Goal: Information Seeking & Learning: Compare options

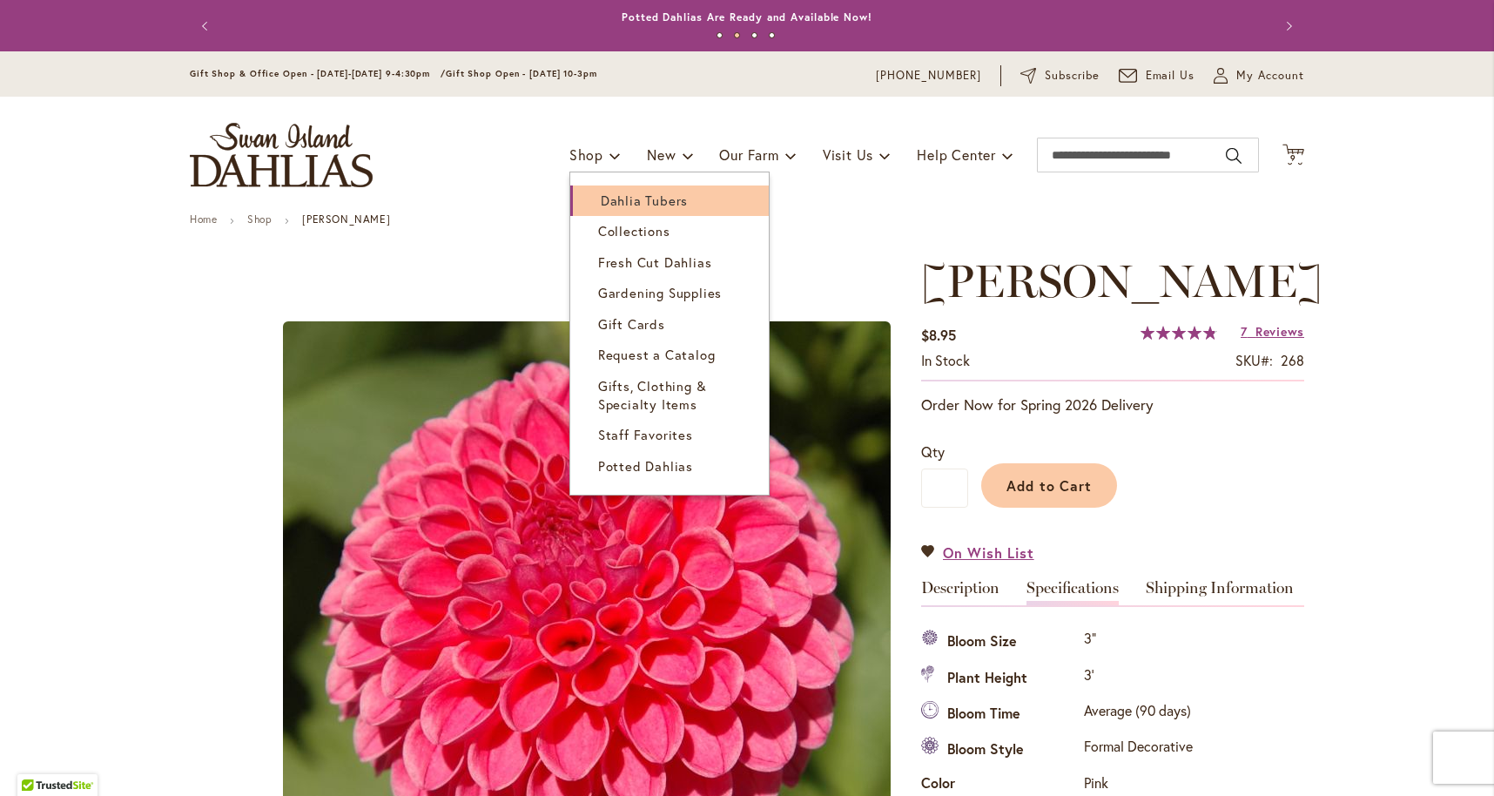
scroll to position [-1, 1]
click at [631, 198] on span "Dahlia Tubers" at bounding box center [644, 200] width 87 height 17
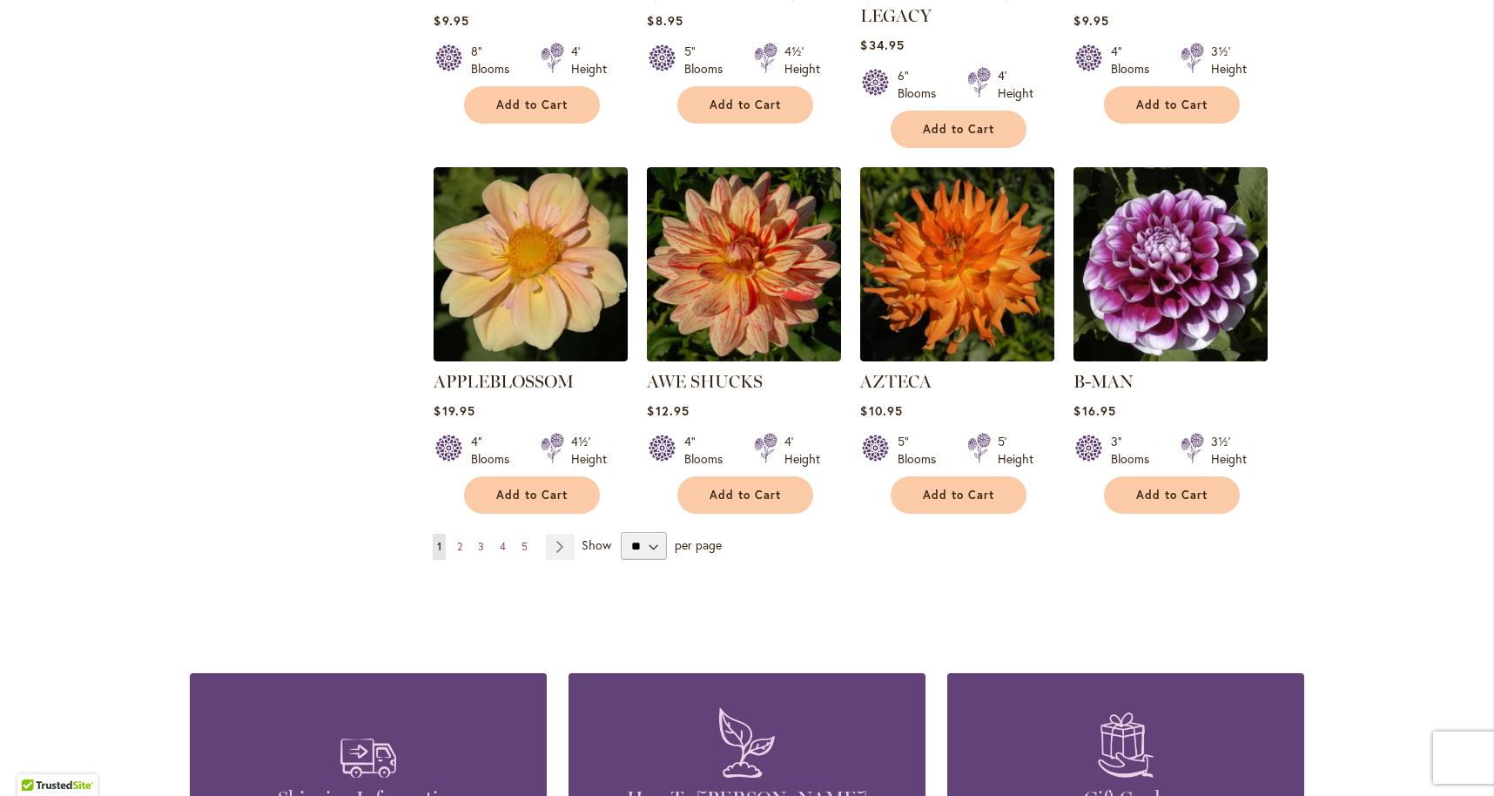
scroll to position [1389, 0]
select select "**"
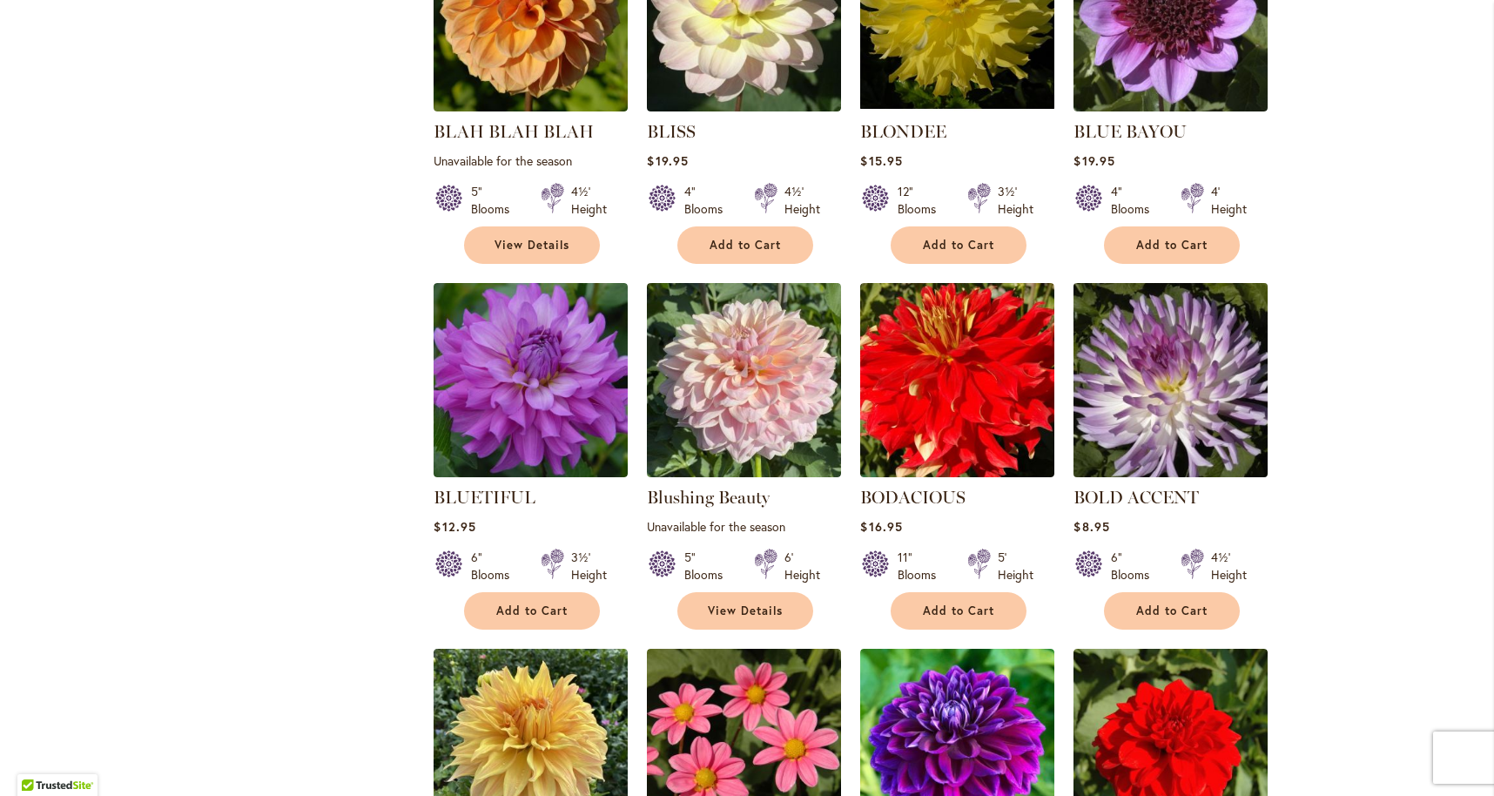
scroll to position [3861, 0]
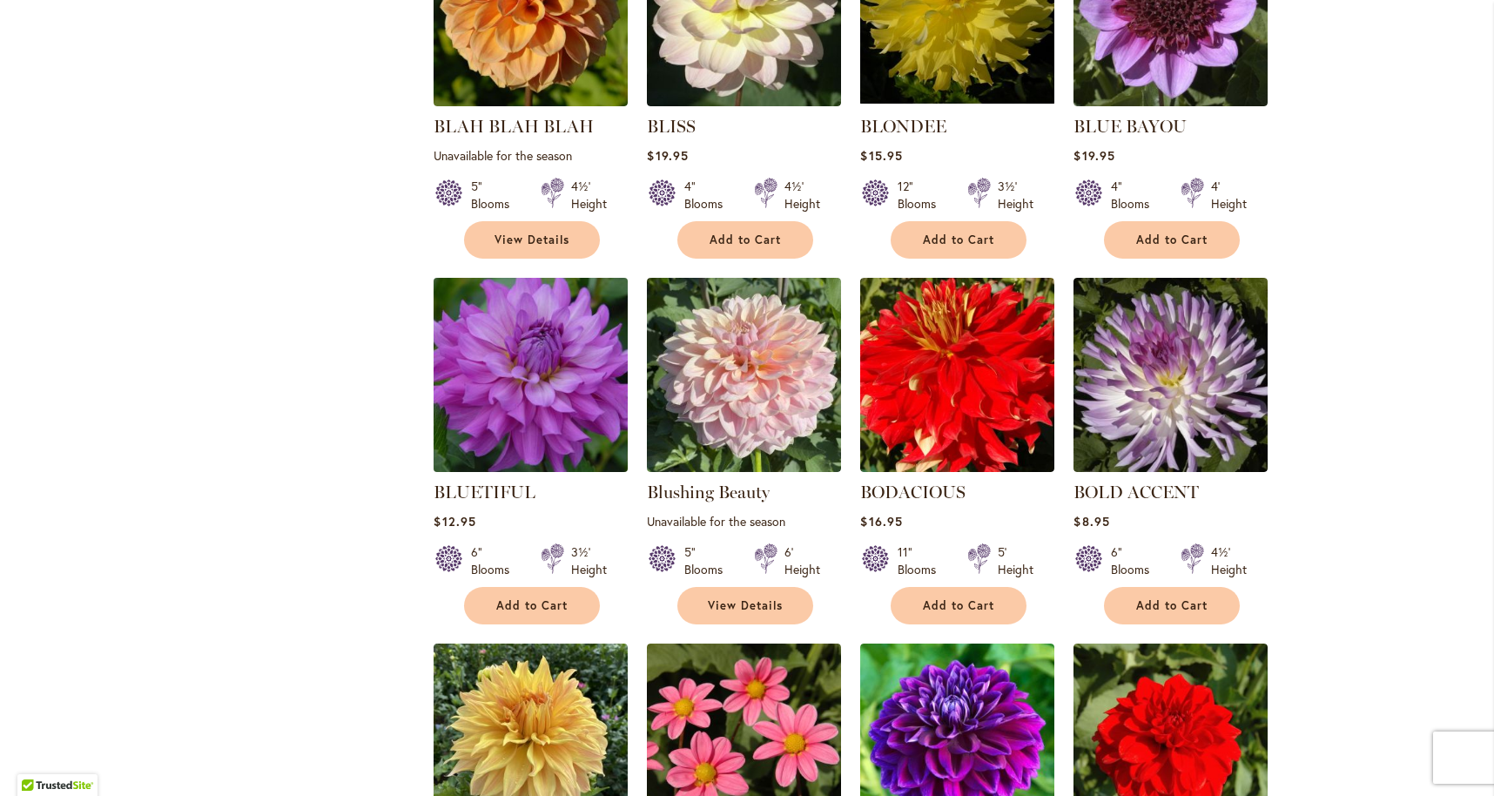
click at [469, 358] on img at bounding box center [531, 375] width 204 height 204
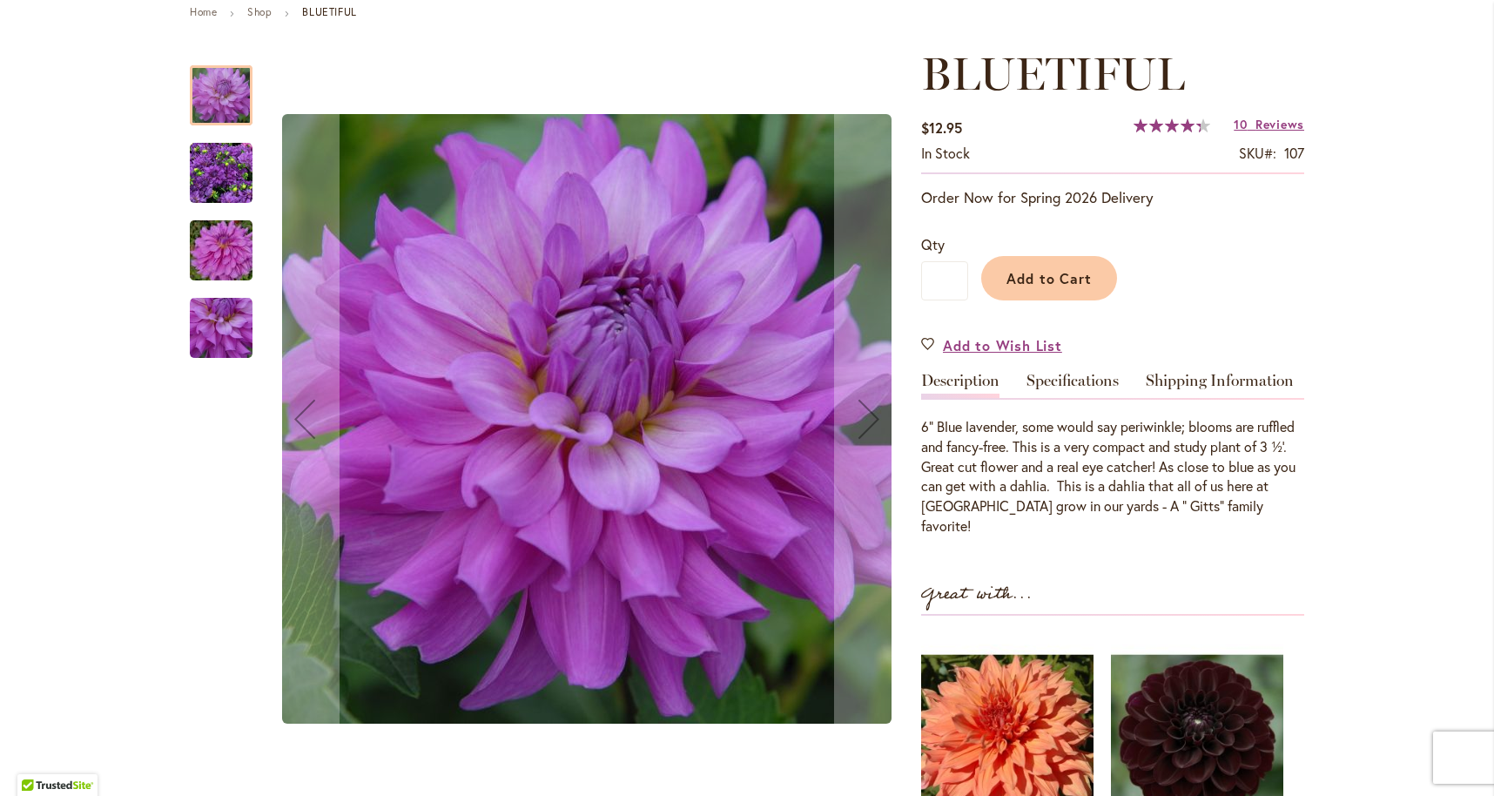
scroll to position [210, 0]
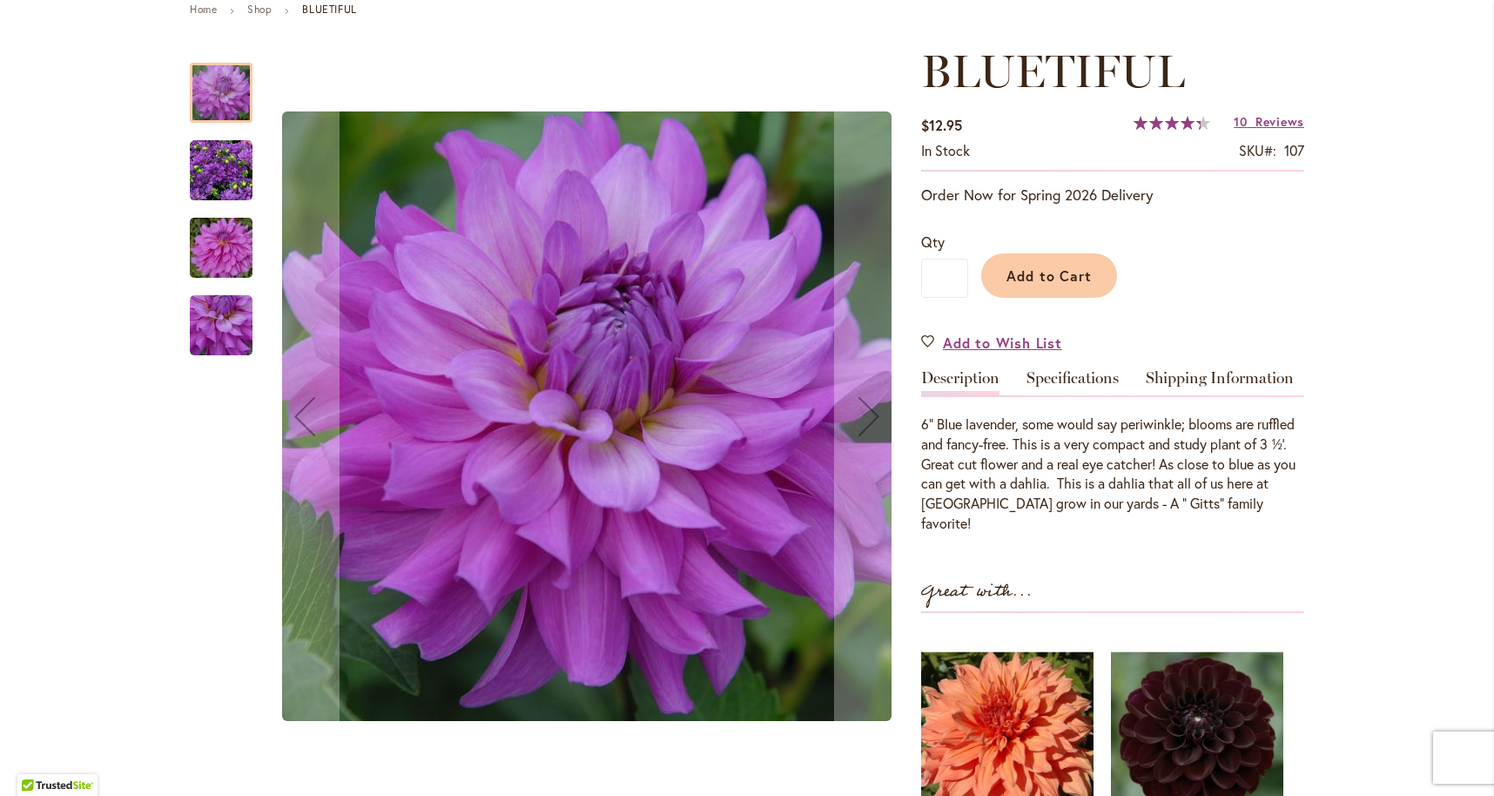
click at [240, 255] on img "Bluetiful" at bounding box center [220, 248] width 125 height 84
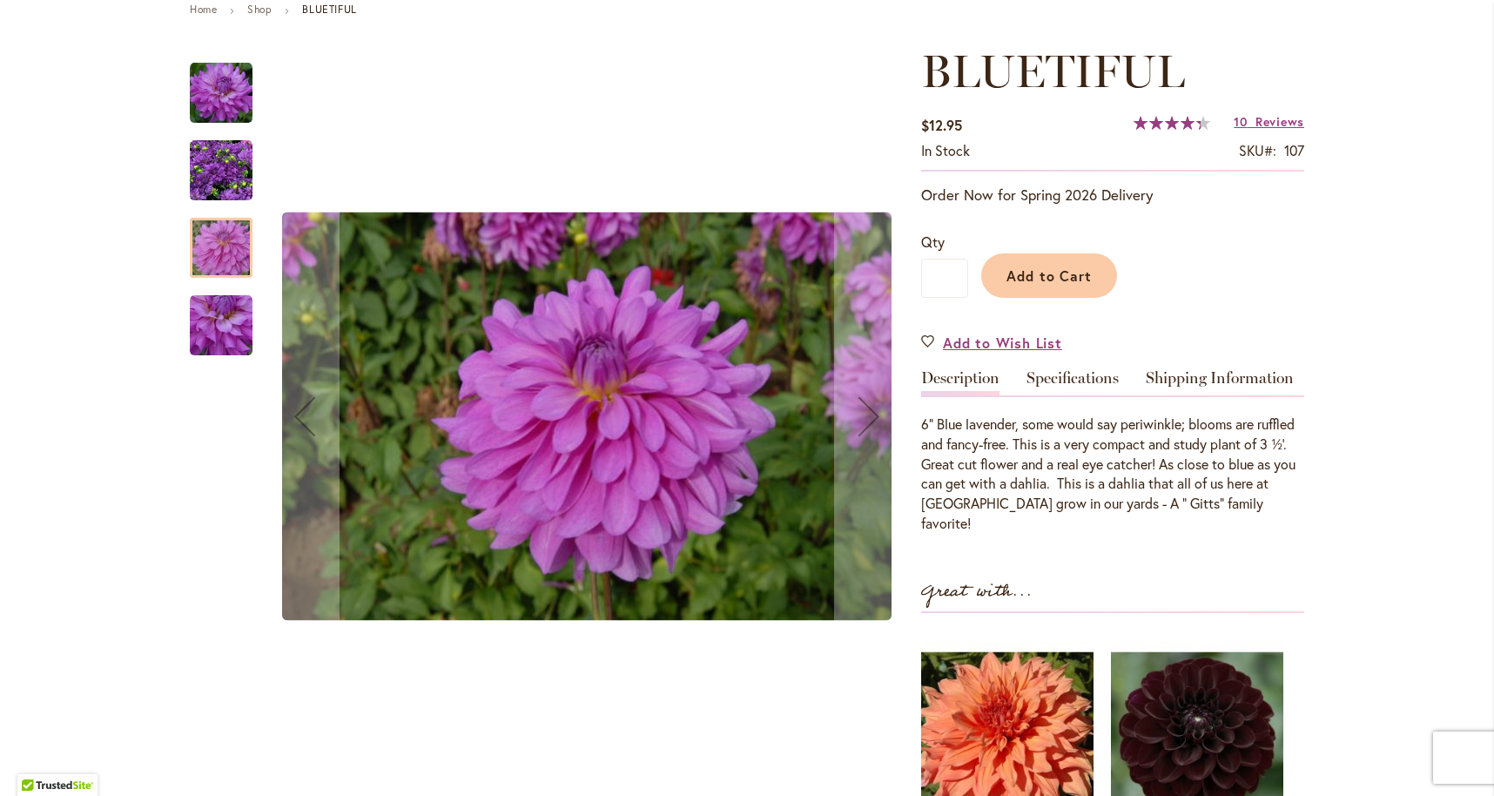
click at [217, 310] on img "Bluetiful" at bounding box center [221, 325] width 63 height 63
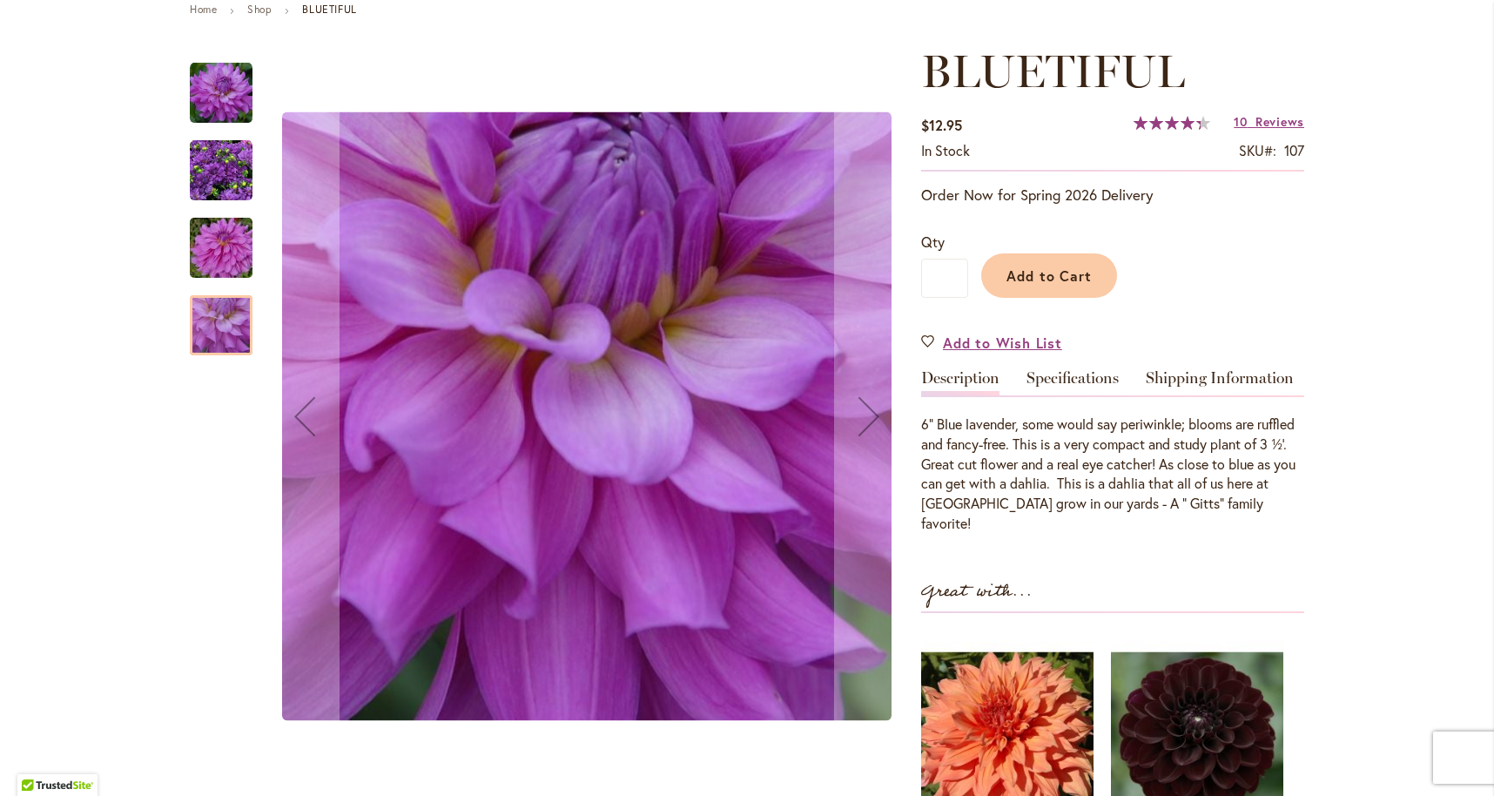
click at [236, 171] on img "Bluetiful" at bounding box center [221, 170] width 63 height 63
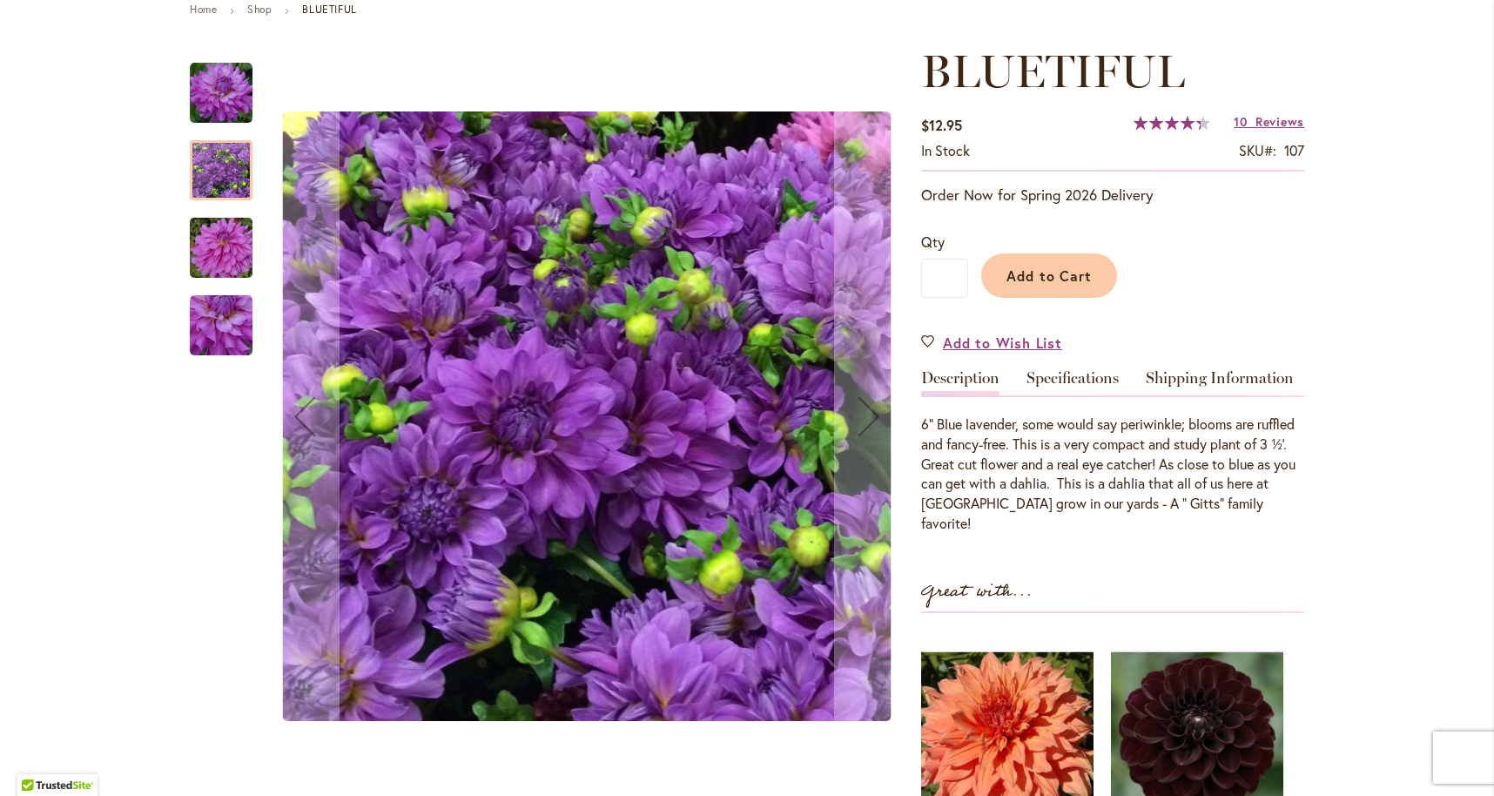
click at [223, 95] on img "Bluetiful" at bounding box center [221, 93] width 63 height 63
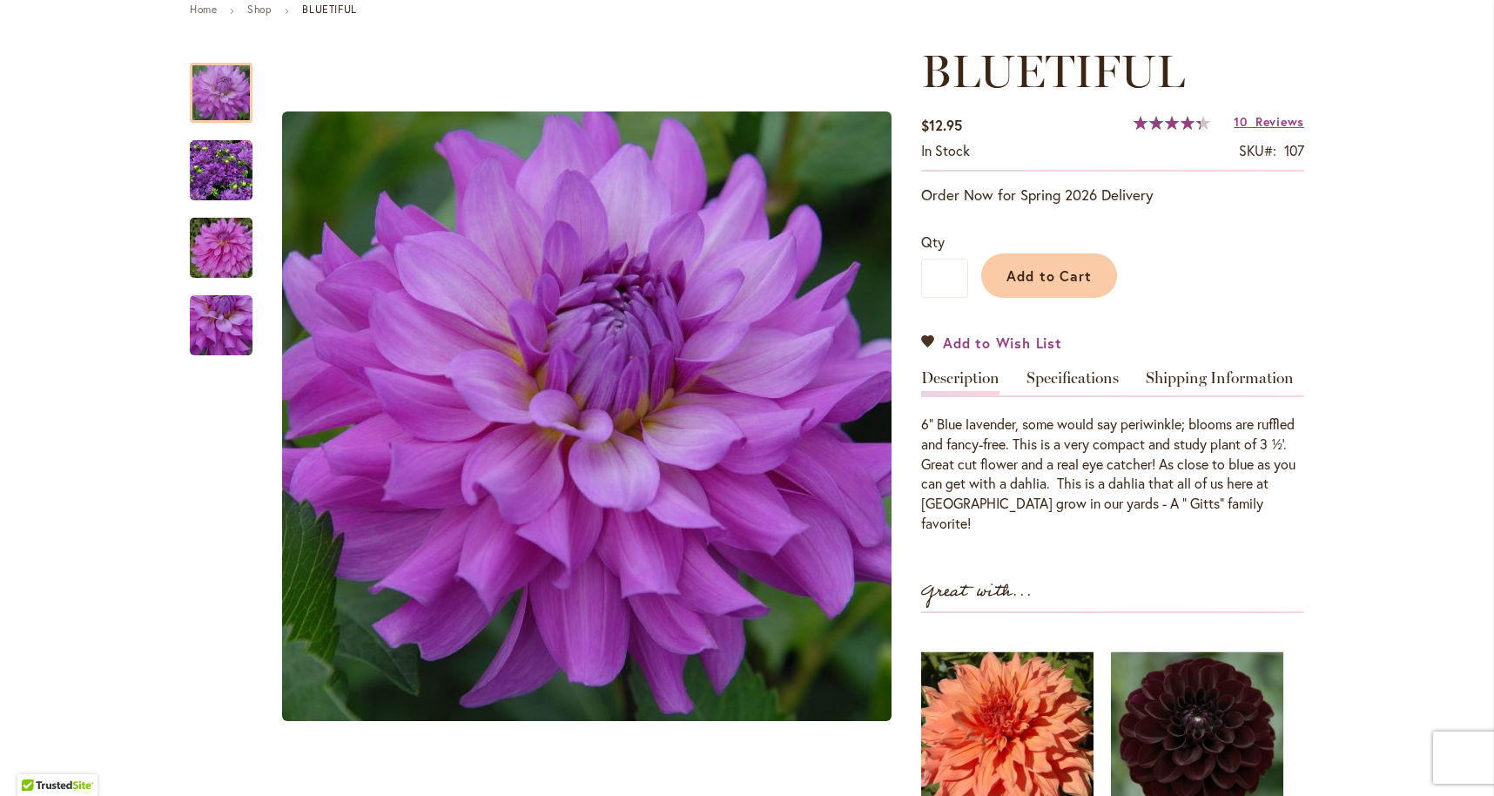
click at [998, 339] on span "Add to Wish List" at bounding box center [1002, 343] width 119 height 20
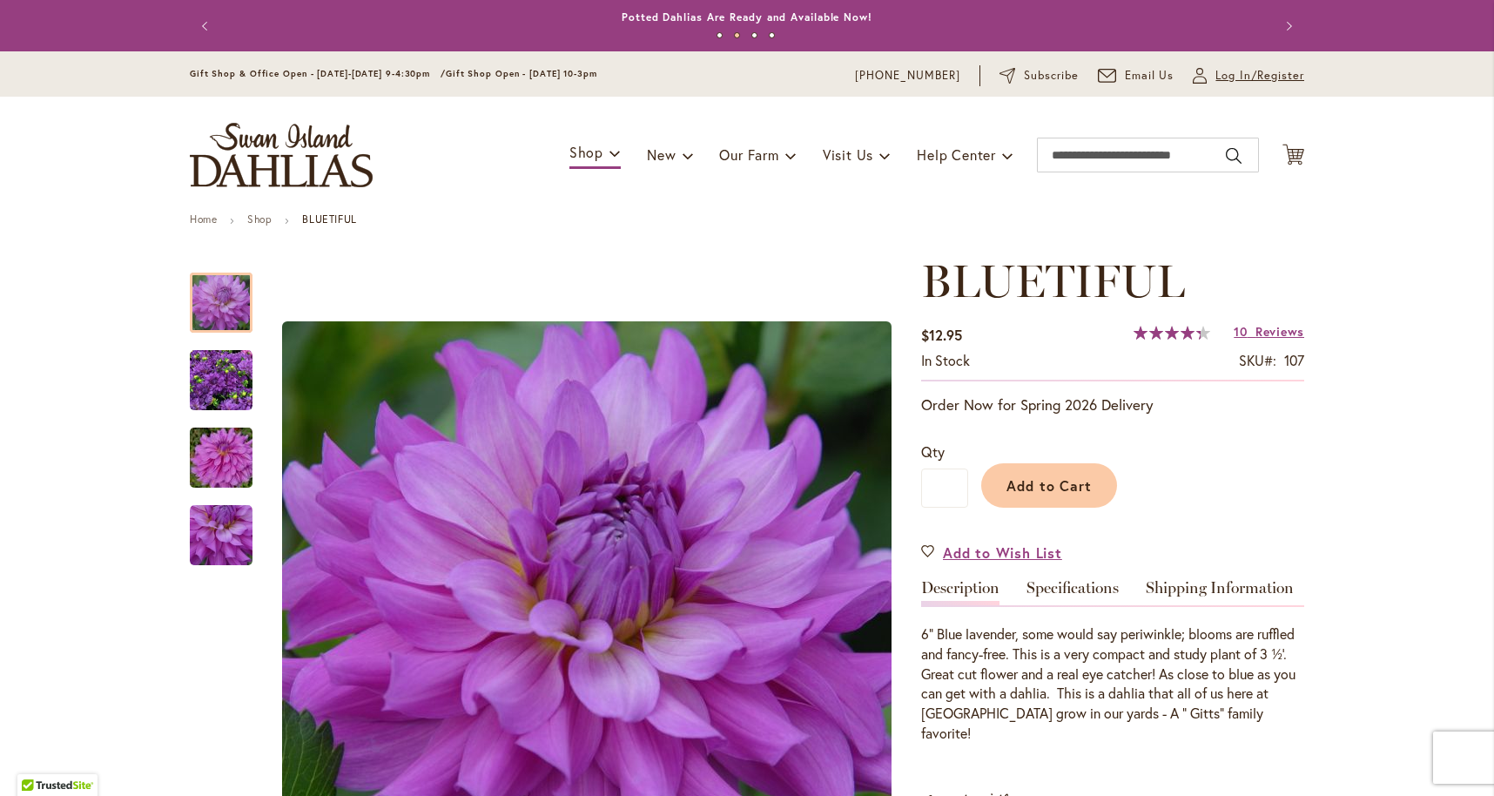
click at [1231, 72] on span "Log In/Register" at bounding box center [1259, 75] width 89 height 17
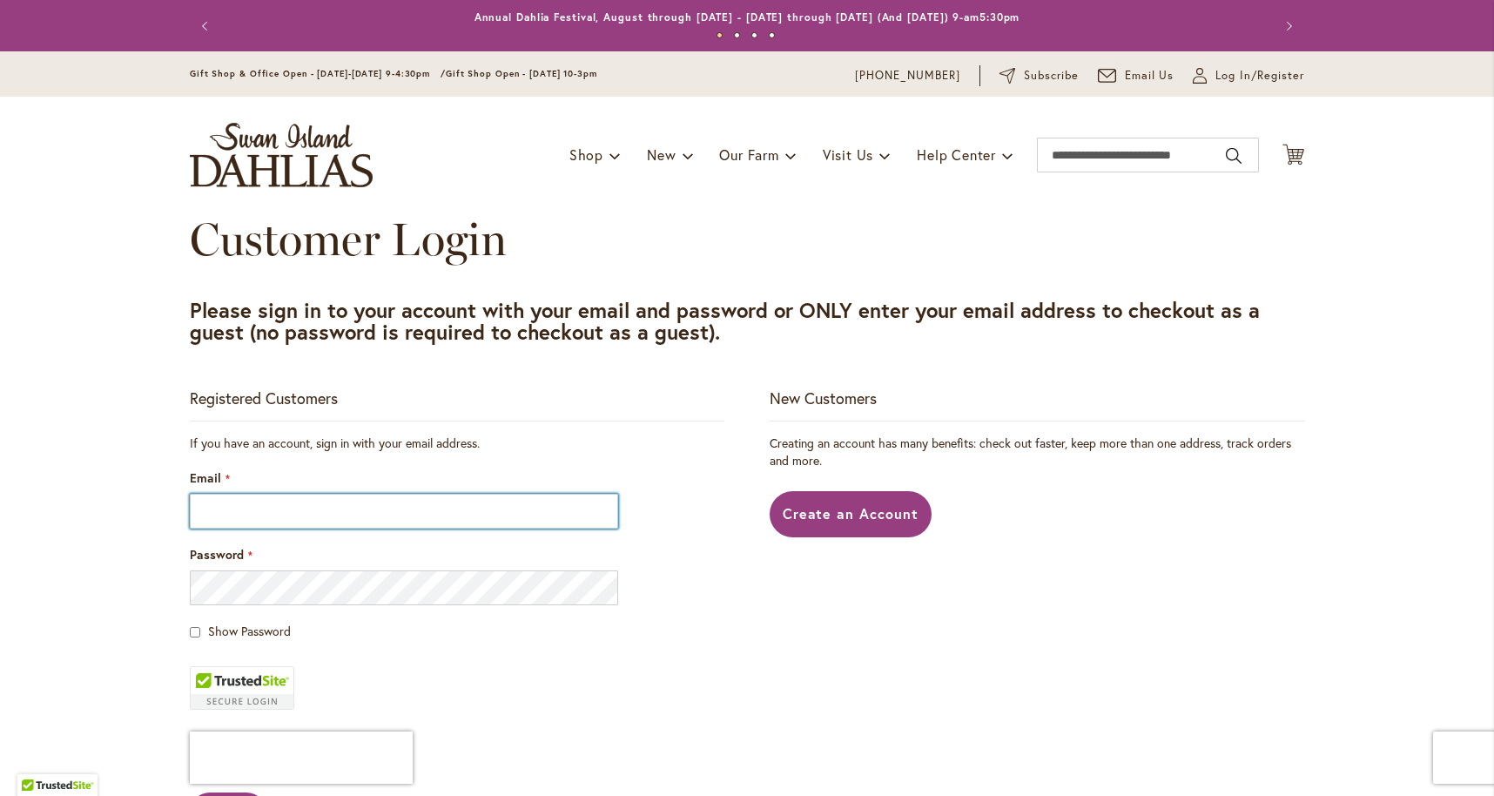
scroll to position [11, 0]
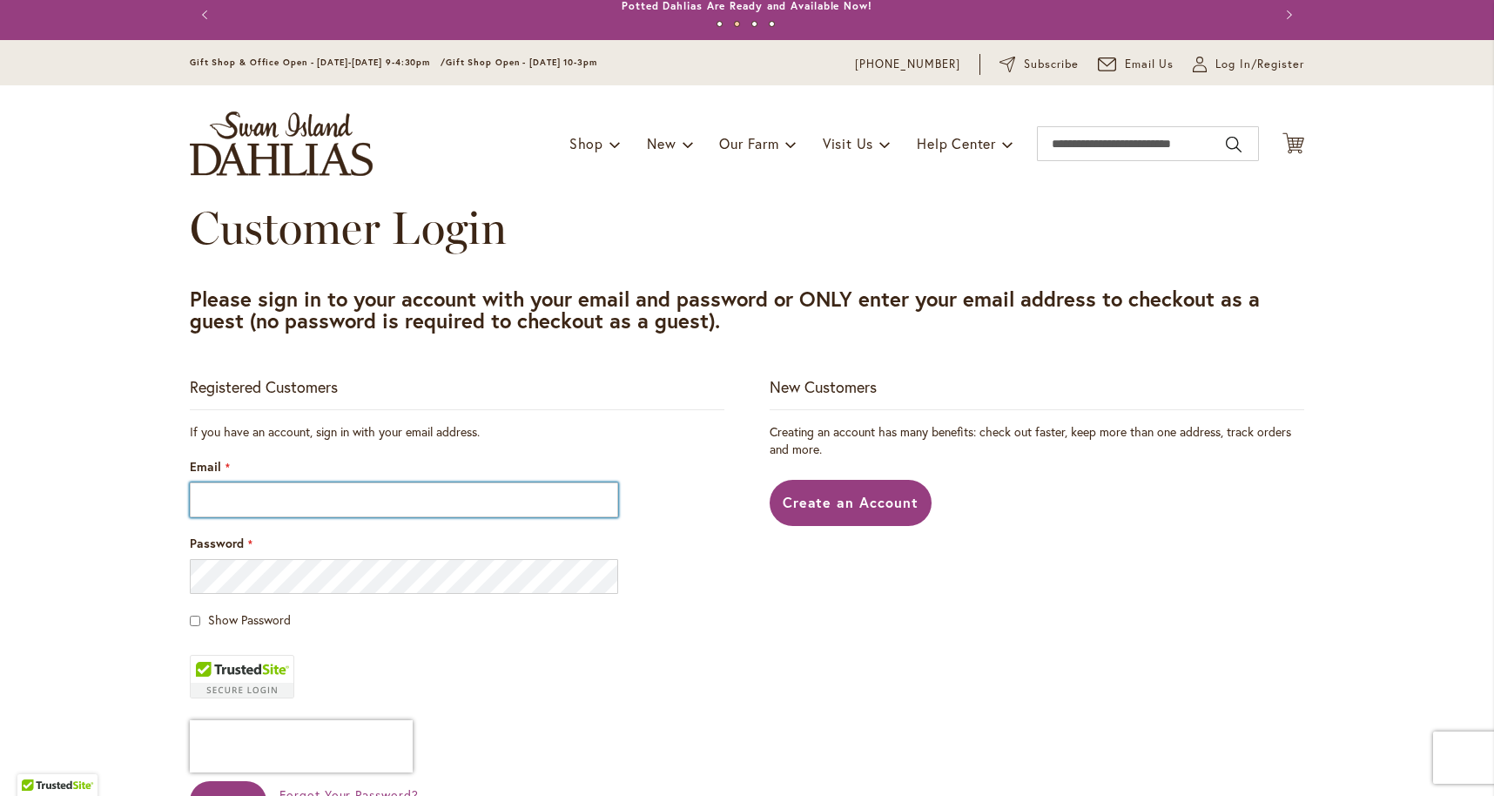
type input "**********"
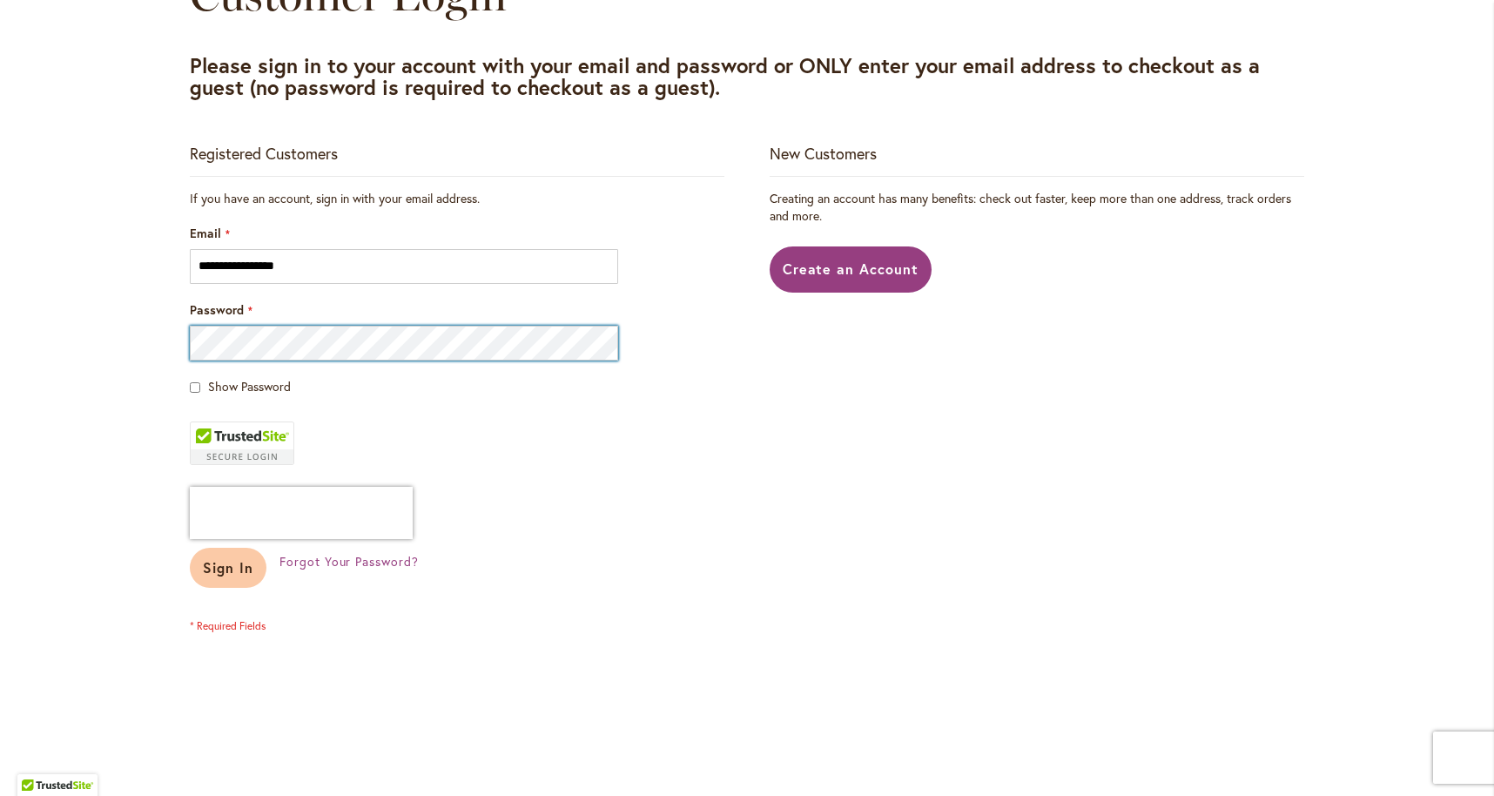
scroll to position [248, 0]
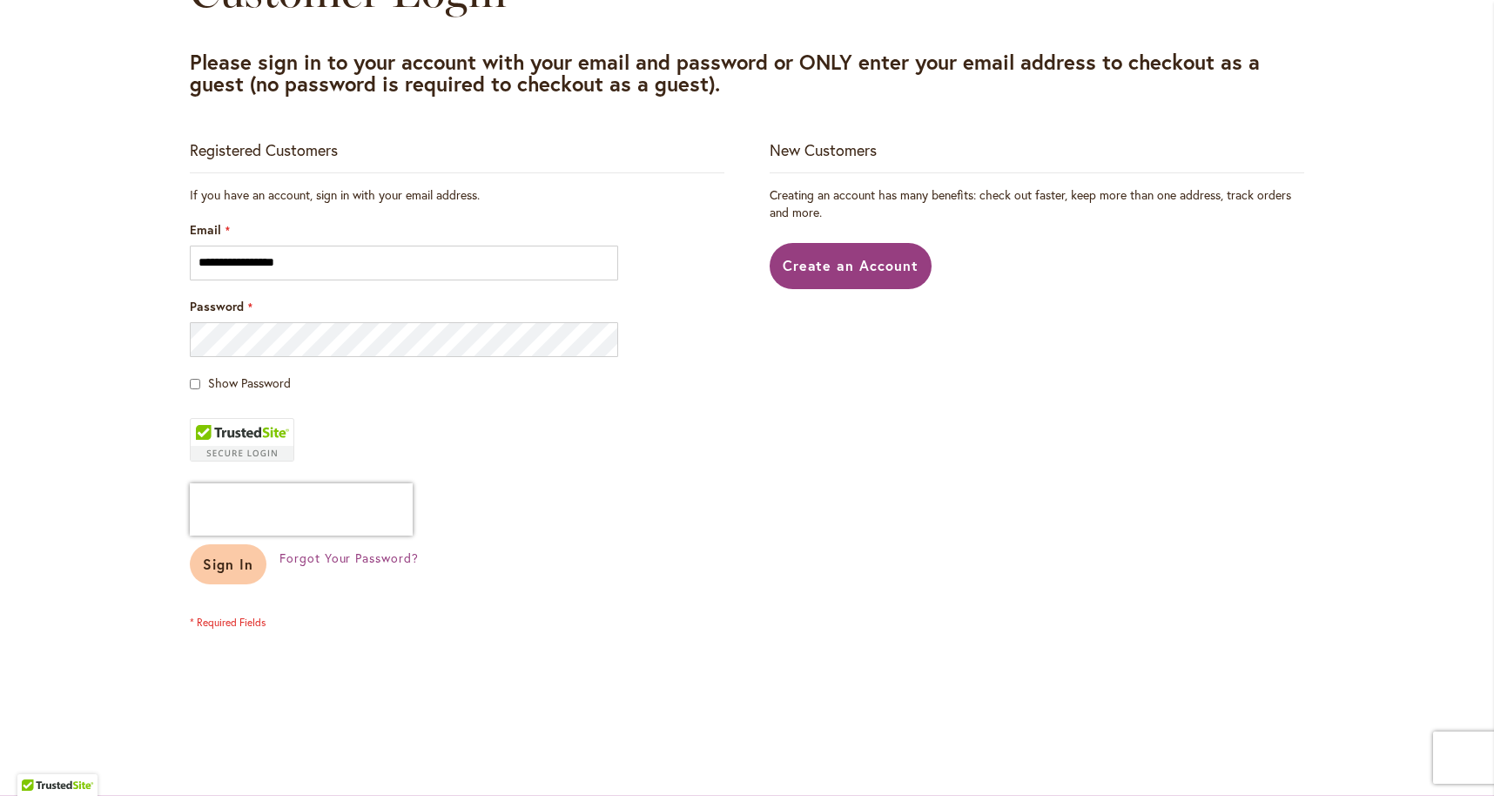
click at [245, 568] on span "Sign In" at bounding box center [228, 563] width 50 height 18
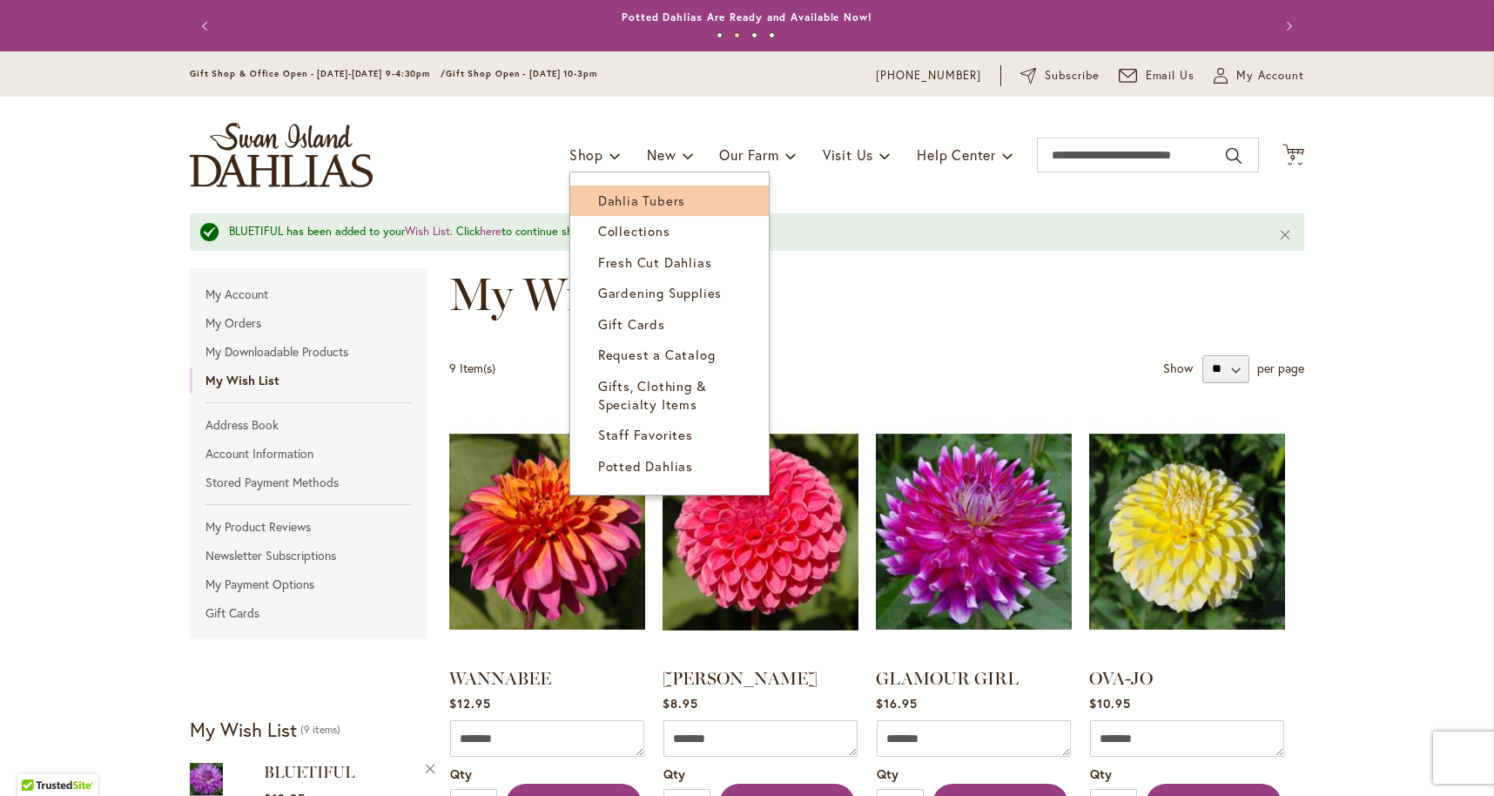
click at [605, 192] on span "Dahlia Tubers" at bounding box center [641, 200] width 87 height 17
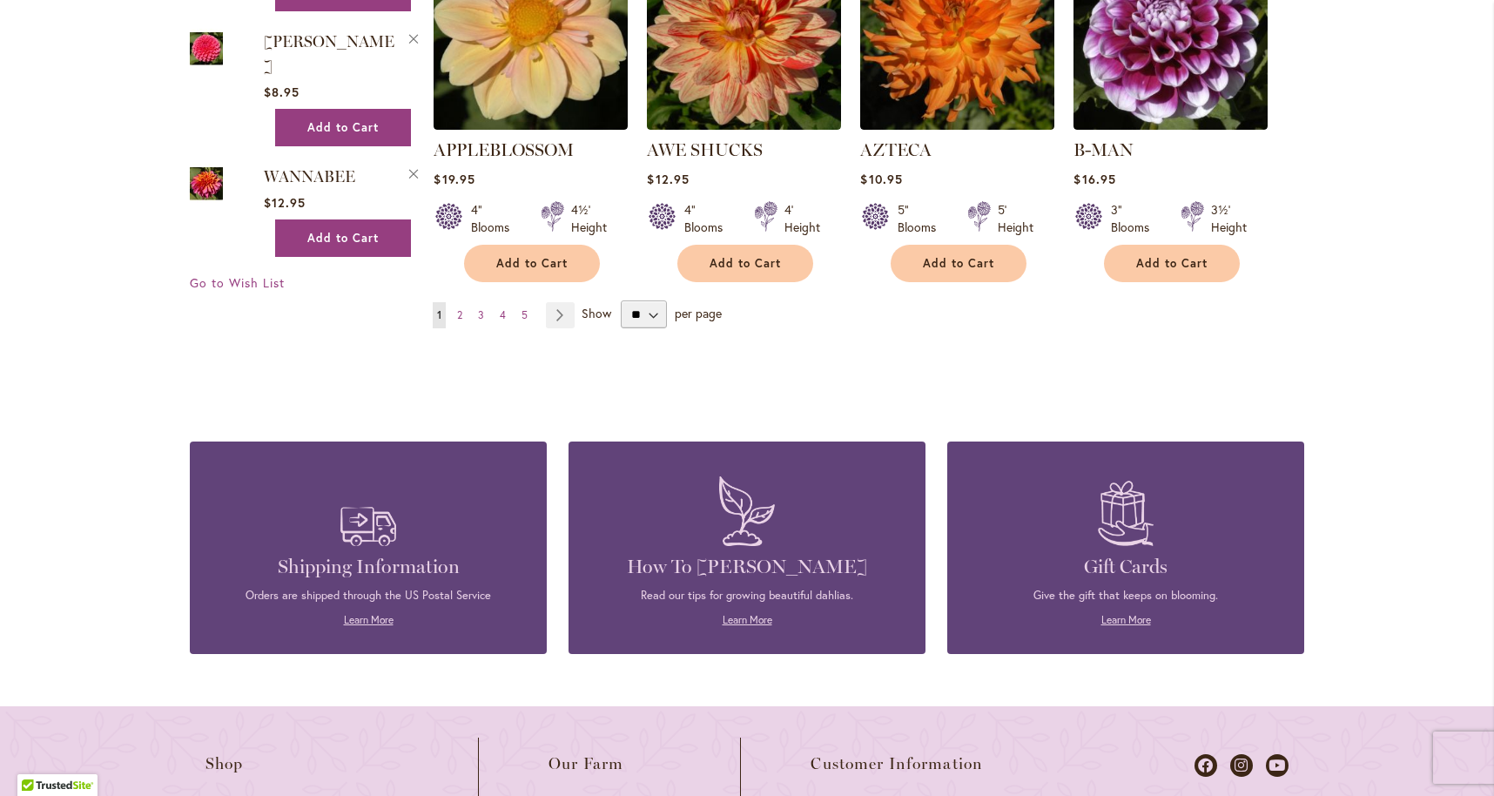
scroll to position [1622, 0]
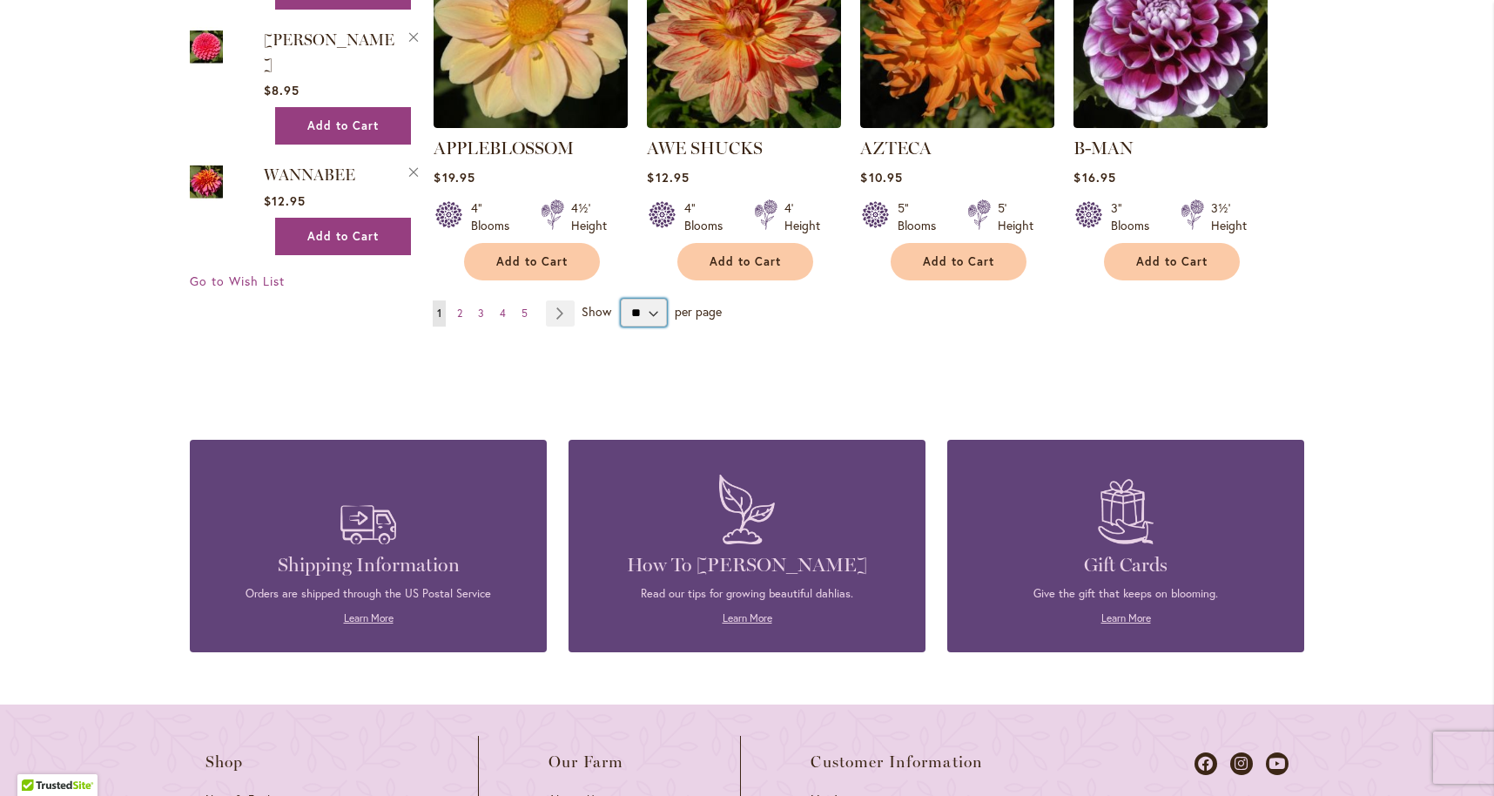
select select "**"
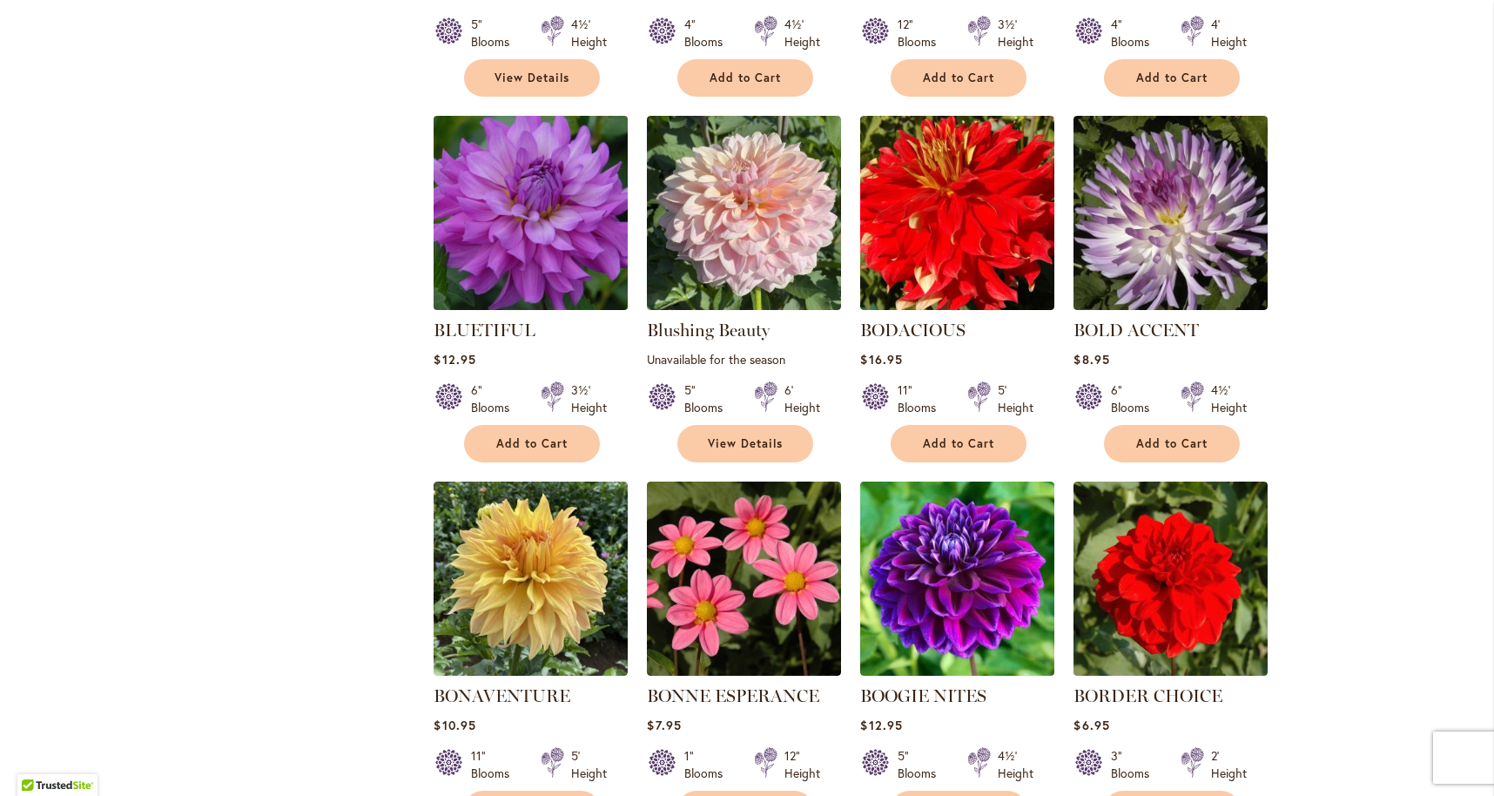
scroll to position [4024, 0]
click at [486, 185] on img at bounding box center [531, 213] width 204 height 204
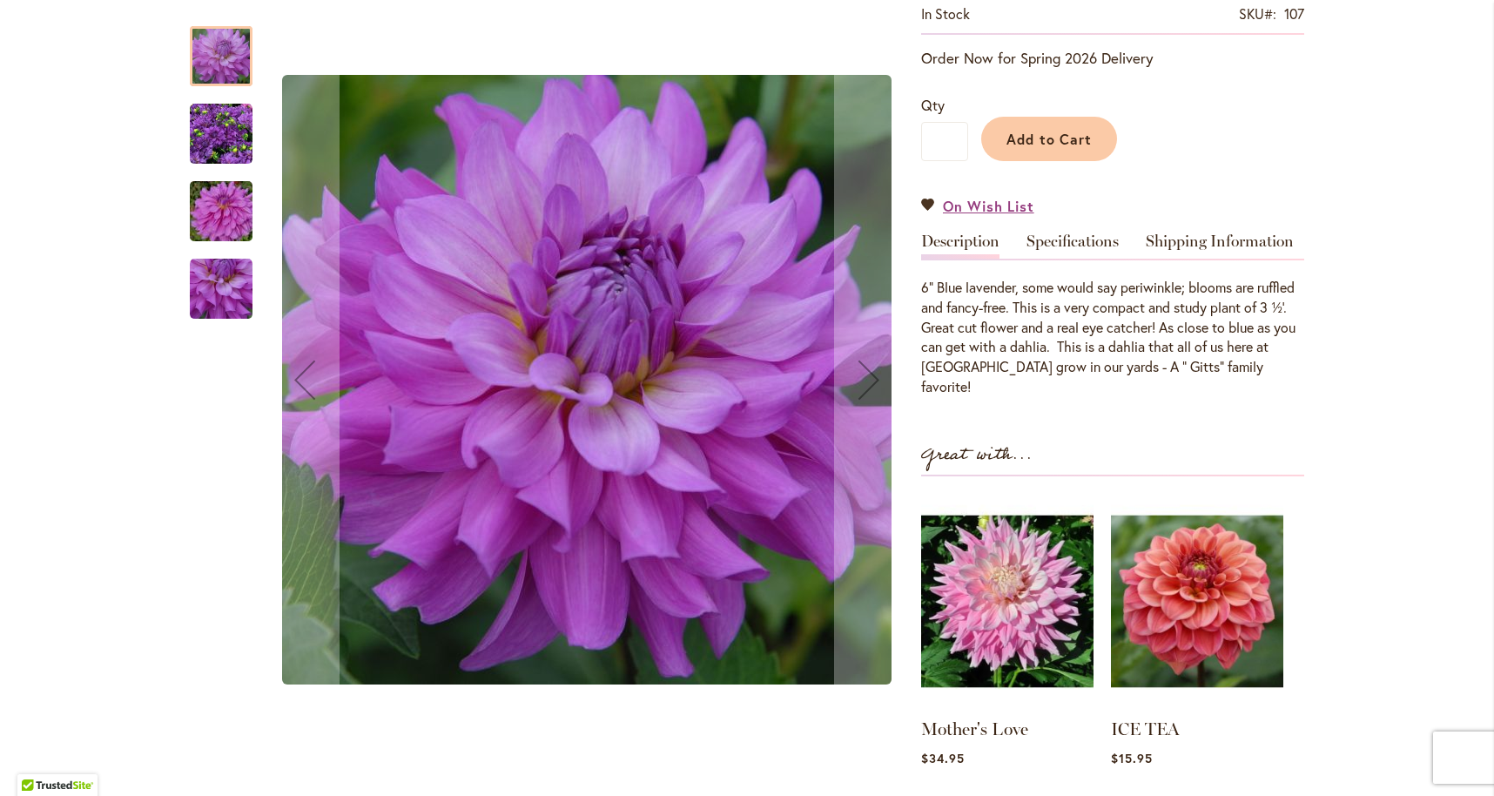
scroll to position [347, 0]
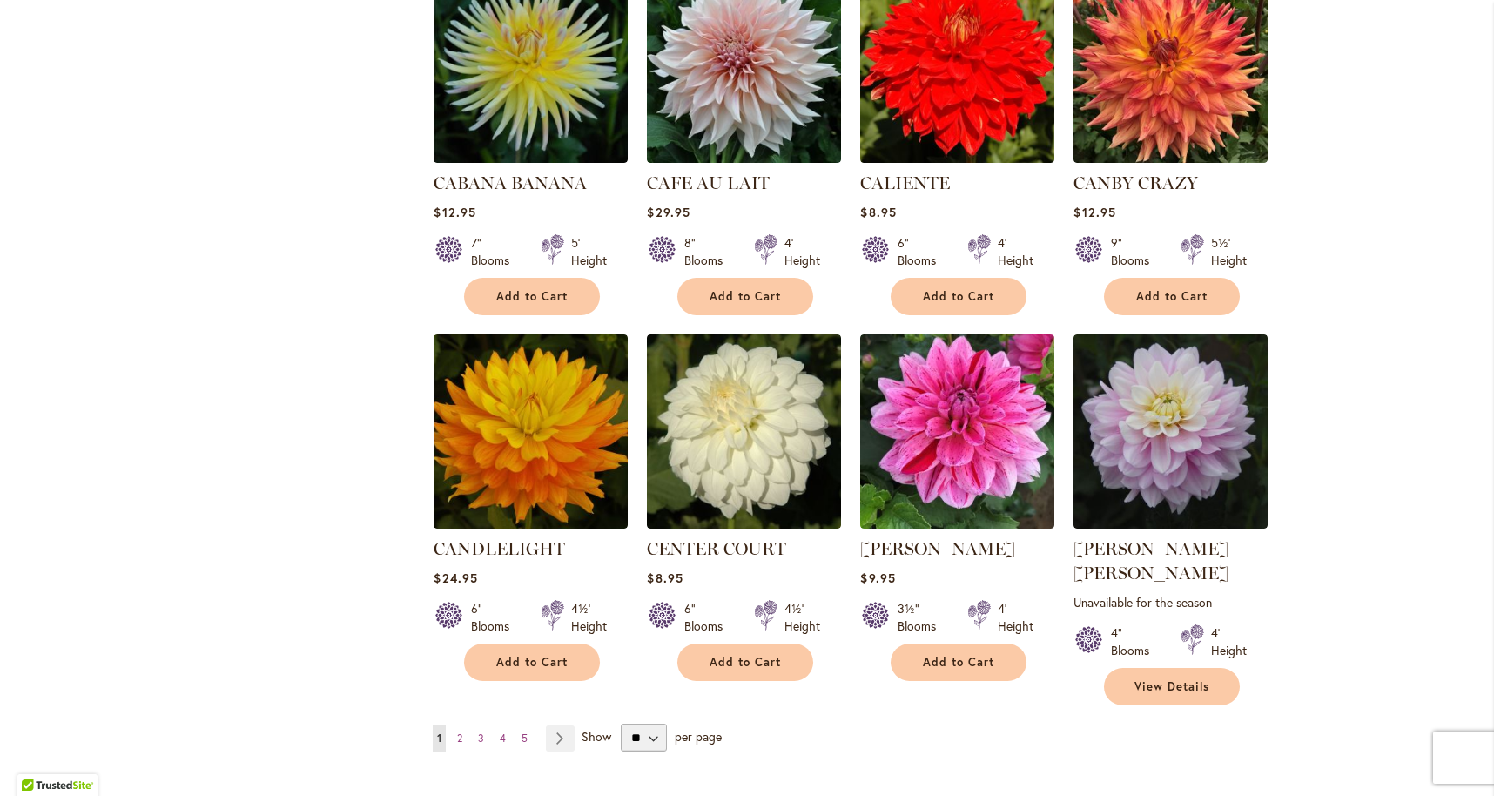
scroll to position [5669, 0]
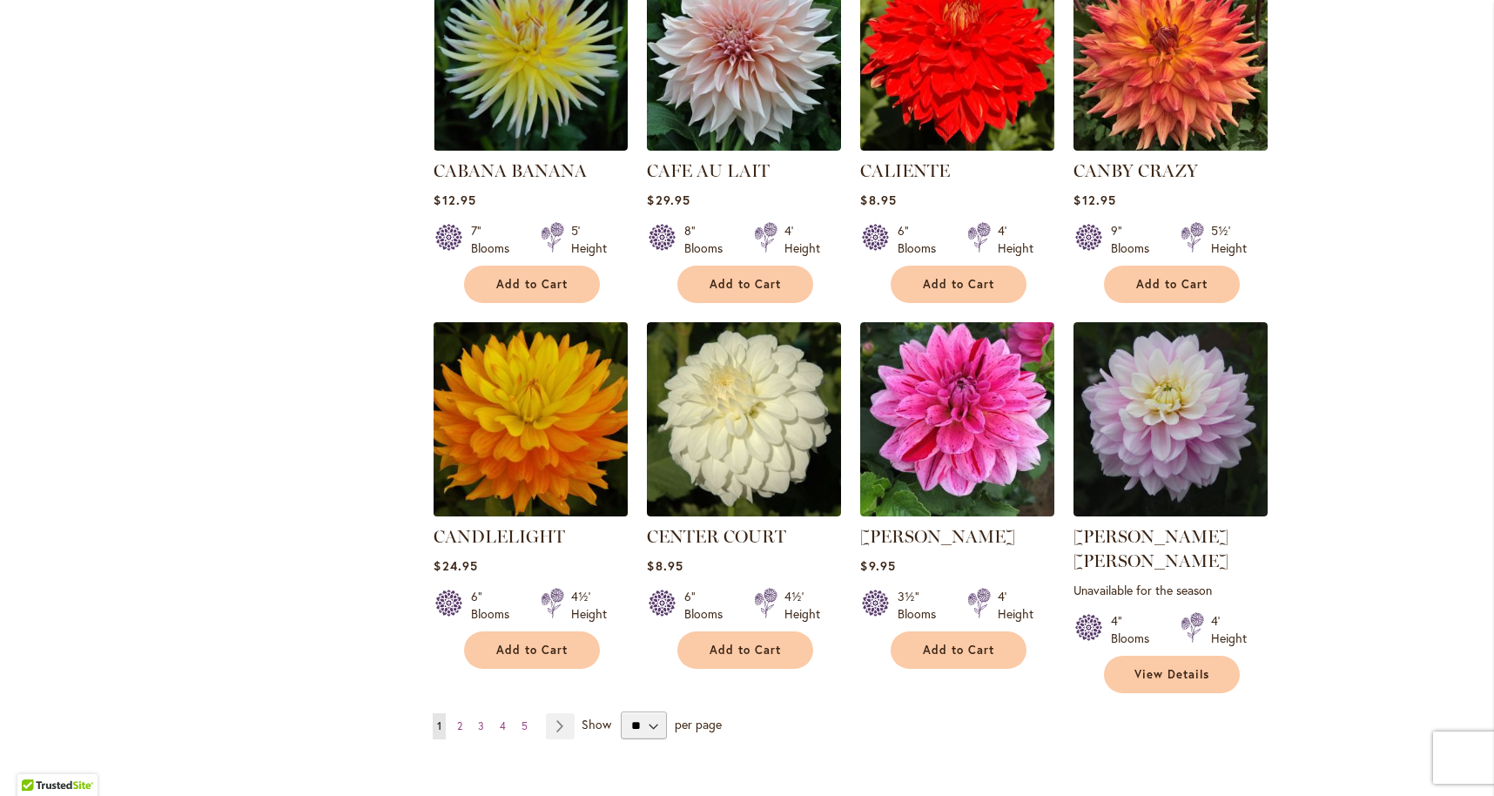
click at [543, 422] on img at bounding box center [531, 420] width 204 height 204
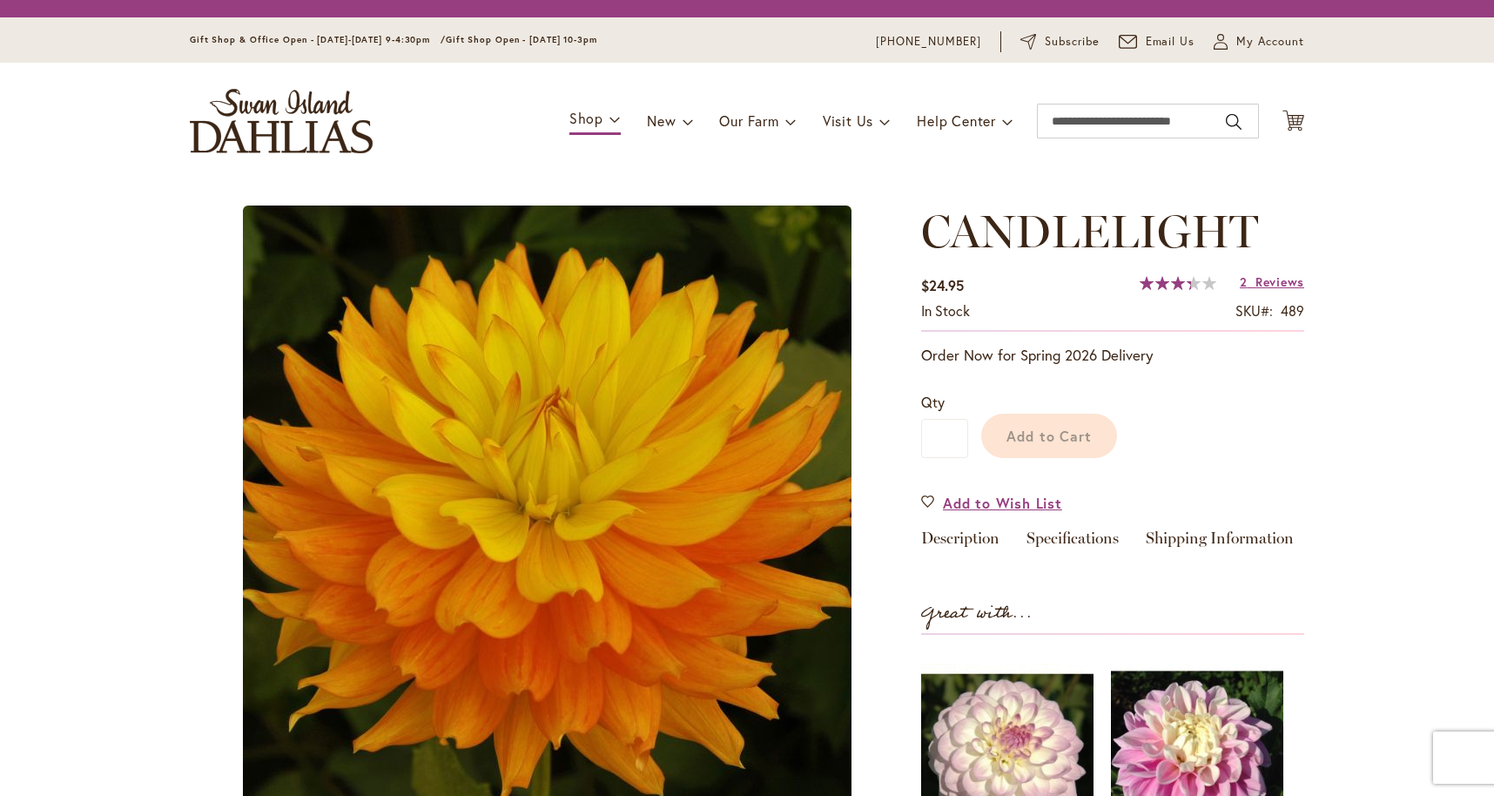
type input "****"
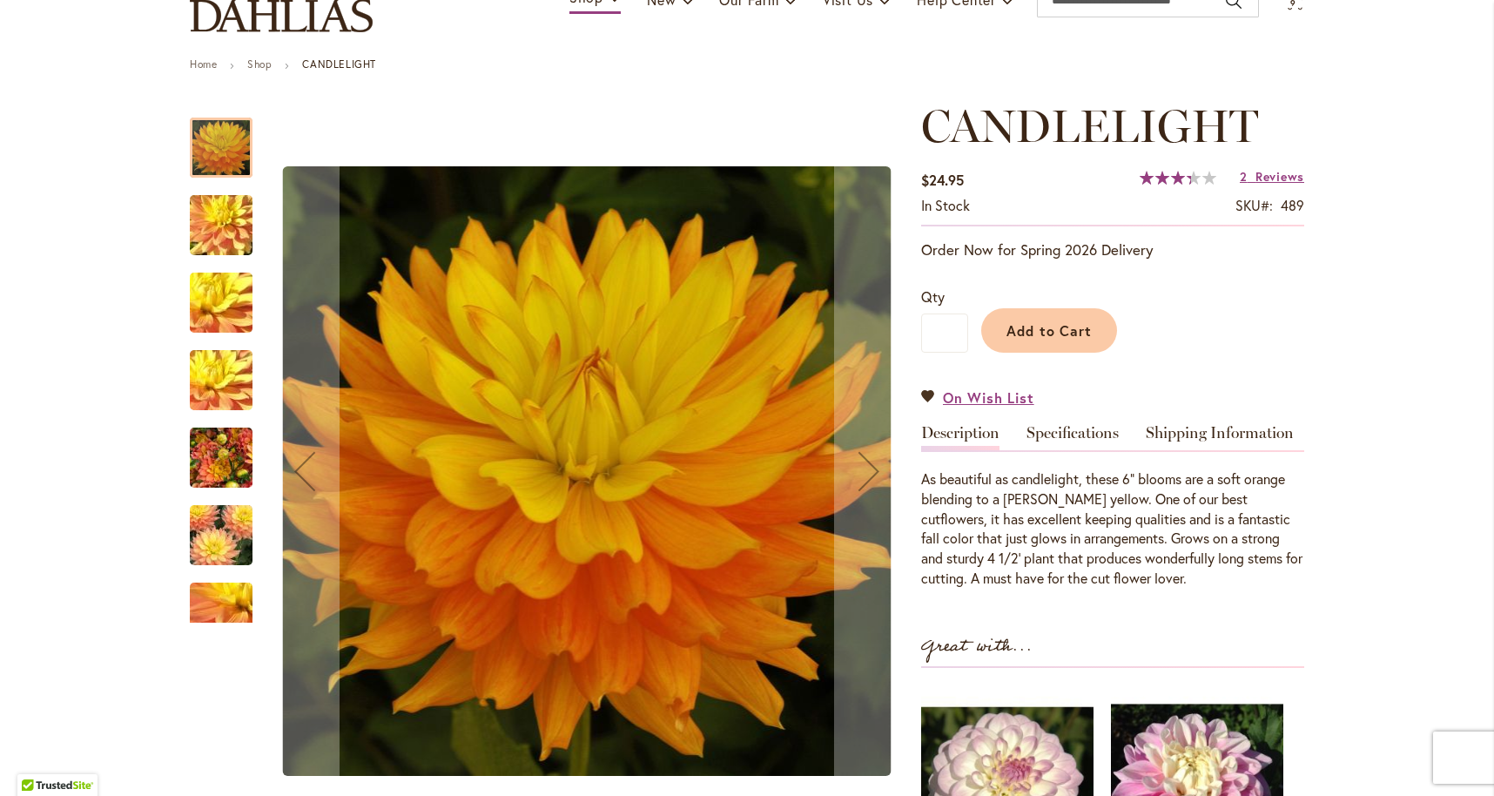
scroll to position [158, 0]
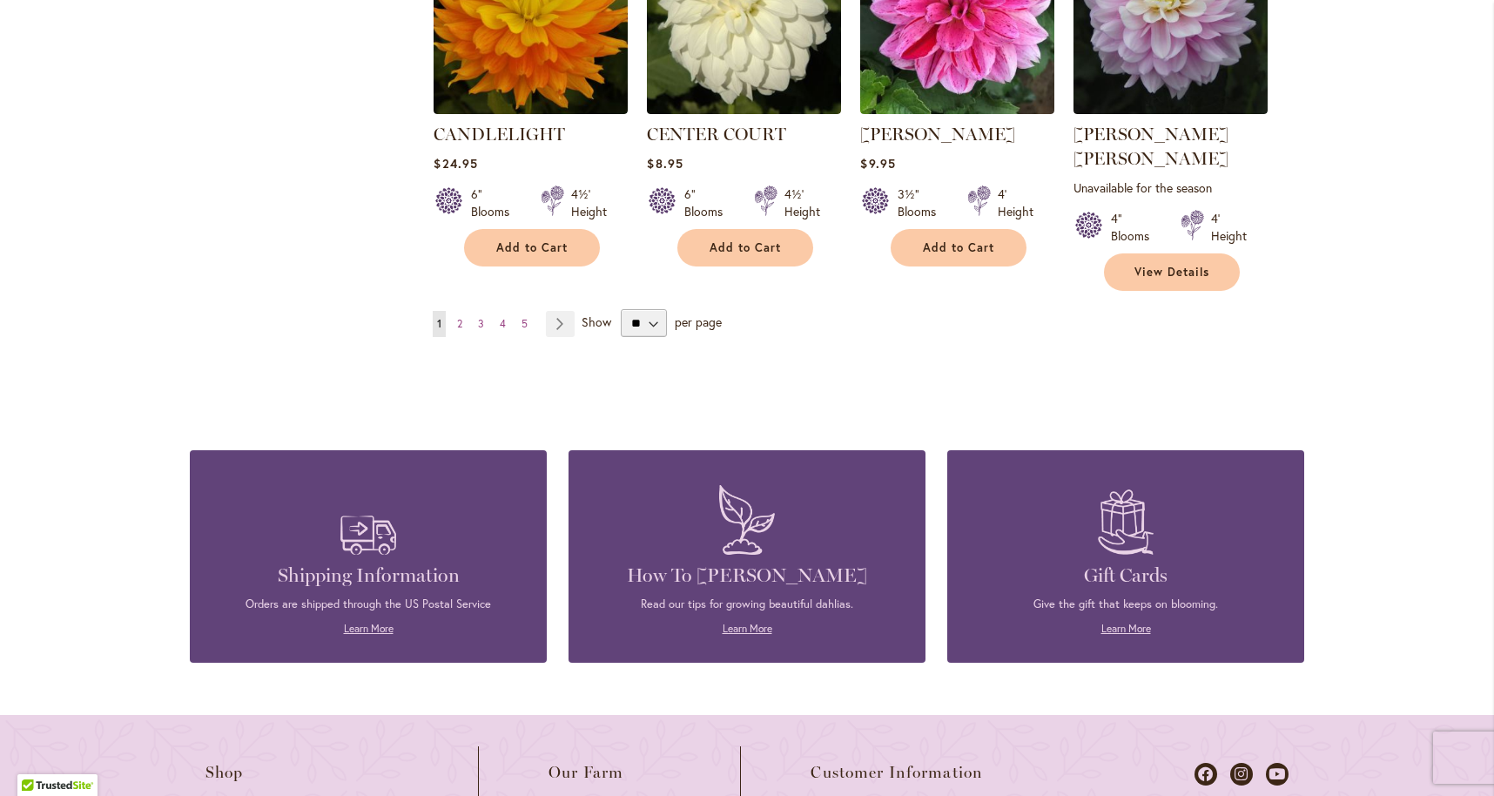
scroll to position [6072, 0]
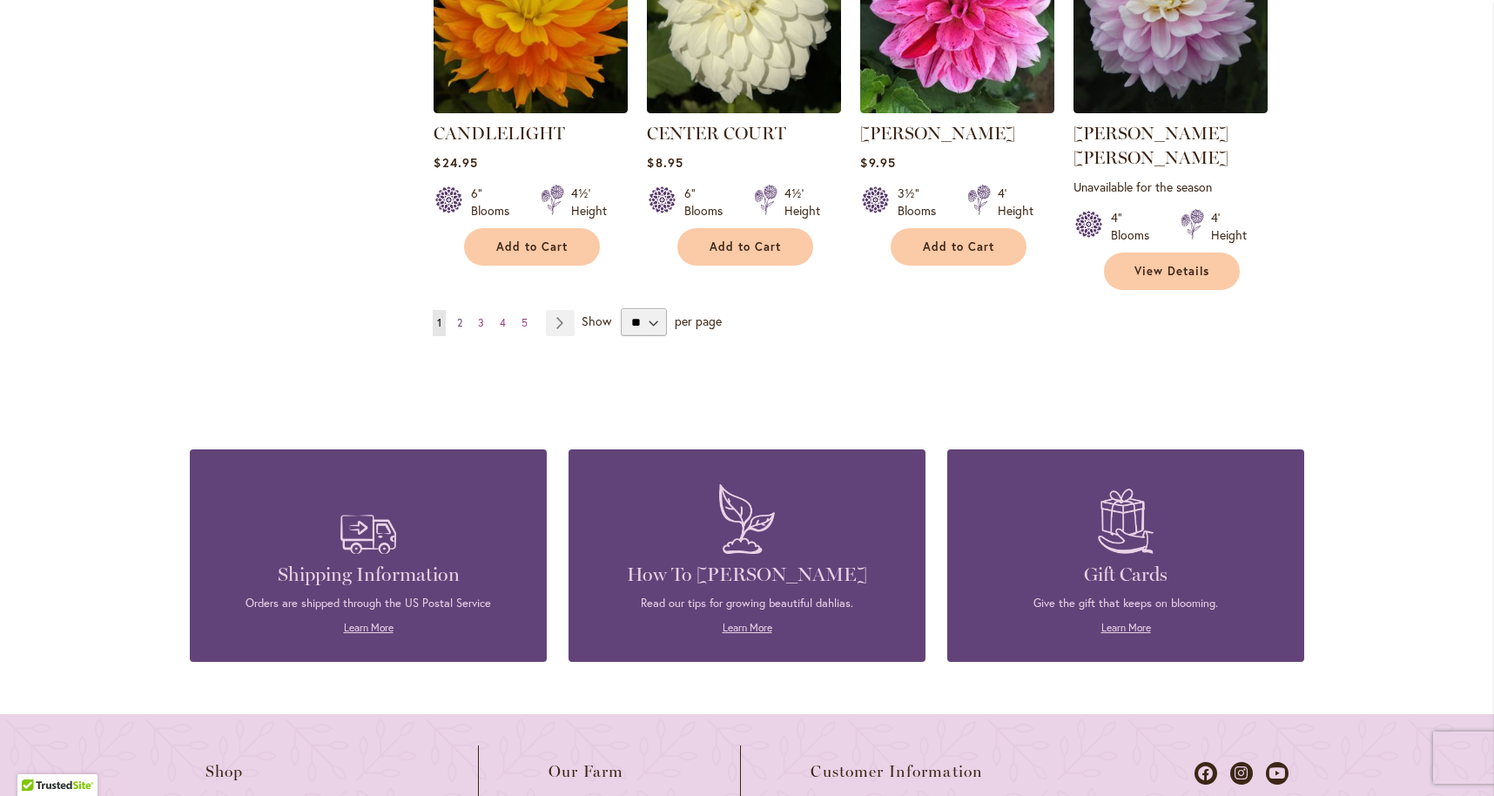
click at [461, 316] on span "2" at bounding box center [459, 322] width 5 height 13
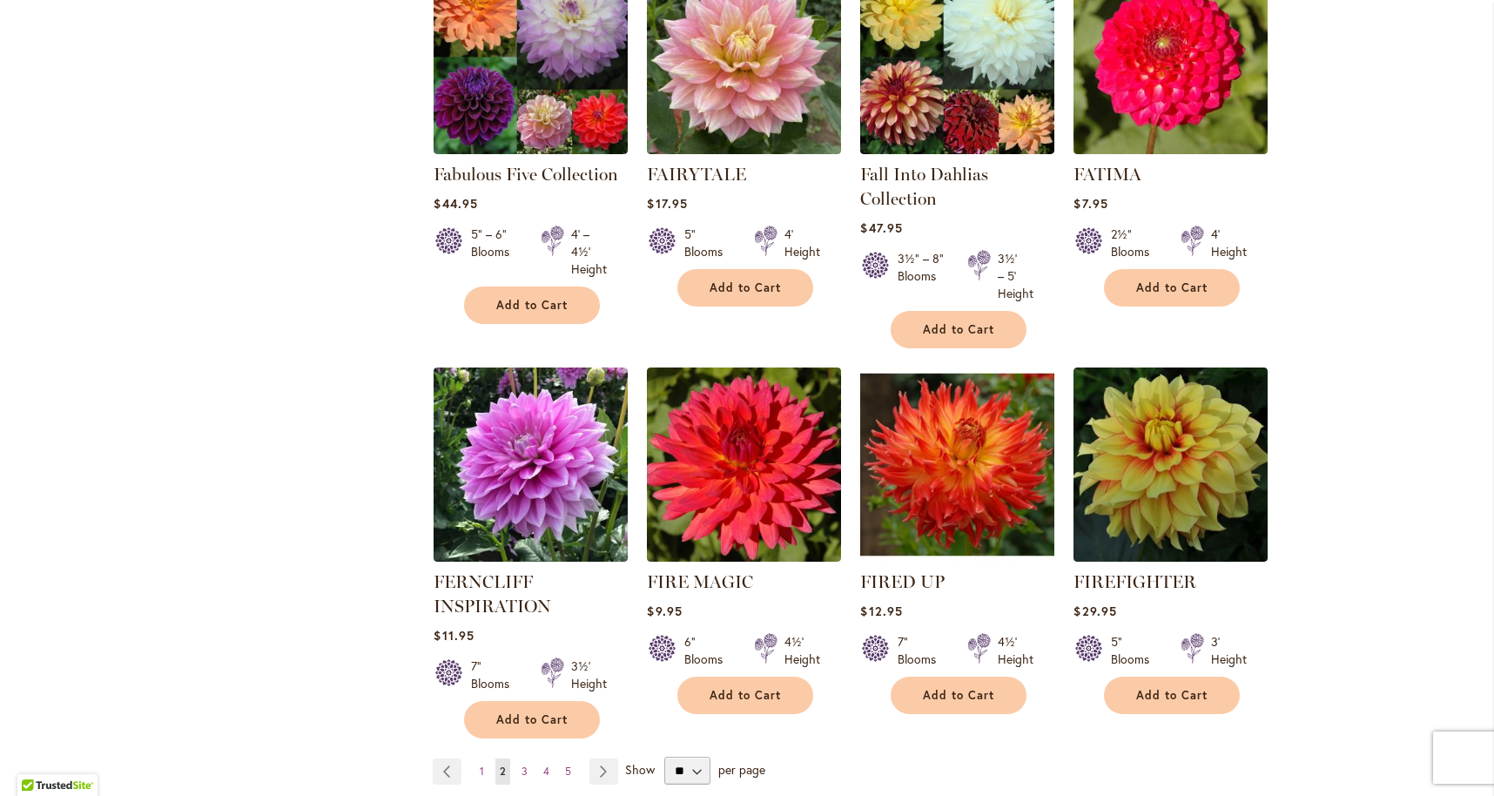
scroll to position [5757, 0]
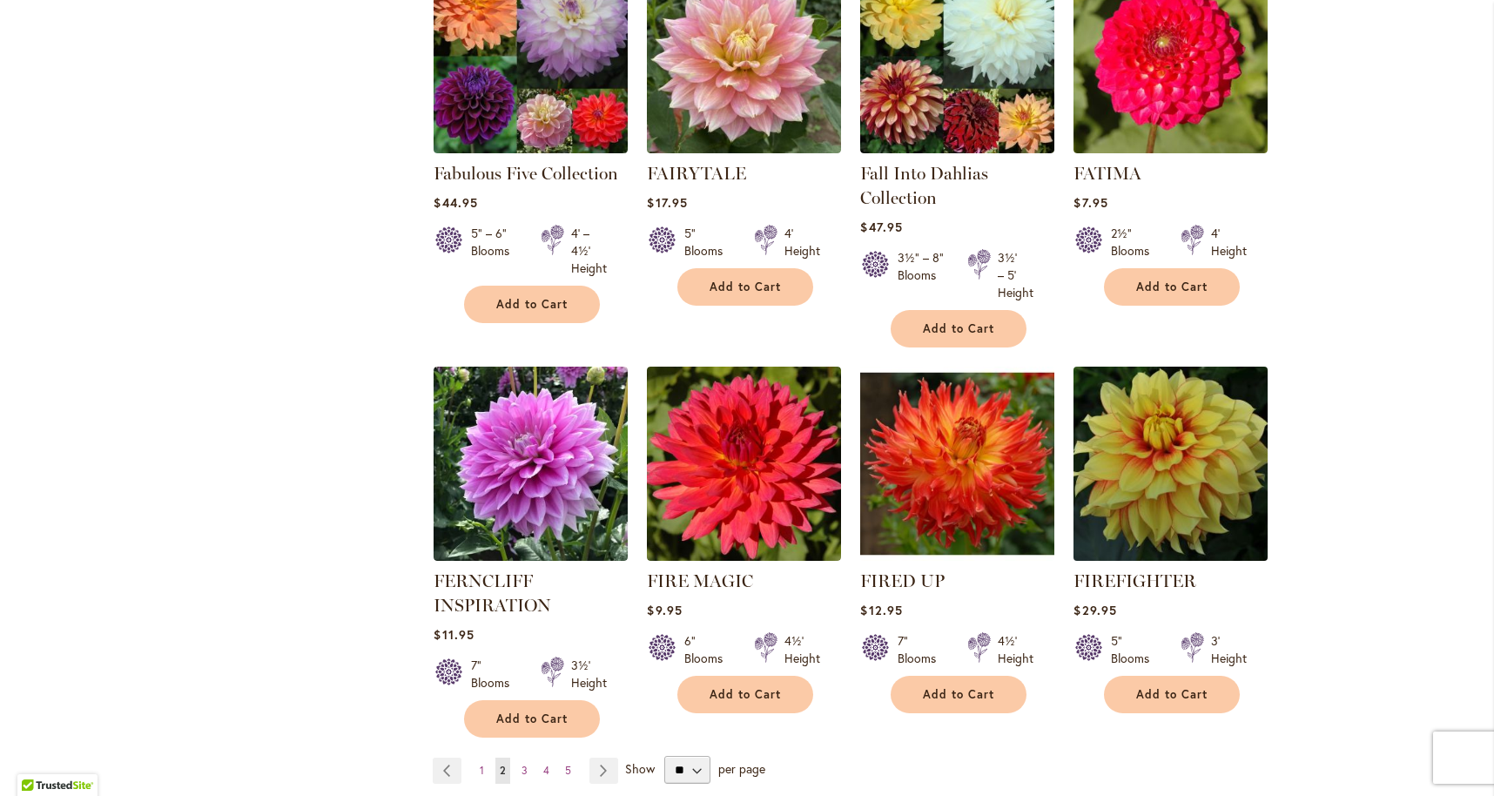
click at [1136, 380] on img at bounding box center [1171, 464] width 204 height 204
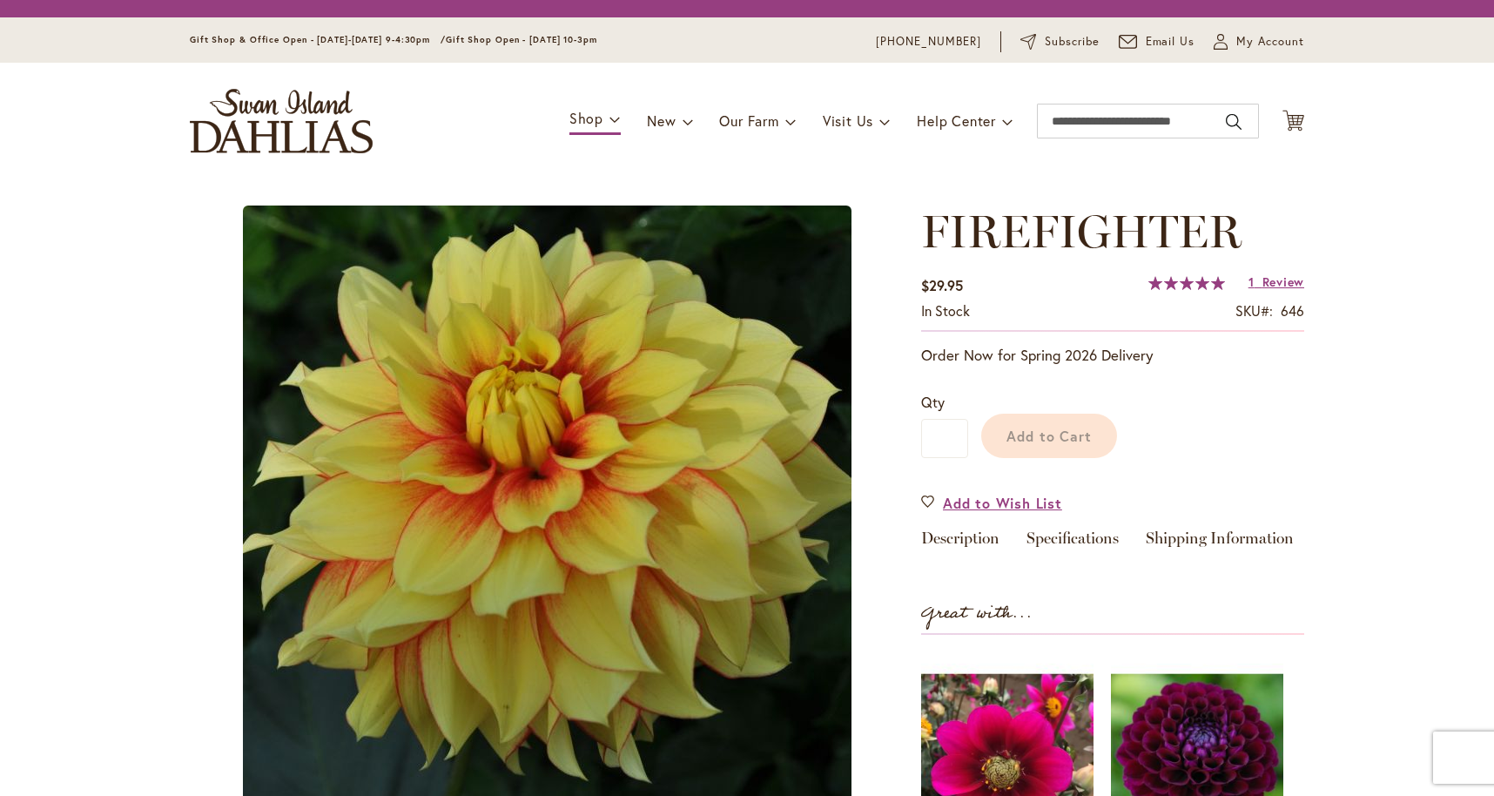
type input "****"
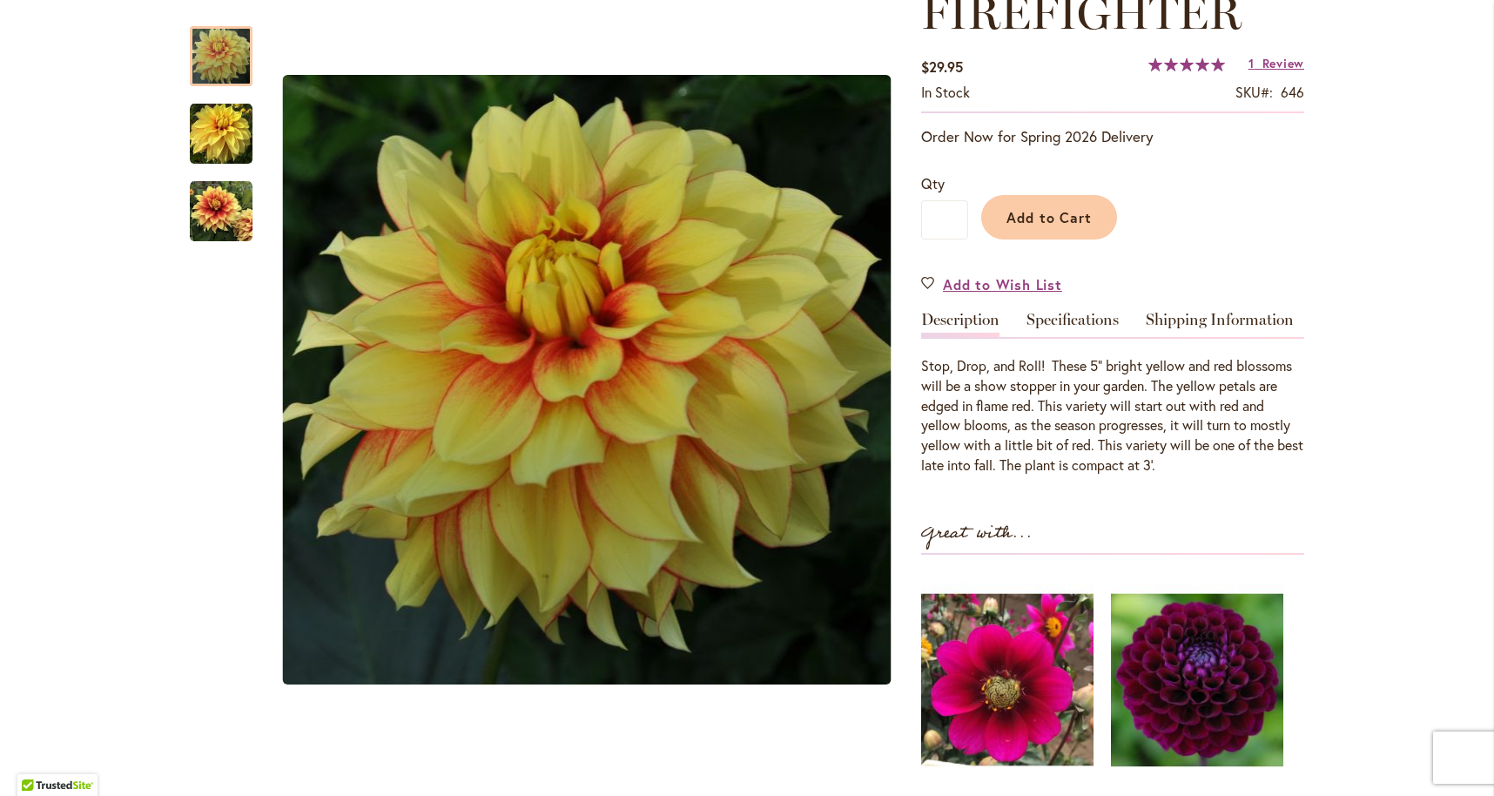
scroll to position [272, 0]
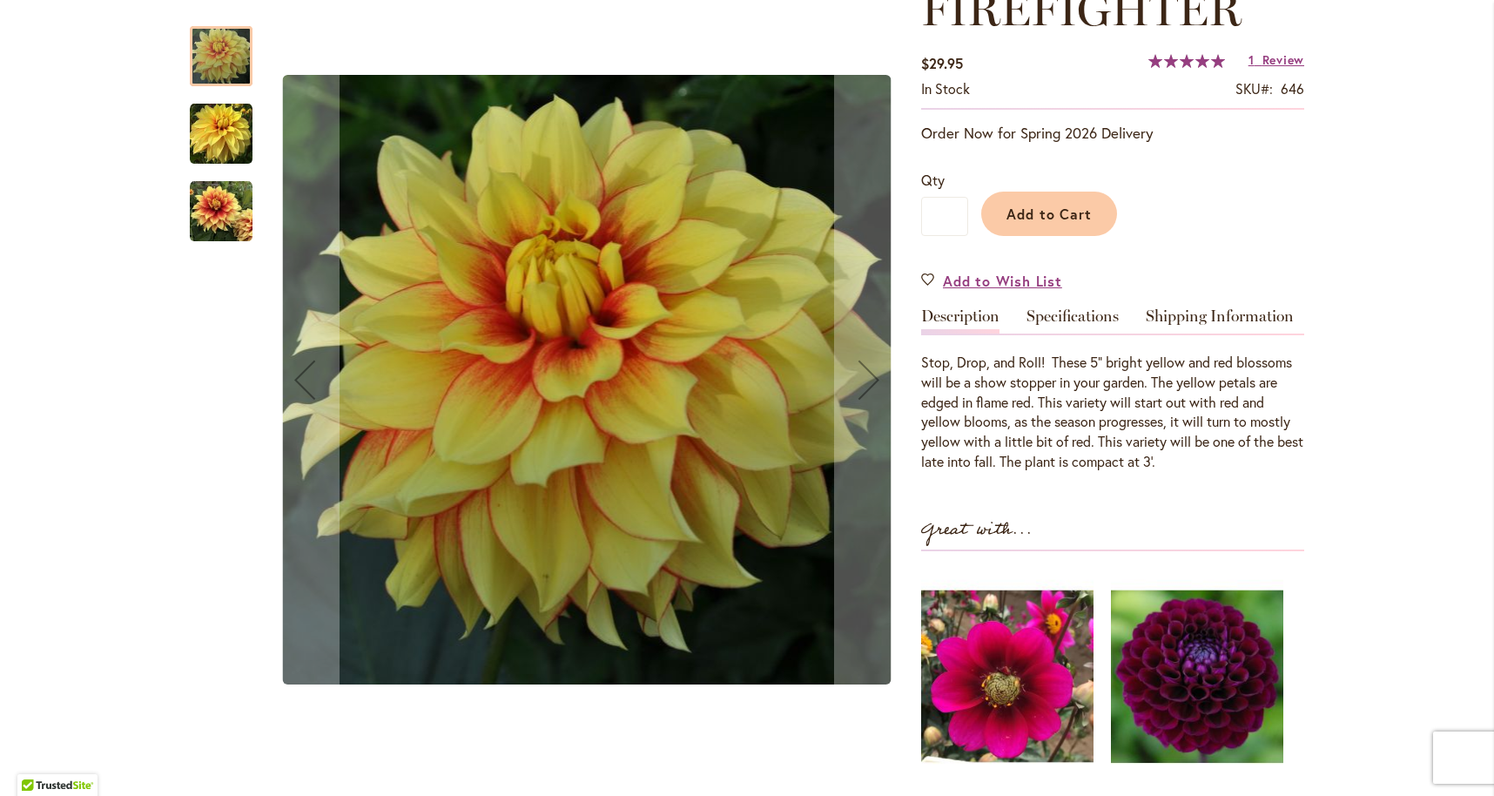
click at [232, 205] on img "FIREFIGHTER" at bounding box center [221, 211] width 63 height 63
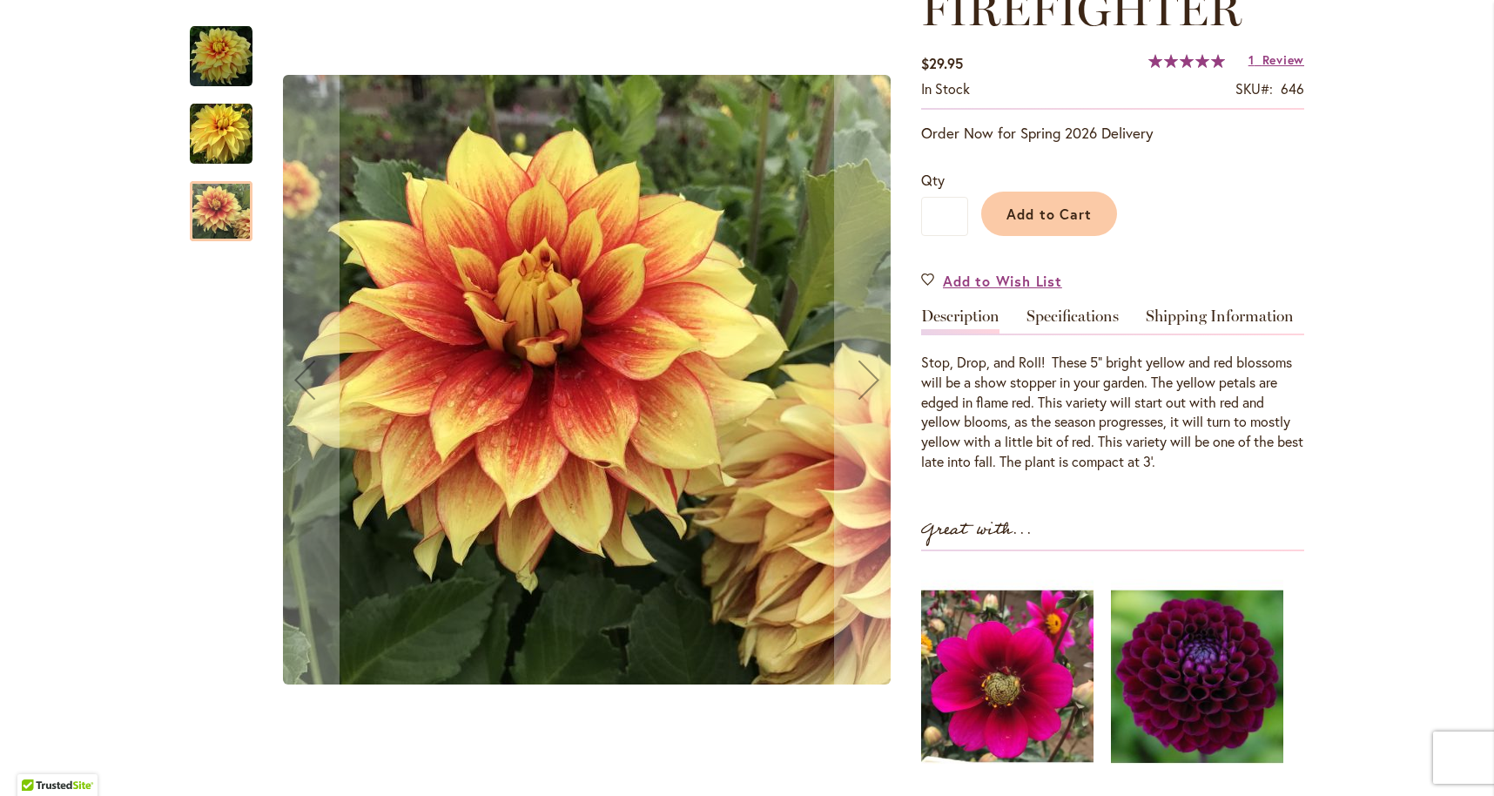
click at [215, 133] on img "FIREFIGHTER" at bounding box center [221, 134] width 63 height 63
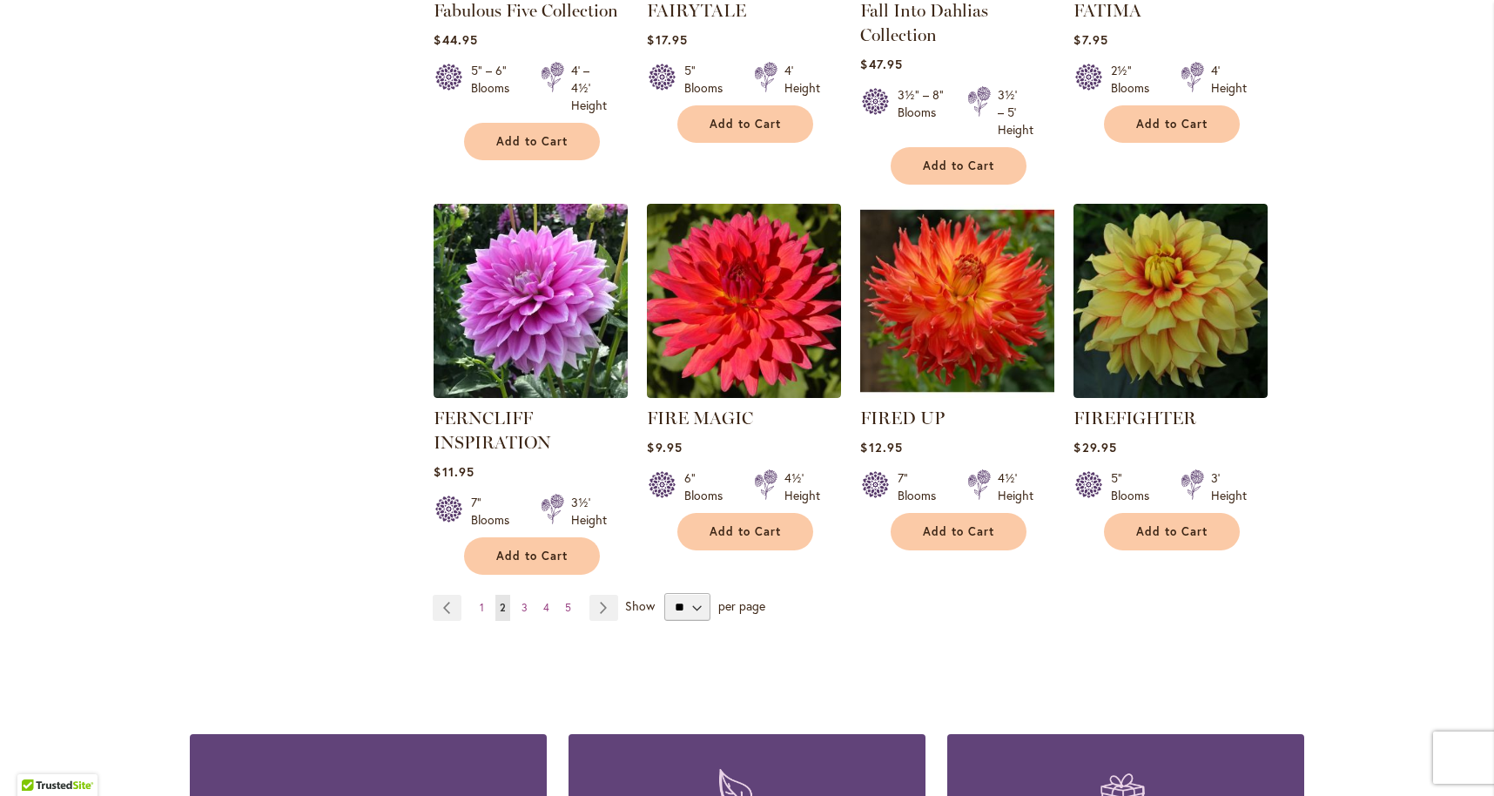
scroll to position [5930, 0]
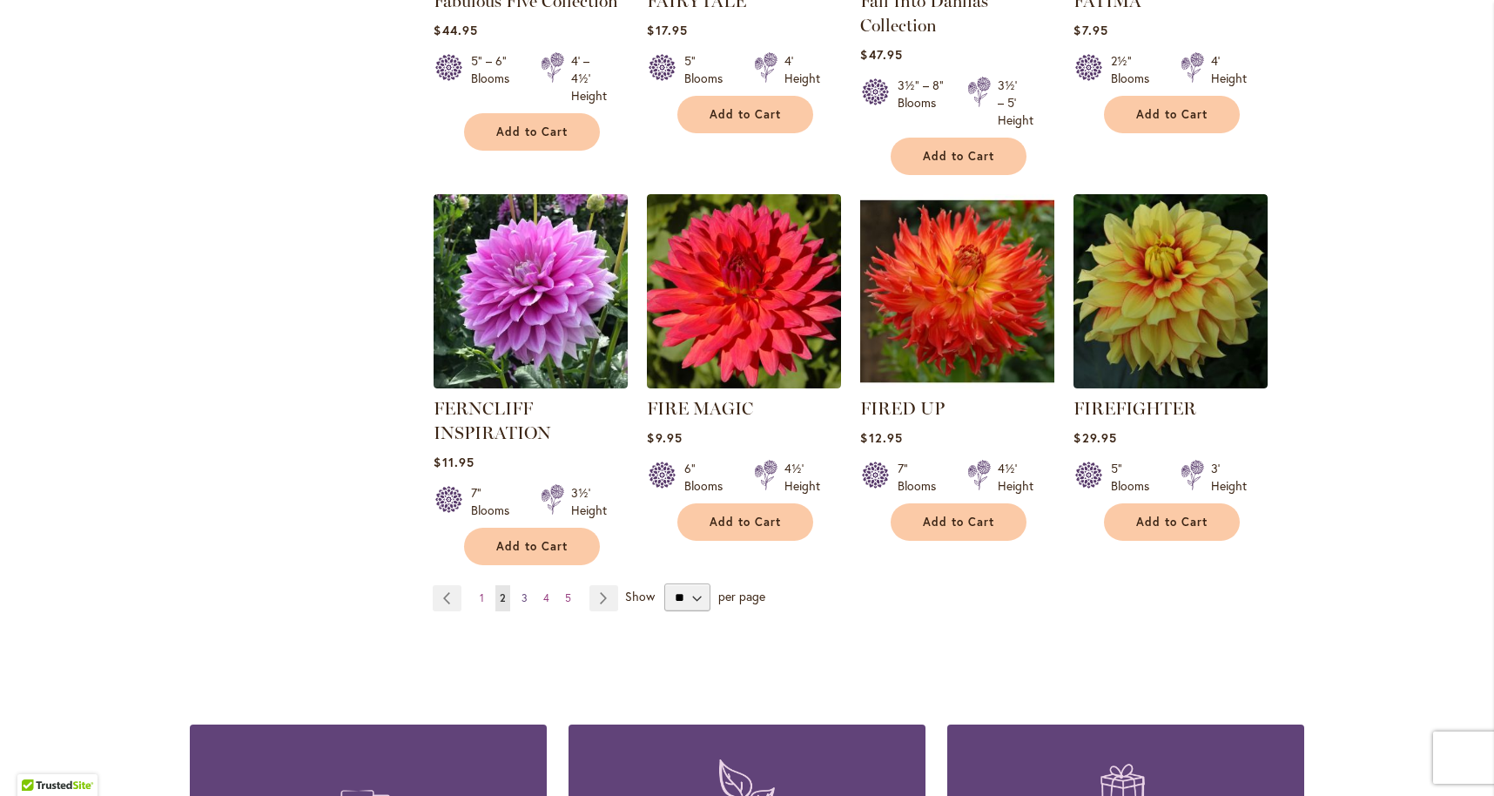
click at [521, 591] on span "3" at bounding box center [524, 597] width 6 height 13
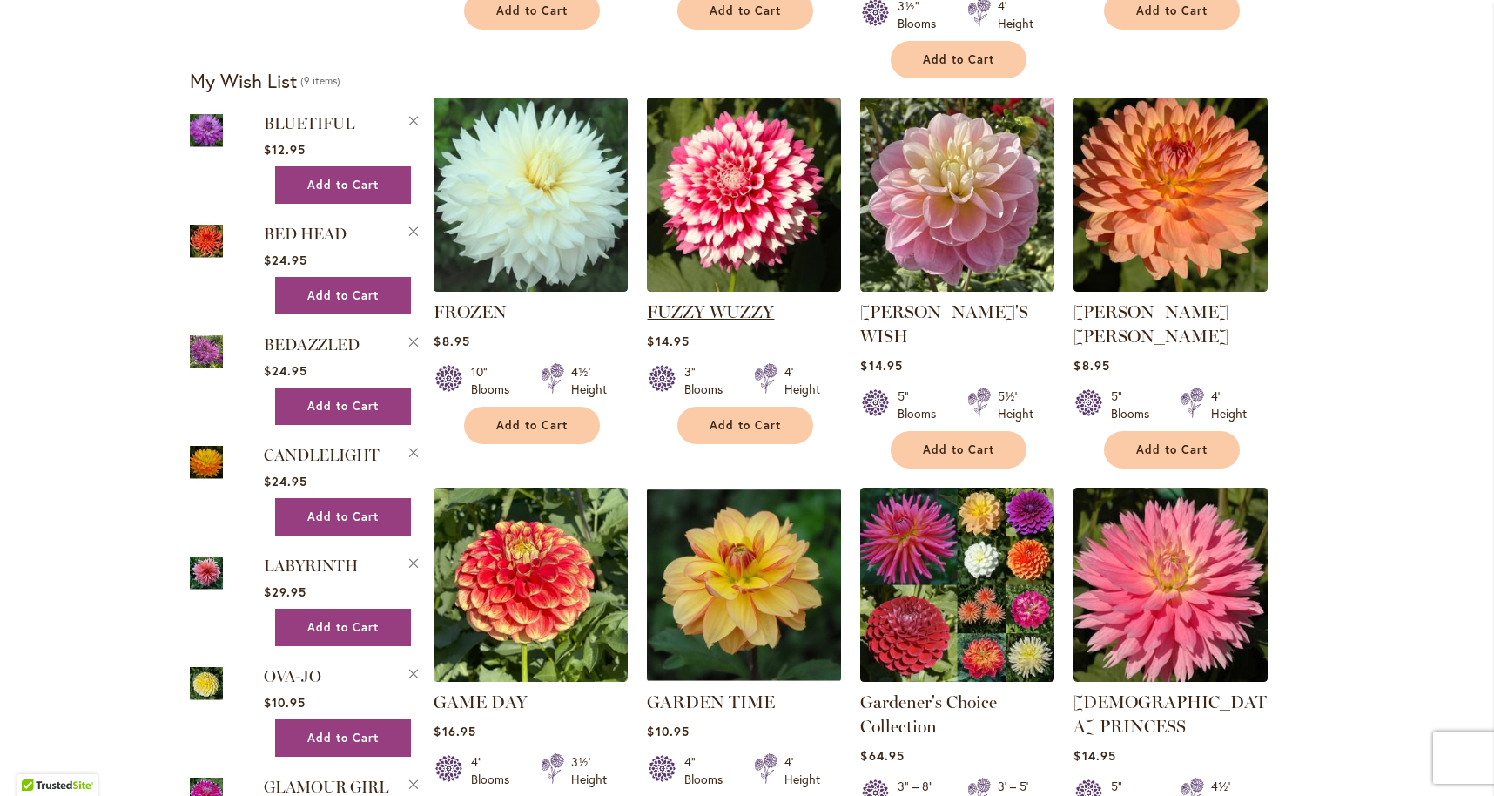
scroll to position [1116, 0]
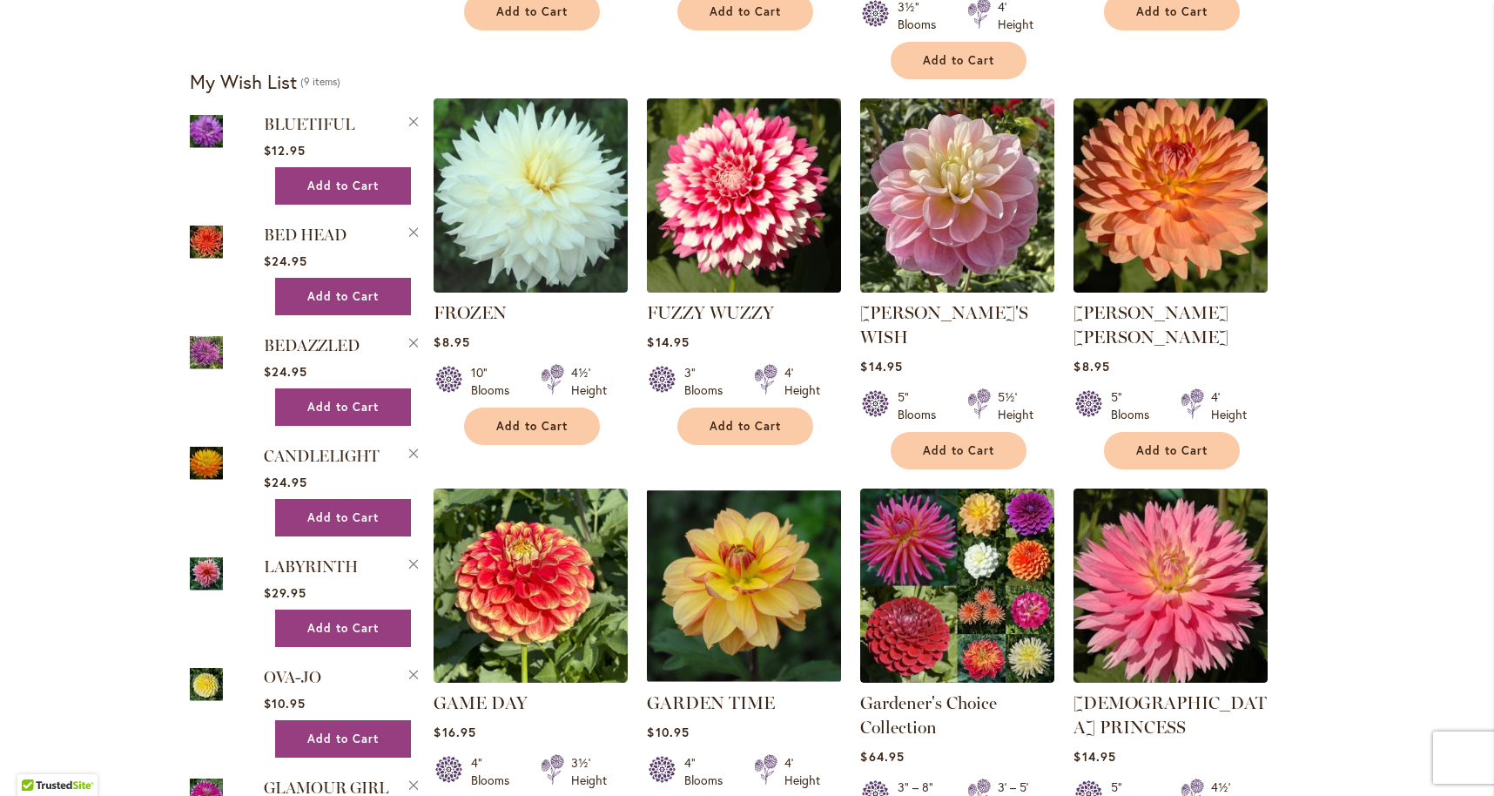
click at [730, 212] on img at bounding box center [744, 196] width 204 height 204
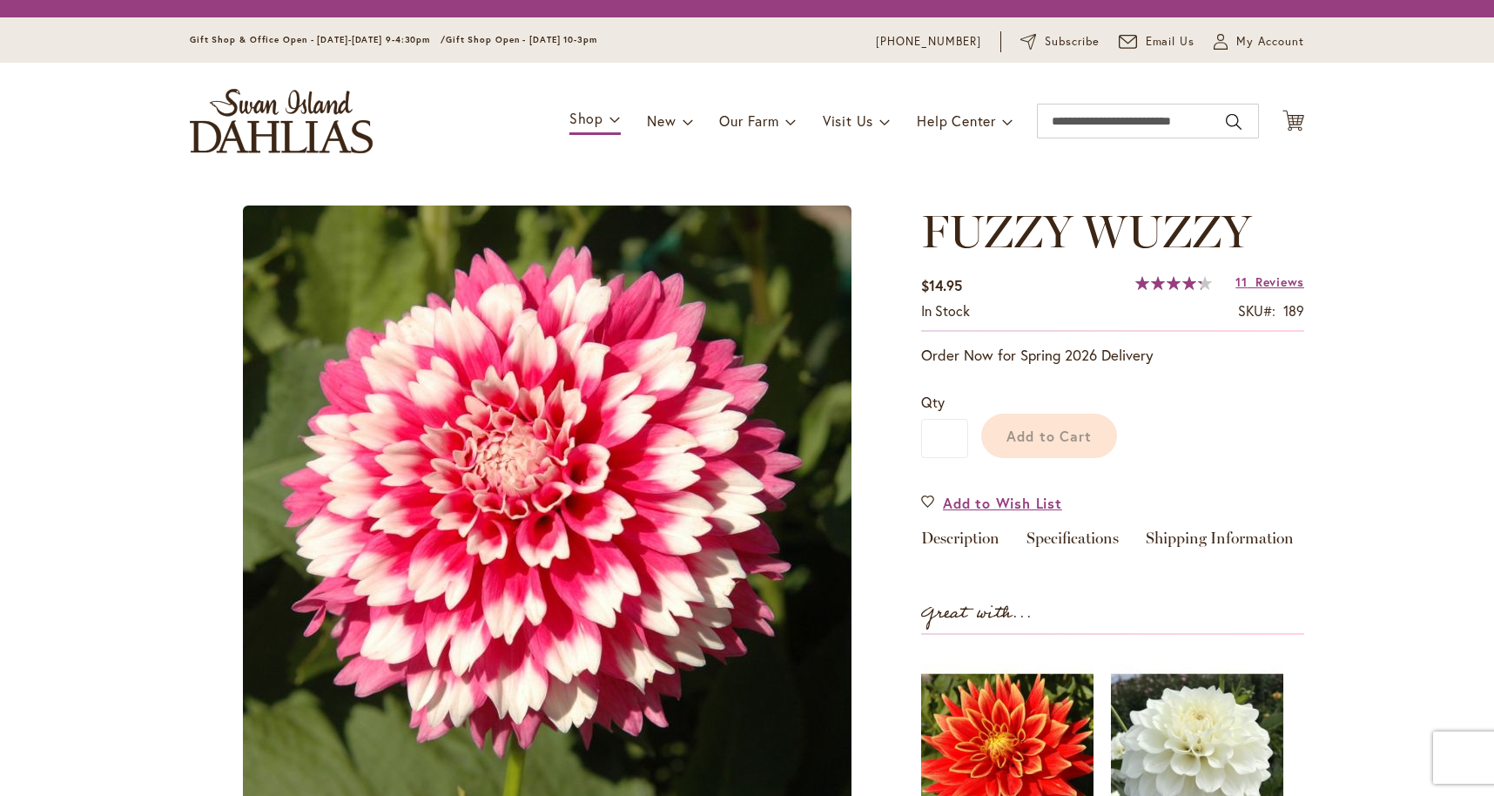
type input "****"
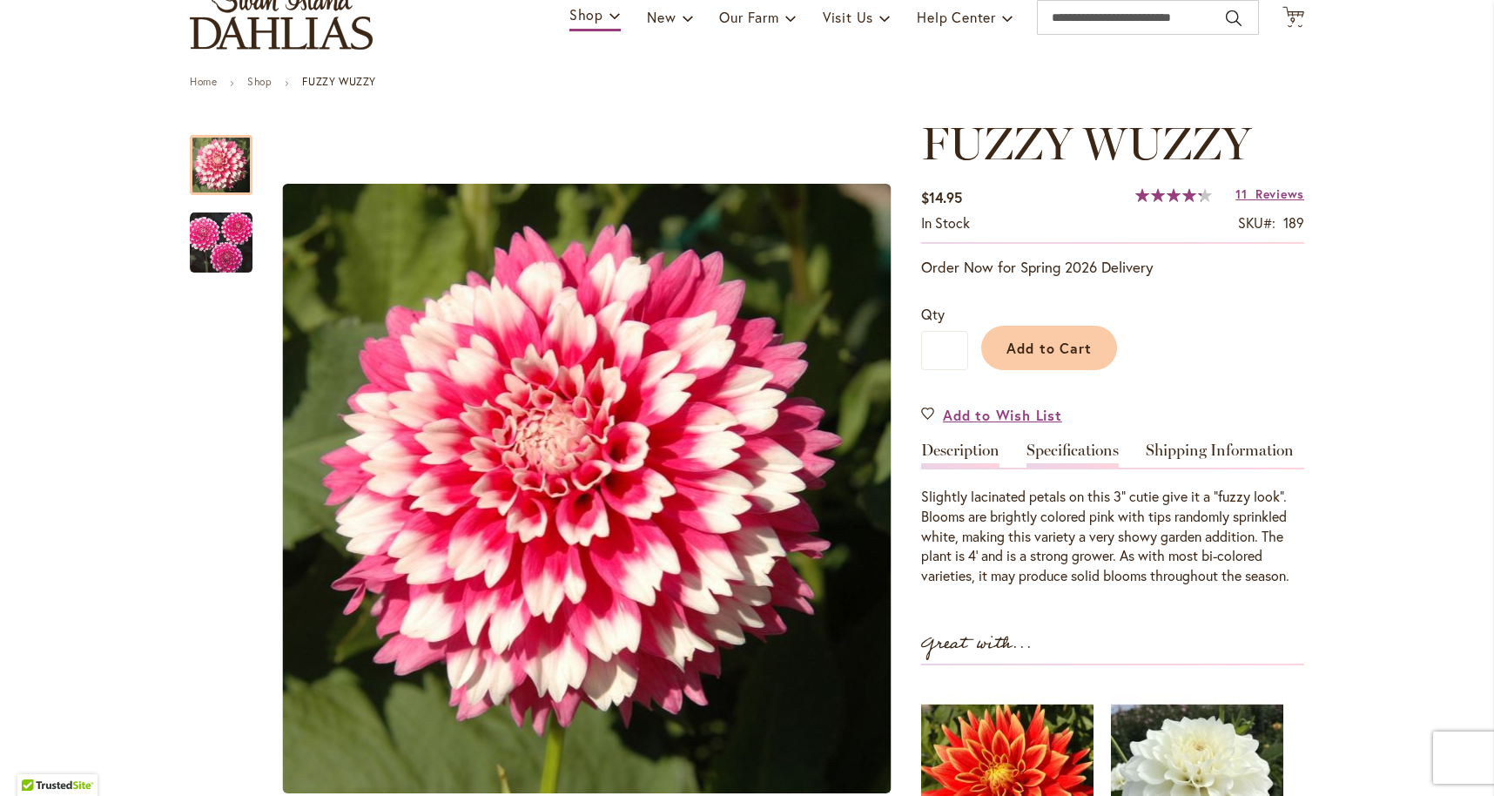
scroll to position [151, 0]
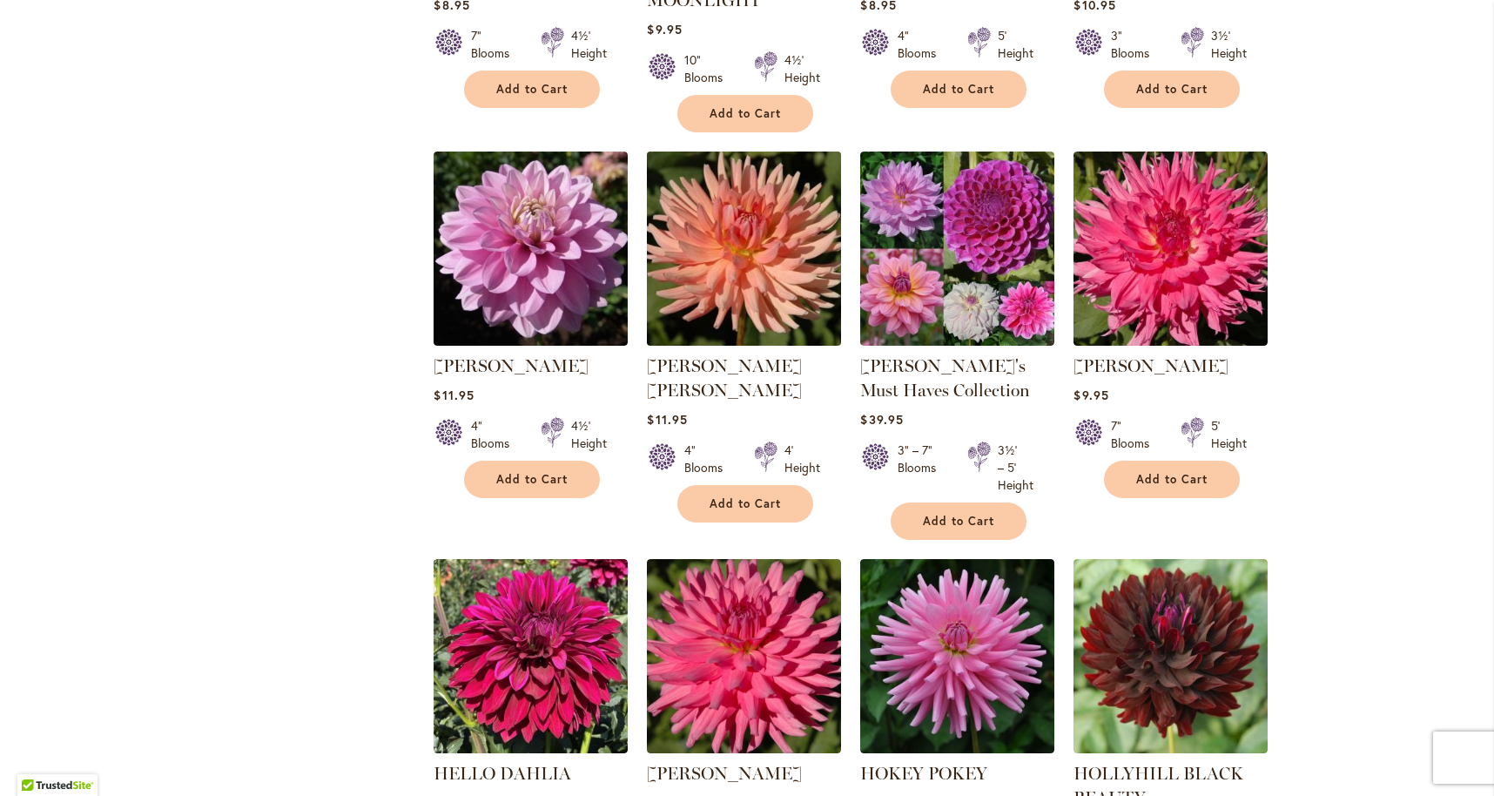
scroll to position [4087, 0]
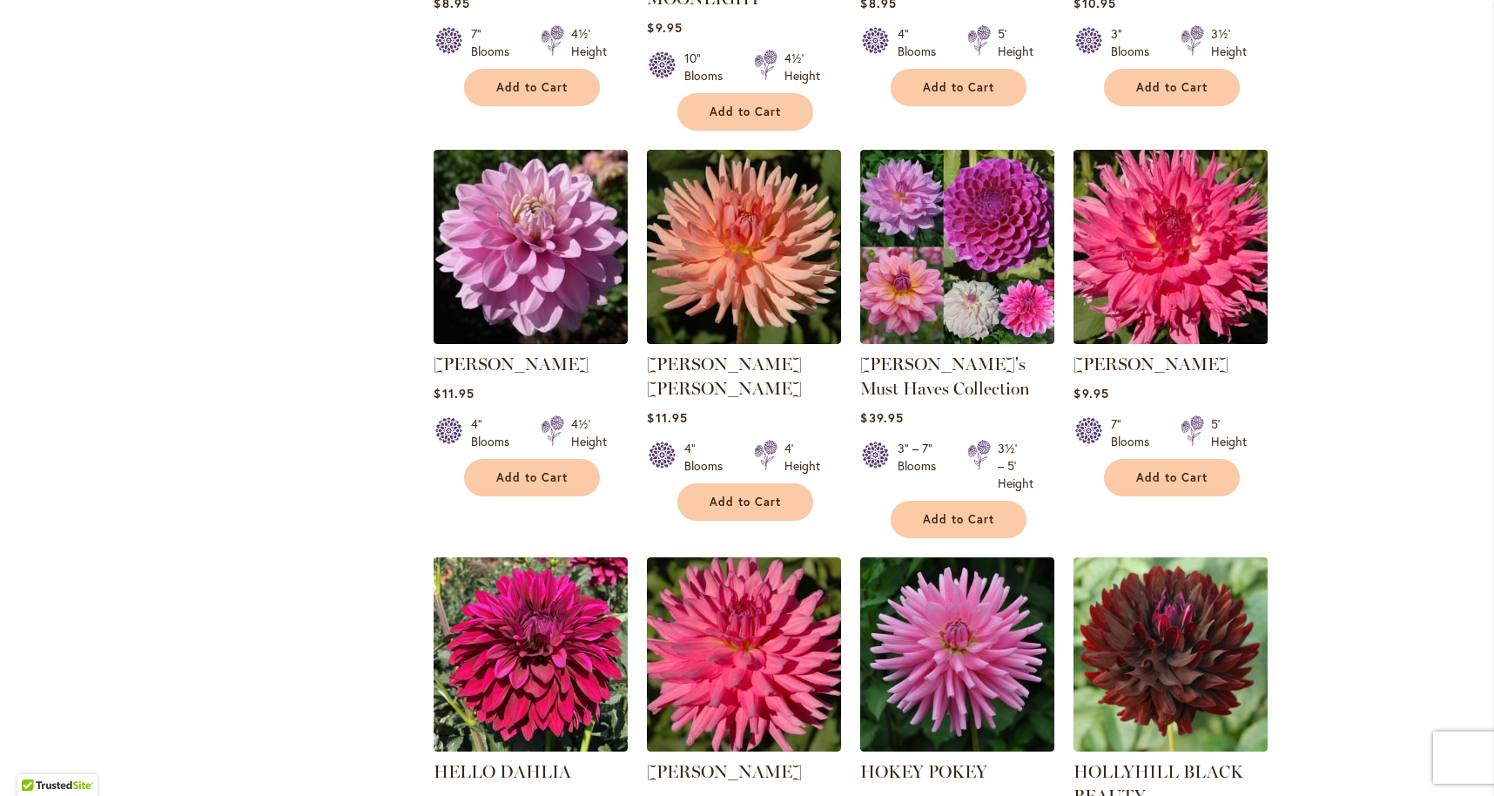
click at [1203, 185] on img at bounding box center [1171, 247] width 204 height 204
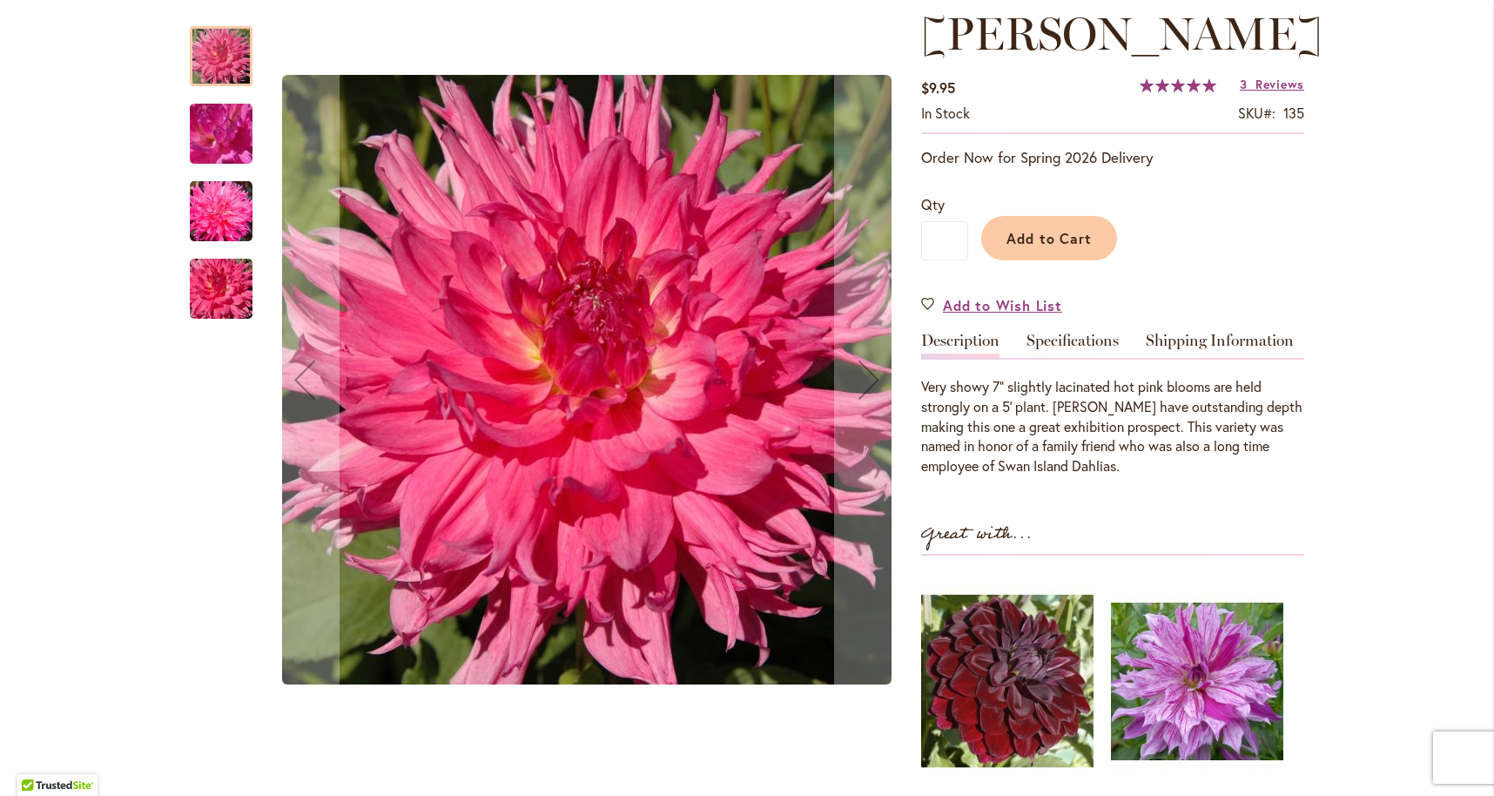
scroll to position [244, 0]
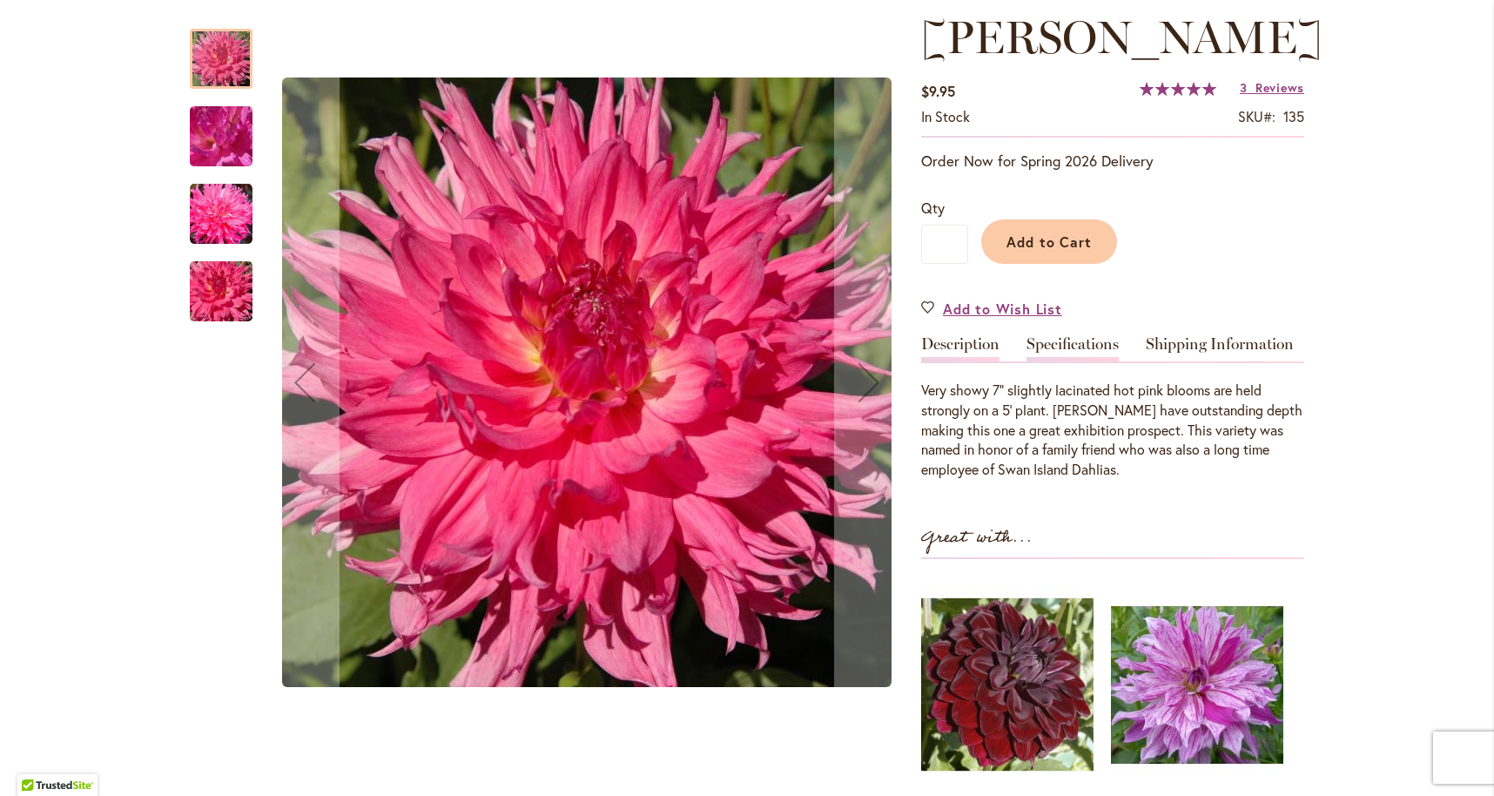
click at [1051, 361] on link "Specifications" at bounding box center [1072, 348] width 92 height 25
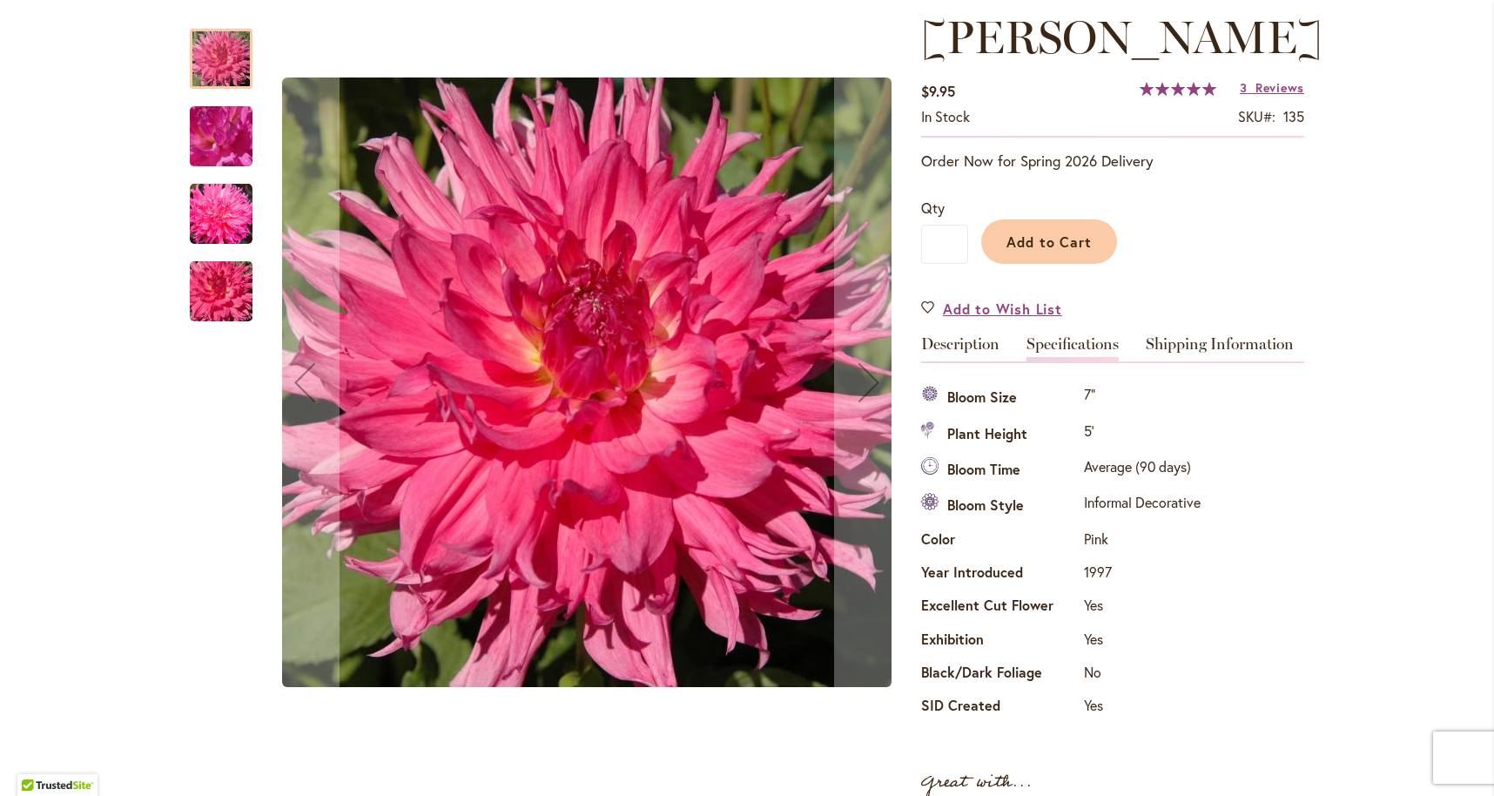
scroll to position [245, 0]
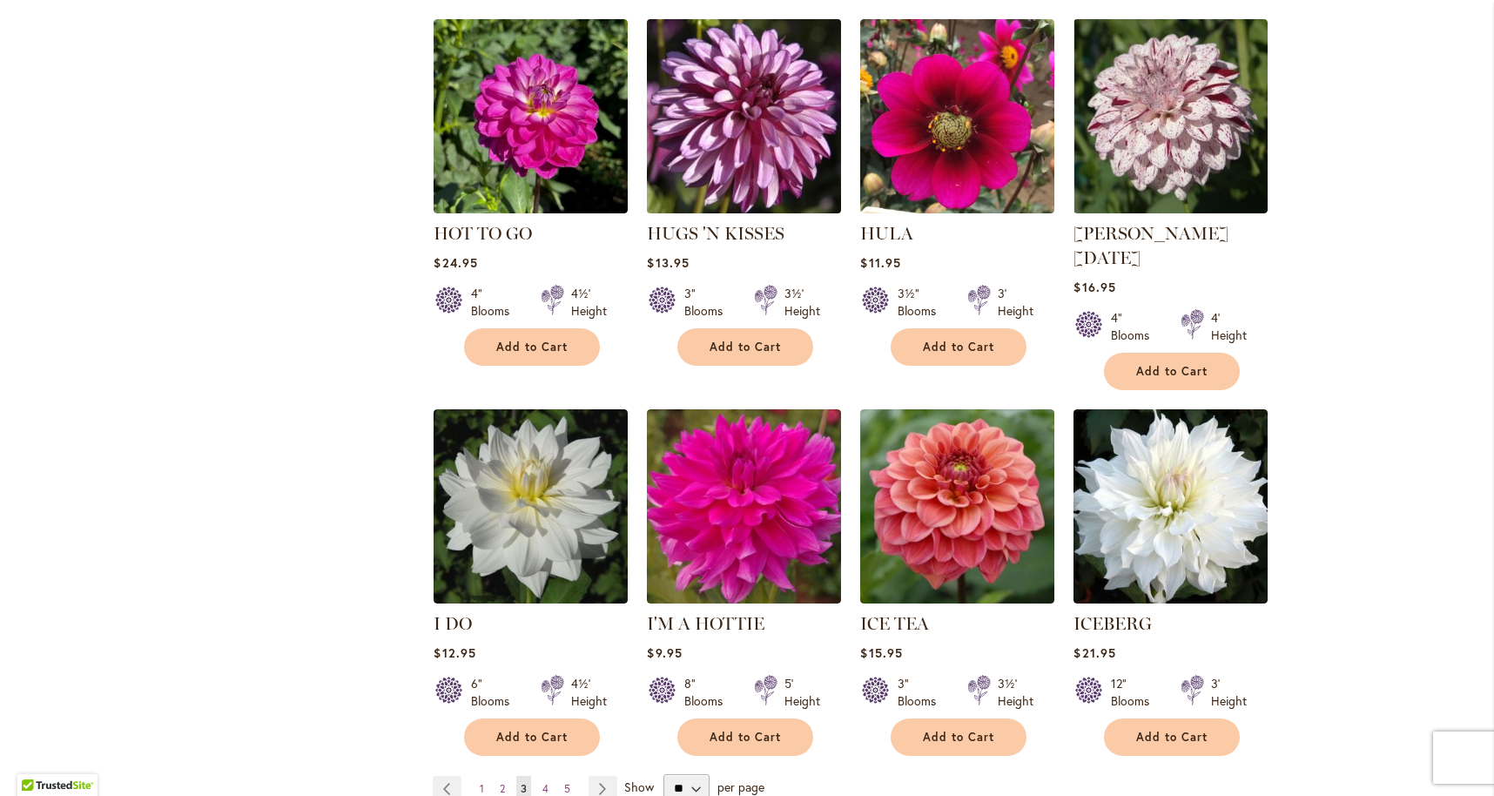
scroll to position [5751, 0]
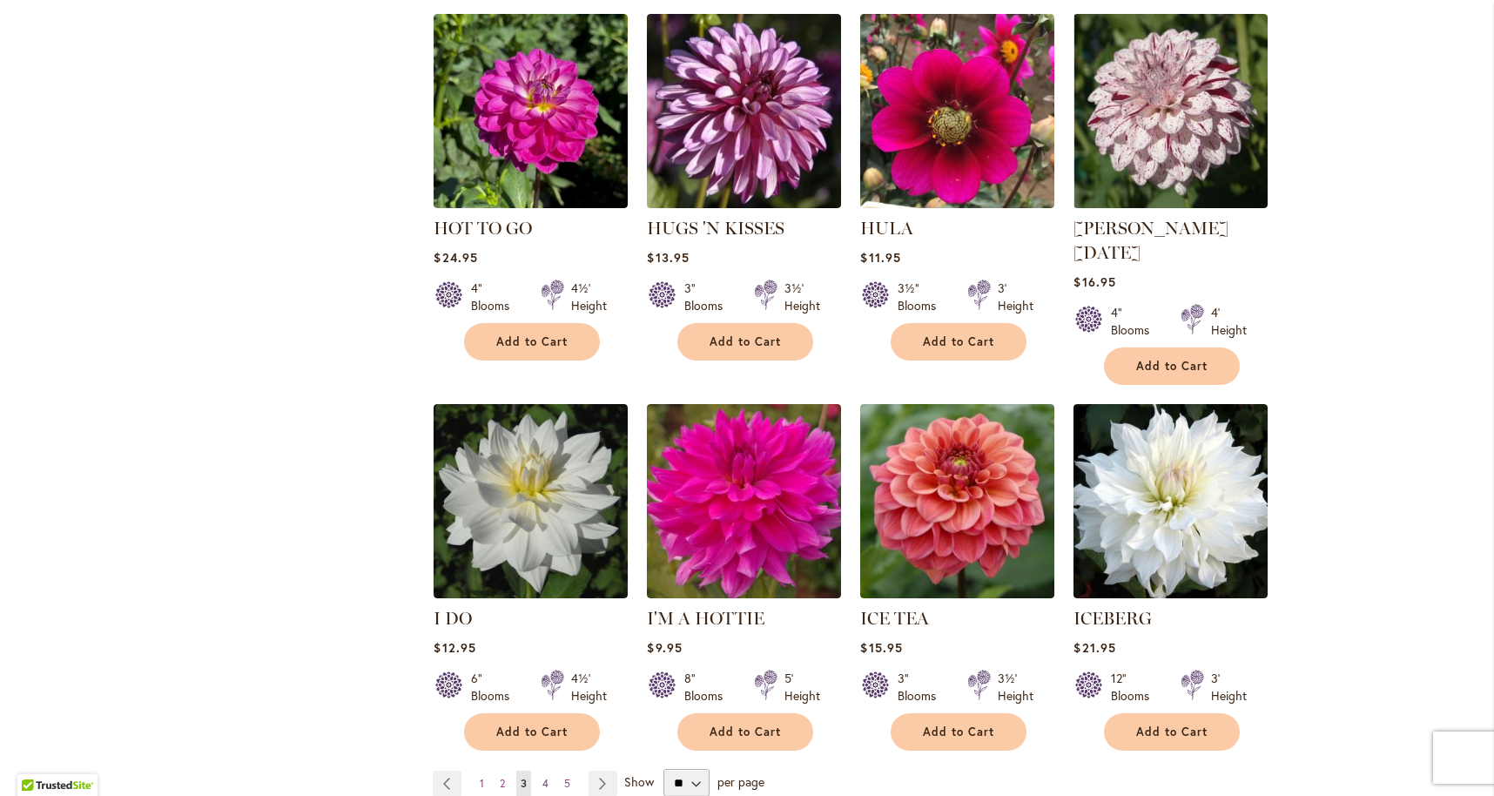
click at [550, 770] on link "Page 4" at bounding box center [545, 783] width 15 height 26
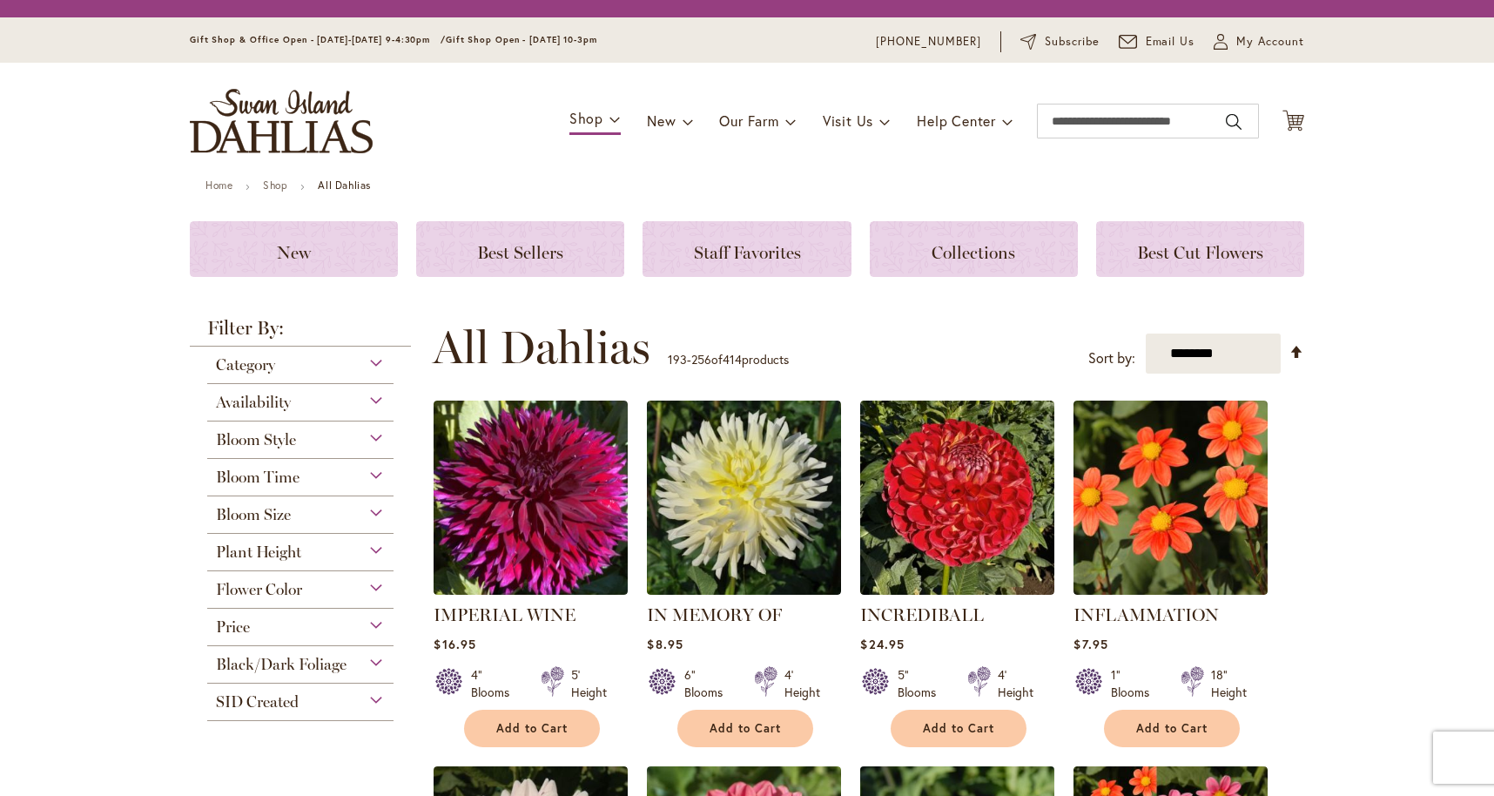
scroll to position [420, 0]
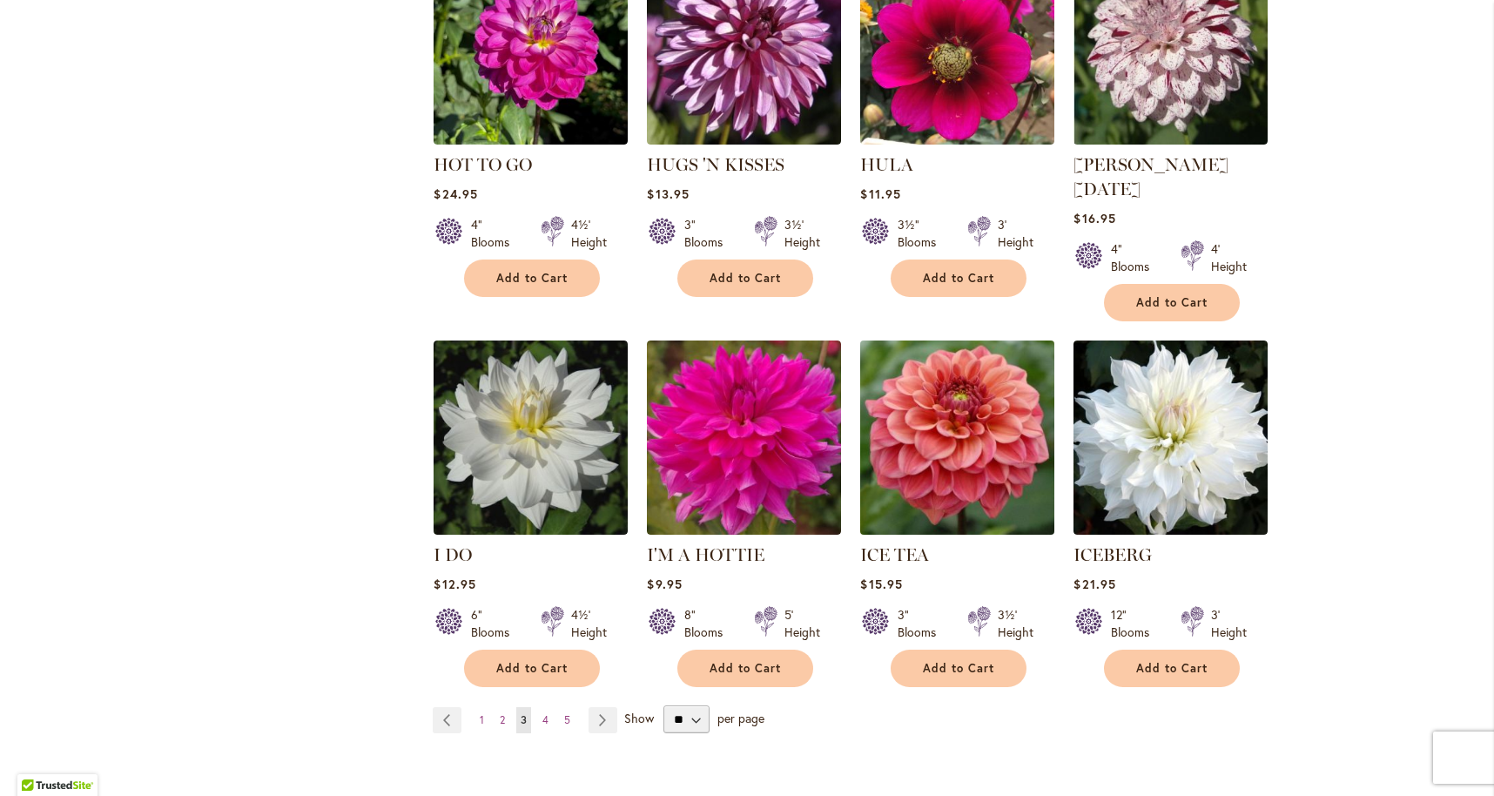
scroll to position [5814, 0]
click at [964, 337] on img at bounding box center [958, 439] width 204 height 204
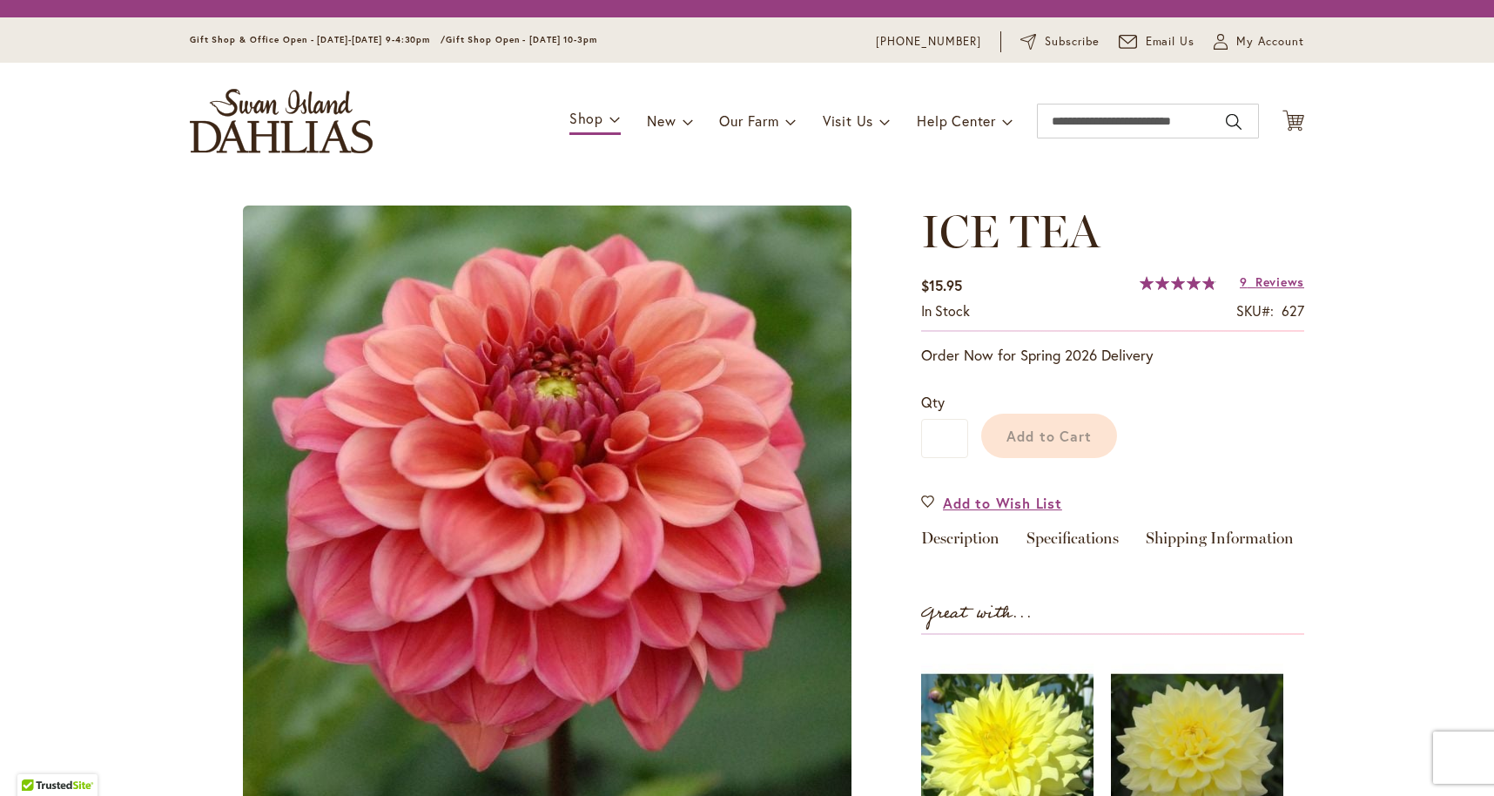
type input "****"
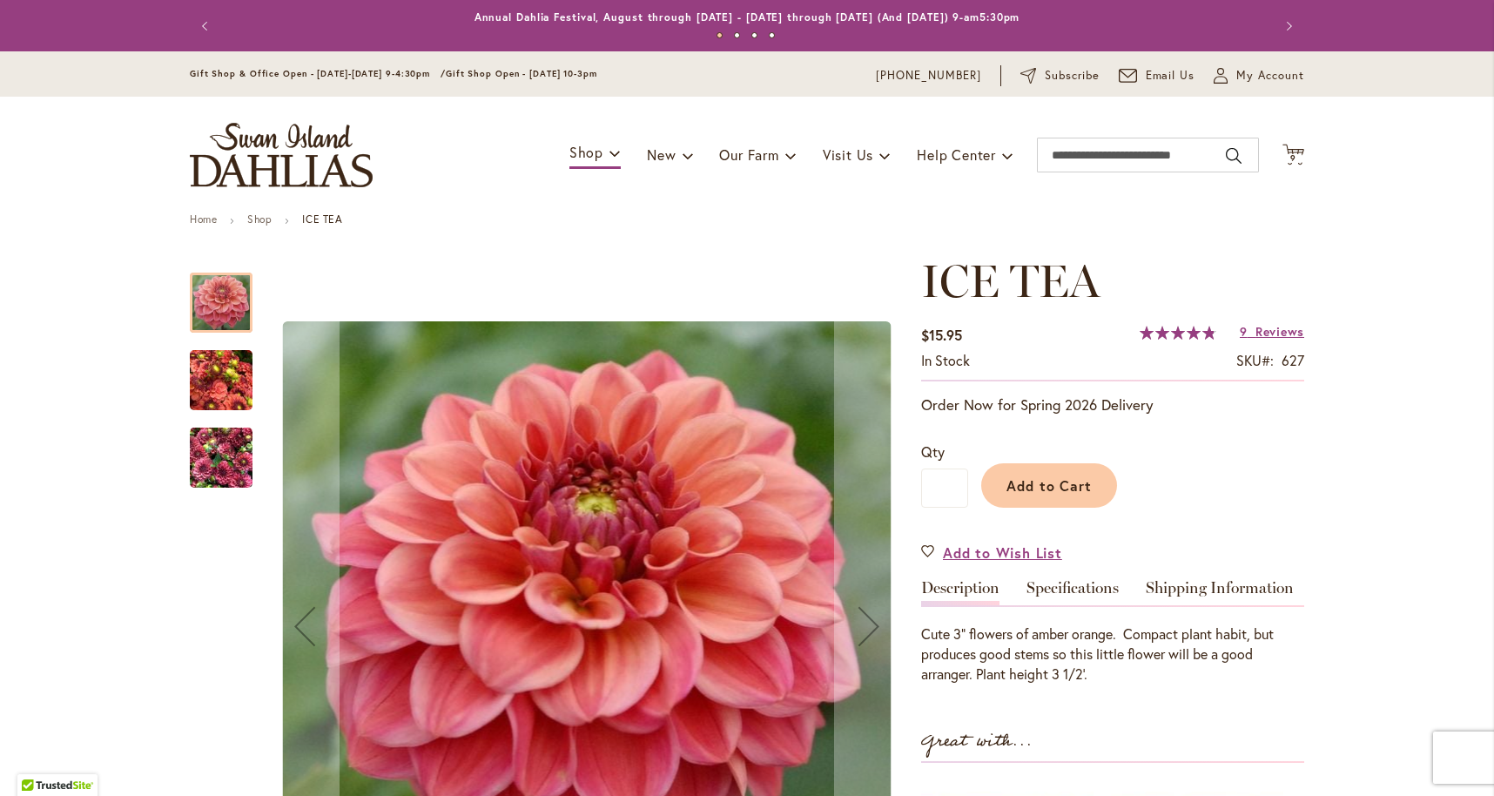
click at [209, 441] on img "ICE TEA" at bounding box center [221, 458] width 63 height 84
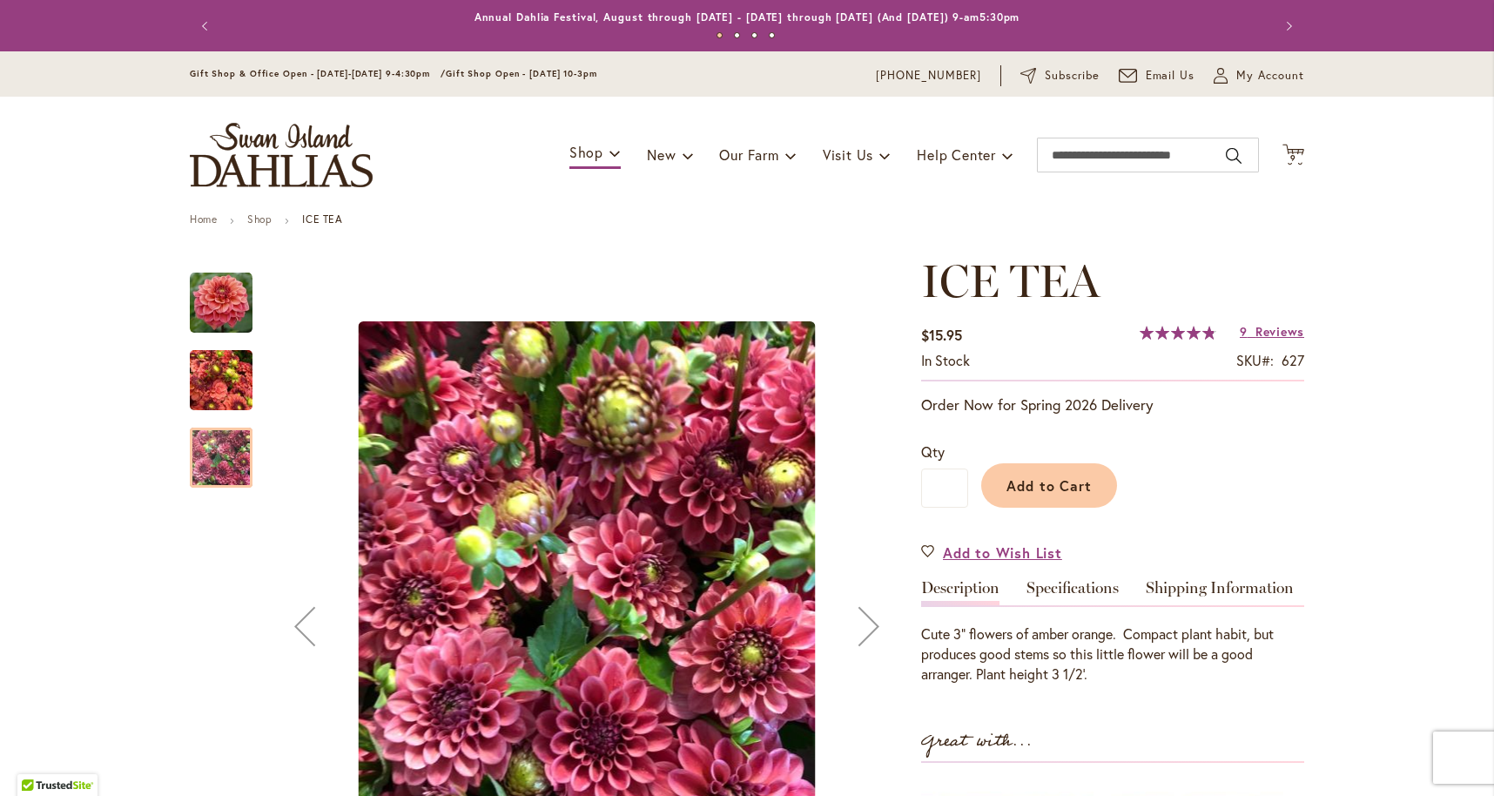
click at [216, 383] on img "ICE TEA" at bounding box center [221, 381] width 63 height 84
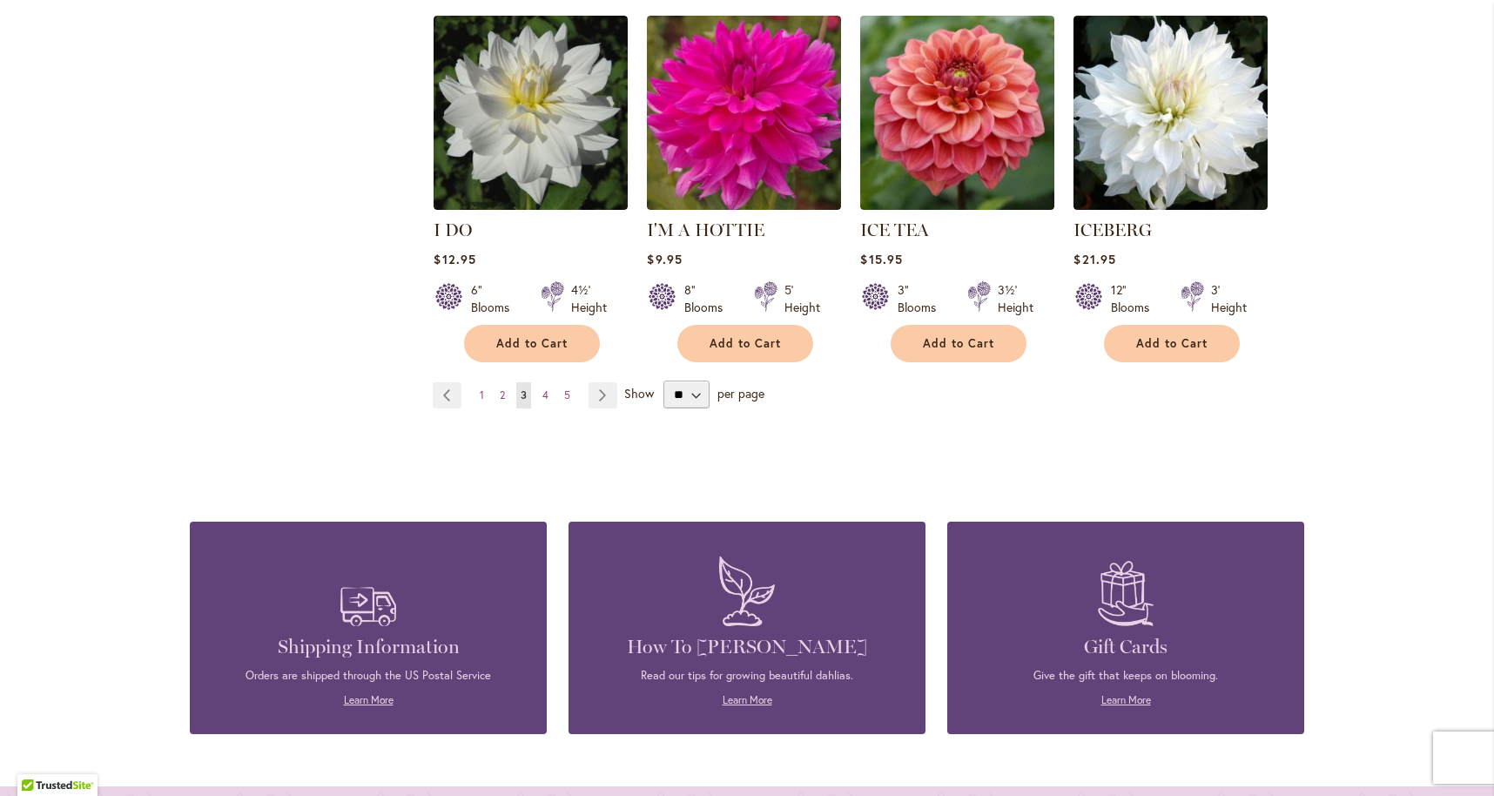
scroll to position [6139, 0]
click at [546, 389] on span "4" at bounding box center [545, 395] width 6 height 13
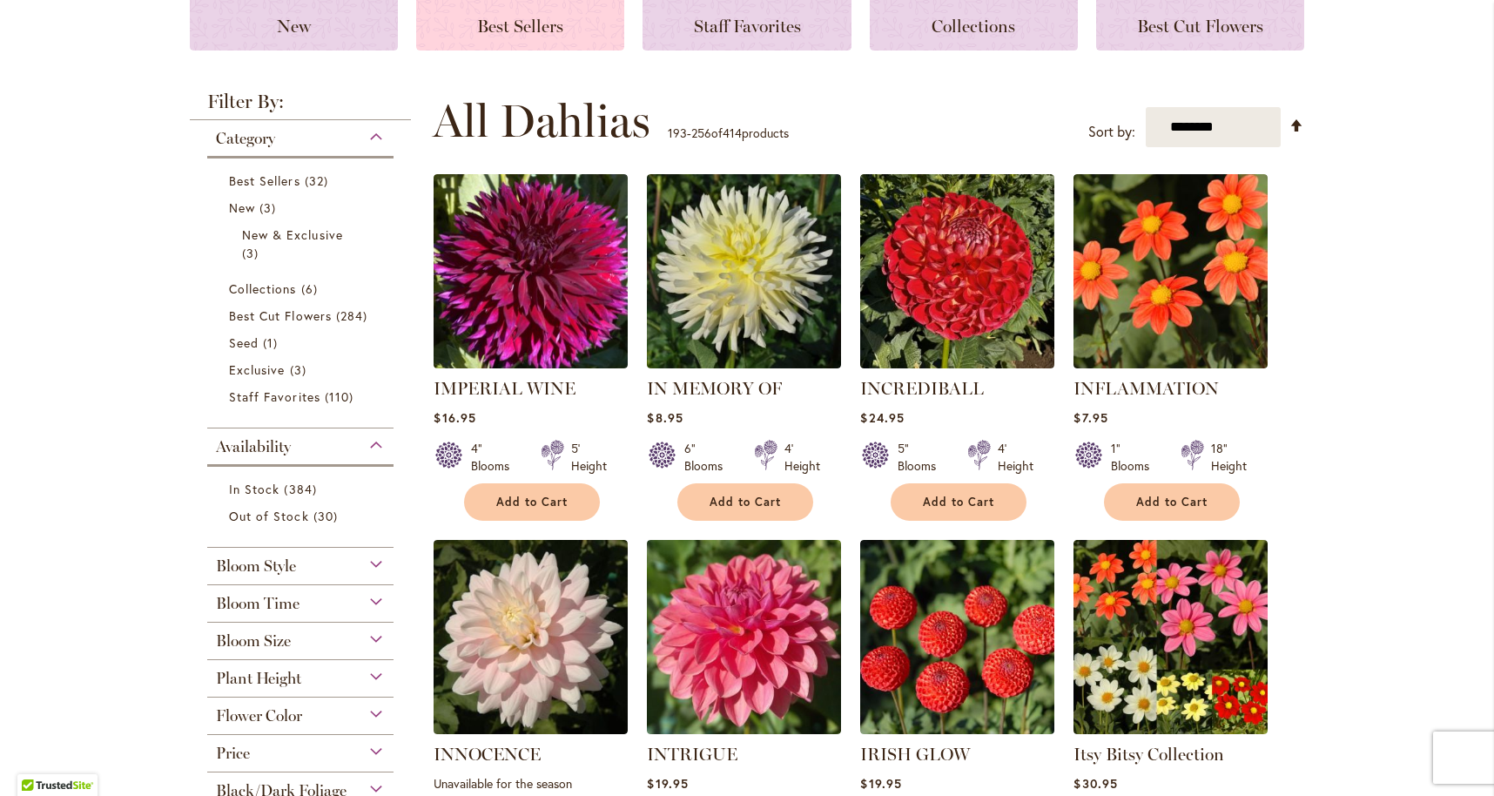
scroll to position [261, 0]
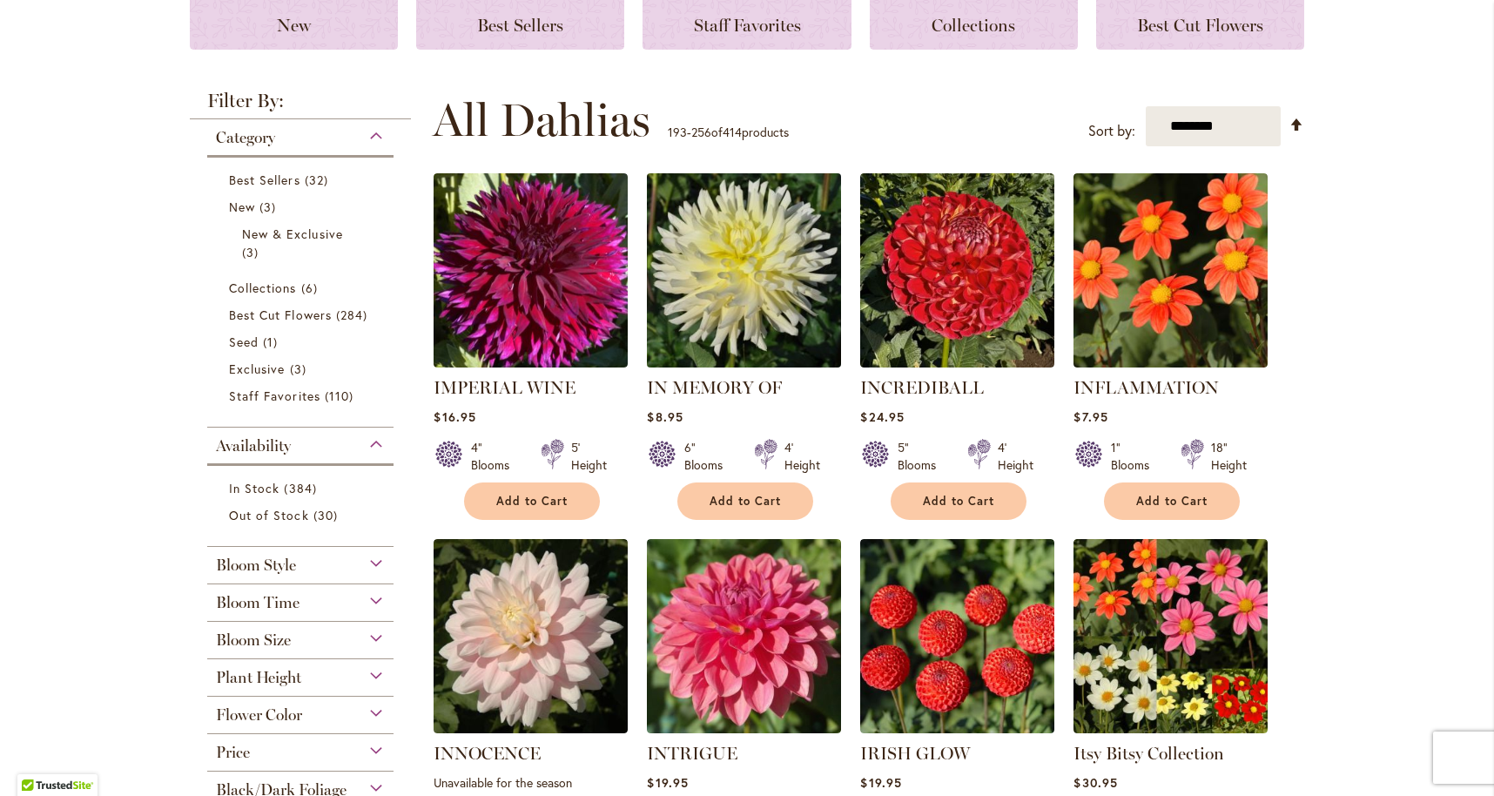
click at [782, 291] on img at bounding box center [744, 271] width 204 height 204
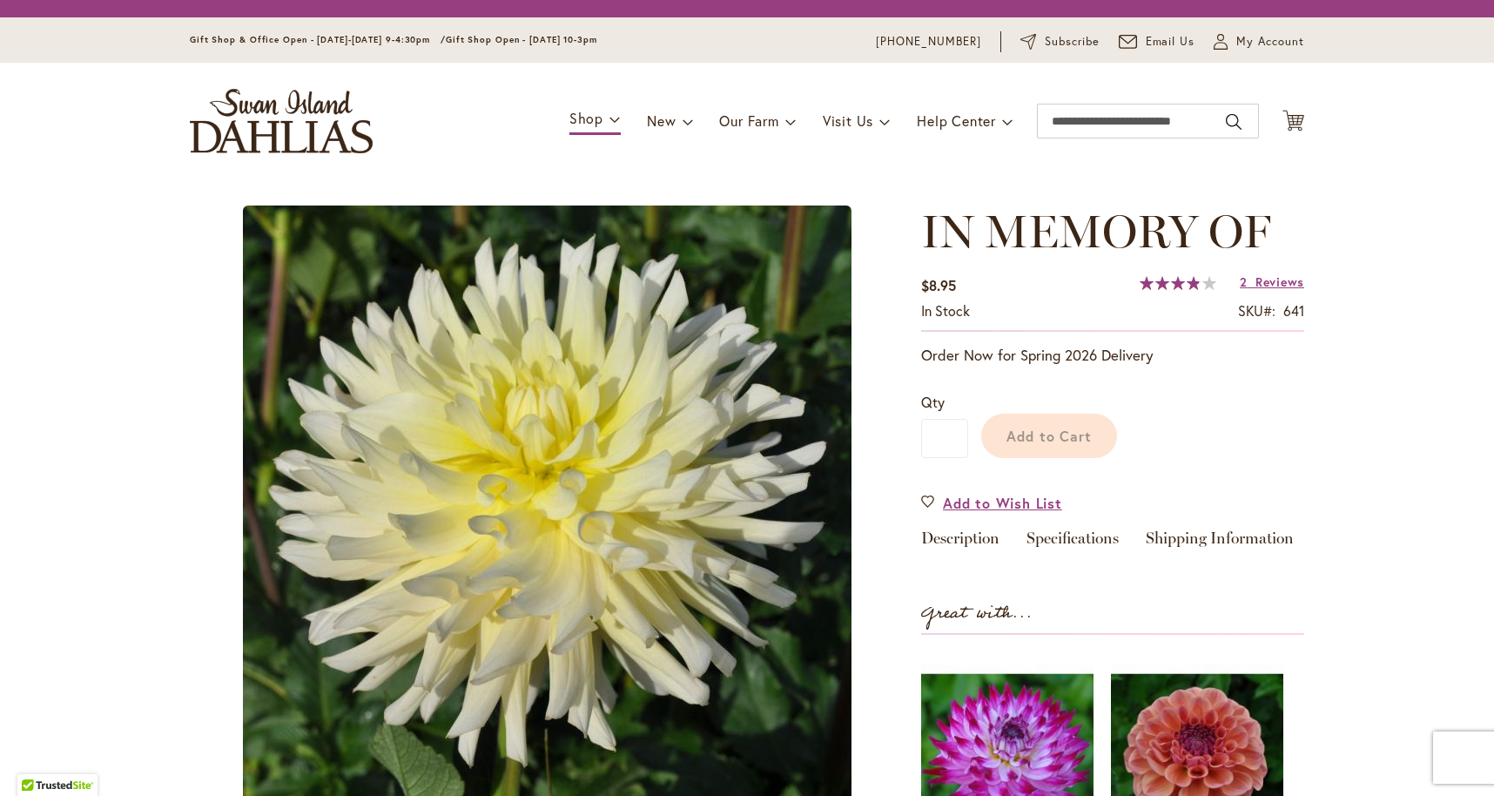
type input "****"
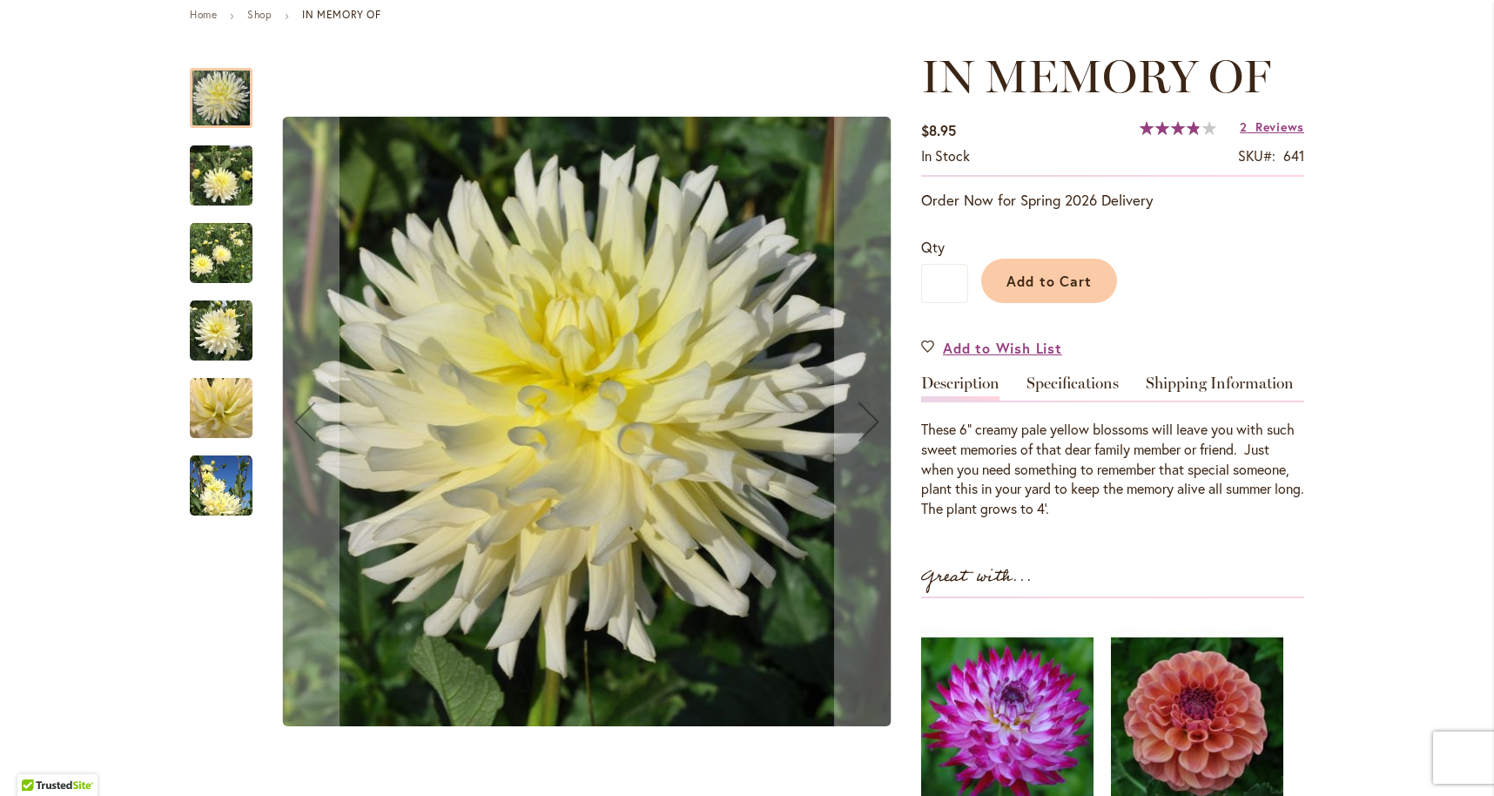
scroll to position [206, 0]
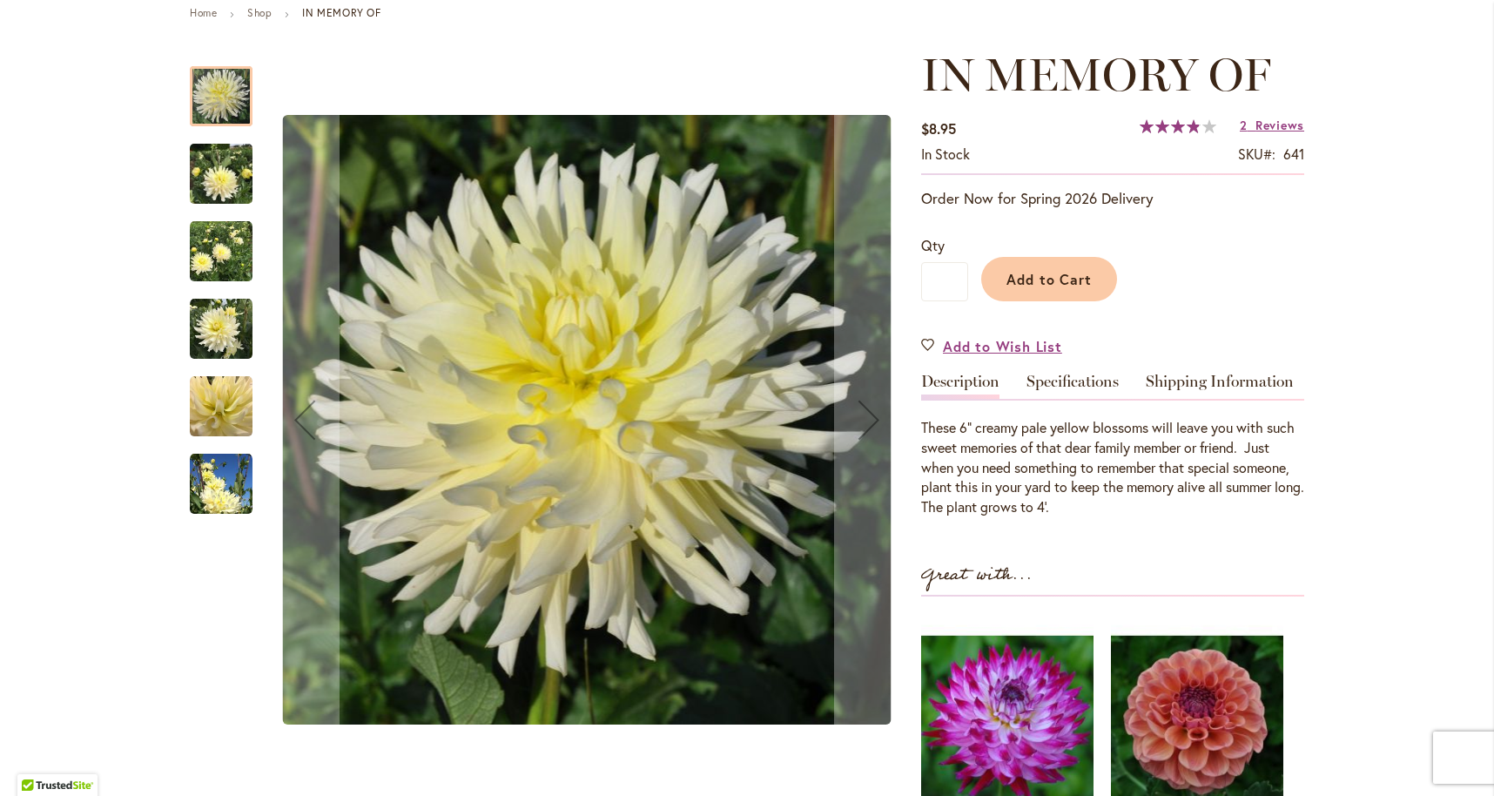
click at [217, 470] on img "IN MEMORY OF" at bounding box center [221, 484] width 63 height 63
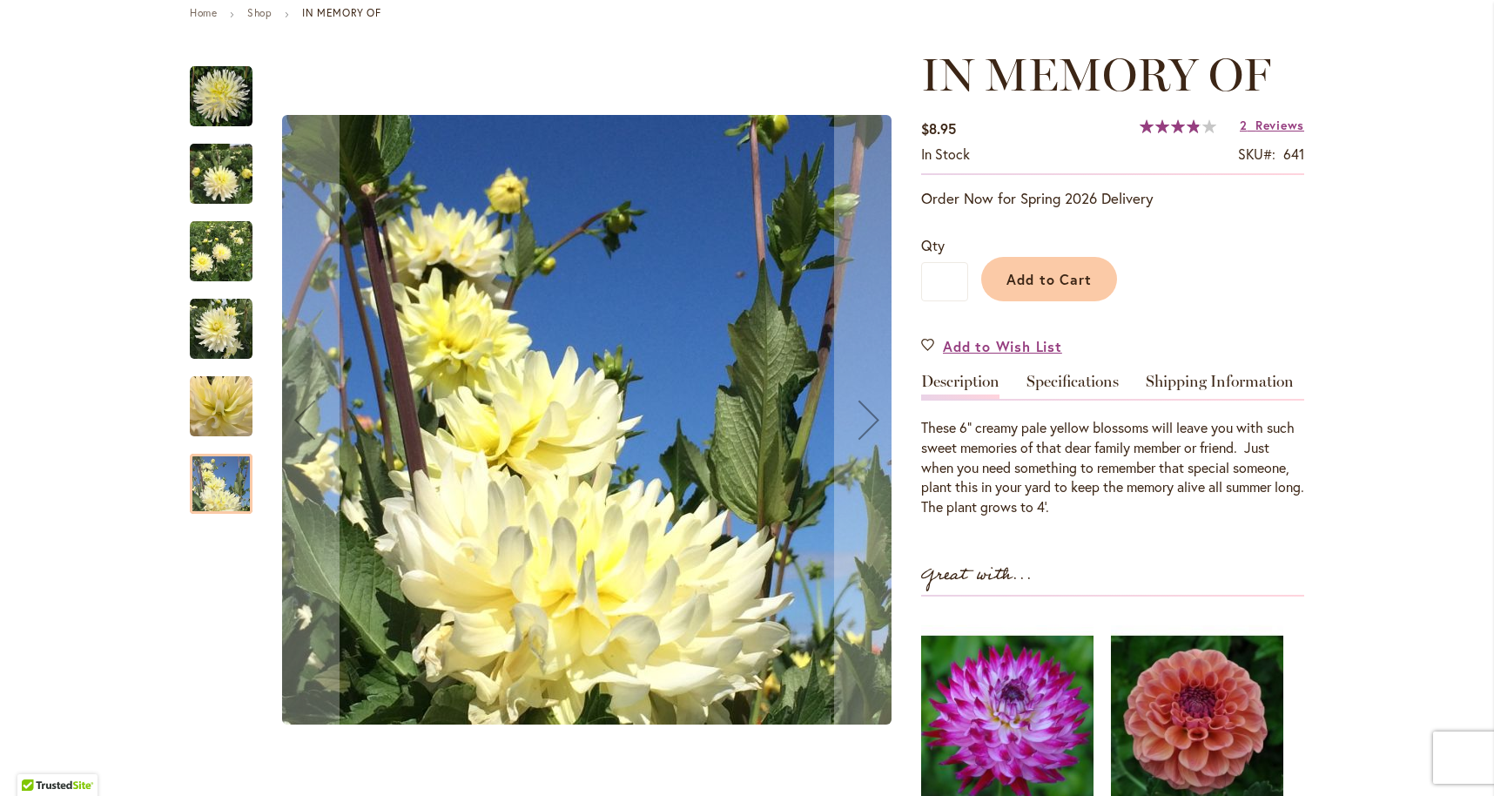
click at [217, 440] on div "IN MEMORY OF" at bounding box center [221, 474] width 63 height 77
click at [223, 406] on img "IN MEMORY OF" at bounding box center [221, 406] width 63 height 63
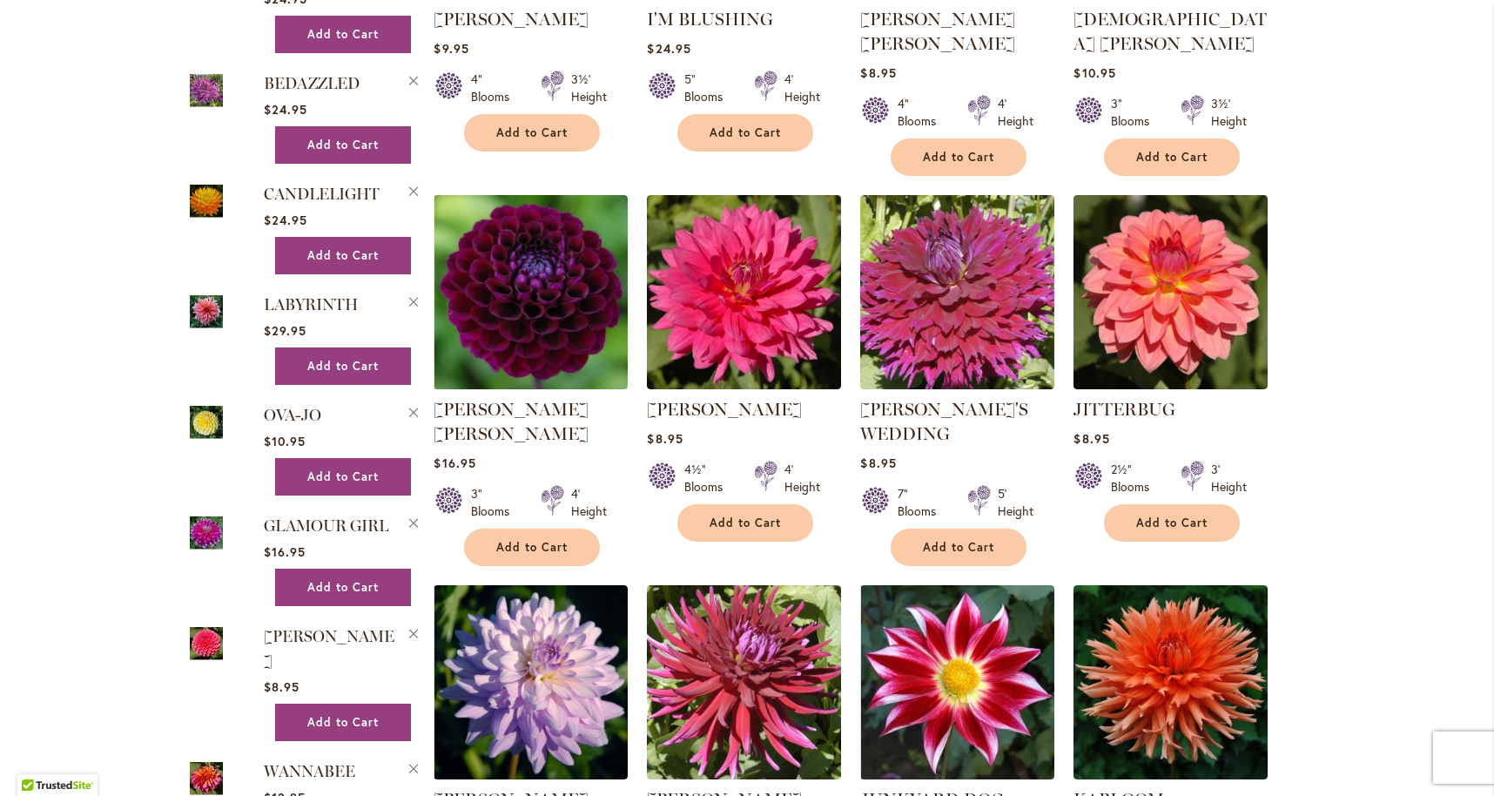
scroll to position [1381, 0]
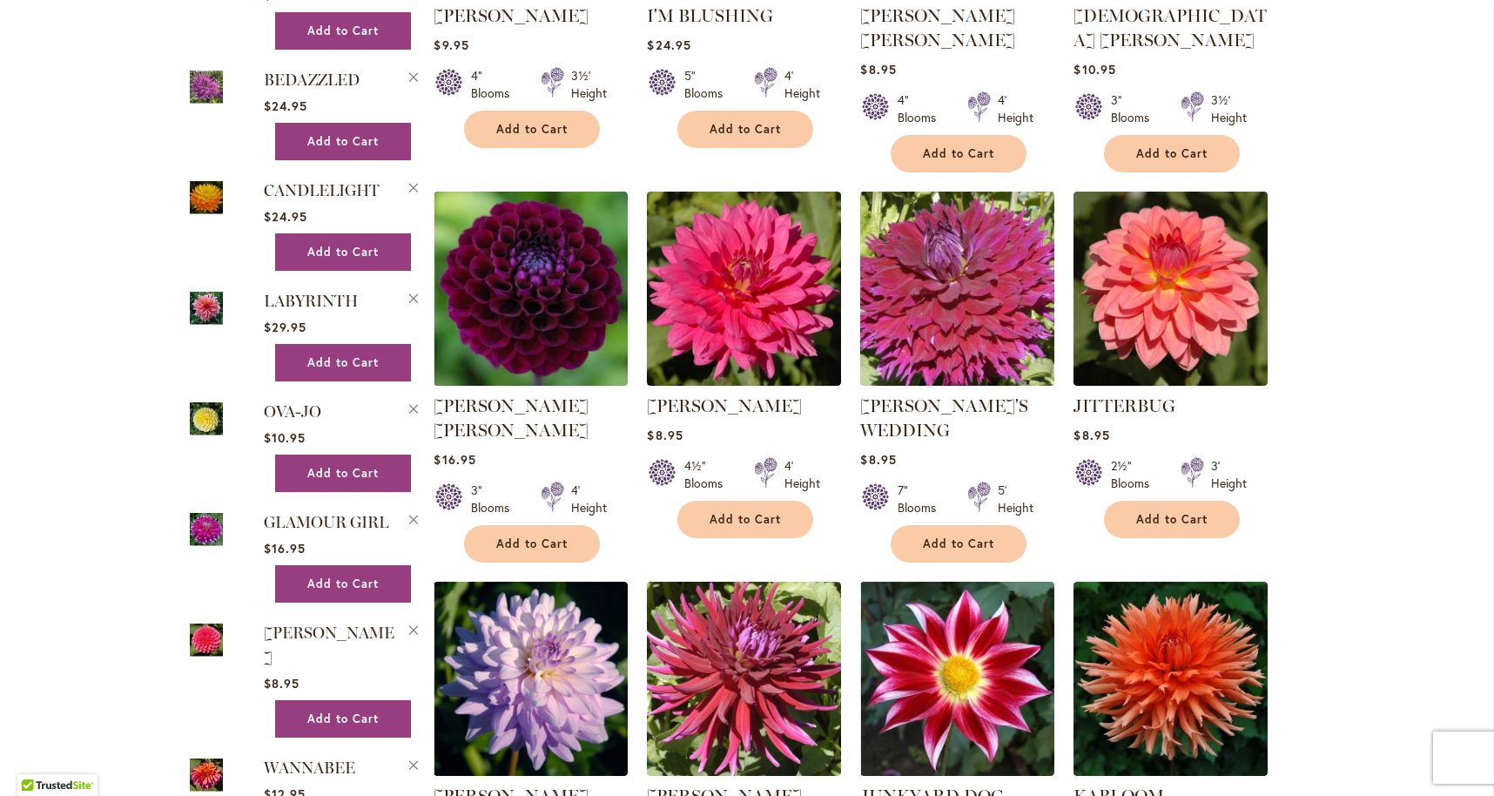
click at [922, 221] on img at bounding box center [958, 289] width 204 height 204
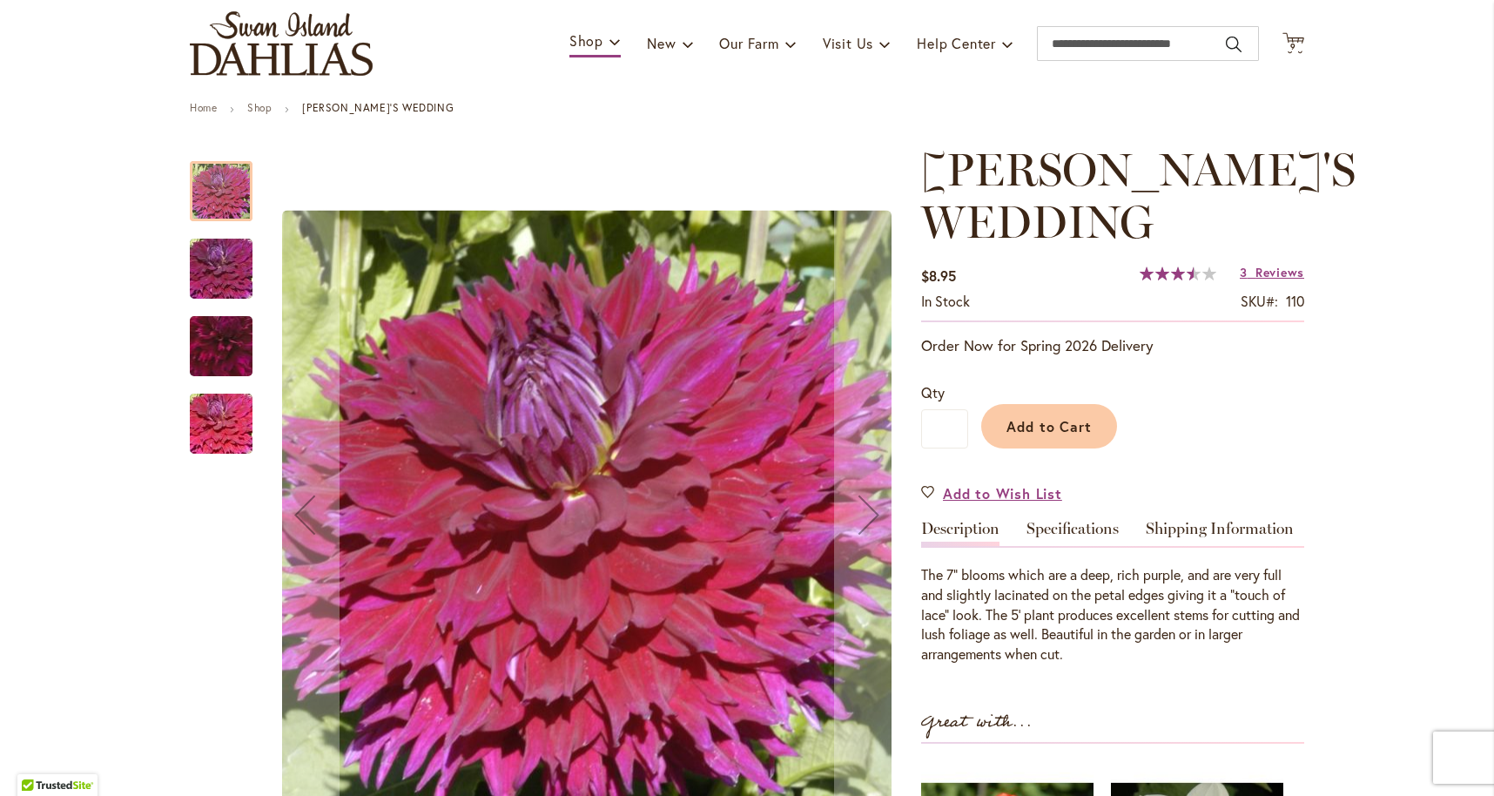
scroll to position [115, 0]
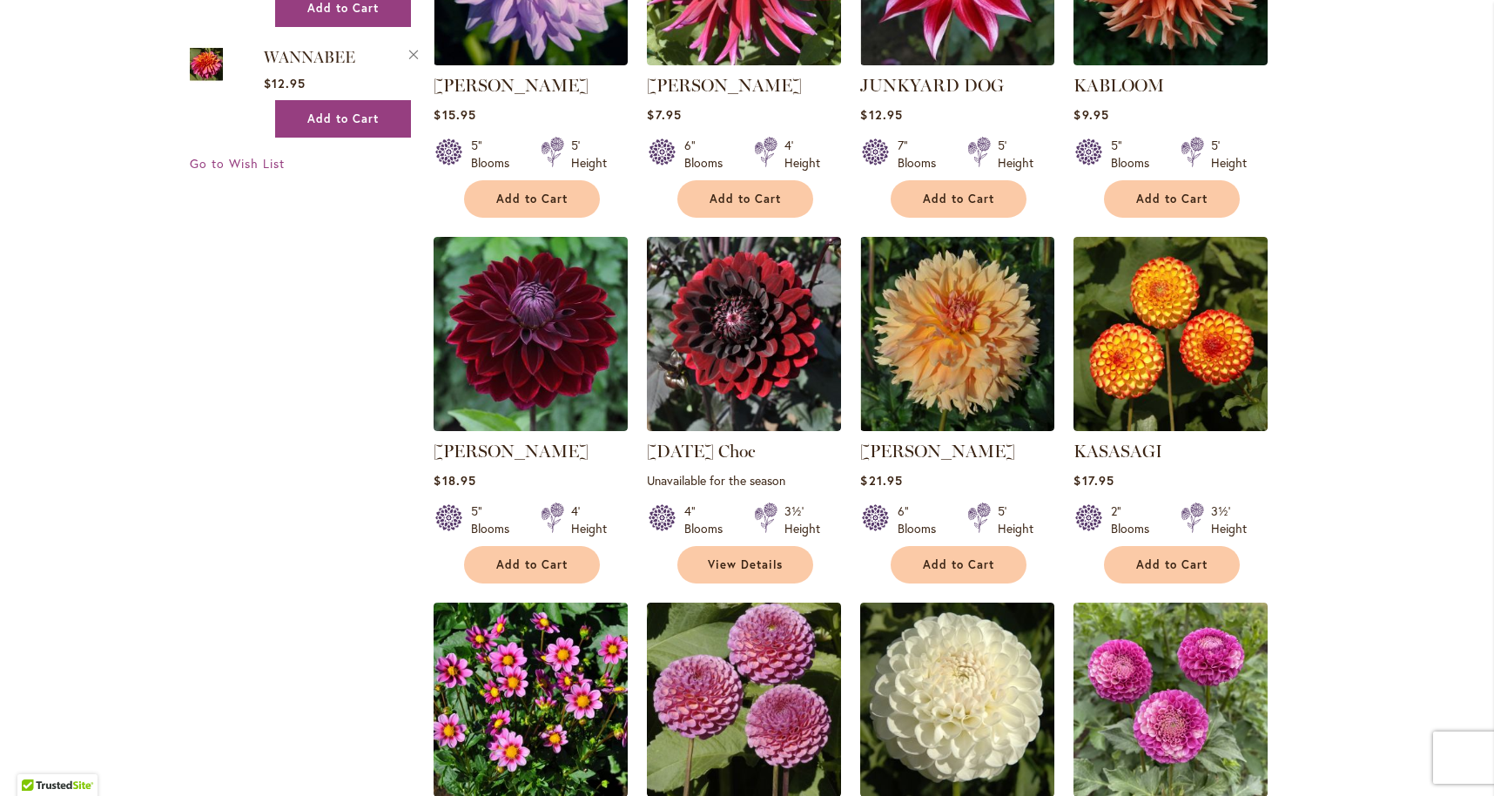
scroll to position [2115, 0]
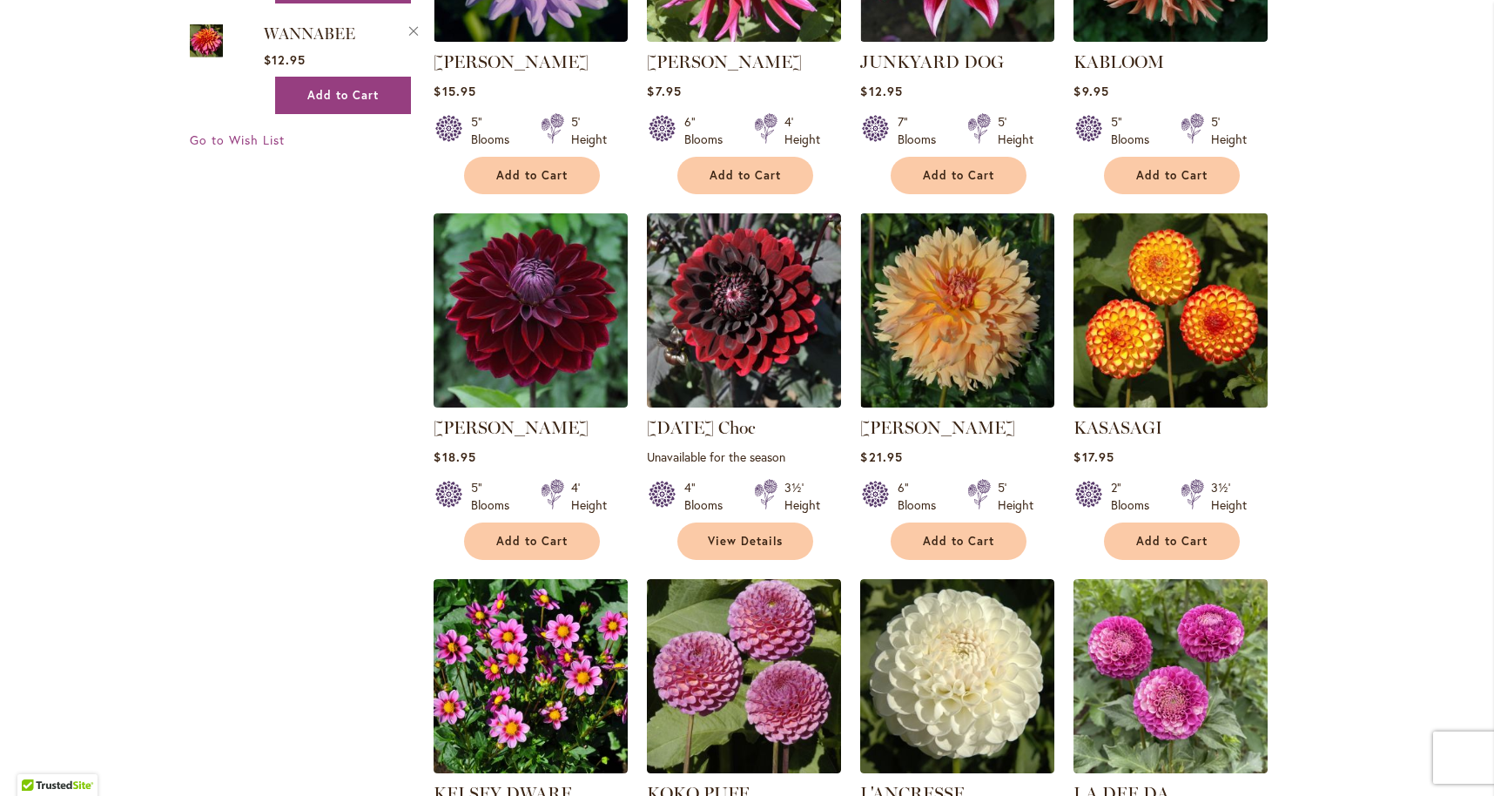
click at [1136, 233] on img at bounding box center [1171, 311] width 204 height 204
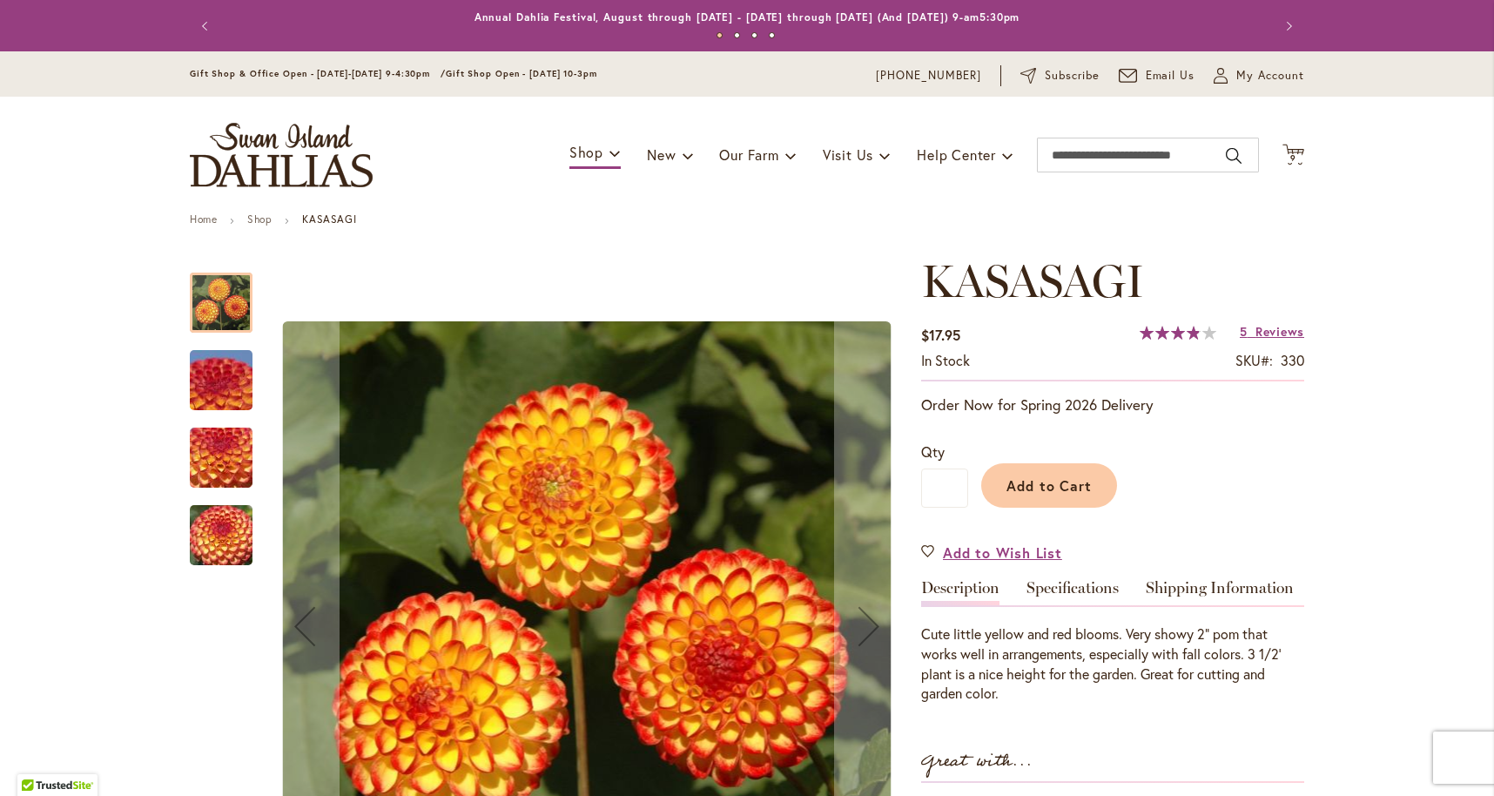
click at [234, 386] on img "KASASAGI" at bounding box center [220, 380] width 125 height 94
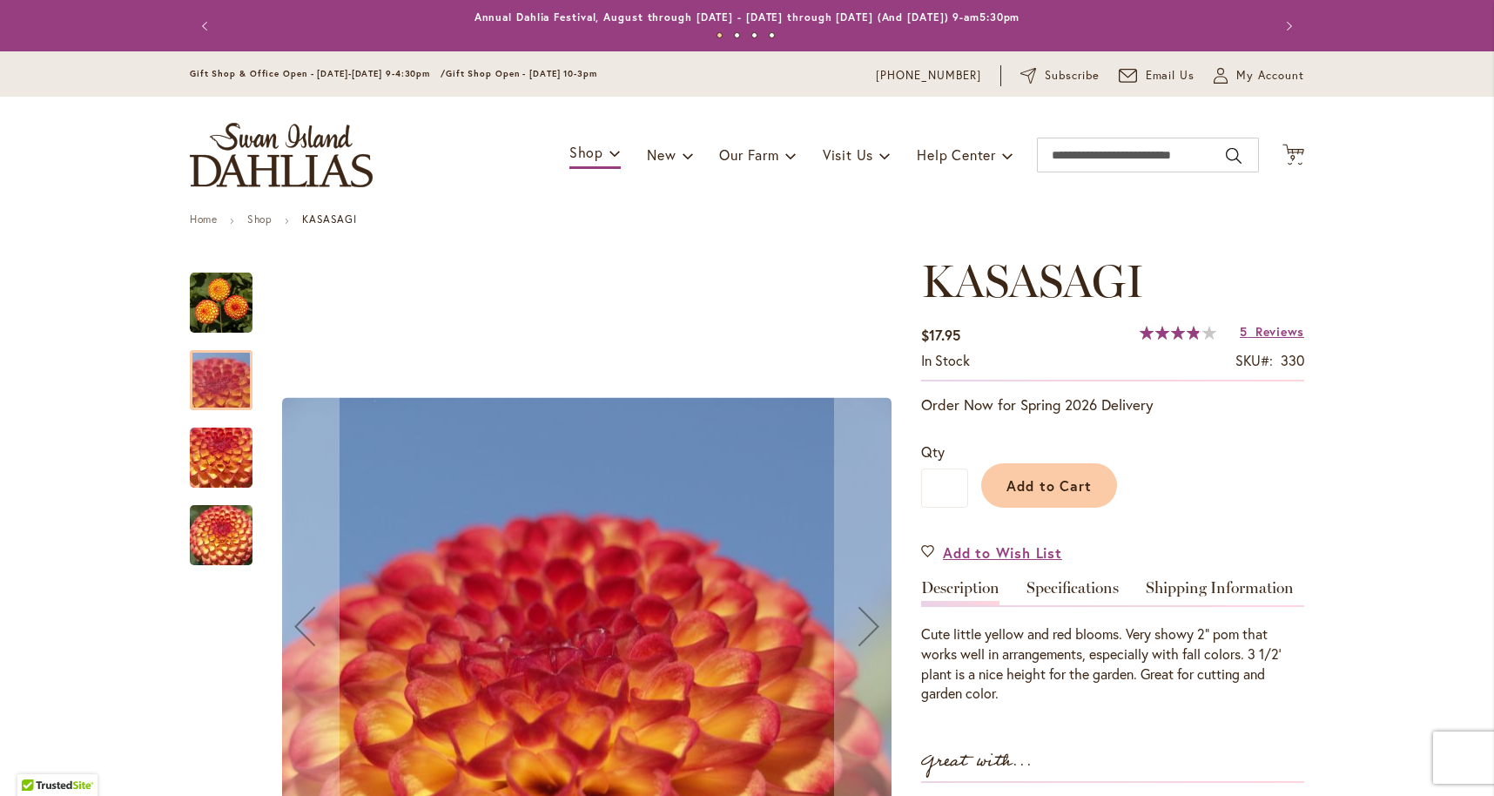
click at [225, 462] on img "KASASAGI" at bounding box center [220, 458] width 125 height 94
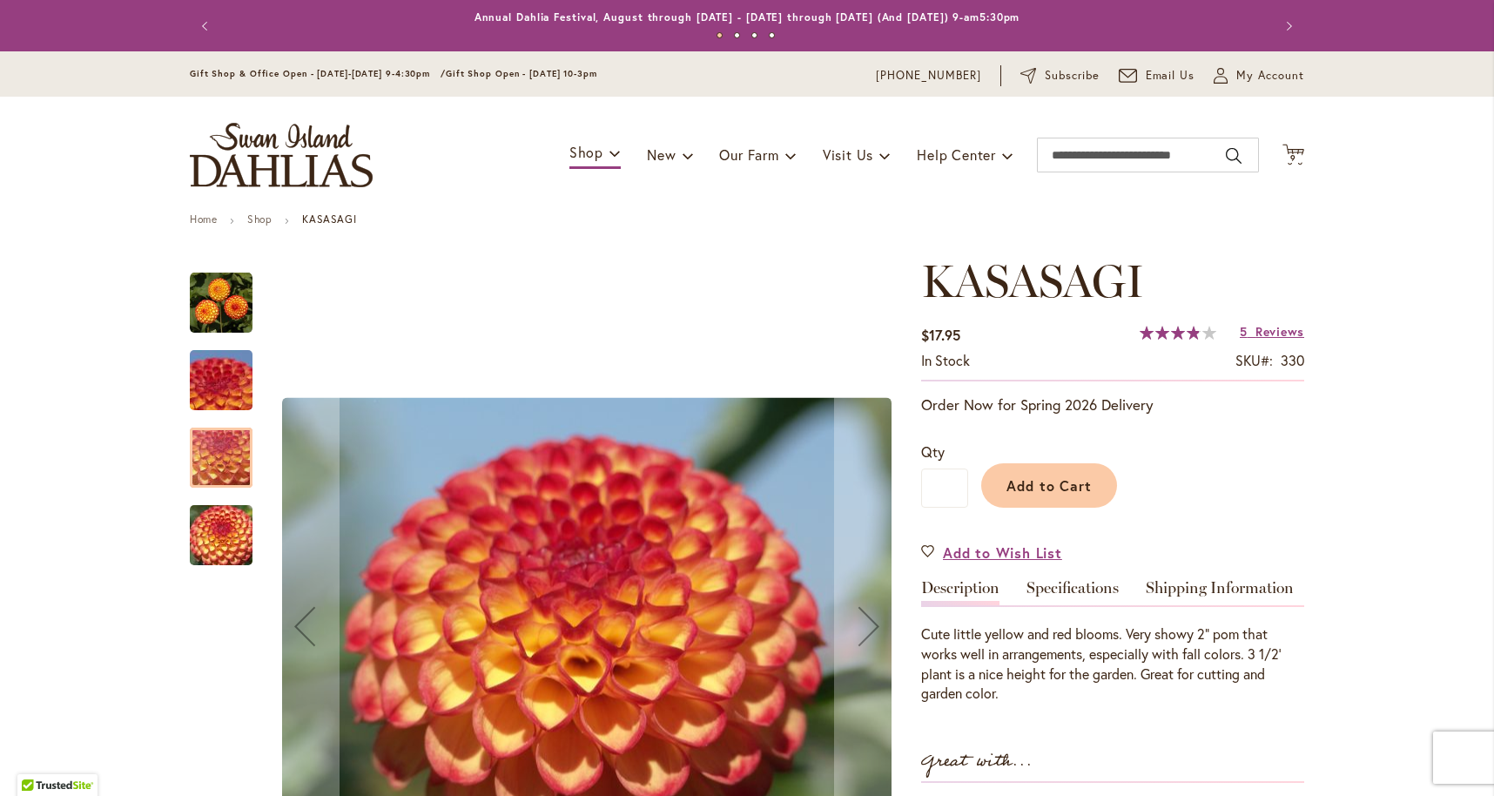
click at [223, 509] on img "KASASAGI" at bounding box center [220, 535] width 125 height 94
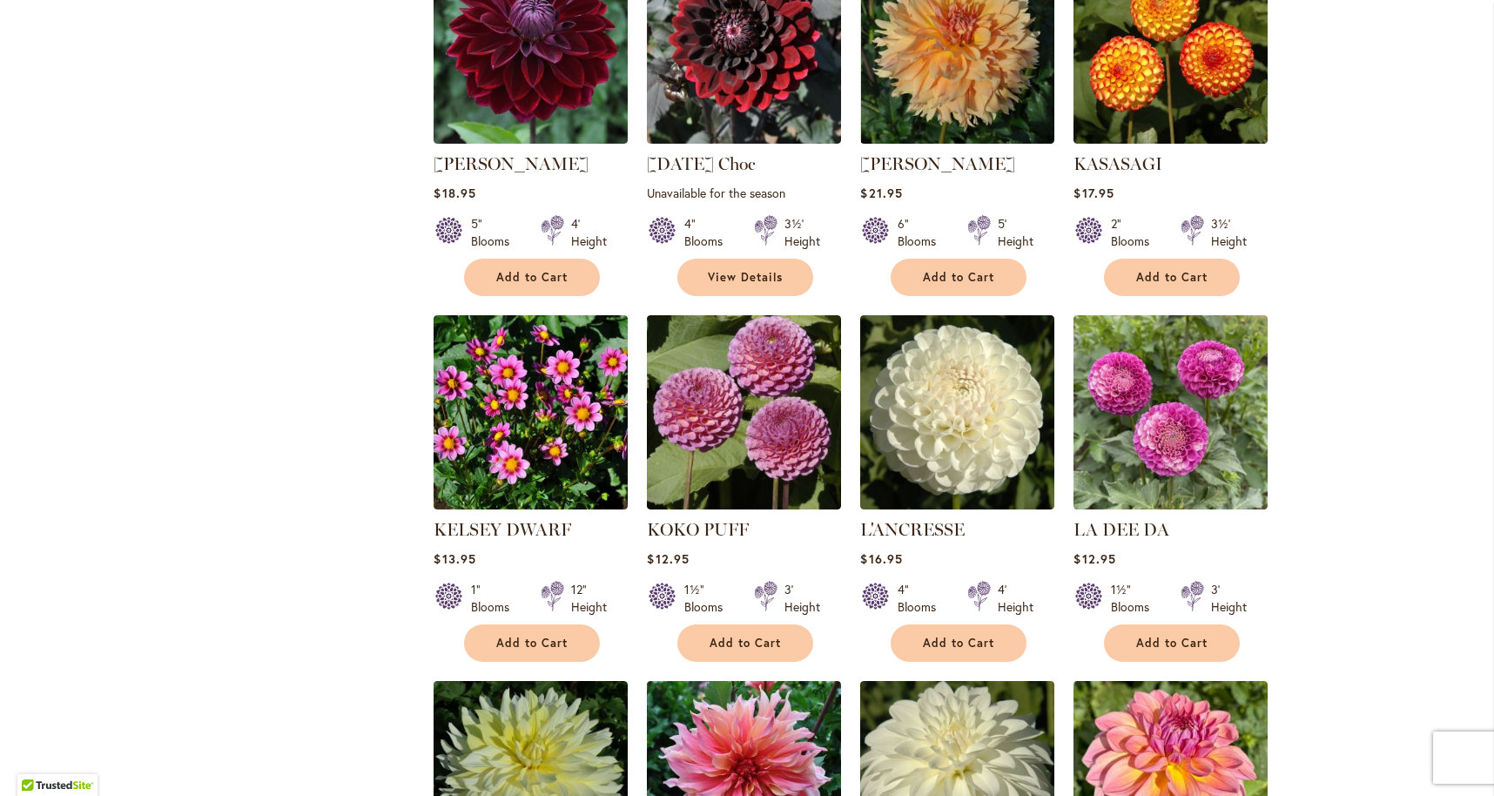
scroll to position [2382, 0]
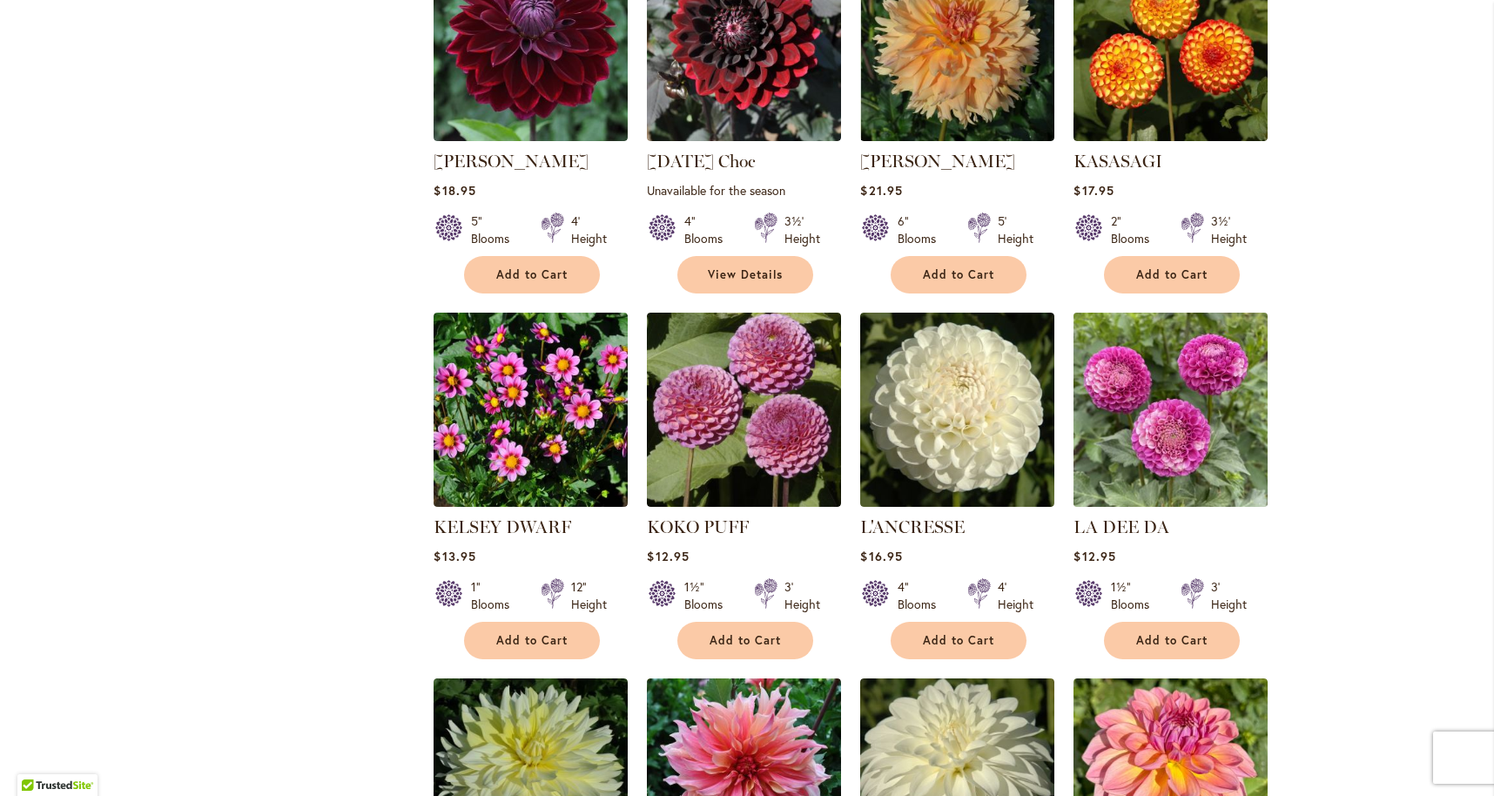
click at [1180, 390] on img at bounding box center [1171, 410] width 204 height 204
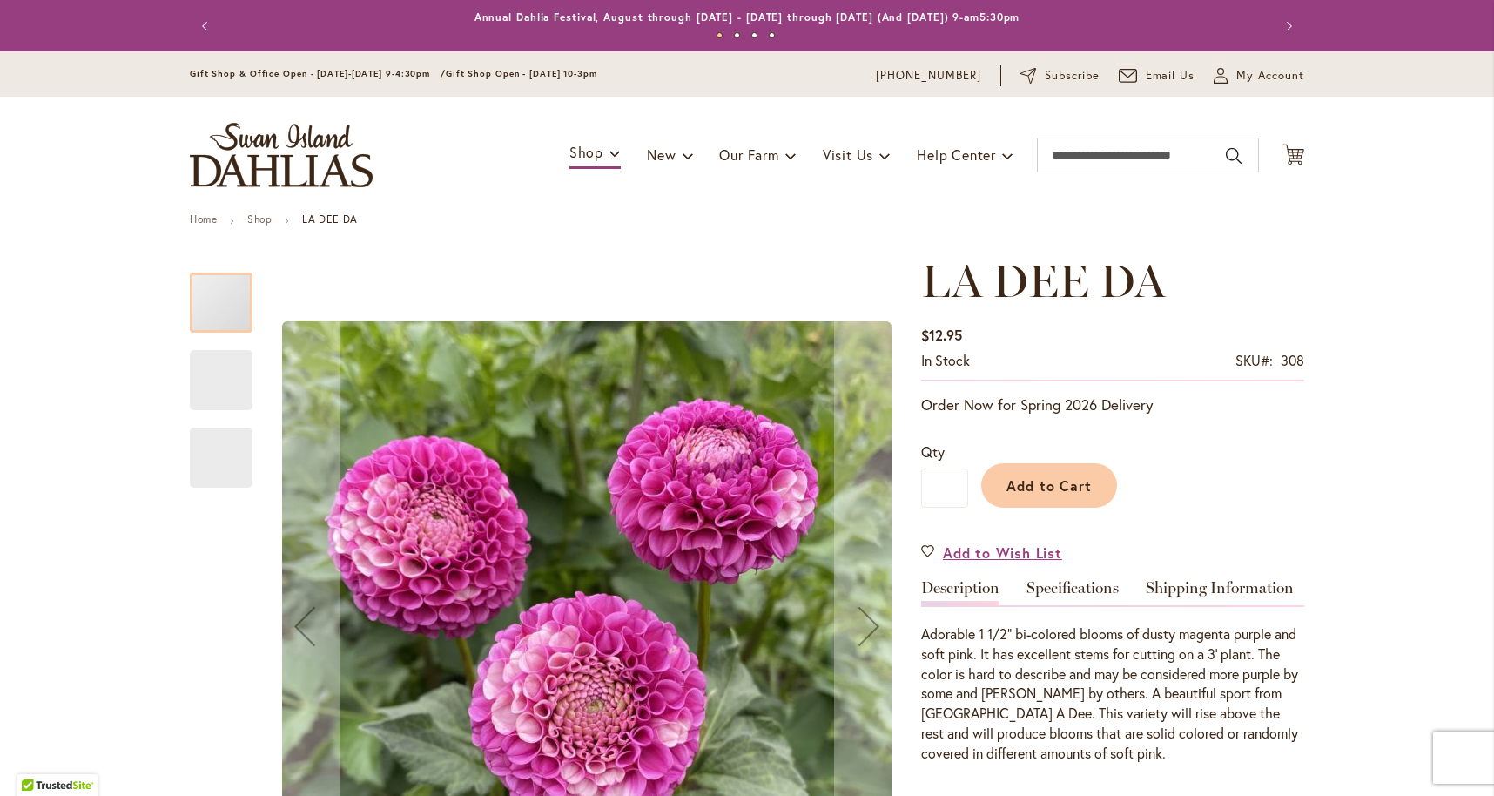
type input "****"
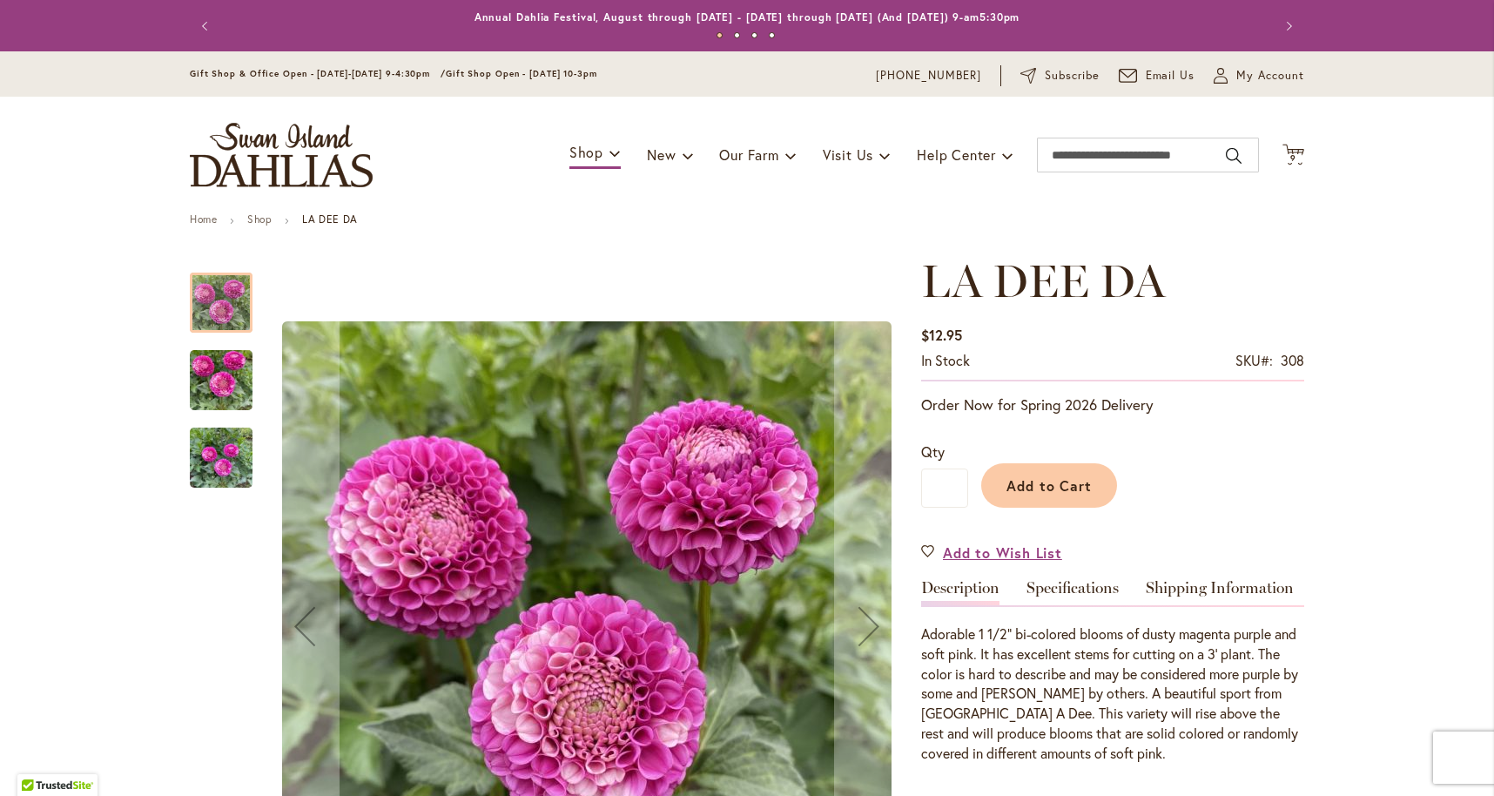
click at [202, 439] on img "LA DEE DA" at bounding box center [221, 458] width 63 height 84
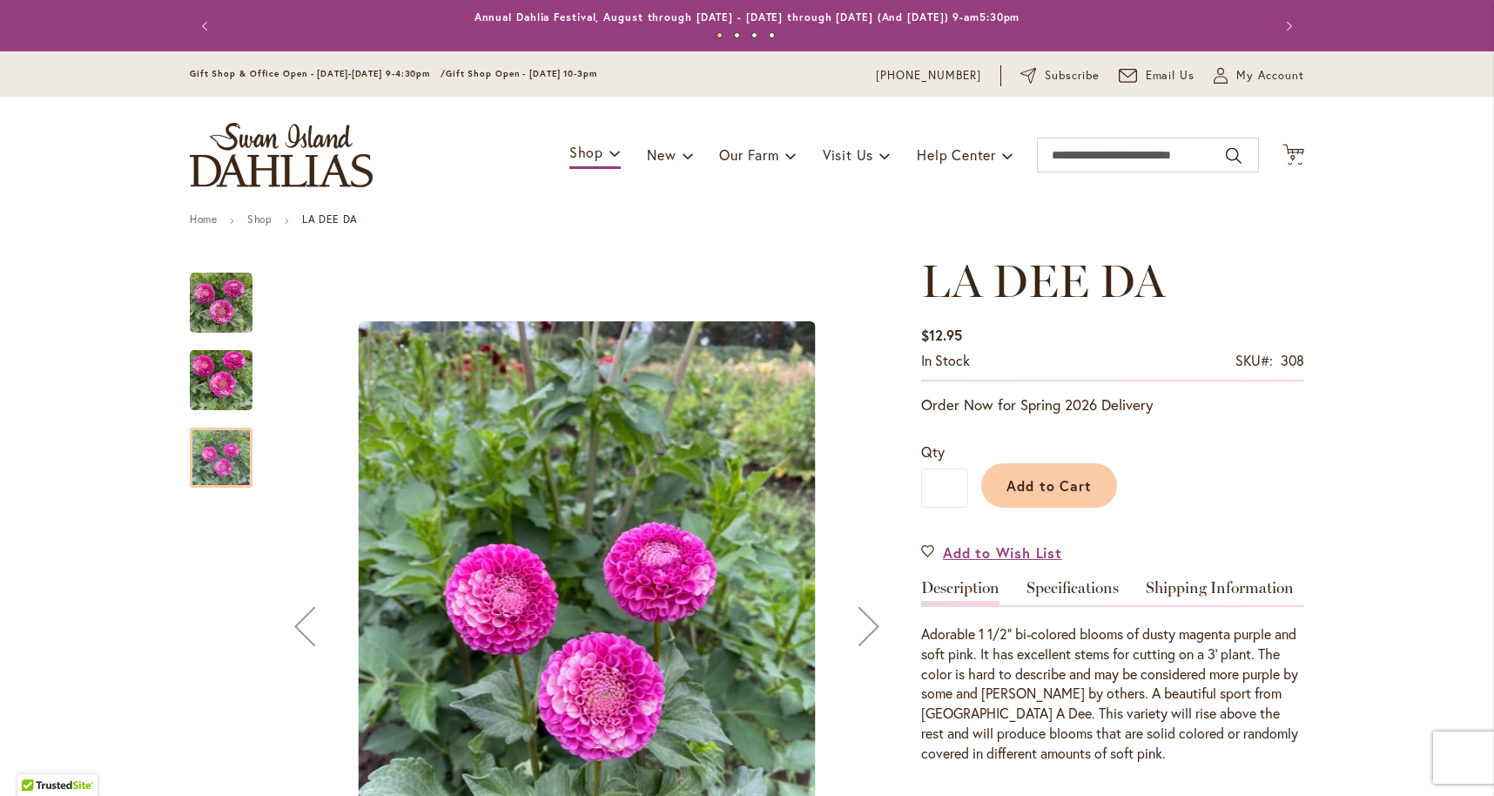
click at [206, 378] on img "LA DEE DA" at bounding box center [221, 381] width 63 height 84
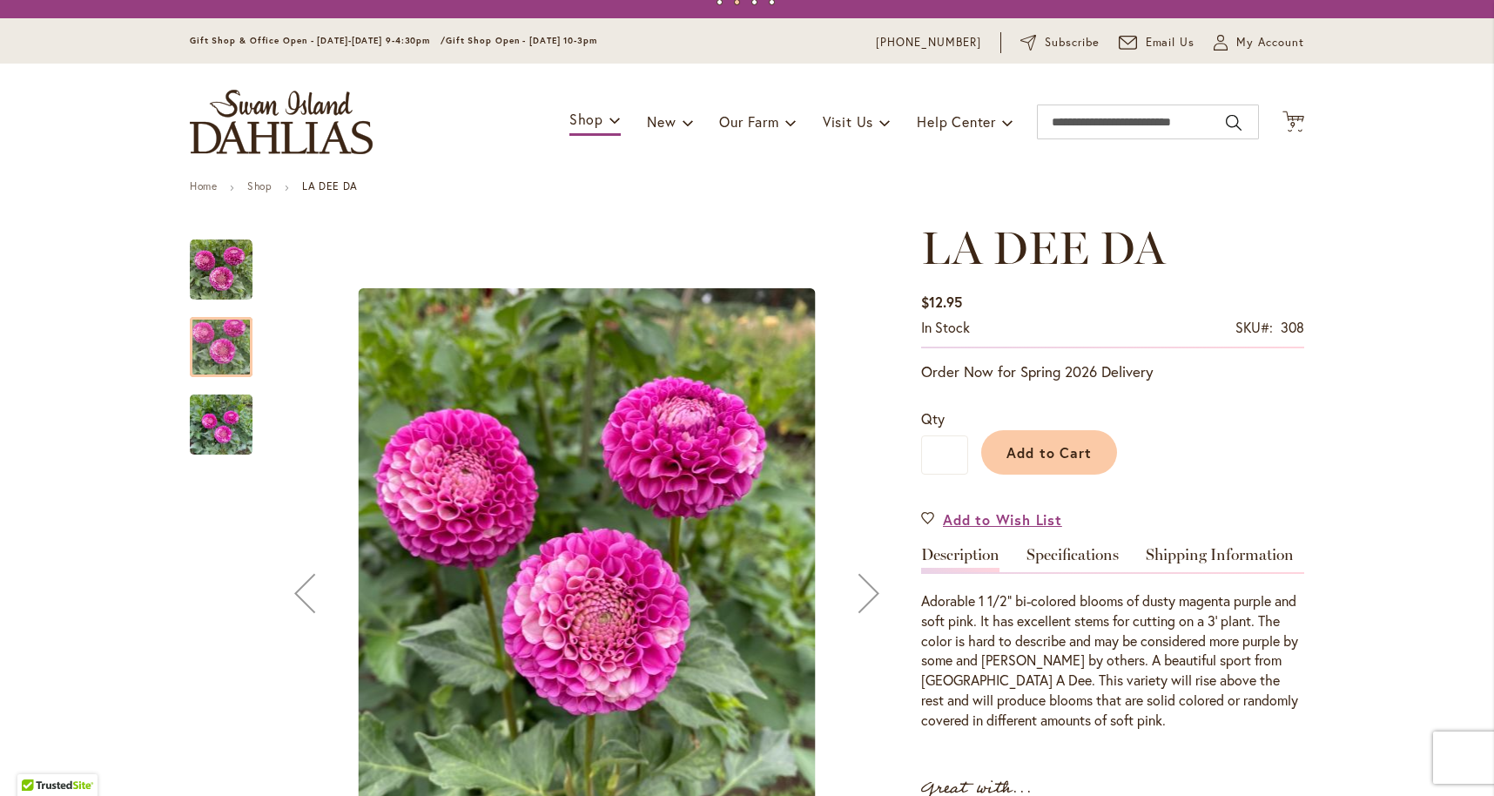
scroll to position [37, 0]
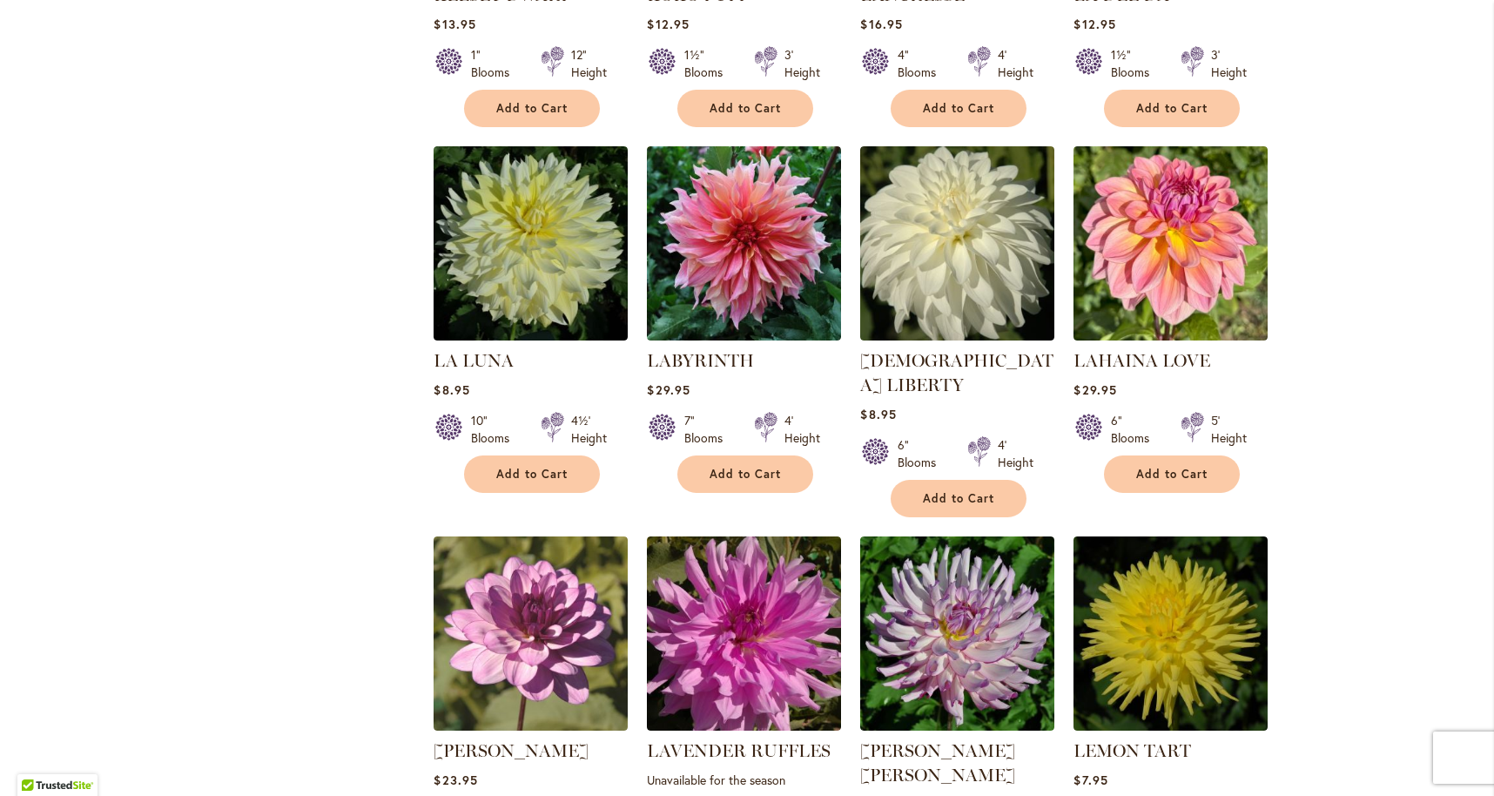
scroll to position [2916, 0]
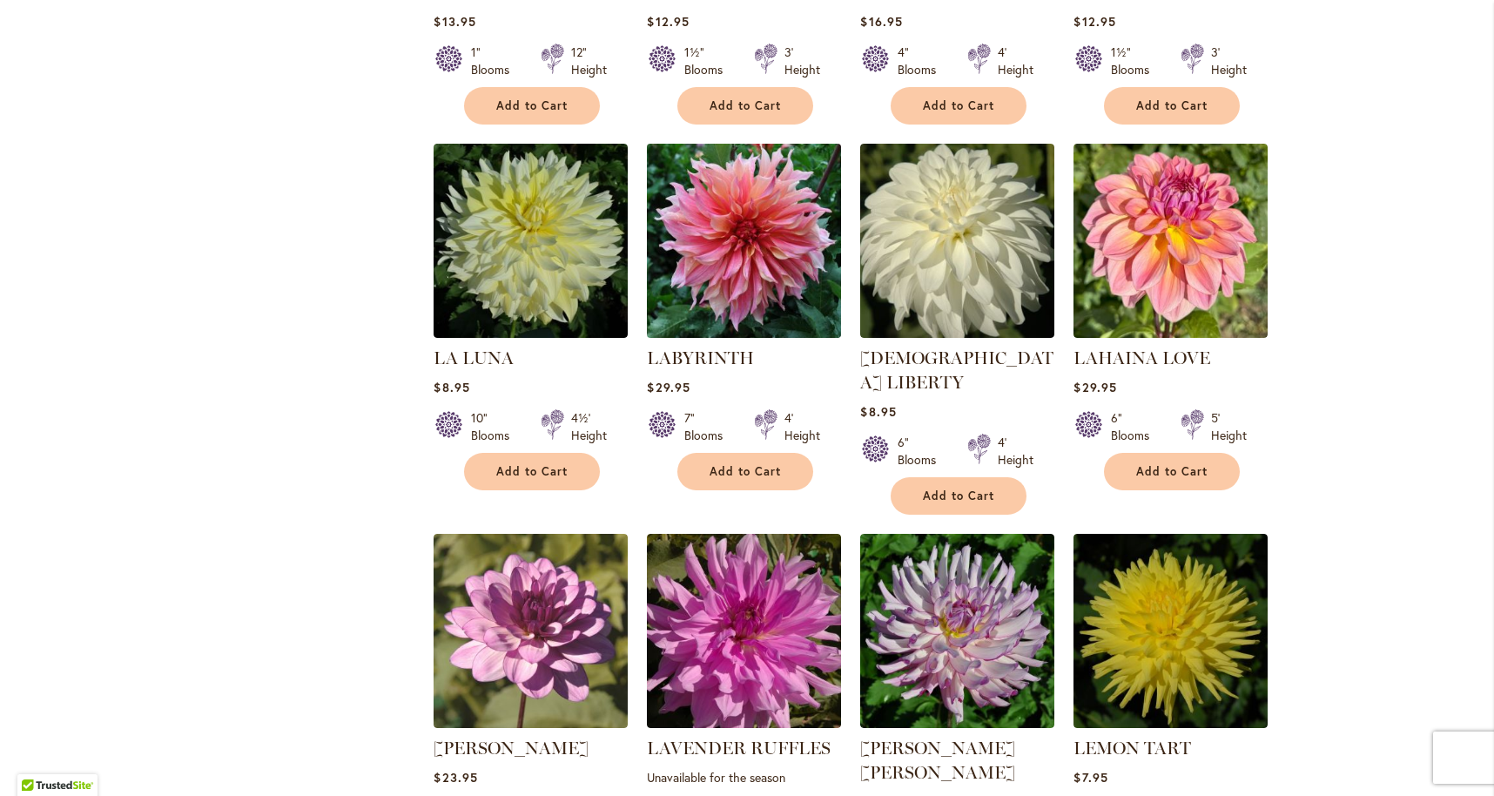
click at [784, 221] on img at bounding box center [744, 241] width 204 height 204
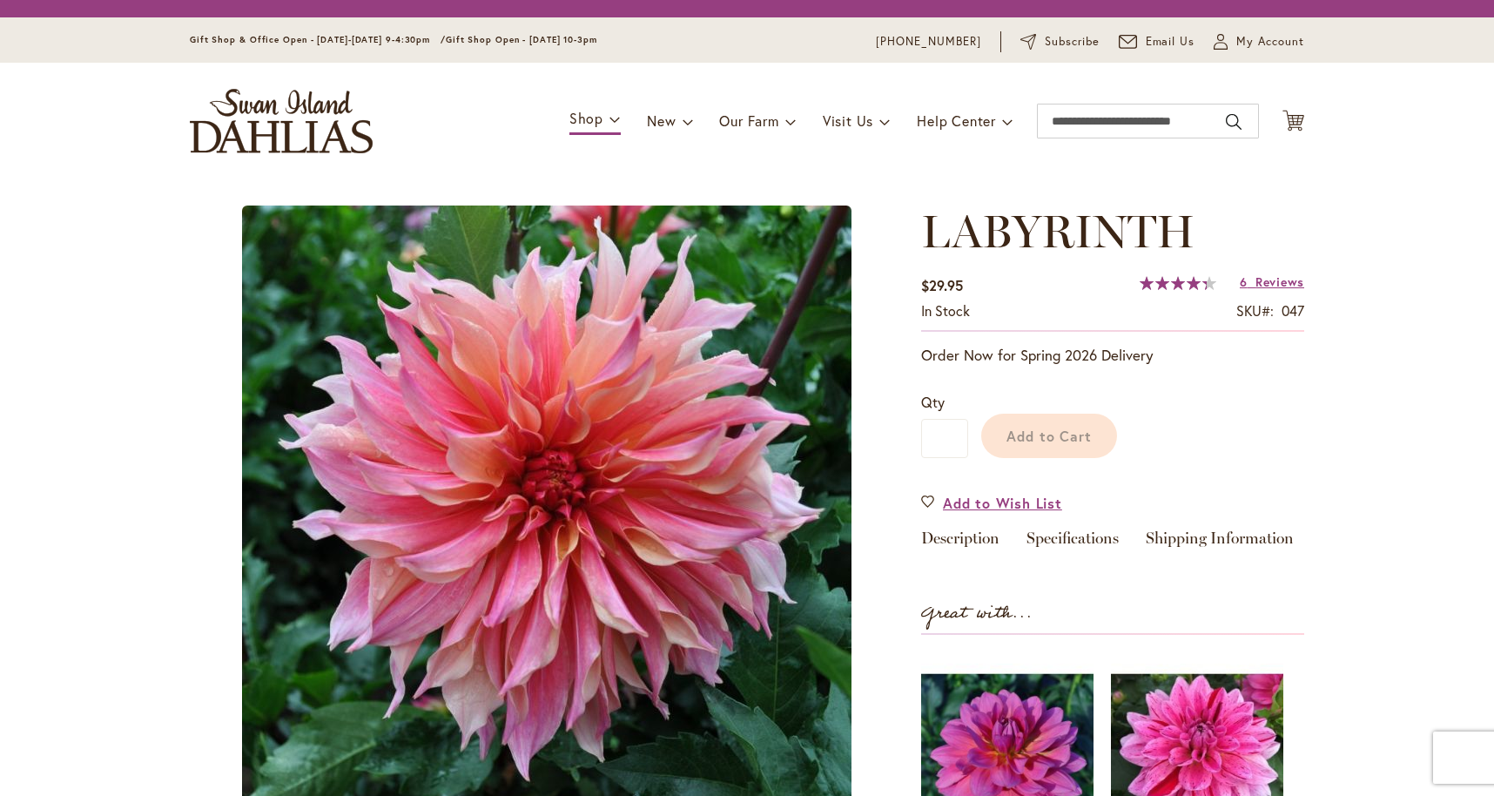
type input "****"
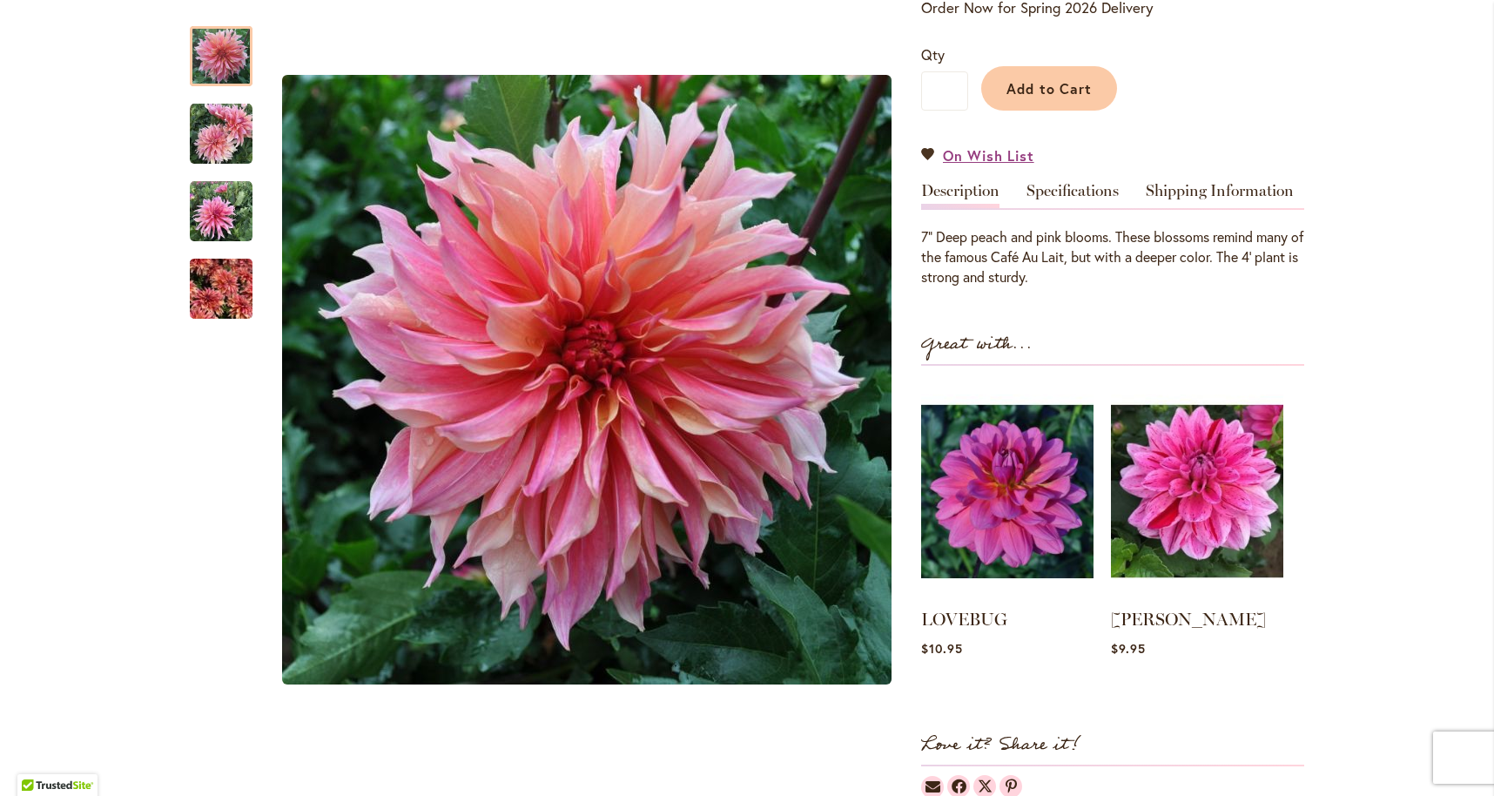
scroll to position [410, 0]
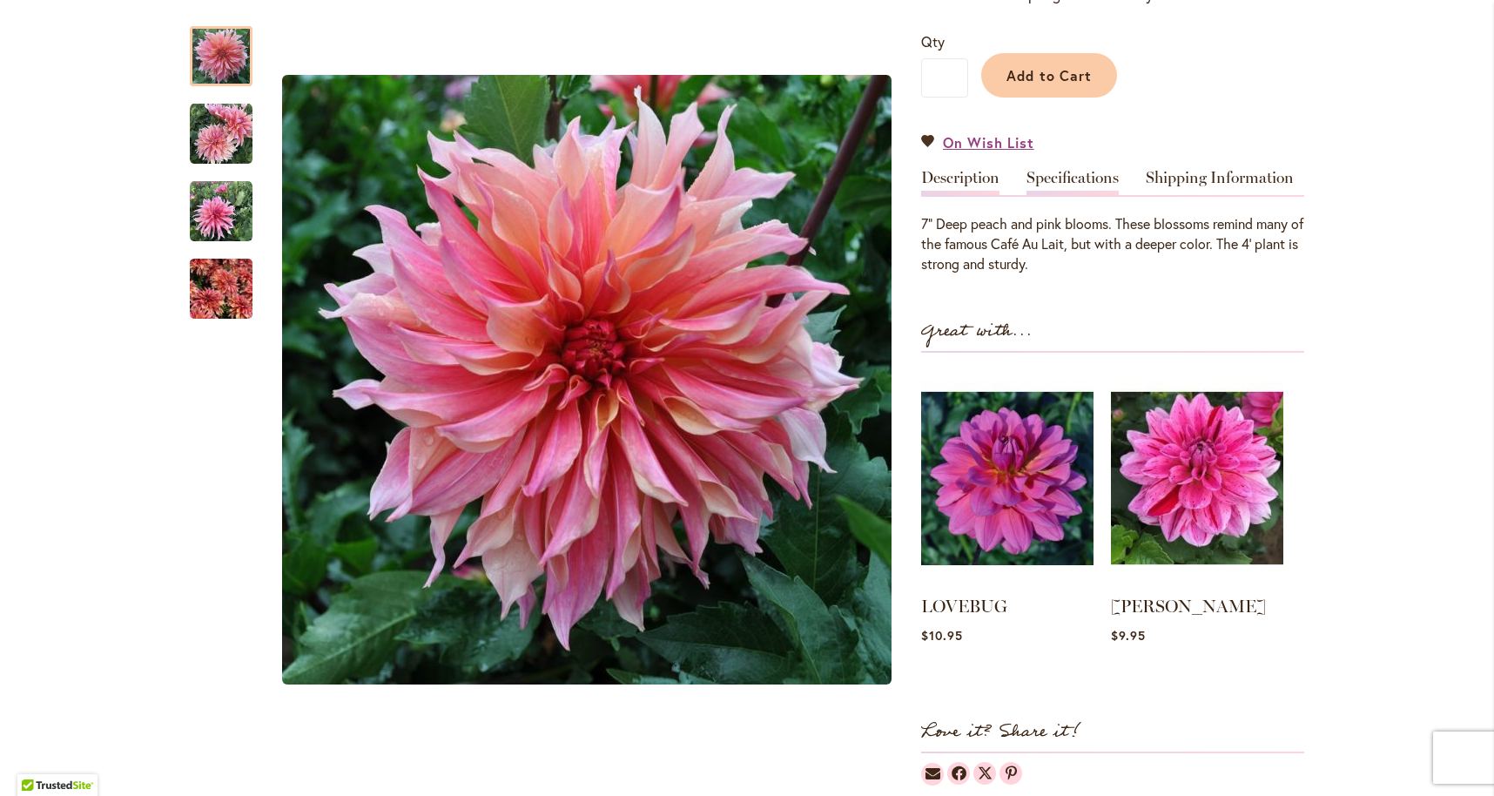
click at [1051, 170] on link "Specifications" at bounding box center [1072, 182] width 92 height 25
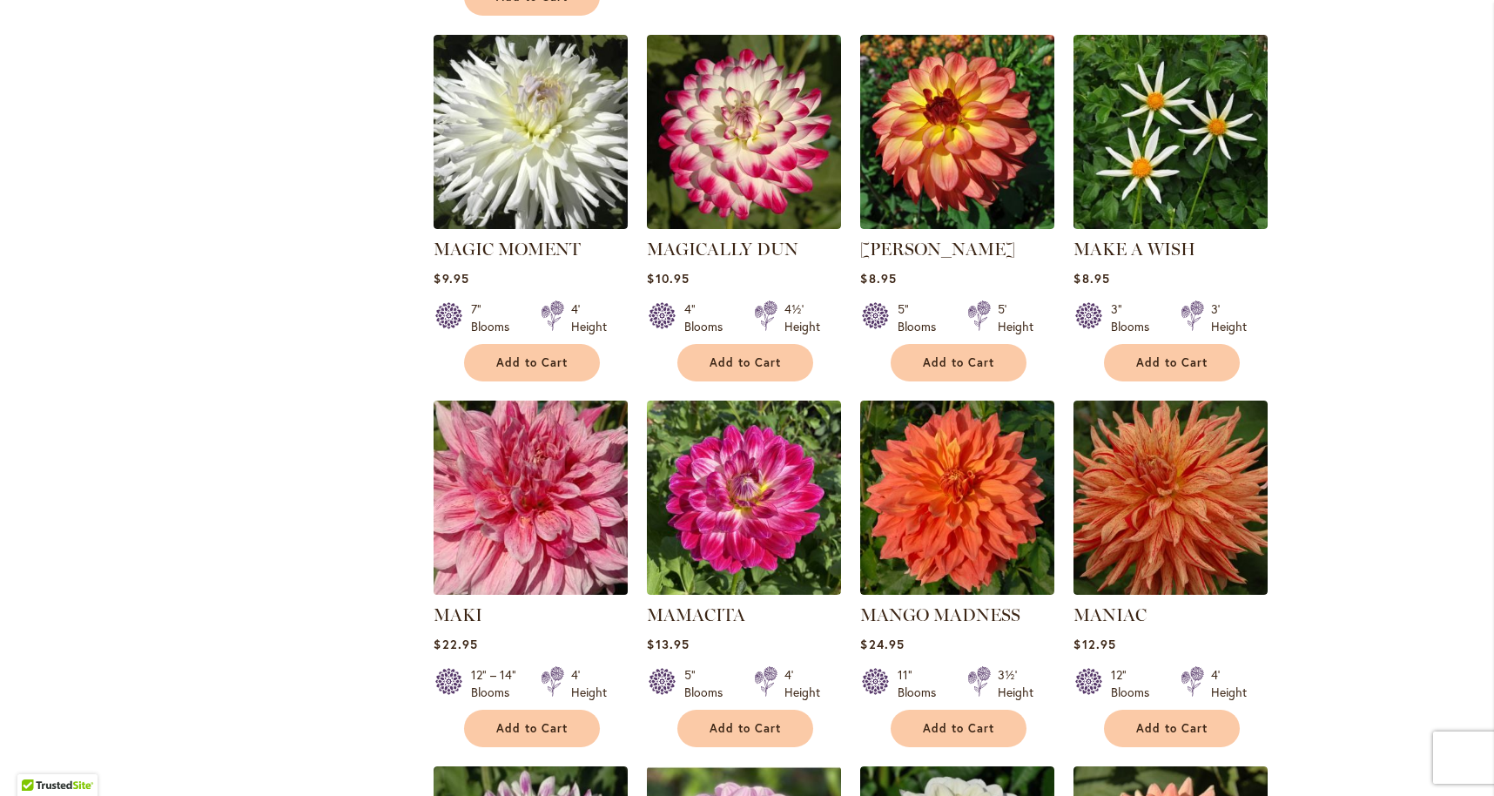
scroll to position [5318, 0]
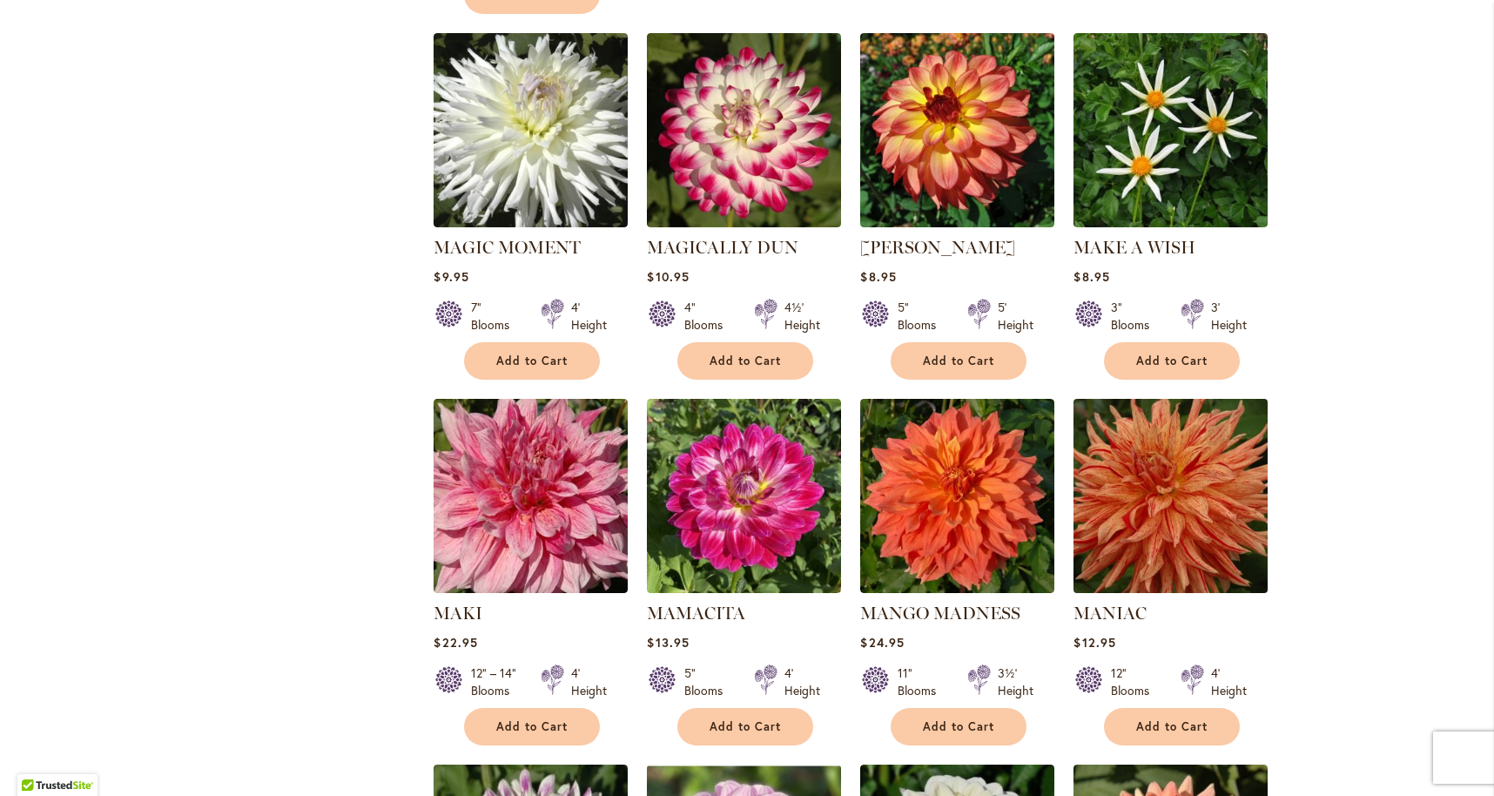
click at [1190, 394] on img at bounding box center [1171, 496] width 204 height 204
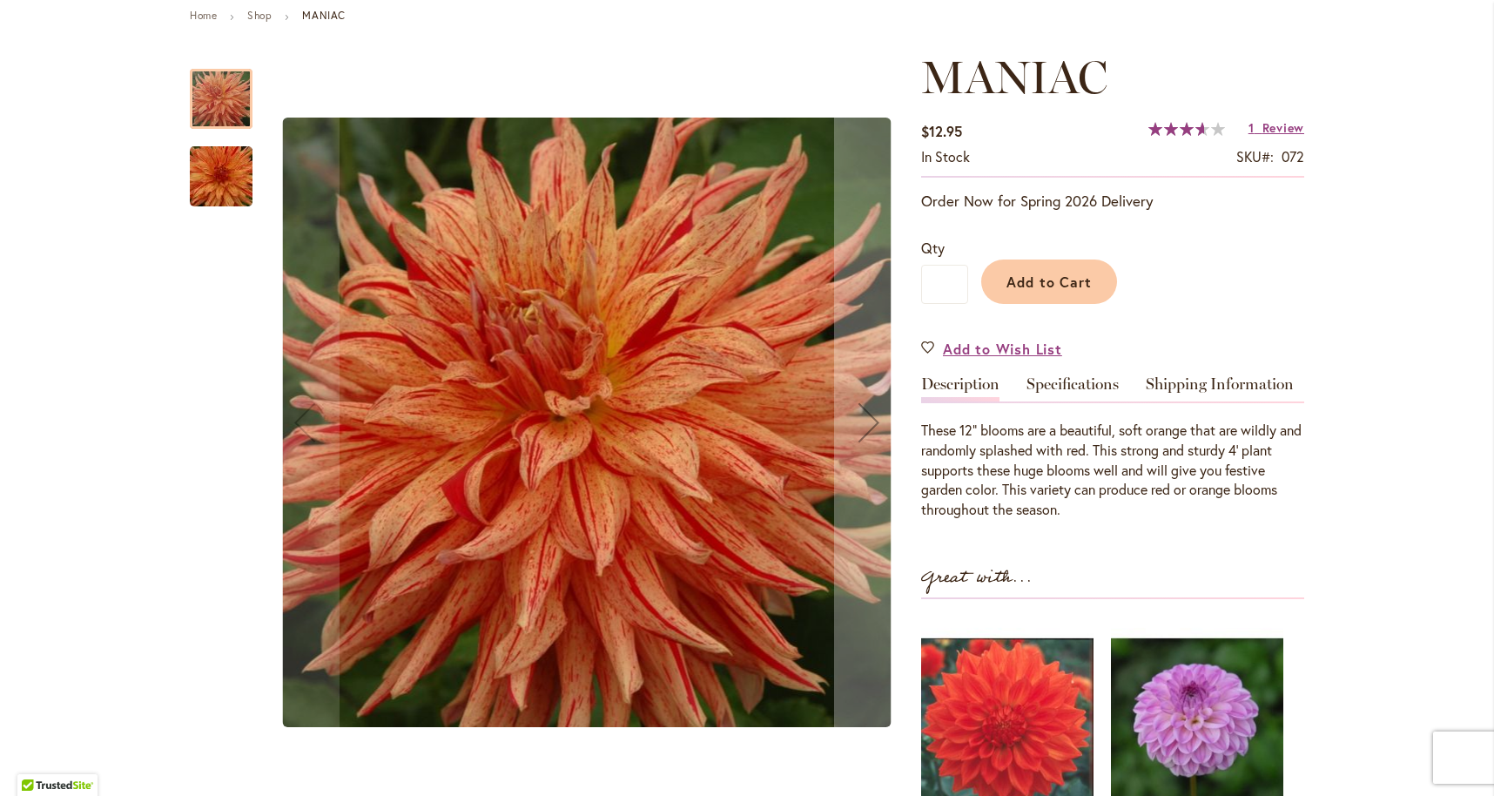
scroll to position [209, 0]
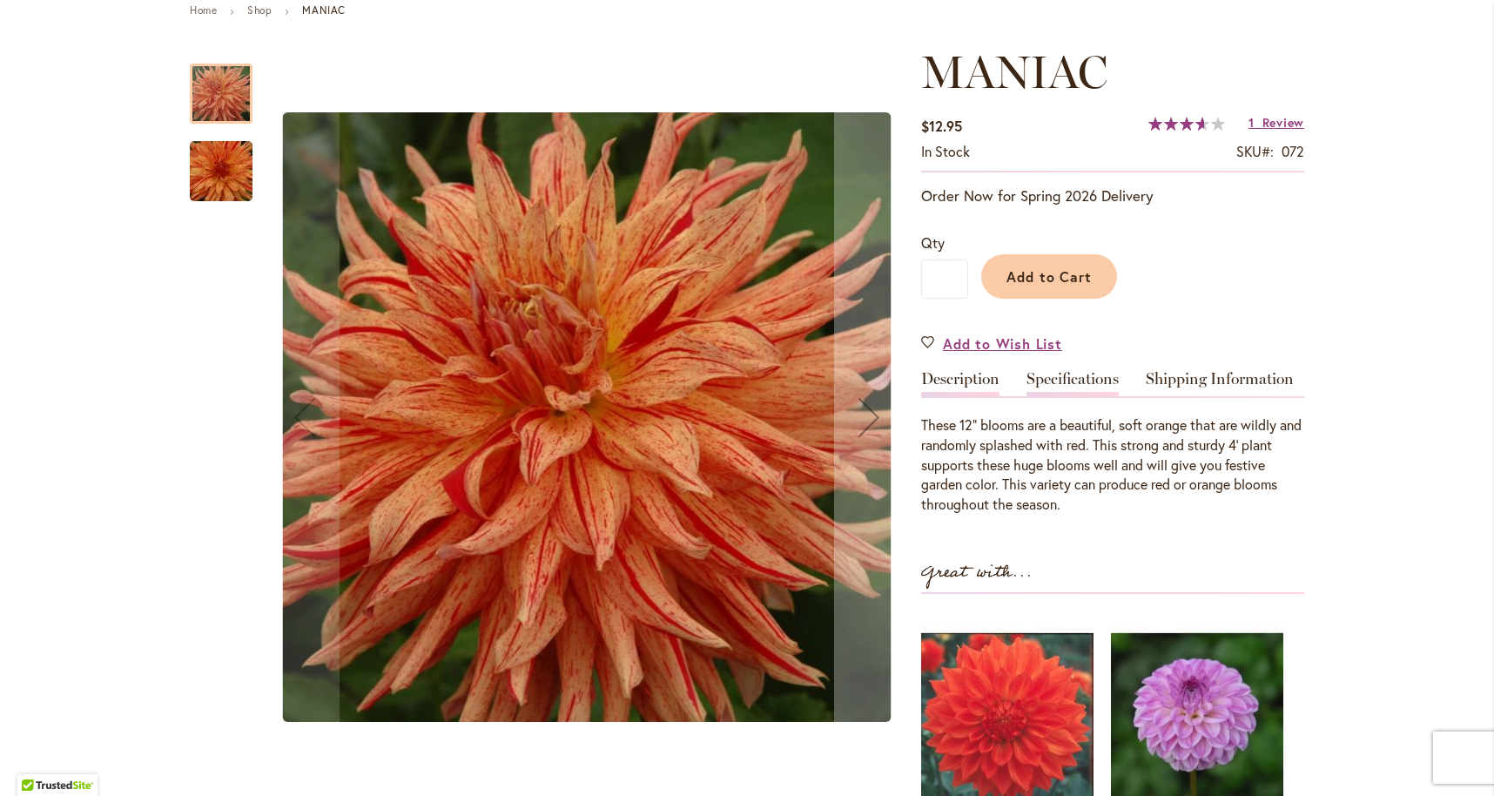
click at [1039, 377] on link "Specifications" at bounding box center [1072, 383] width 92 height 25
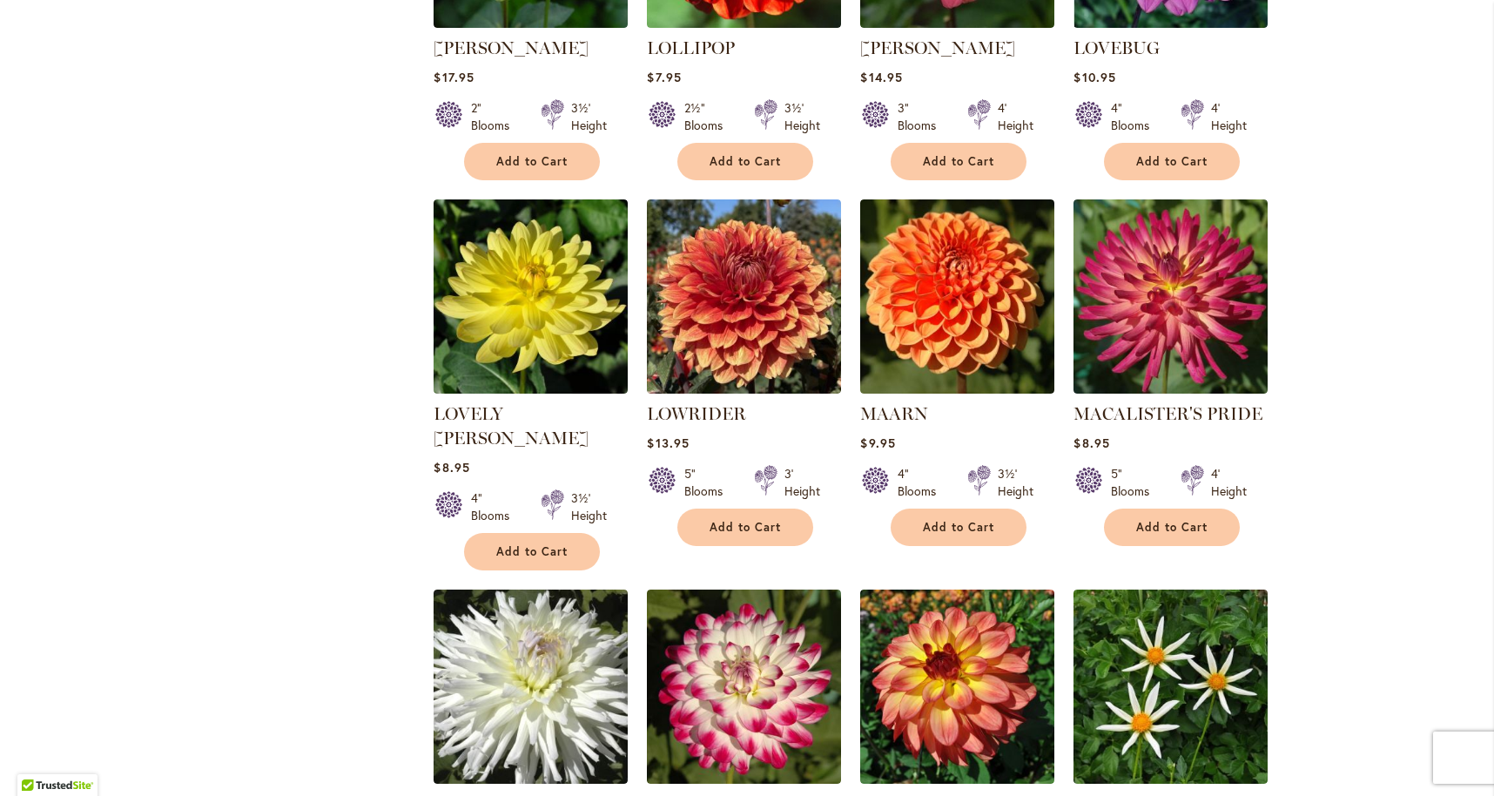
scroll to position [4762, 0]
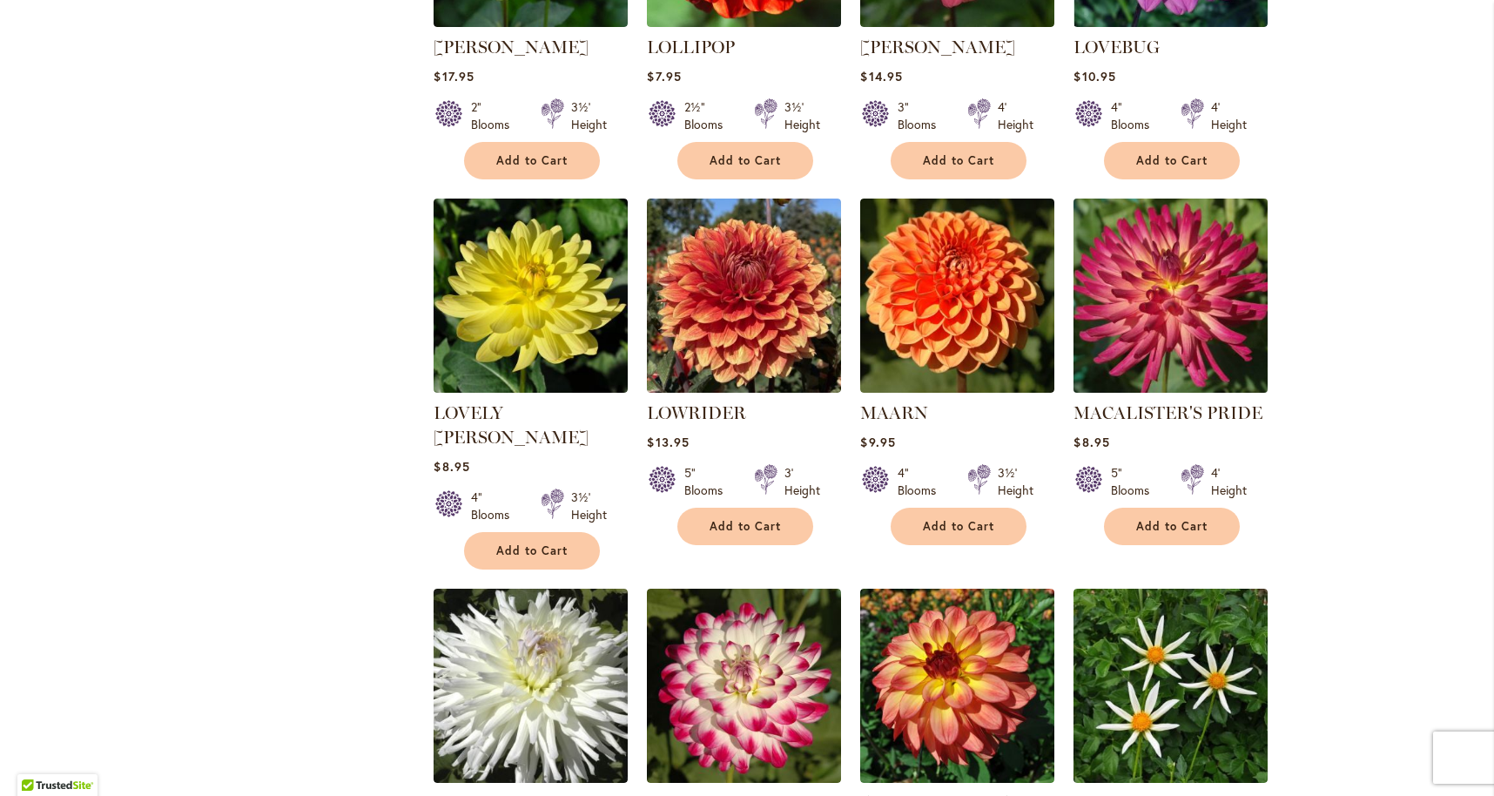
click at [1125, 211] on img at bounding box center [1171, 296] width 204 height 204
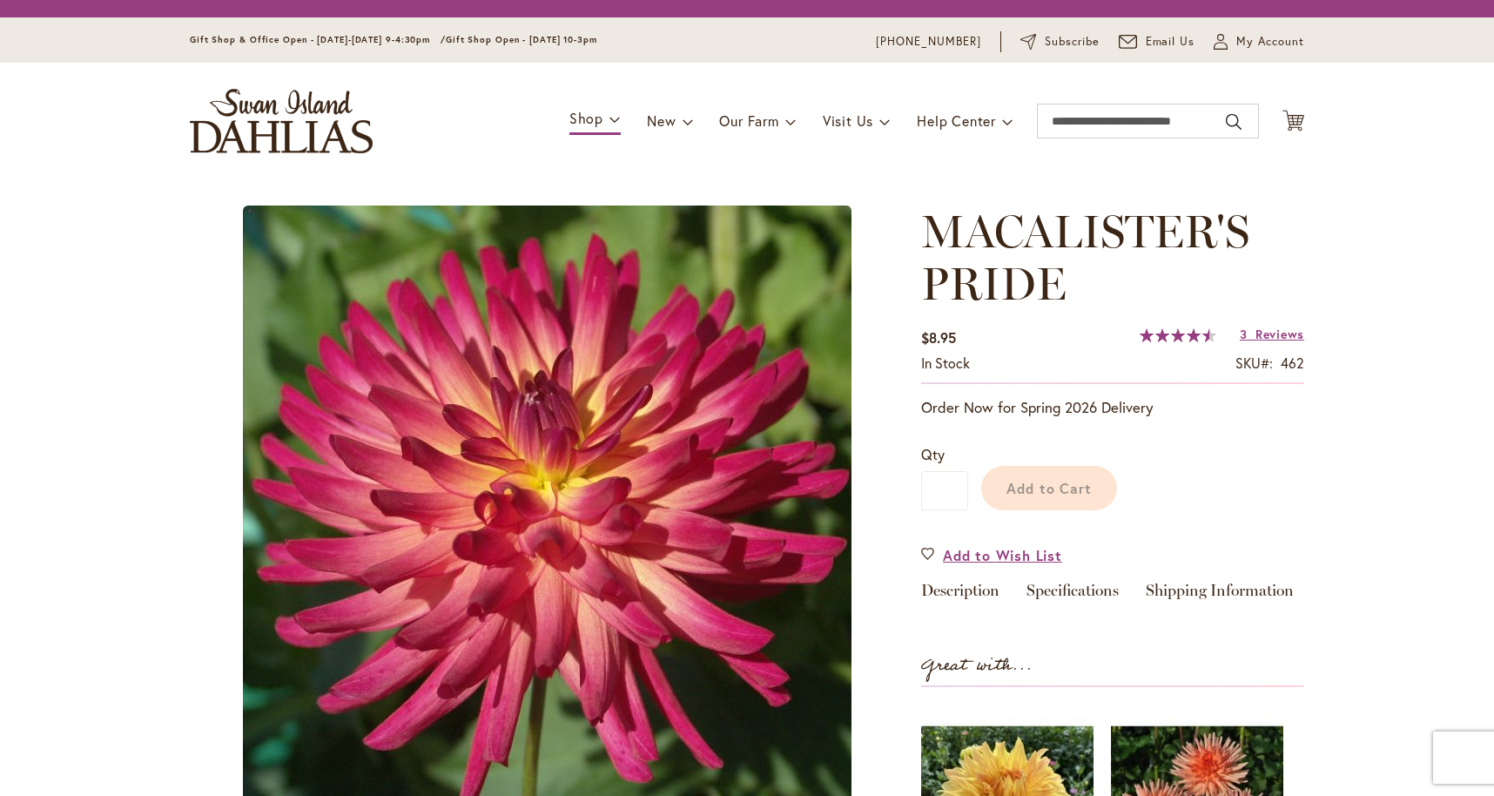
type input "****"
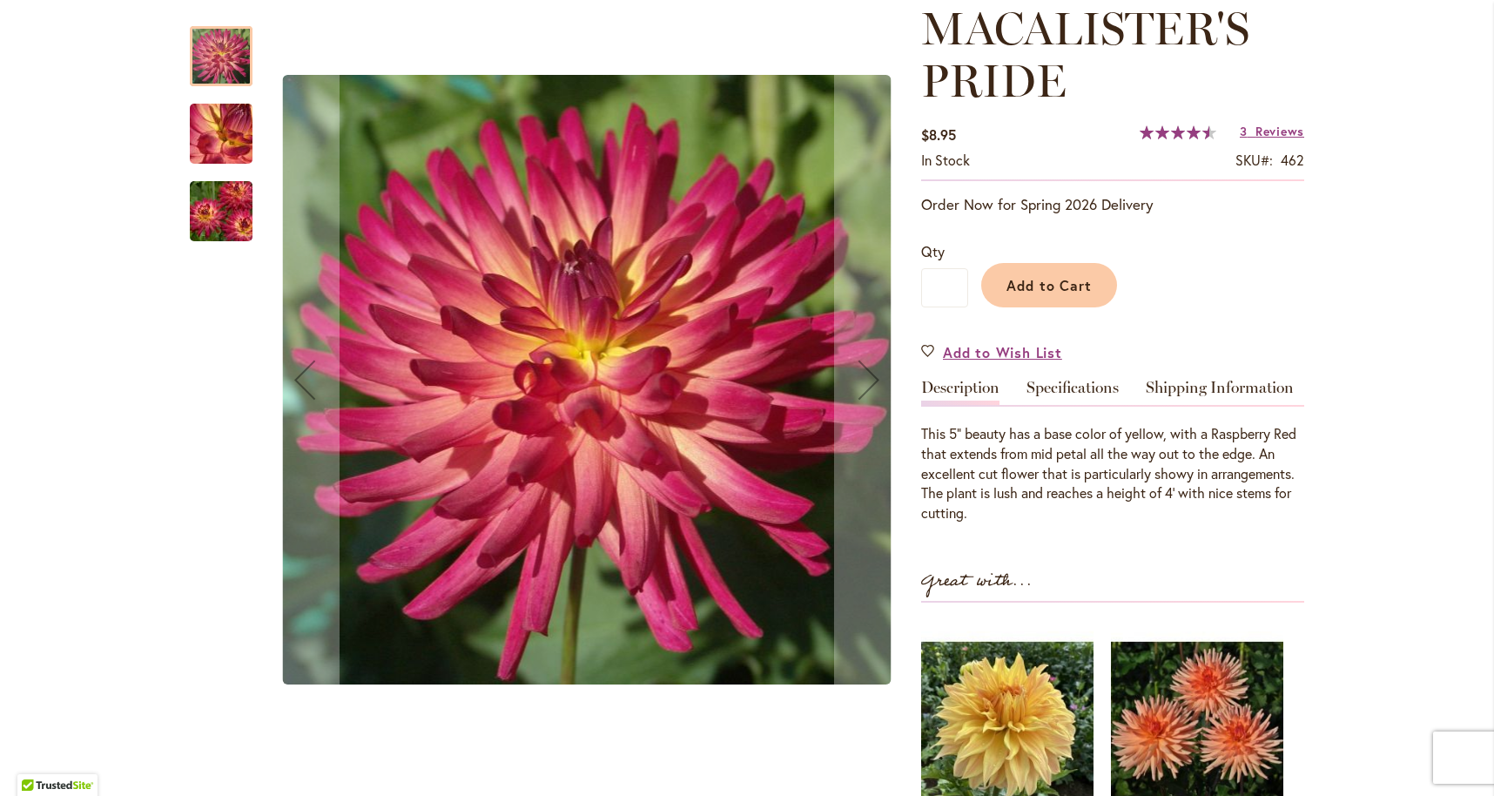
scroll to position [253, 0]
click at [239, 198] on img "MACALISTER'S PRIDE" at bounding box center [220, 212] width 125 height 84
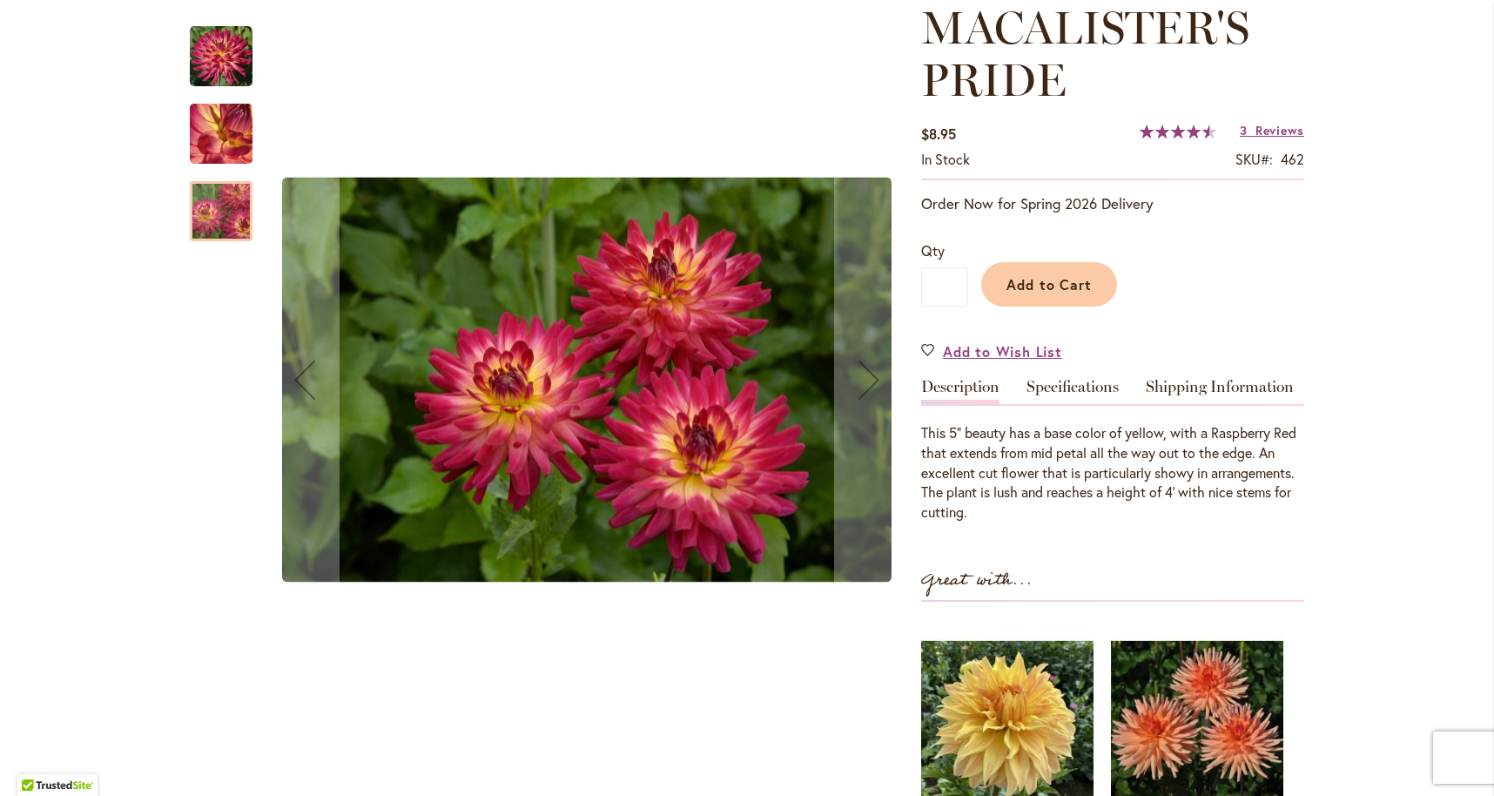
click at [232, 138] on img "MACALISTER'S PRIDE" at bounding box center [220, 134] width 125 height 94
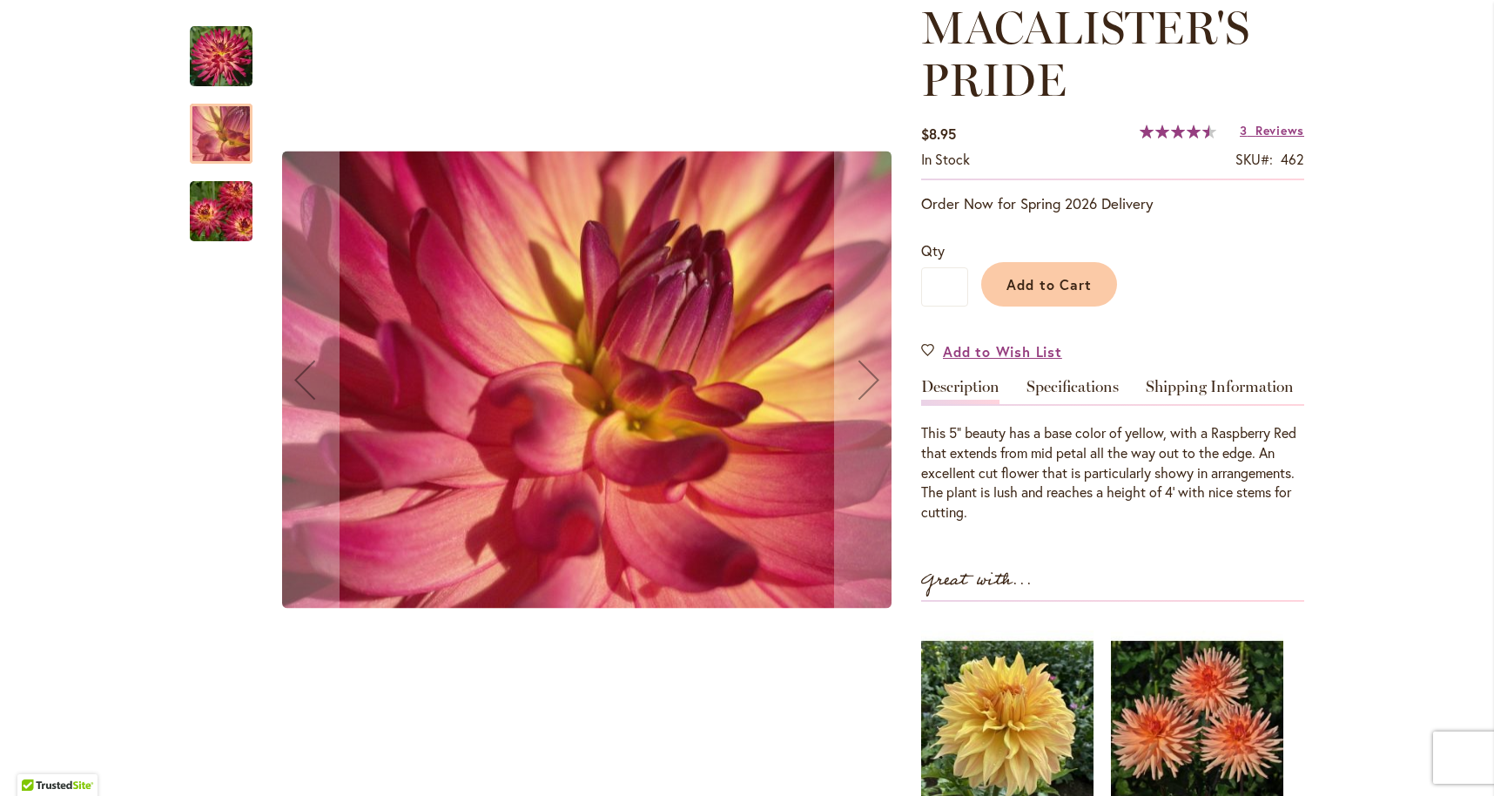
click at [223, 51] on img "MACALISTER'S PRIDE" at bounding box center [221, 56] width 63 height 63
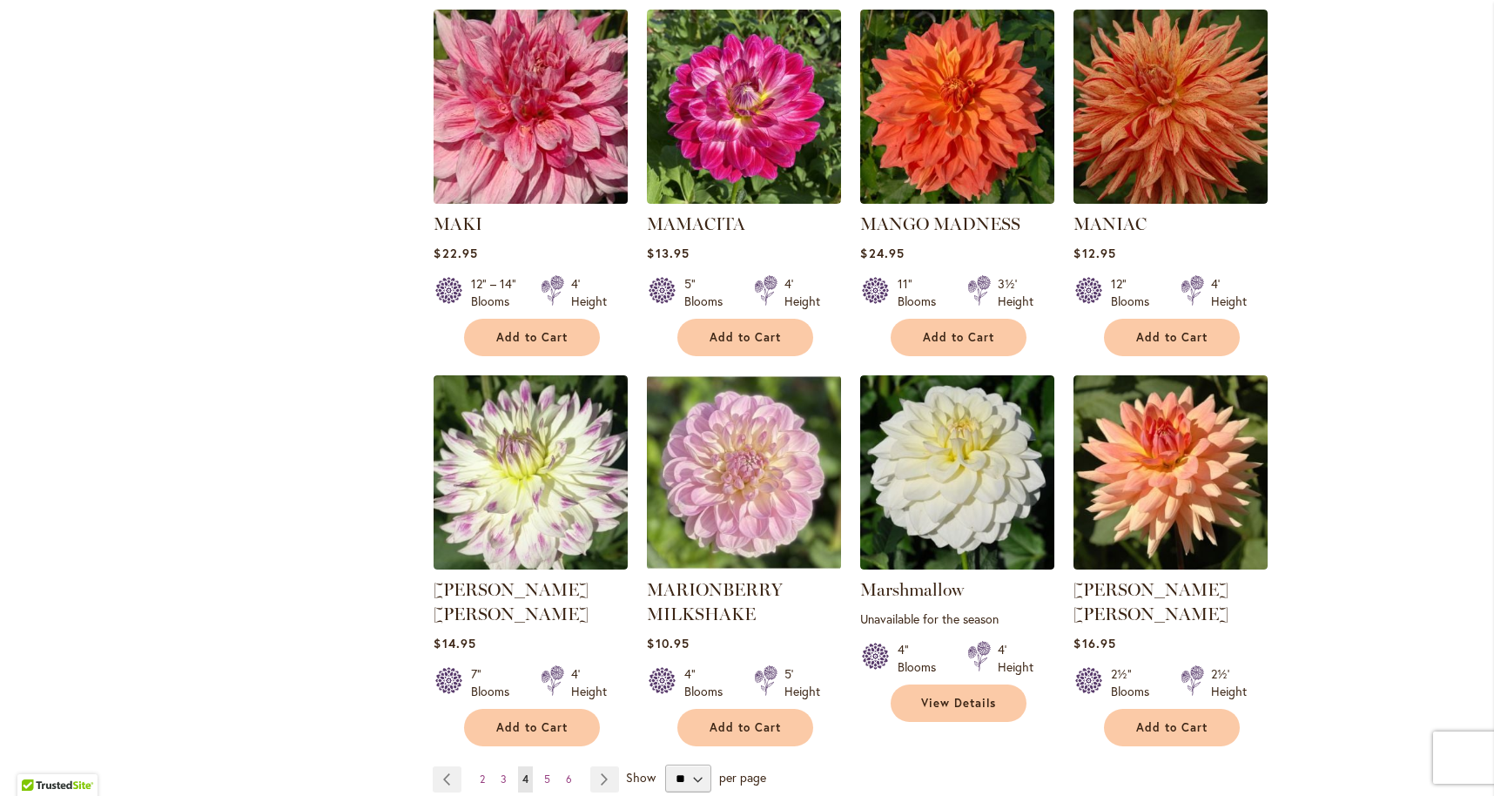
scroll to position [5713, 0]
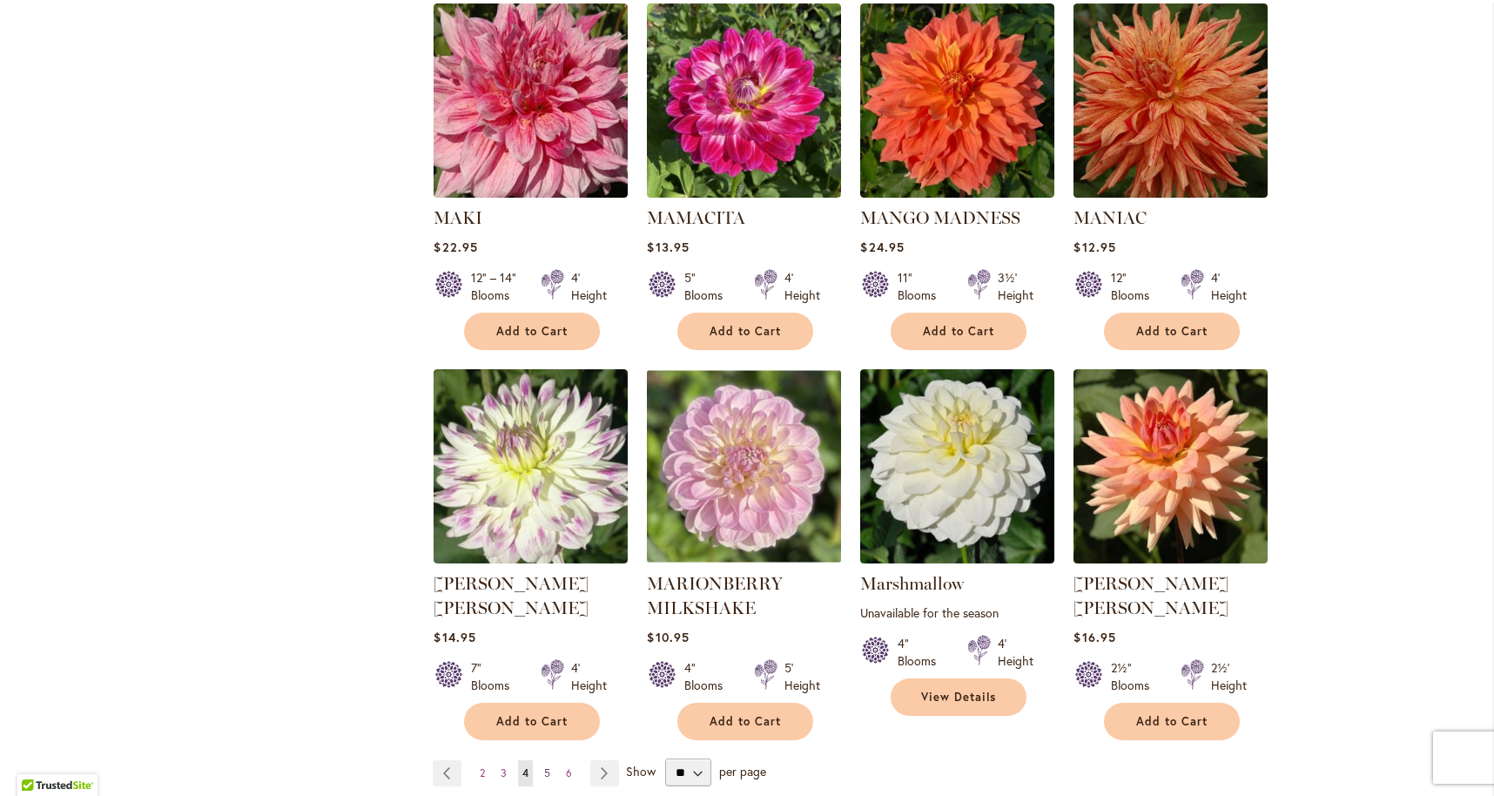
click at [545, 766] on span "5" at bounding box center [547, 772] width 6 height 13
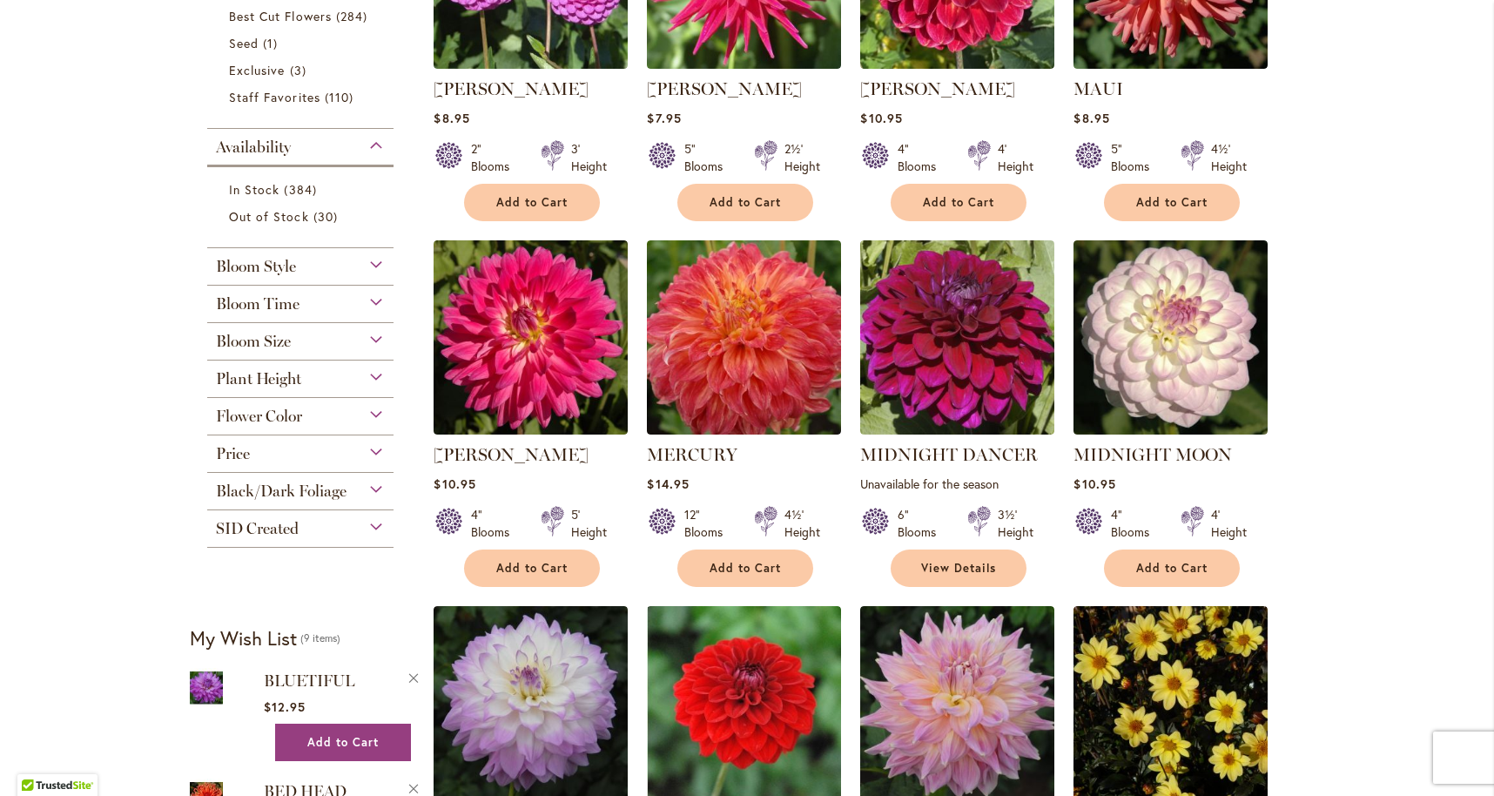
scroll to position [562, 0]
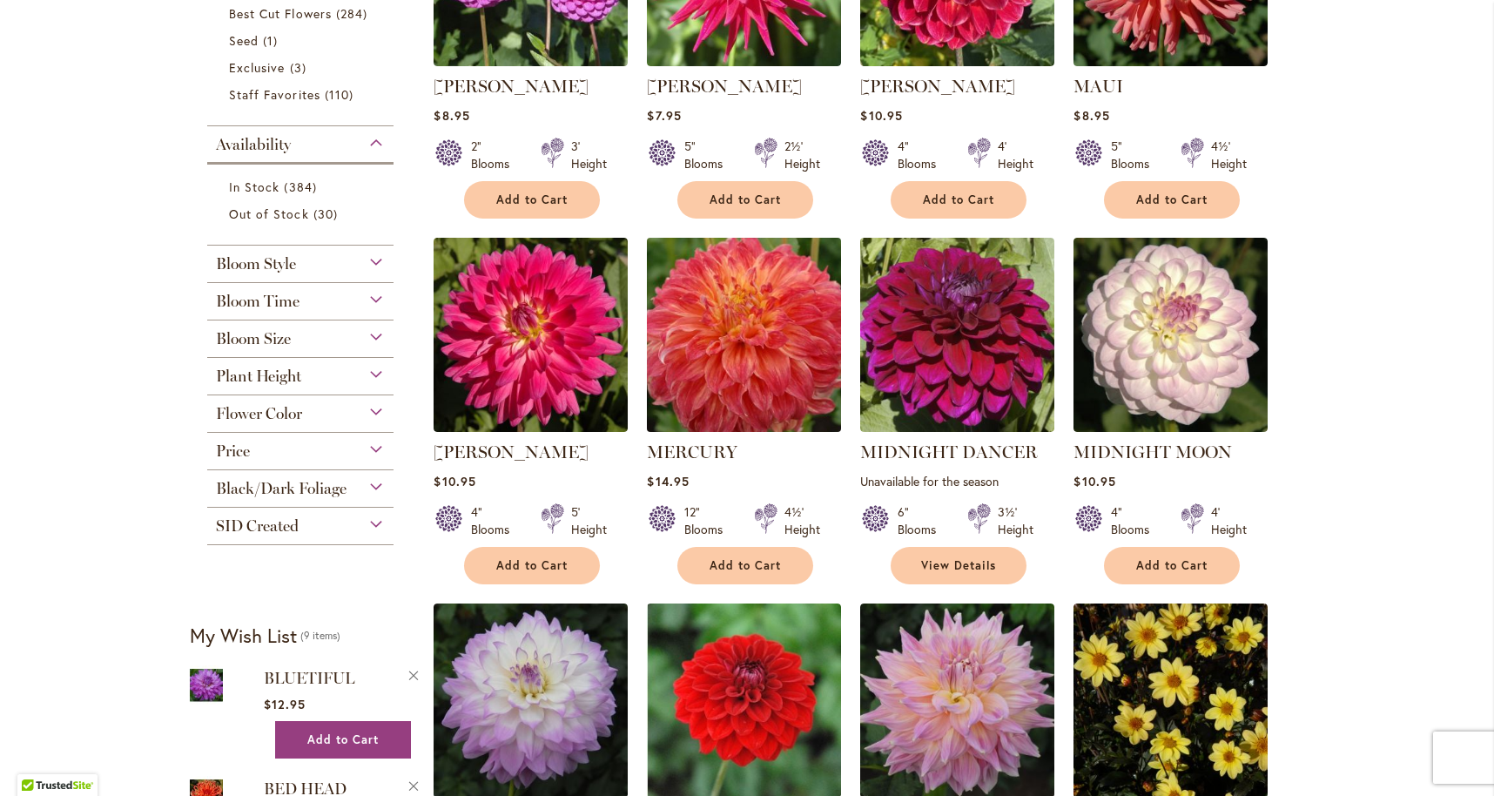
click at [771, 363] on img at bounding box center [744, 335] width 204 height 204
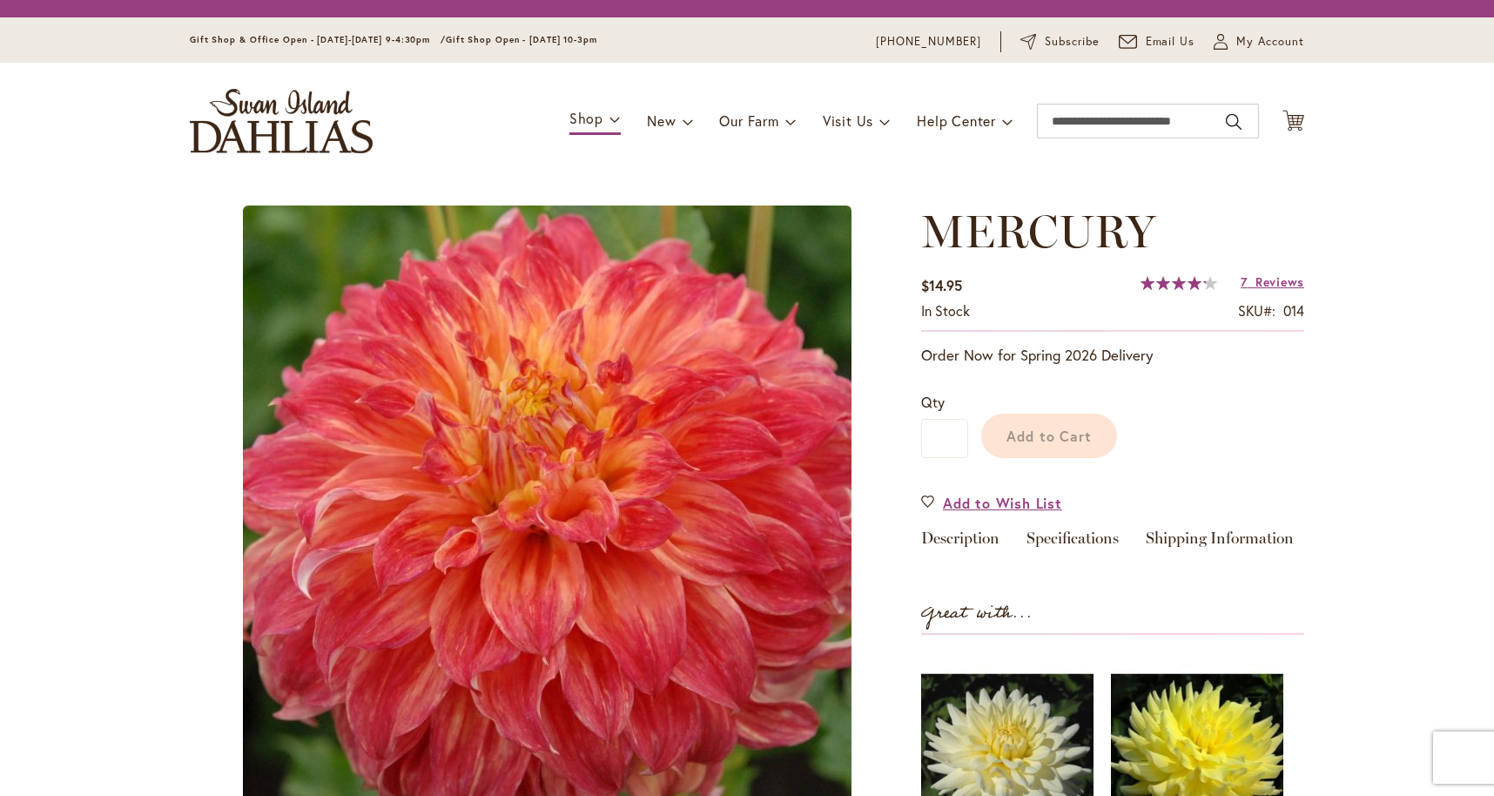
type input "****"
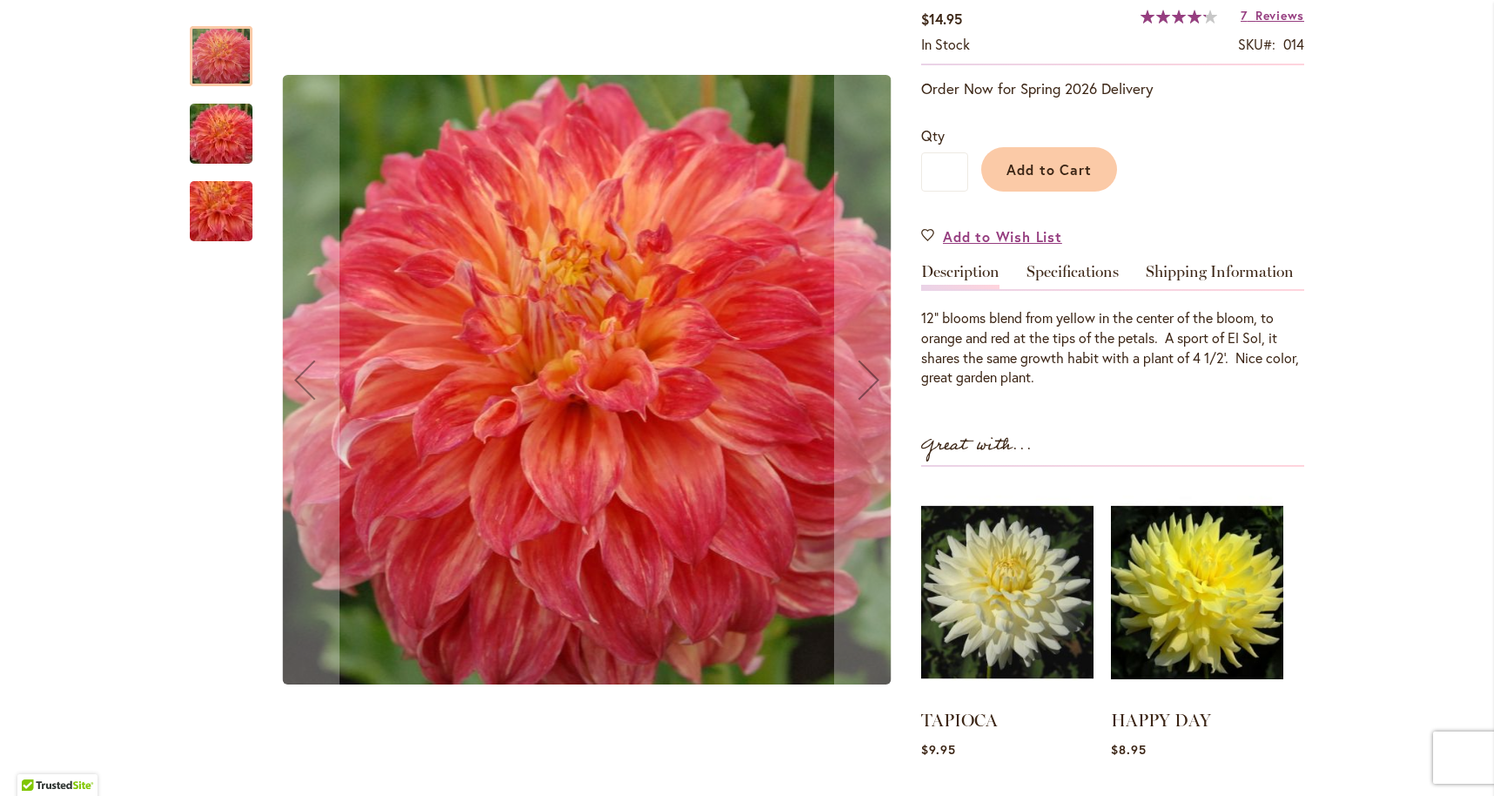
scroll to position [323, 0]
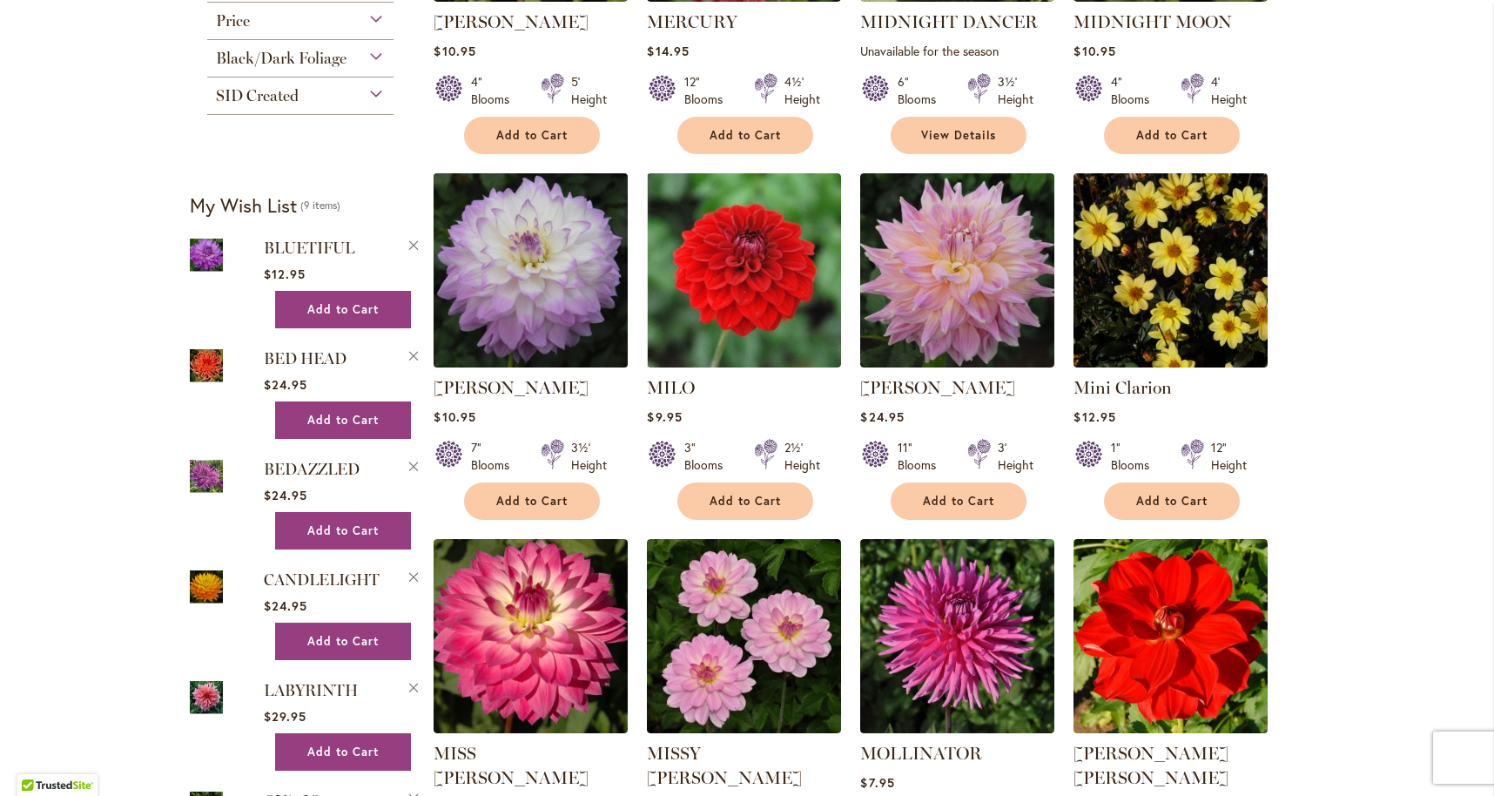
scroll to position [995, 0]
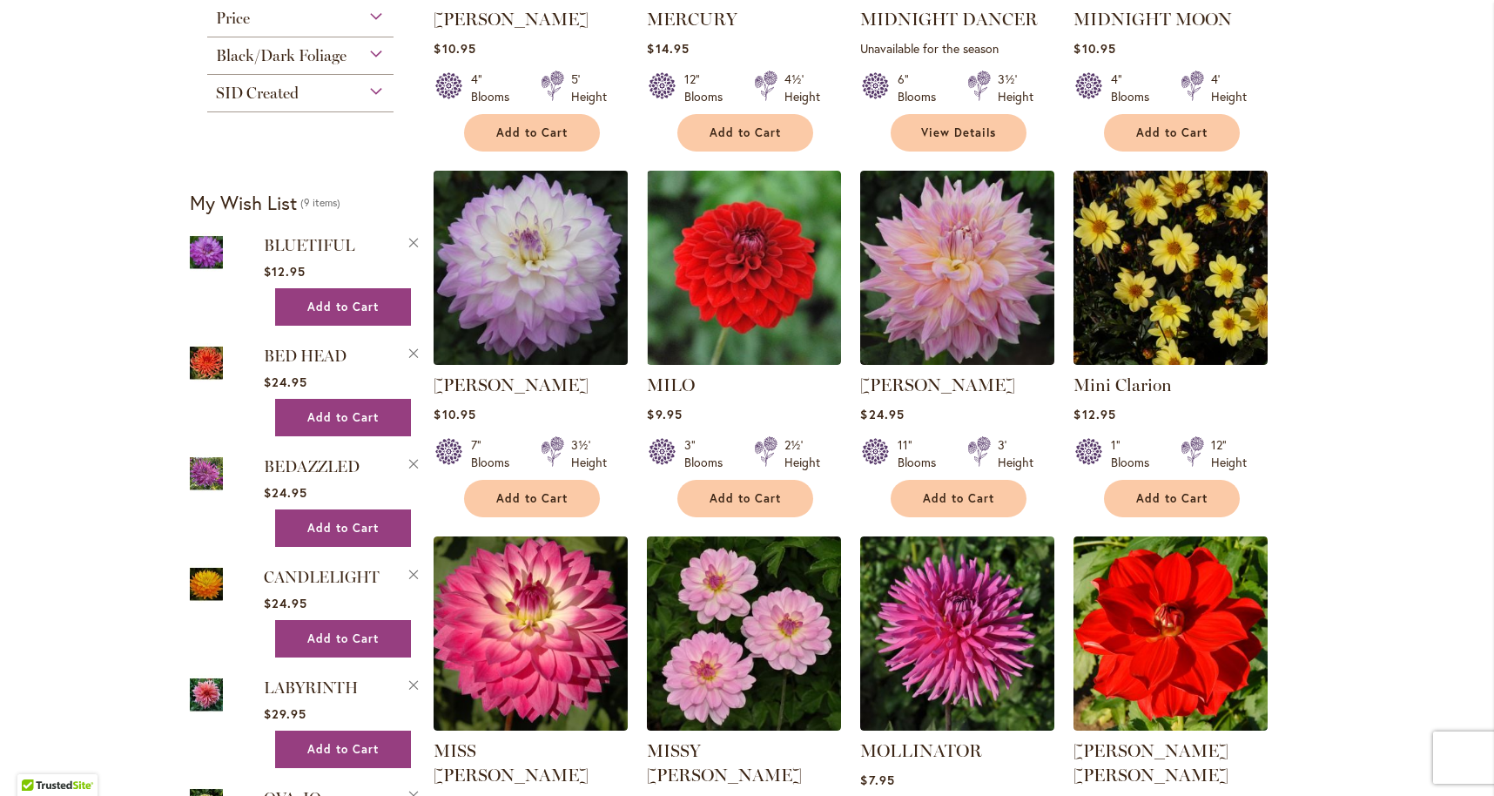
click at [517, 262] on img at bounding box center [531, 268] width 204 height 204
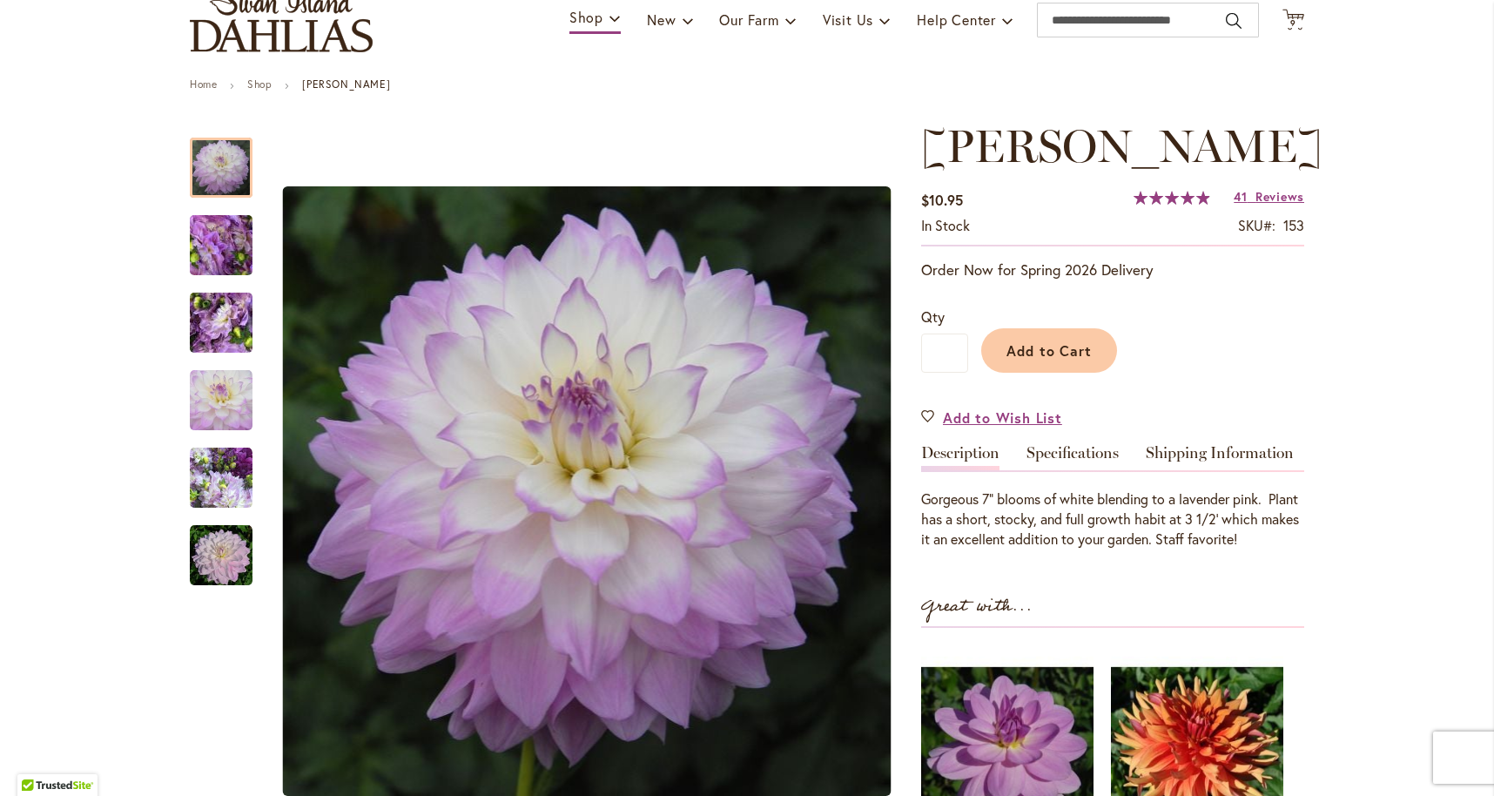
scroll to position [153, 0]
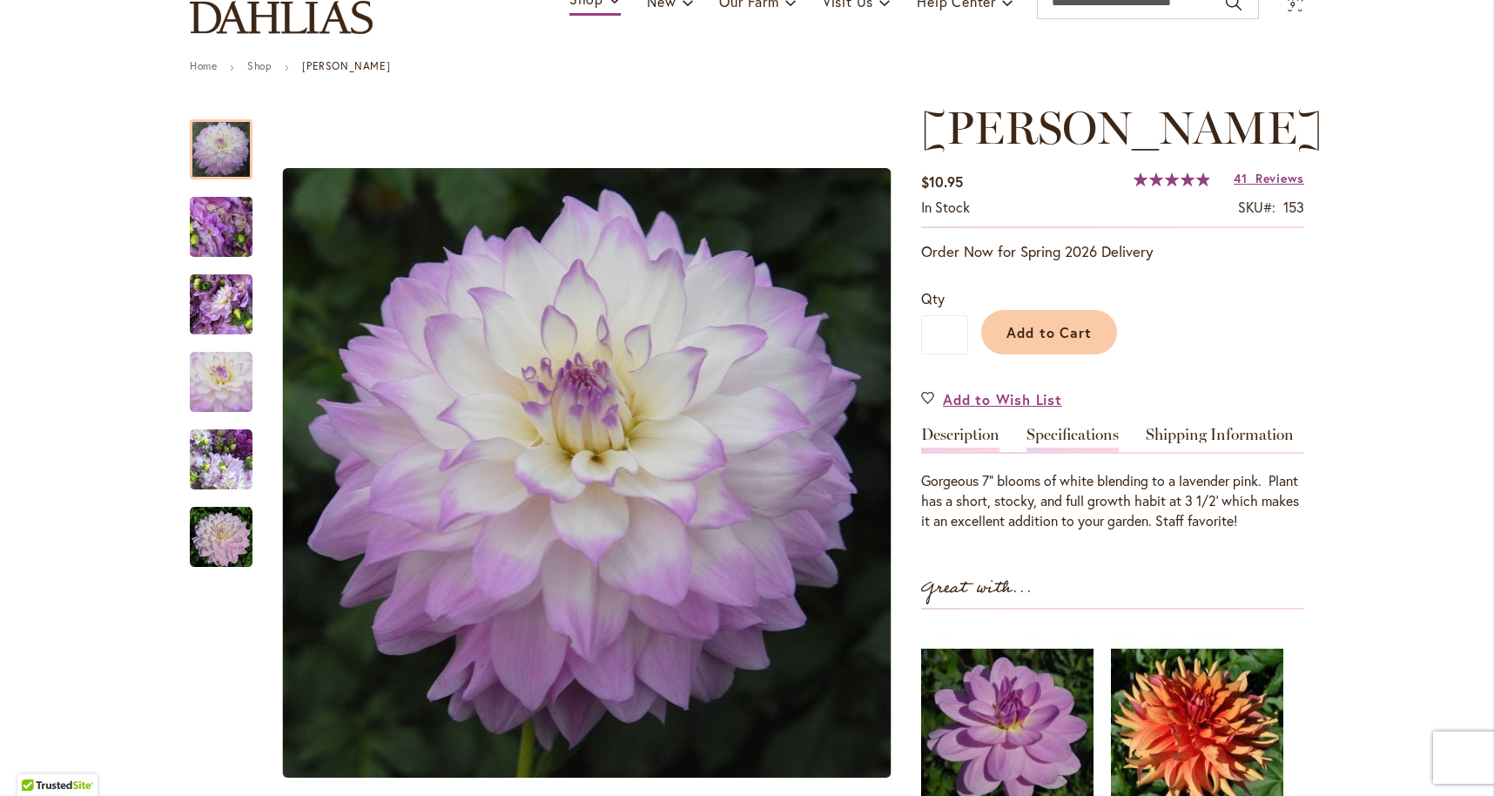
click at [1063, 452] on link "Specifications" at bounding box center [1072, 439] width 92 height 25
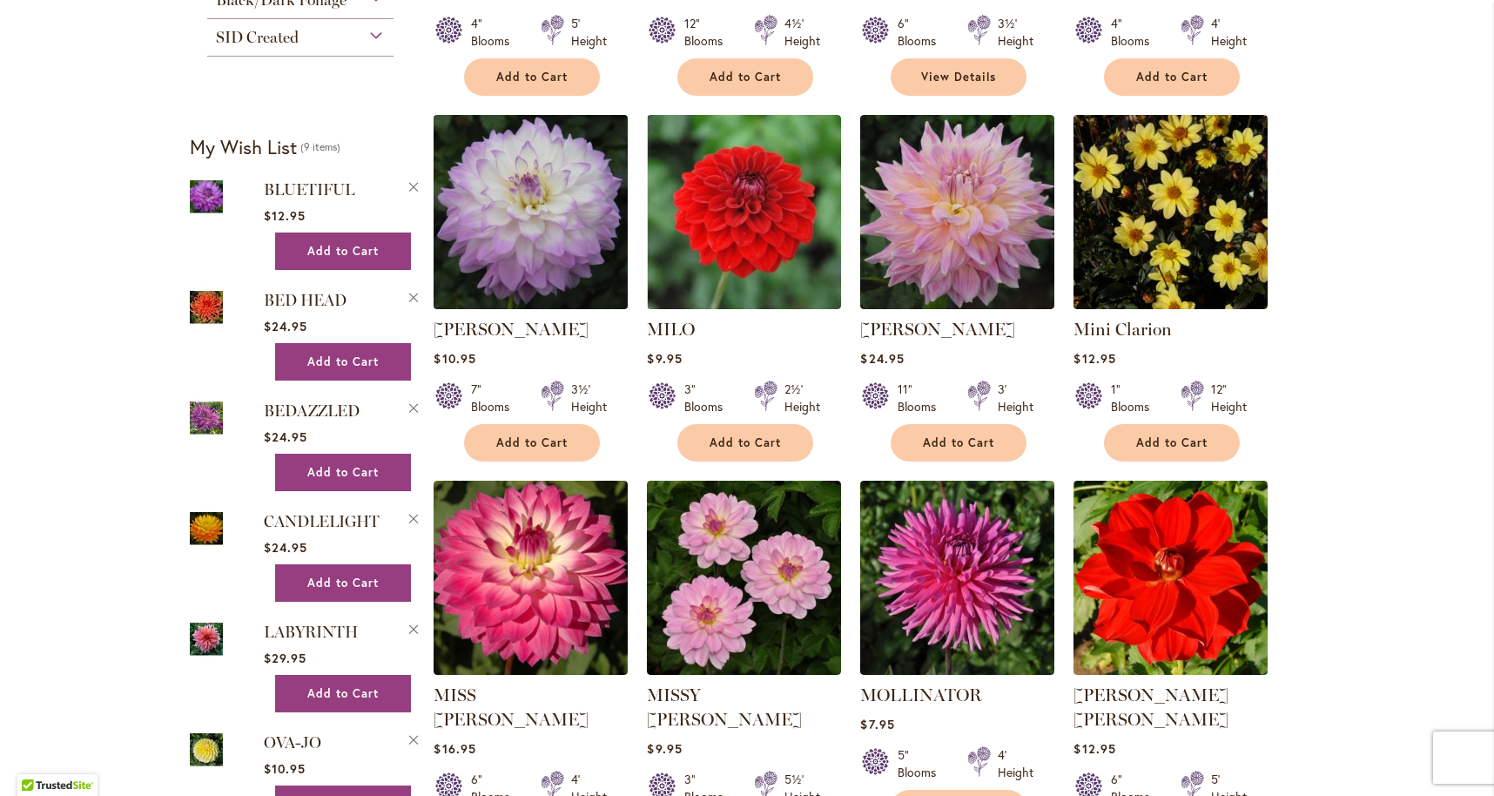
scroll to position [1053, 0]
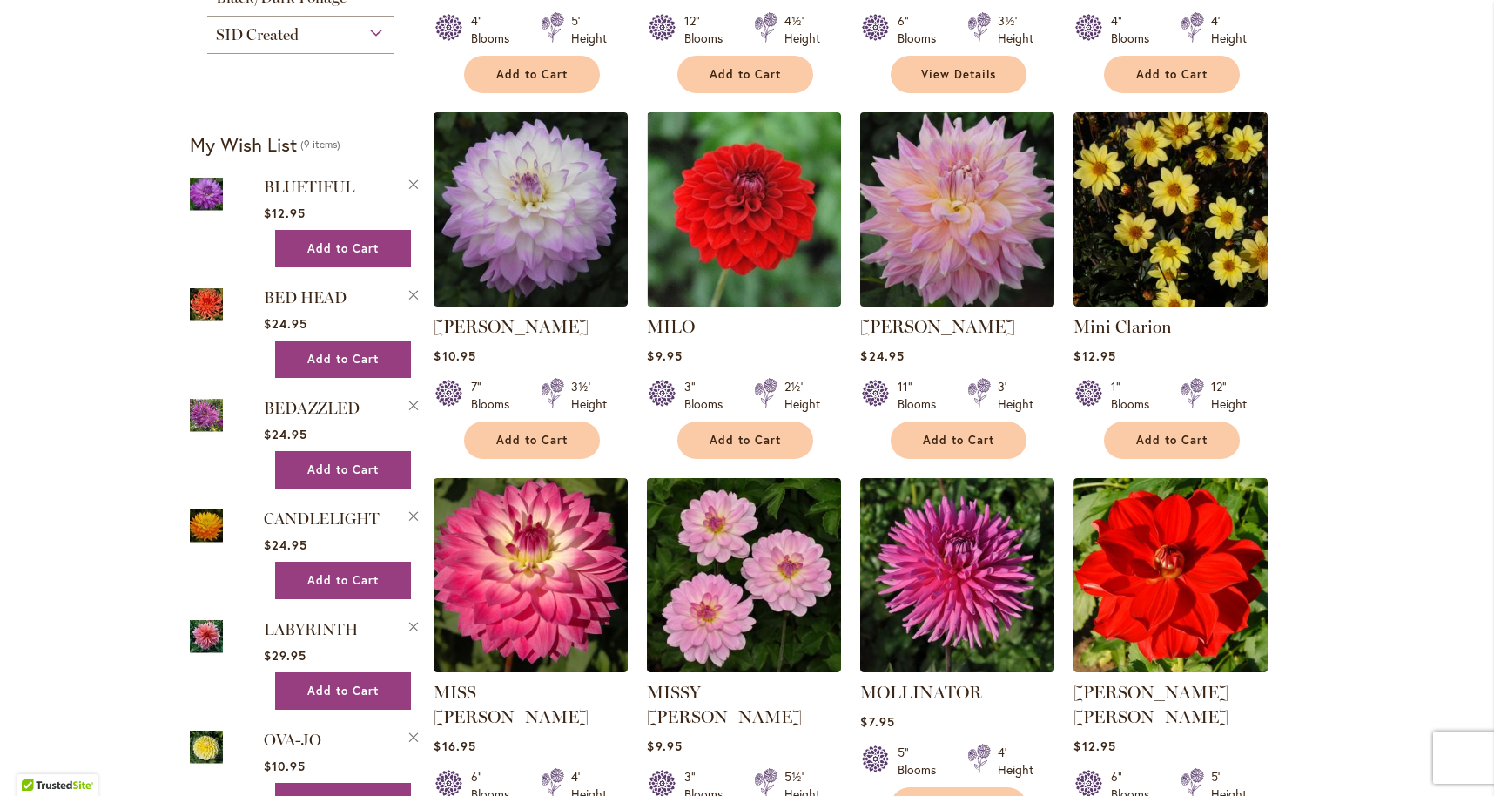
click at [960, 243] on img at bounding box center [958, 210] width 204 height 204
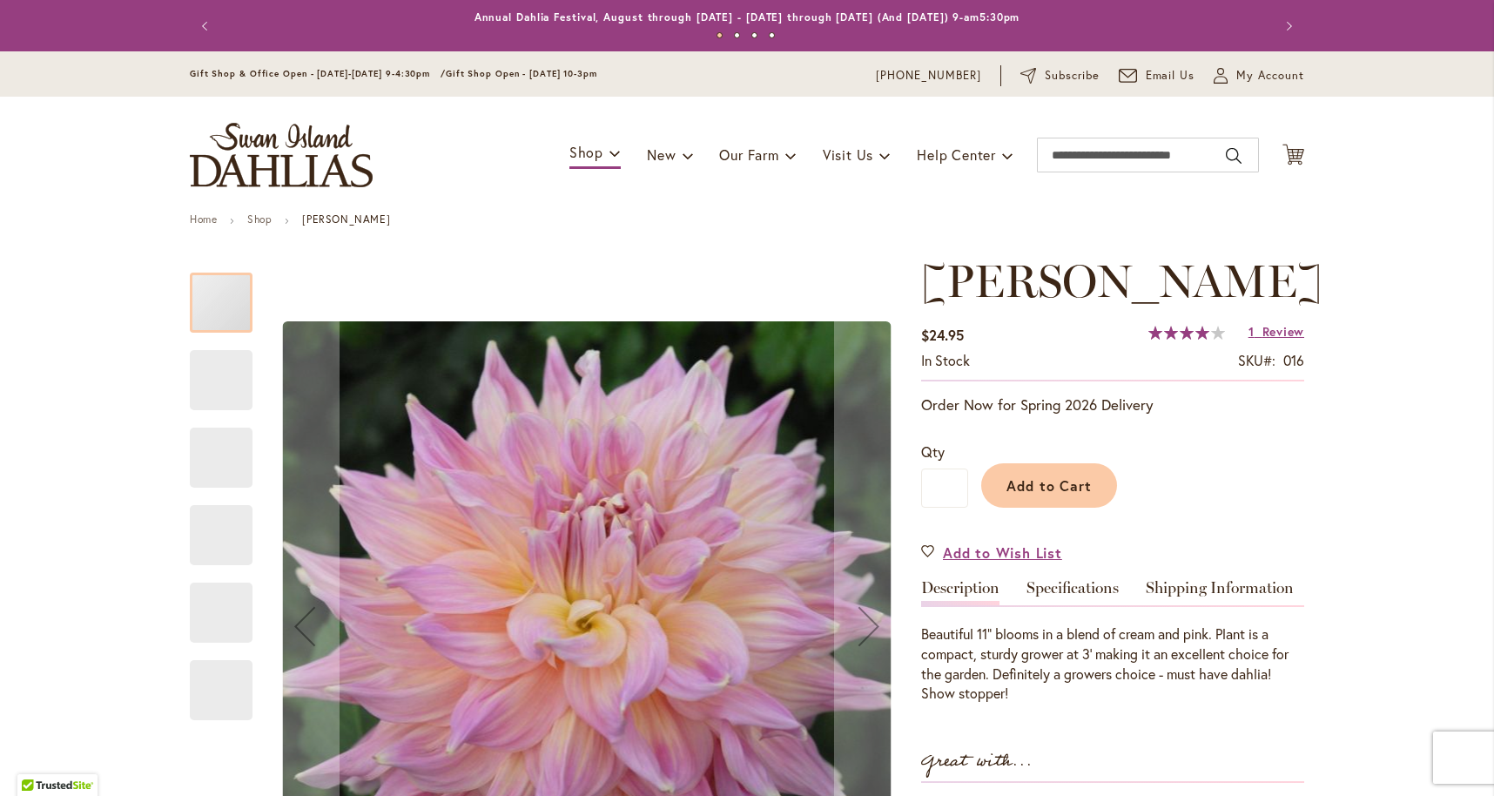
type input "****"
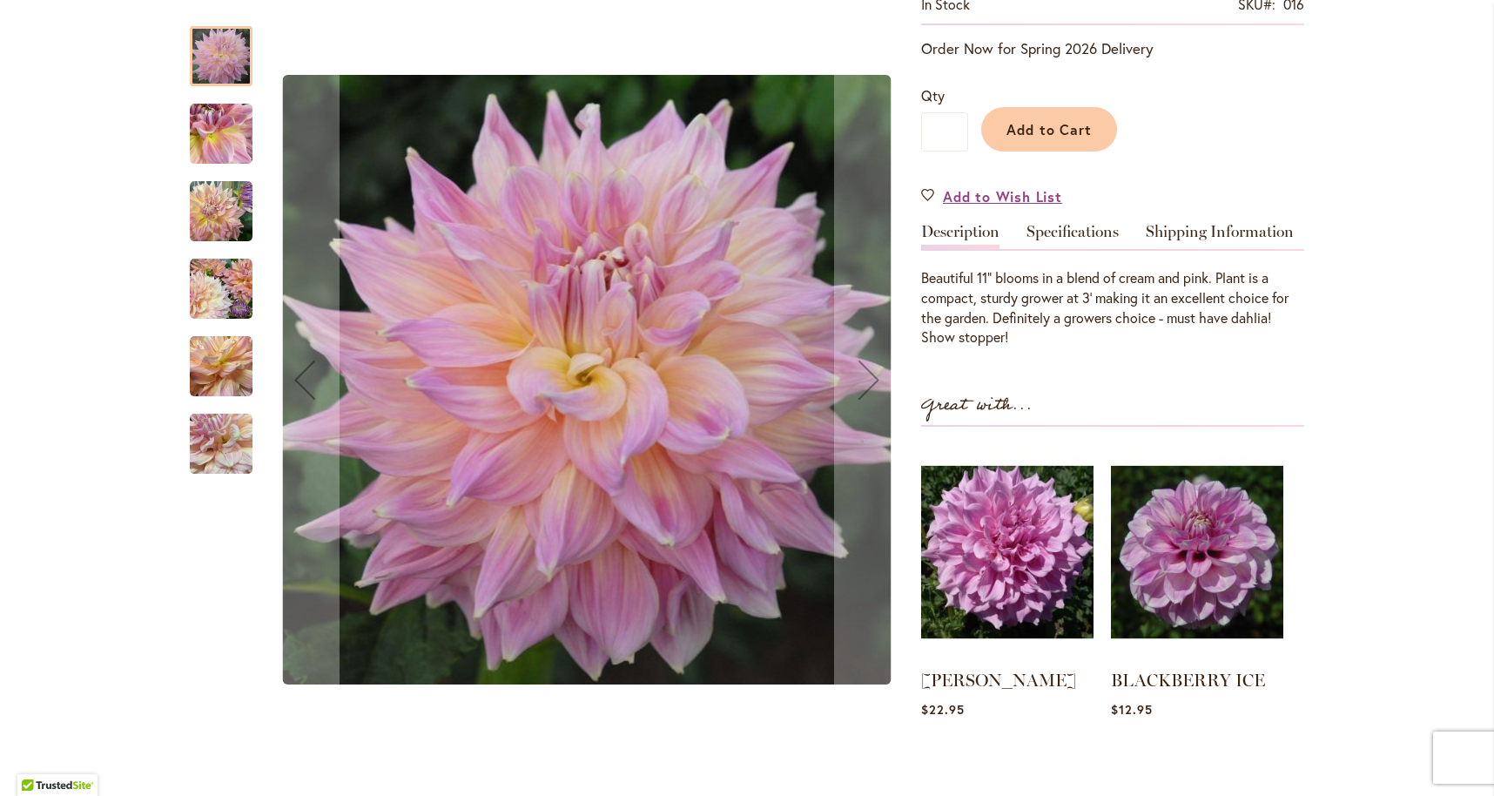
scroll to position [355, 0]
click at [221, 239] on img "Mingus Philip Sr" at bounding box center [221, 211] width 63 height 63
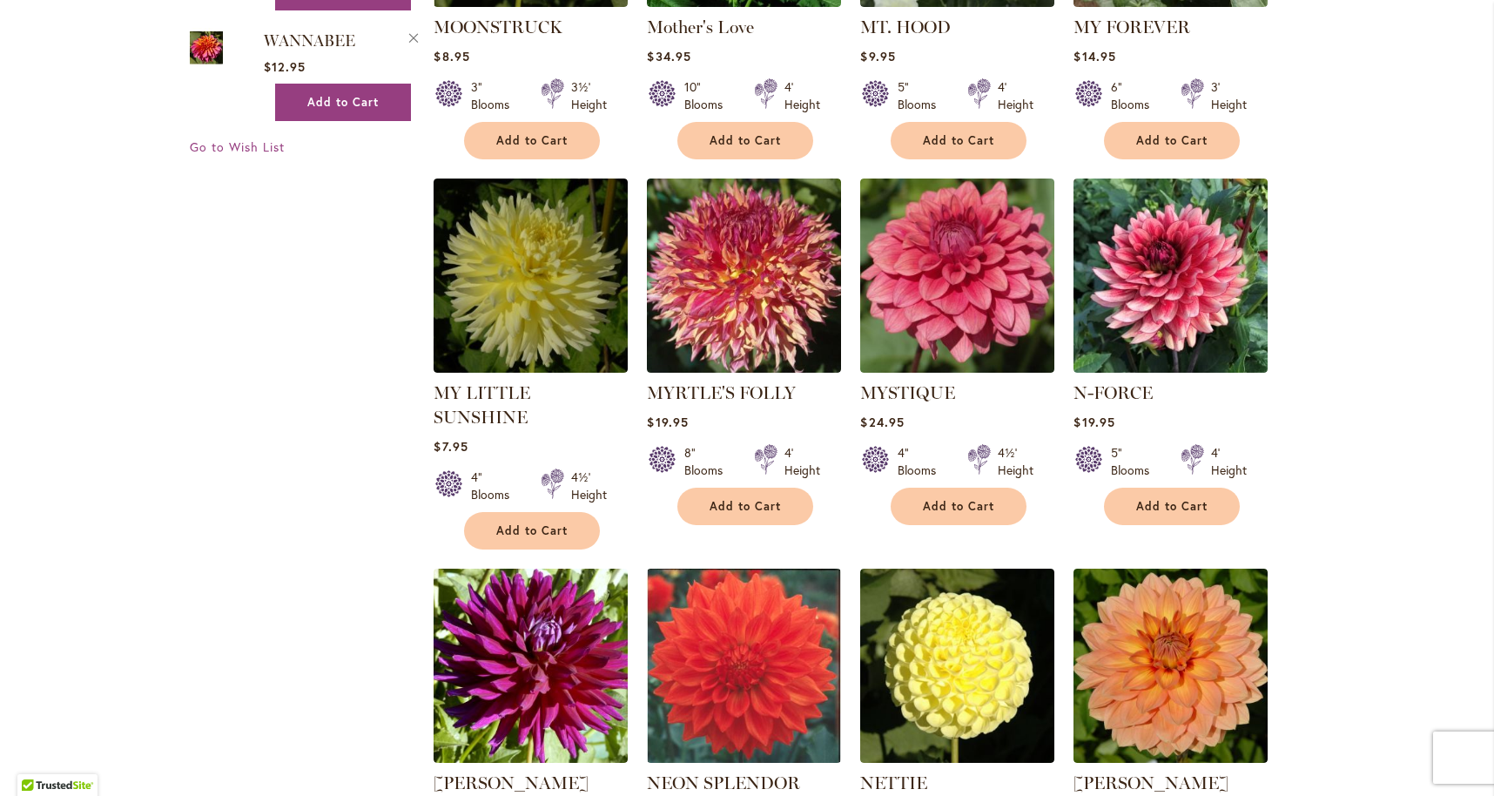
scroll to position [2115, 0]
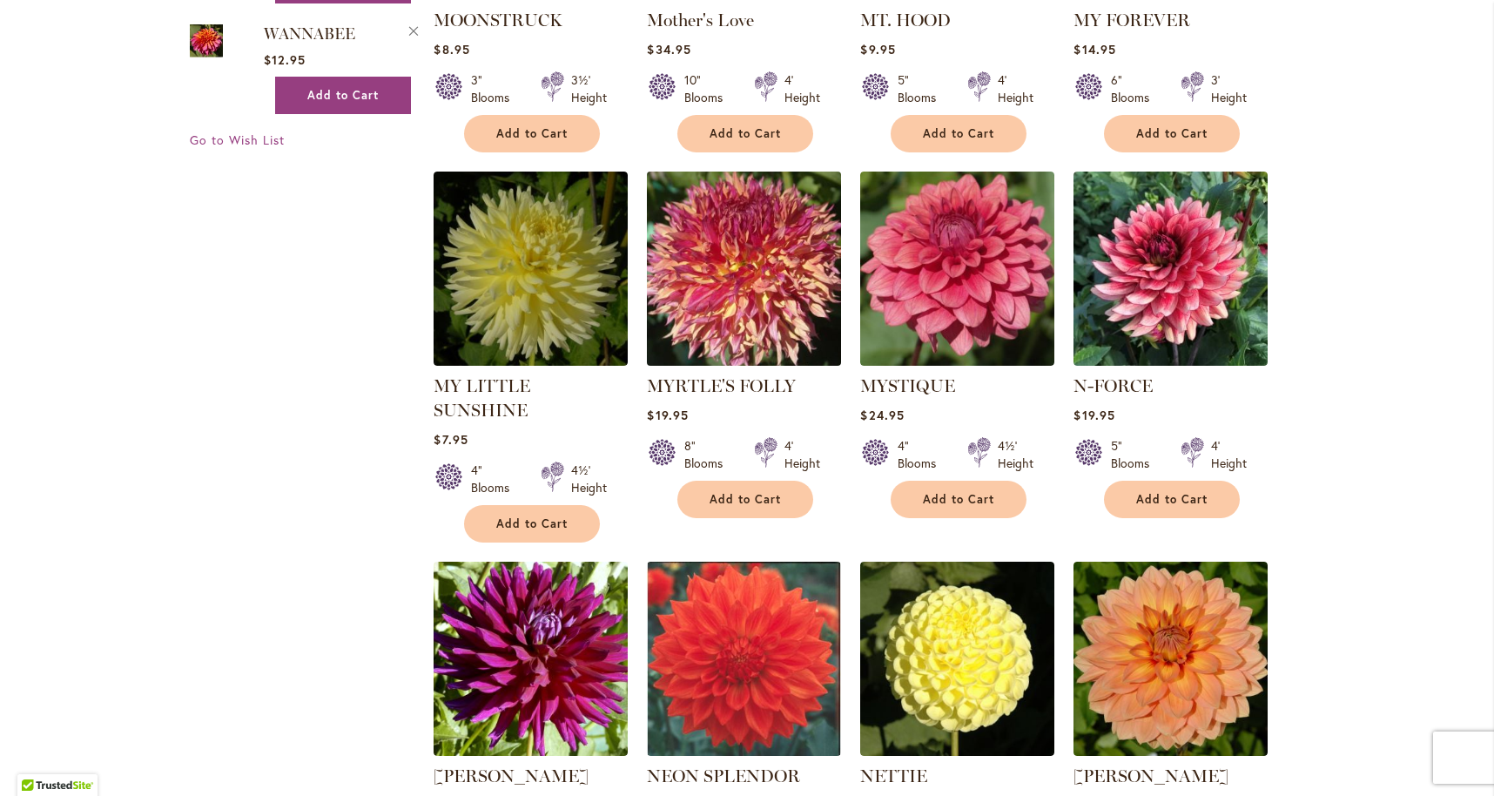
click at [735, 228] on img at bounding box center [744, 269] width 204 height 204
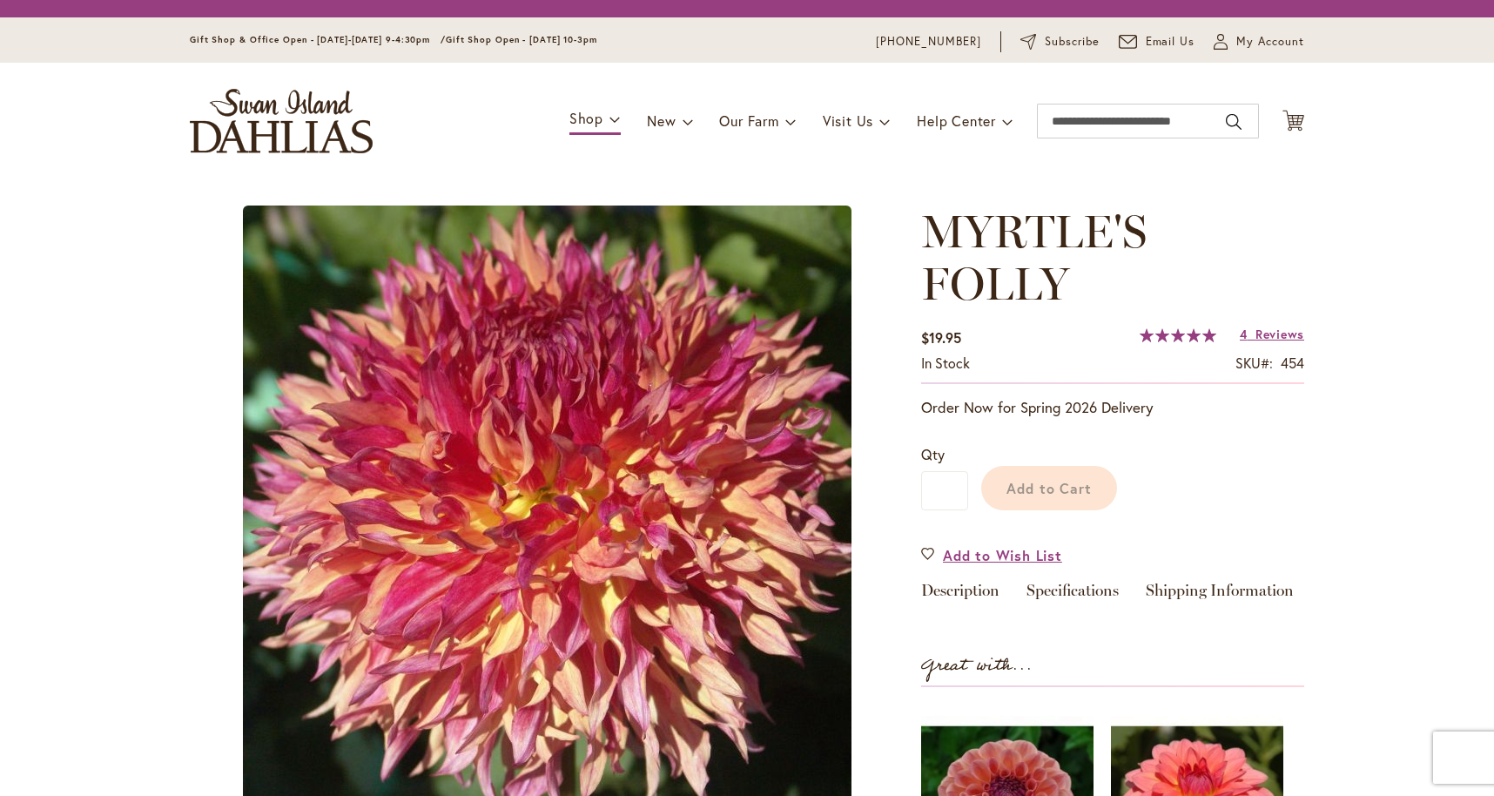
type input "****"
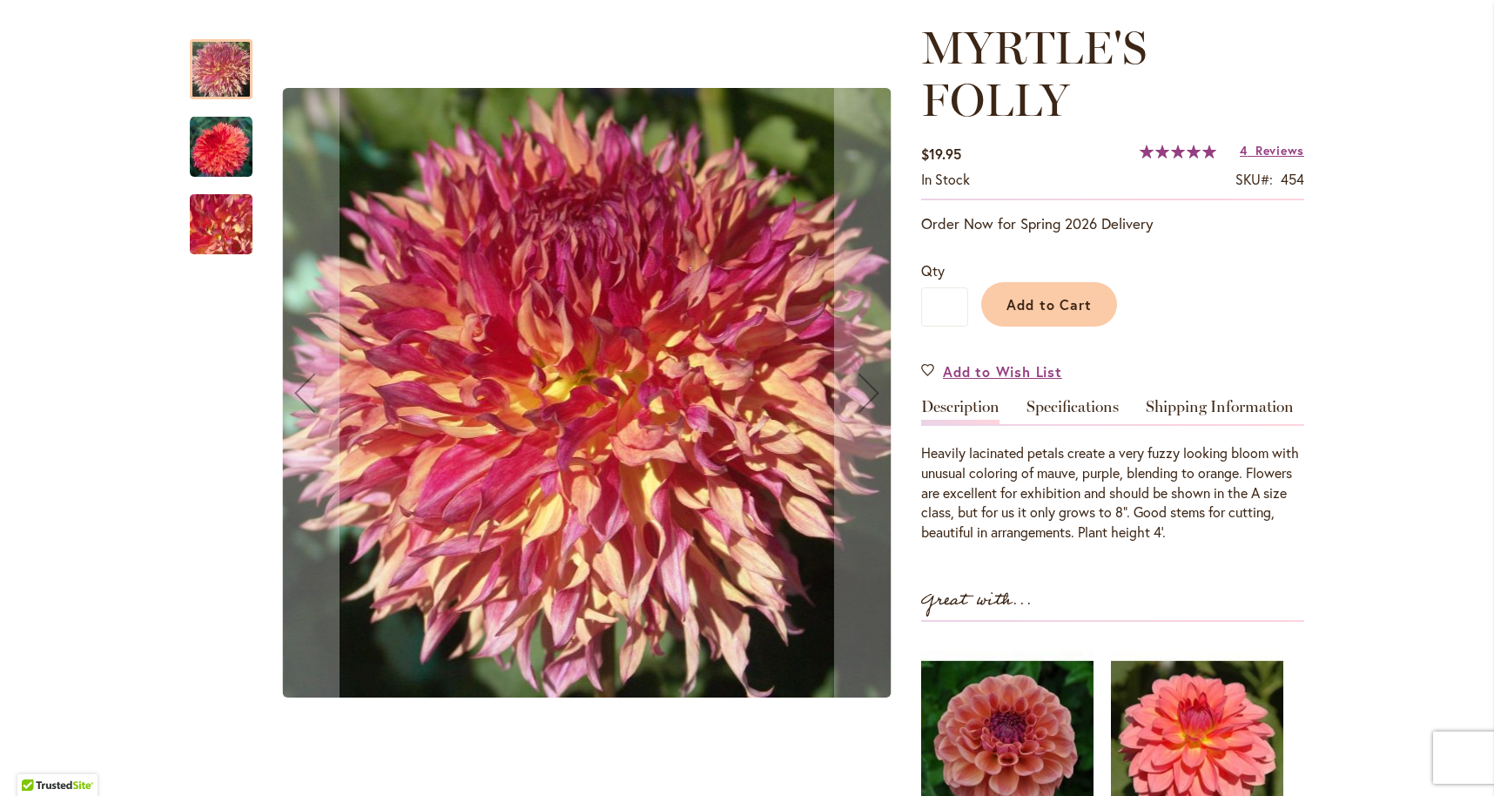
scroll to position [237, 0]
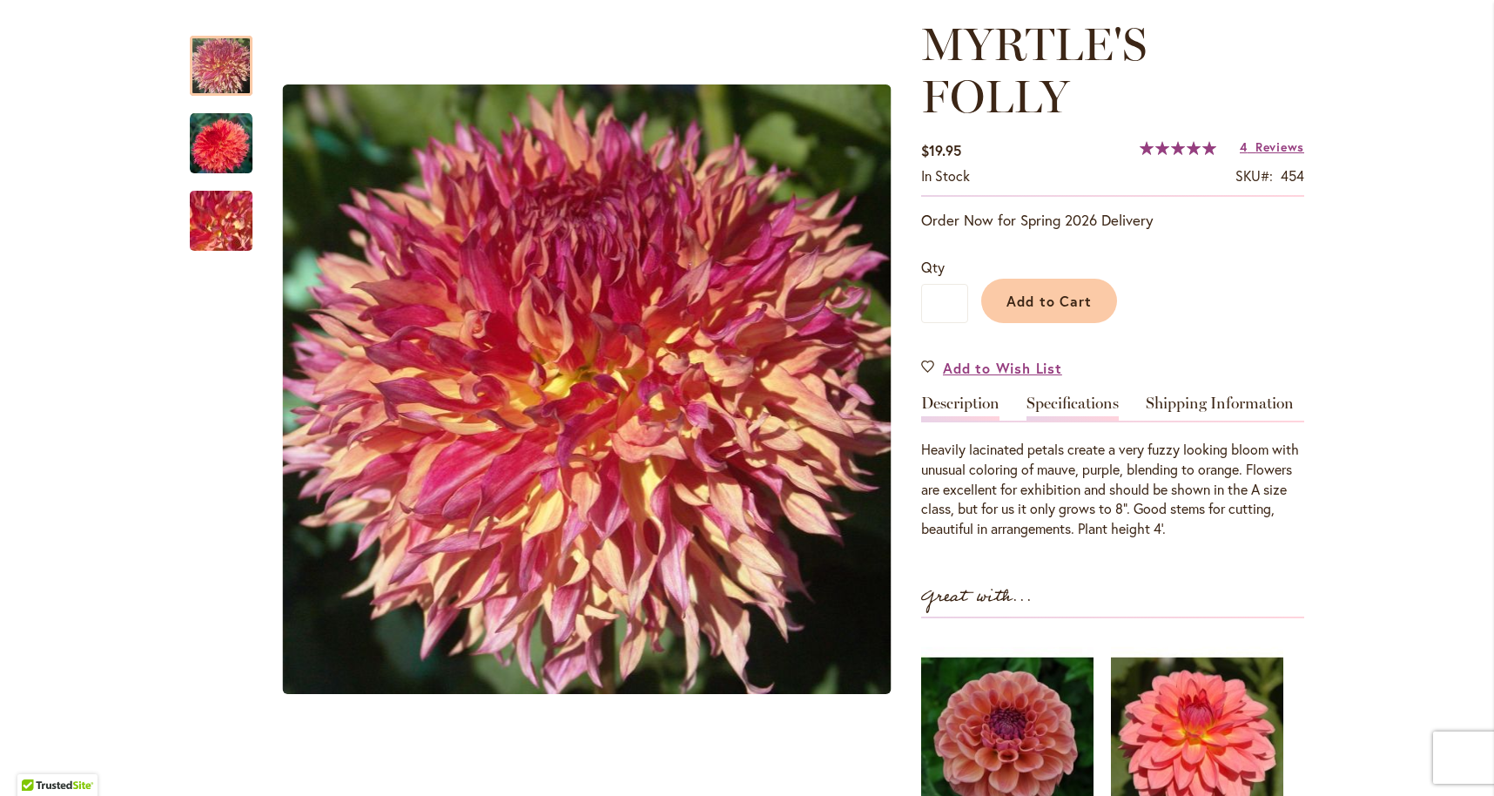
click at [1083, 395] on link "Specifications" at bounding box center [1072, 407] width 92 height 25
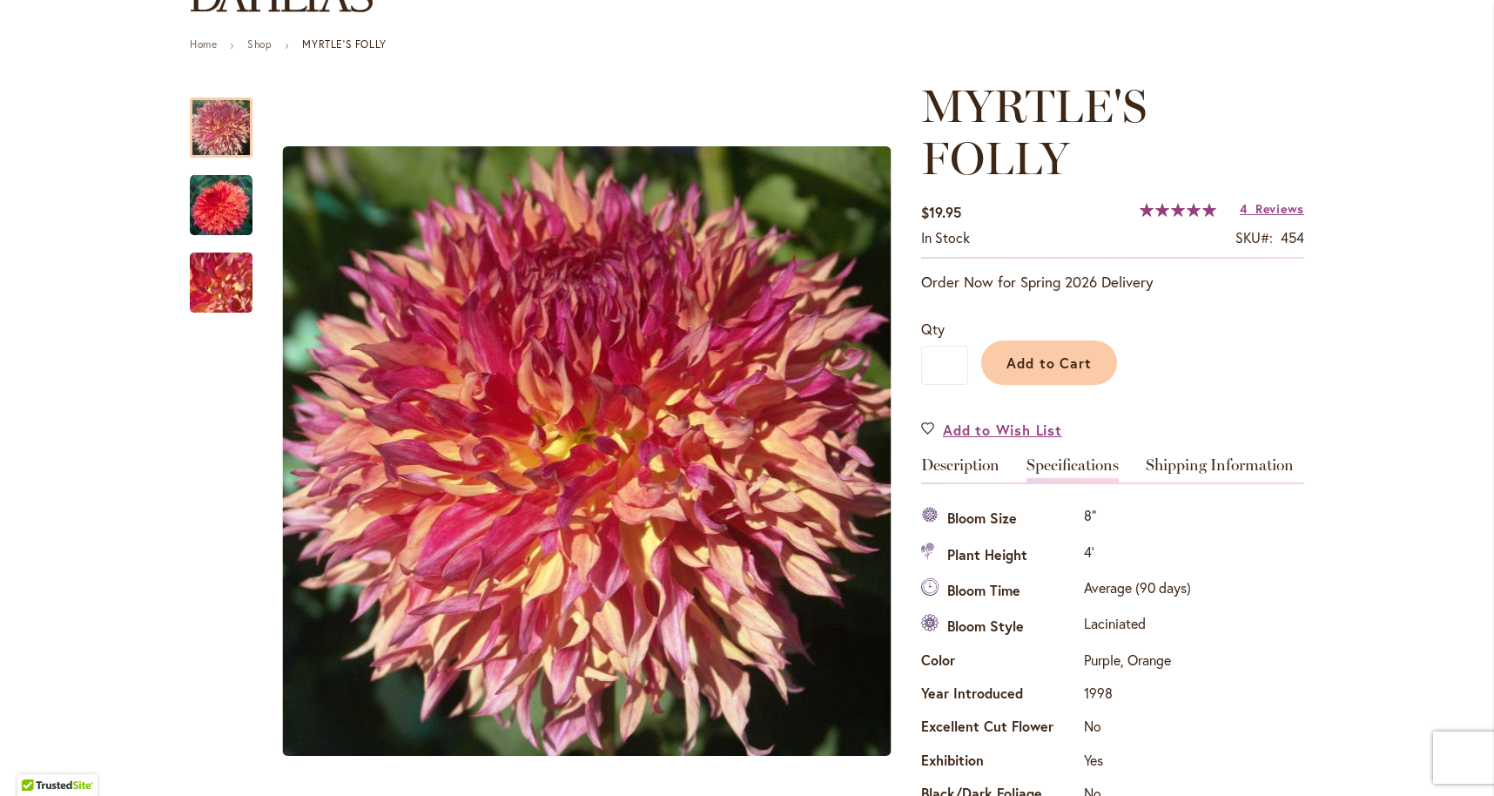
scroll to position [173, 0]
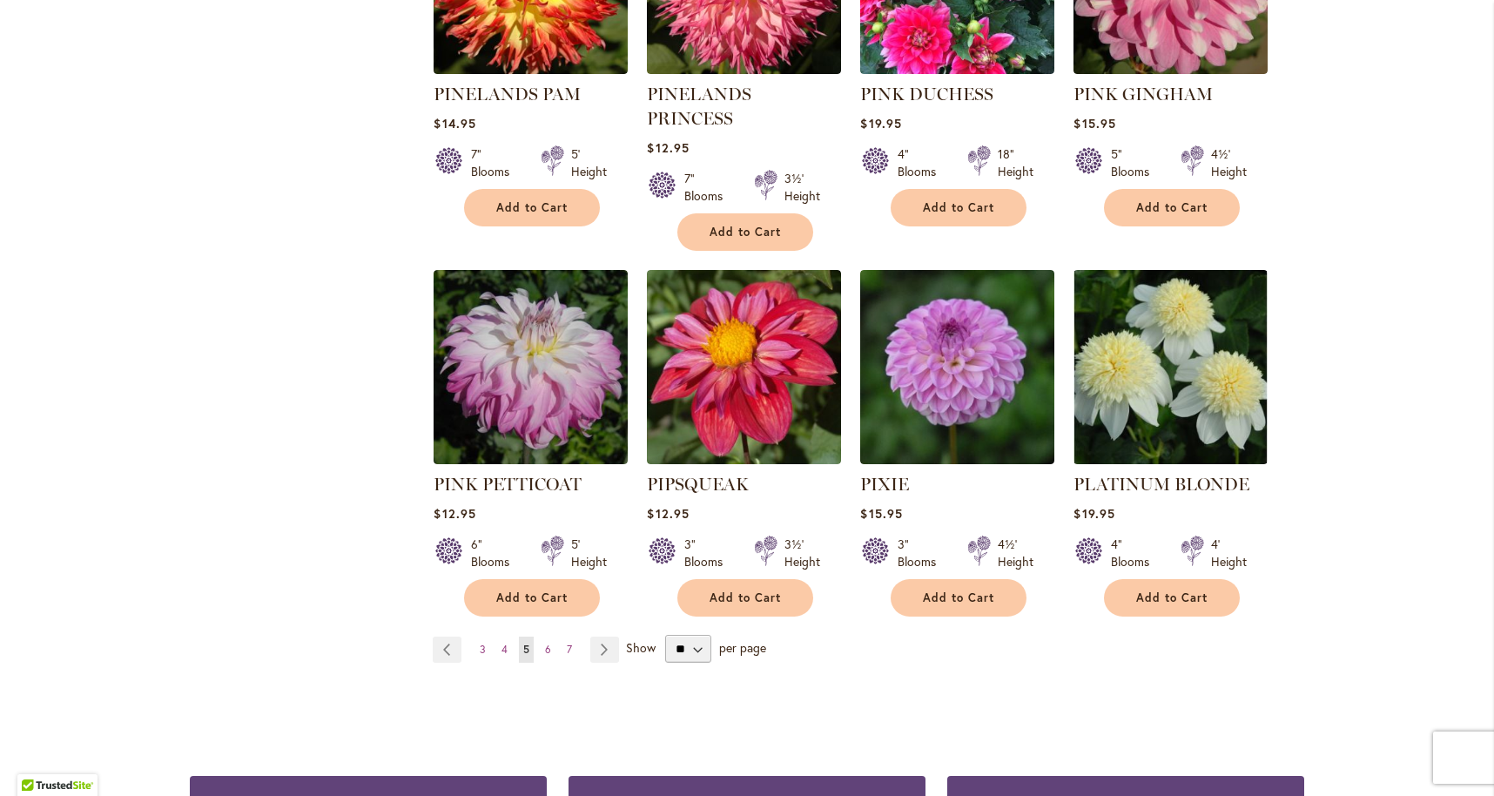
scroll to position [5820, 0]
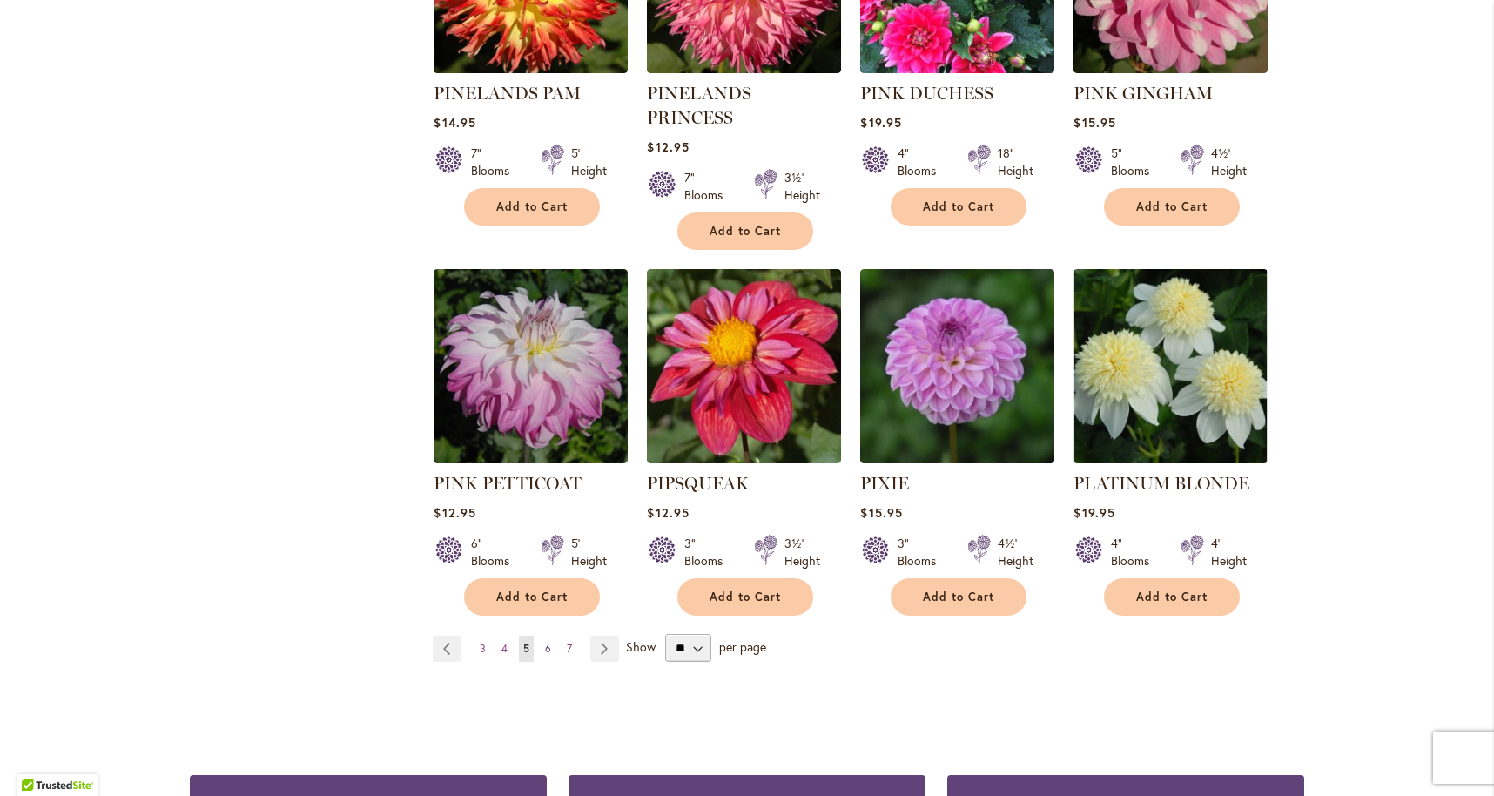
click at [548, 642] on span "6" at bounding box center [548, 648] width 6 height 13
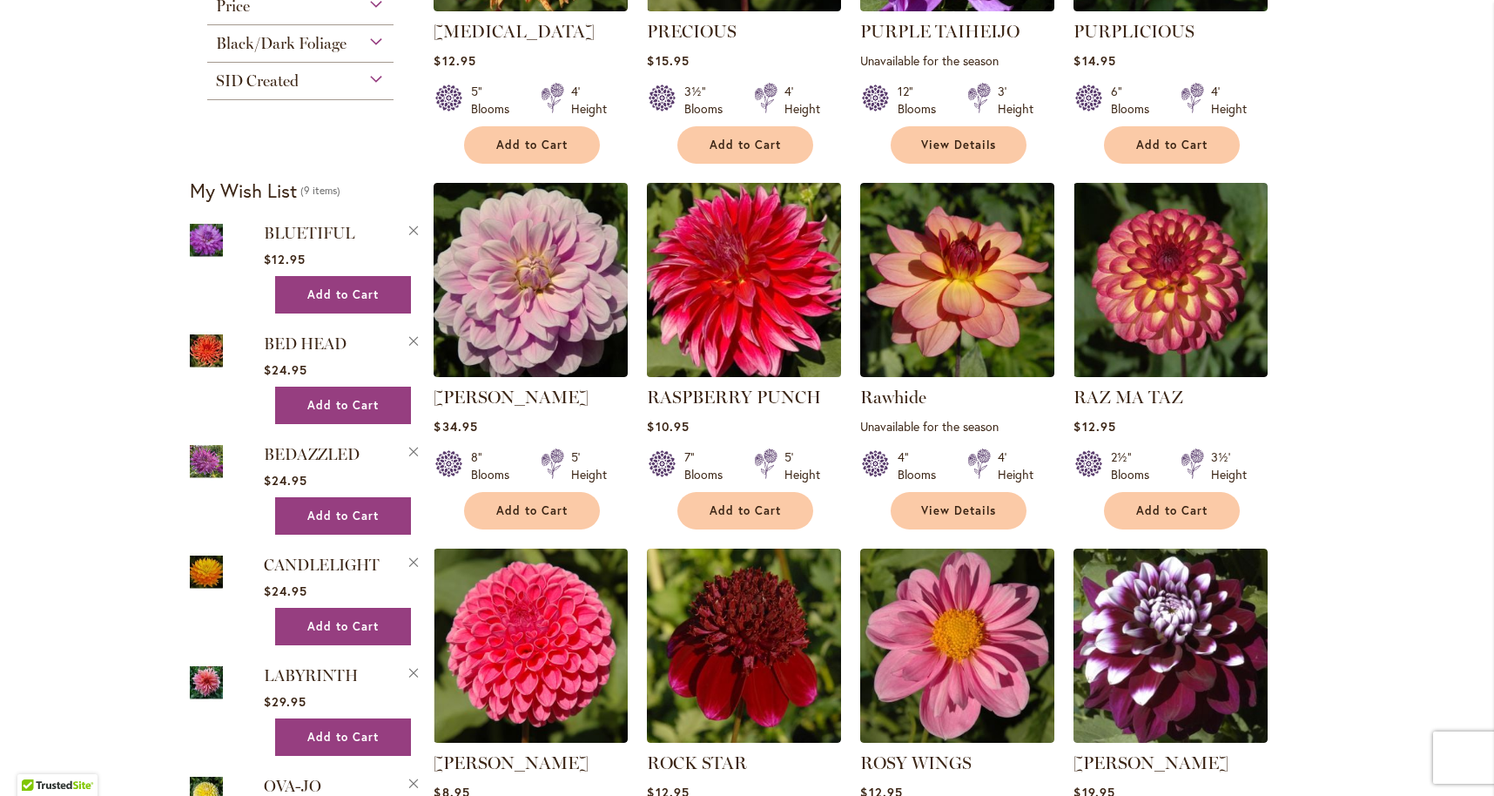
scroll to position [1006, 0]
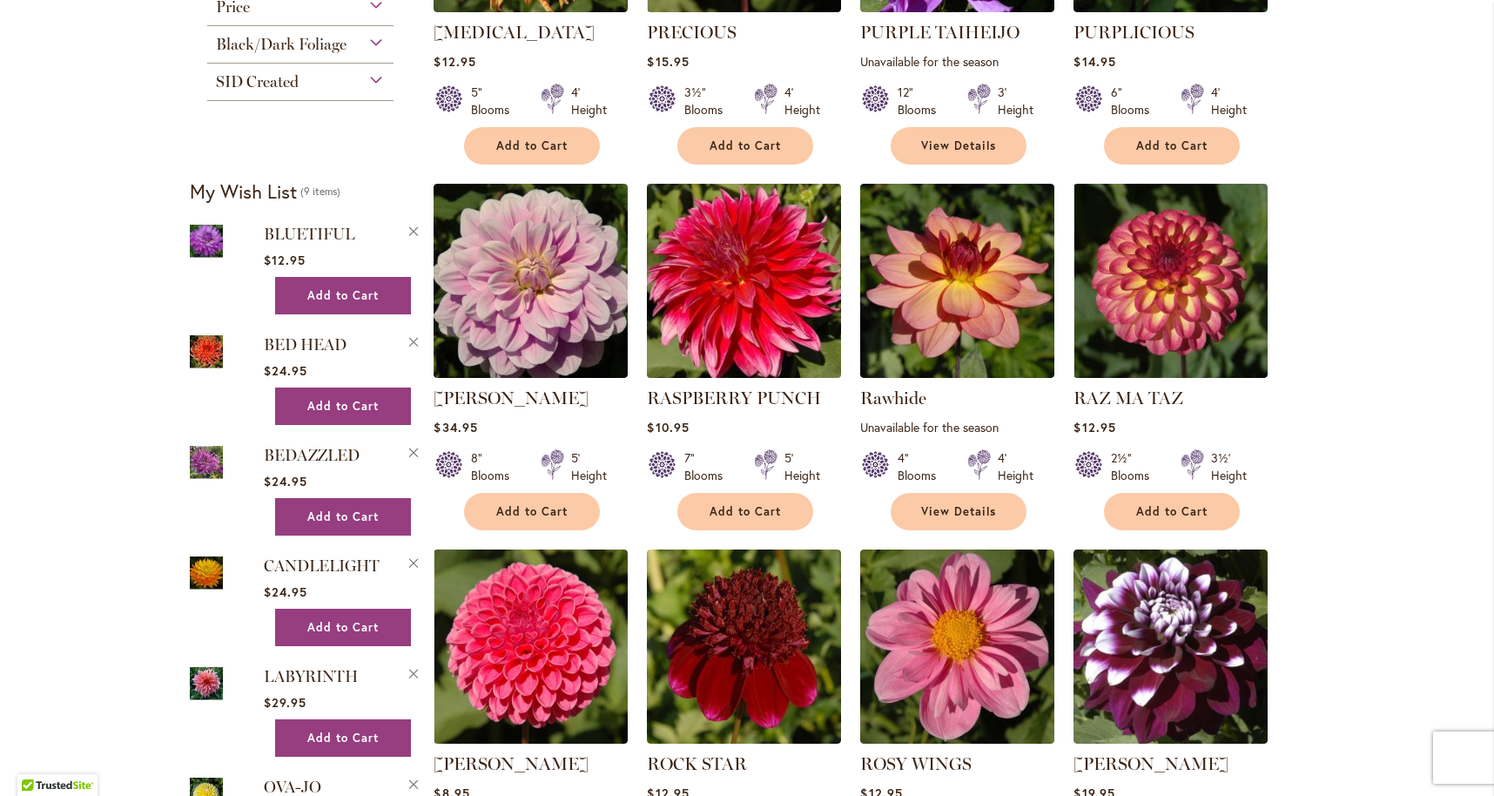
click at [728, 326] on img at bounding box center [744, 281] width 204 height 204
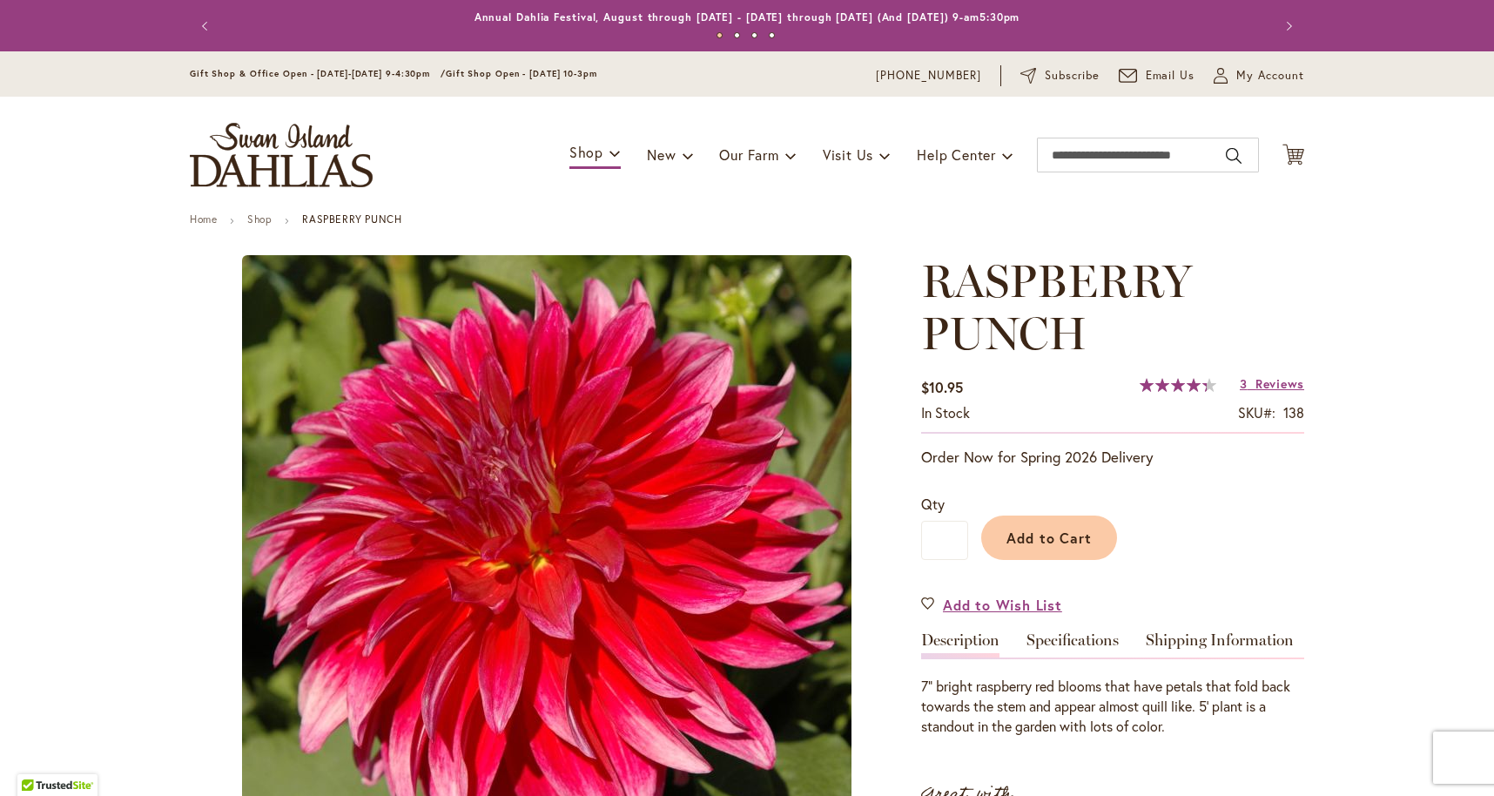
type input "****"
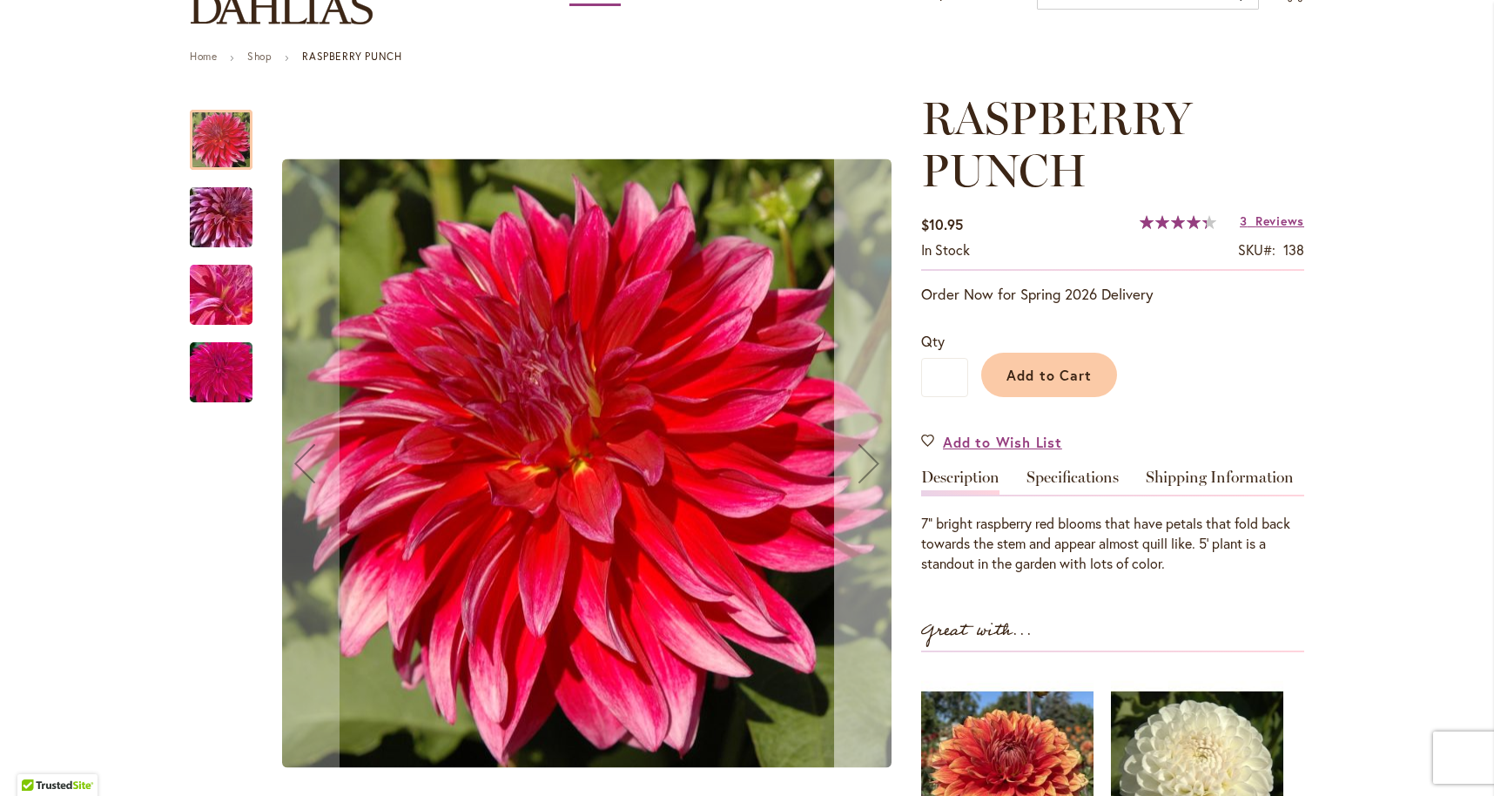
scroll to position [181, 0]
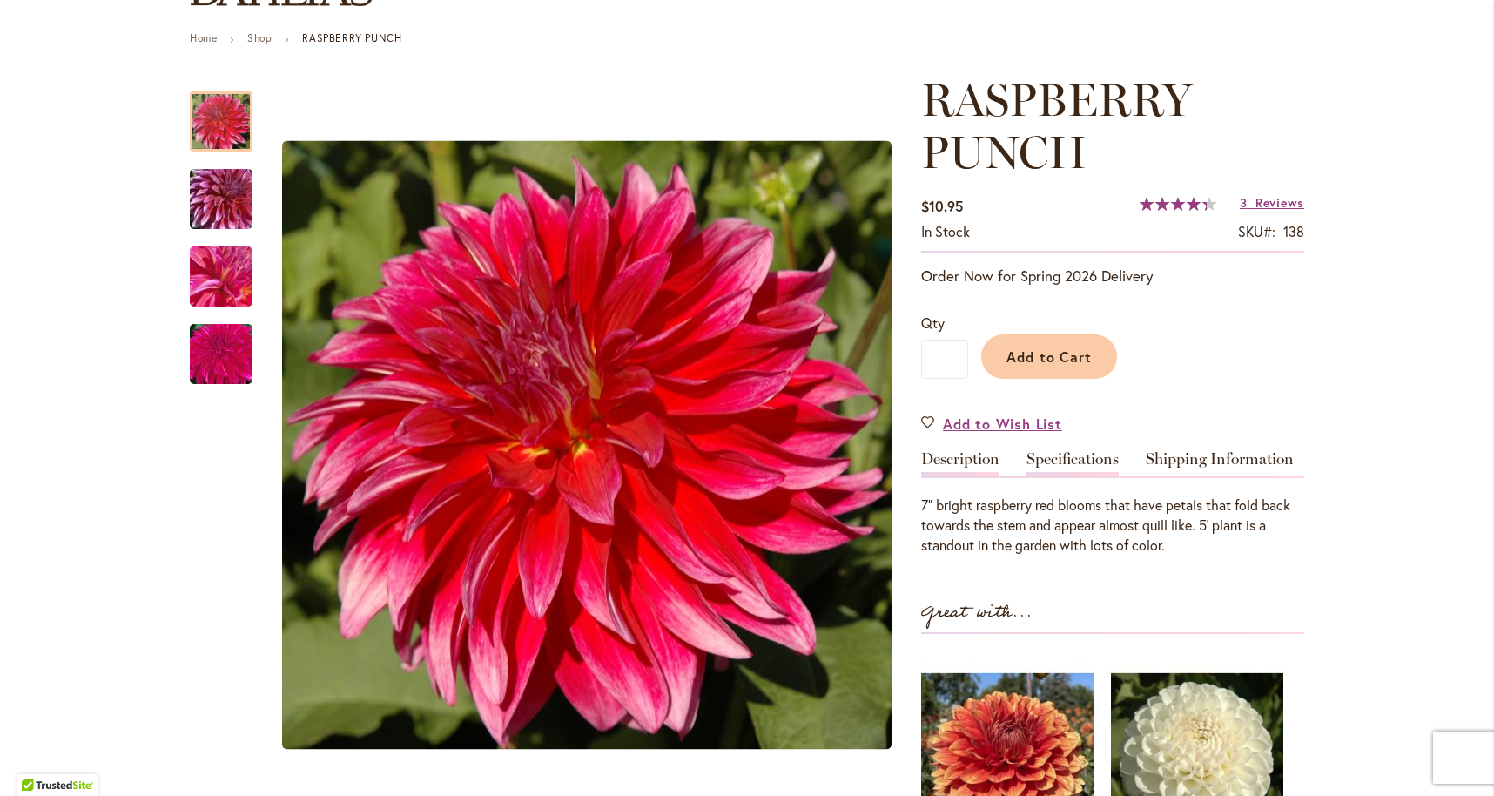
click at [1093, 456] on link "Specifications" at bounding box center [1072, 463] width 92 height 25
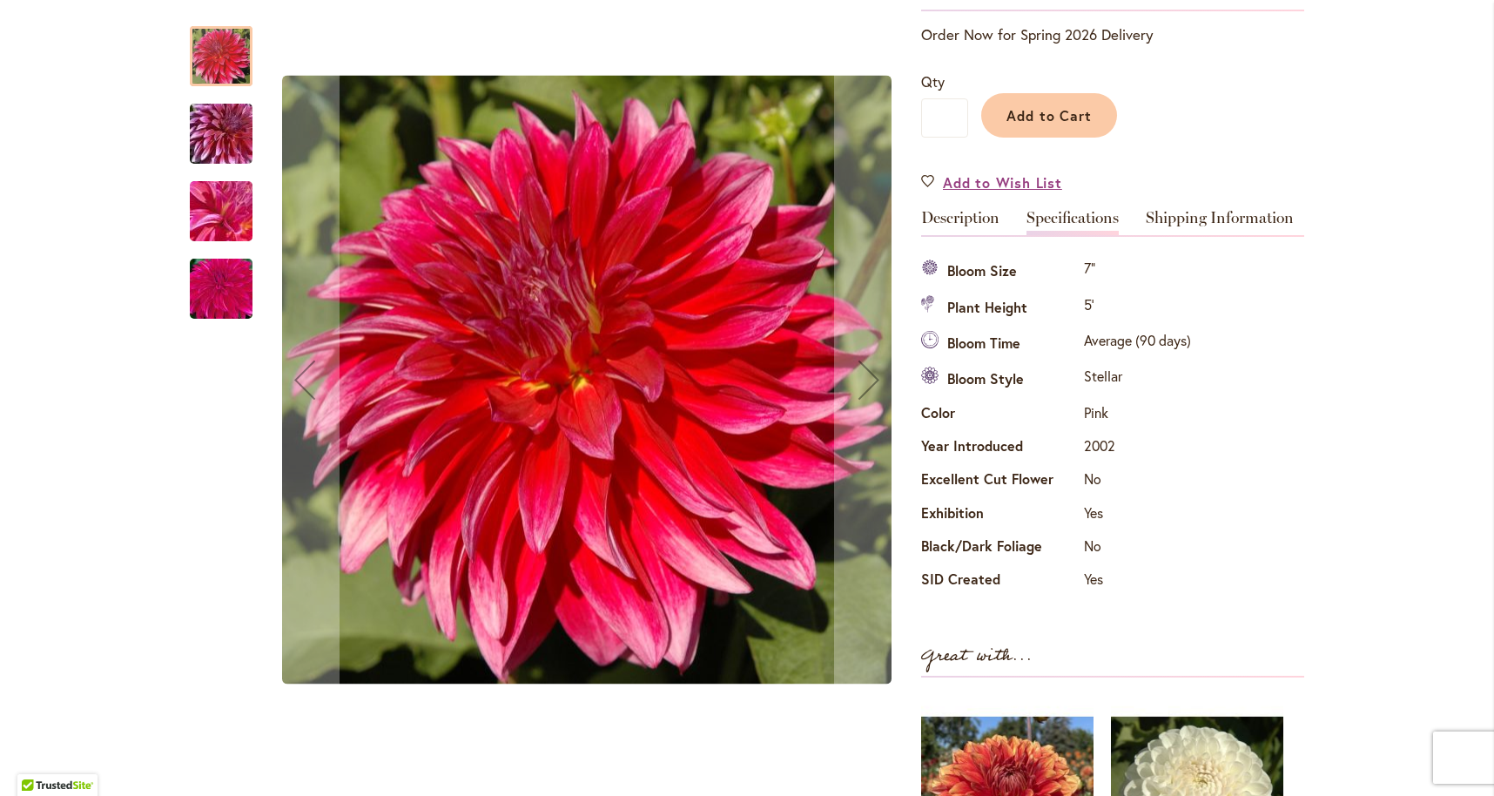
scroll to position [420, 0]
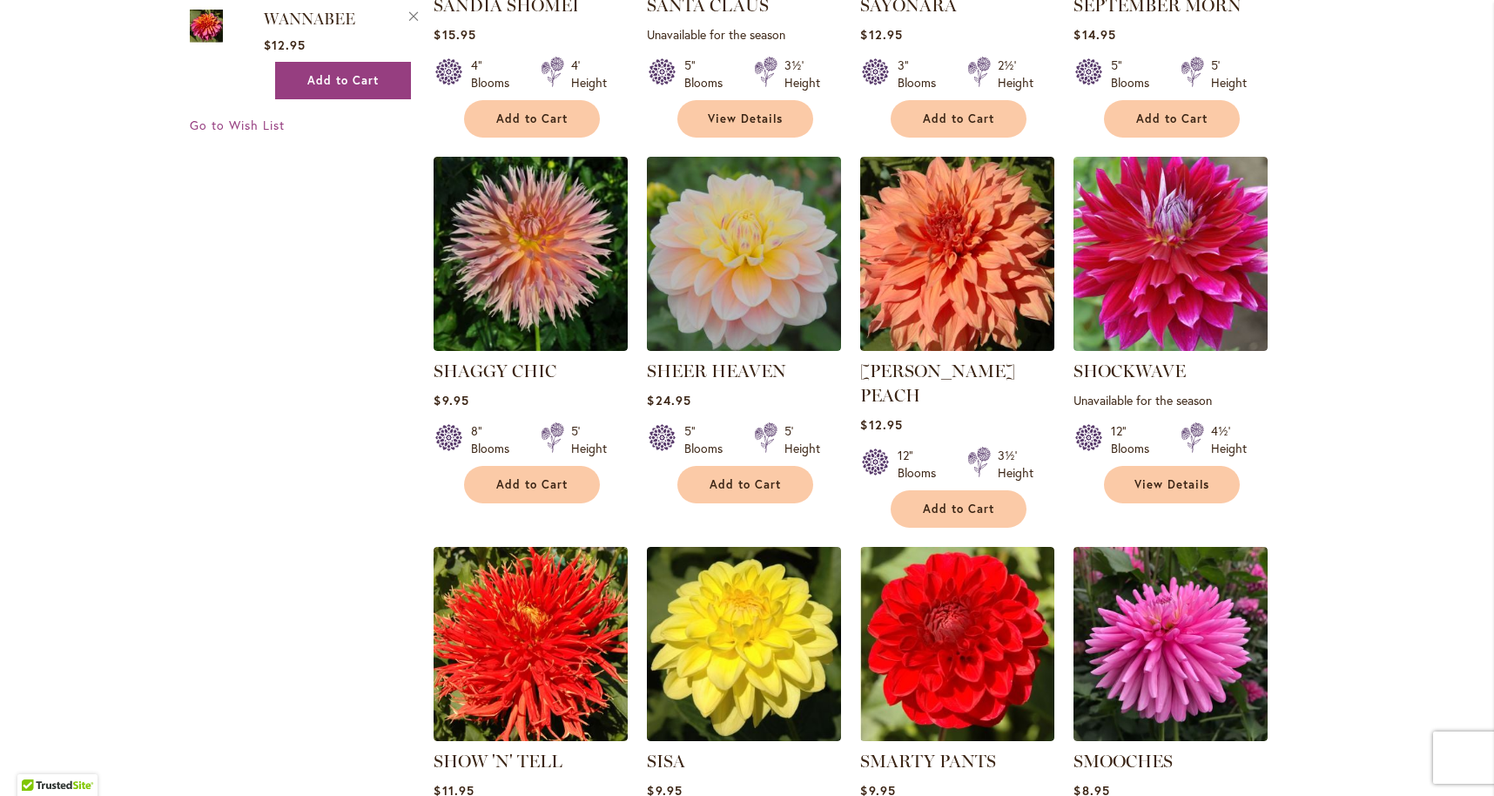
scroll to position [2132, 0]
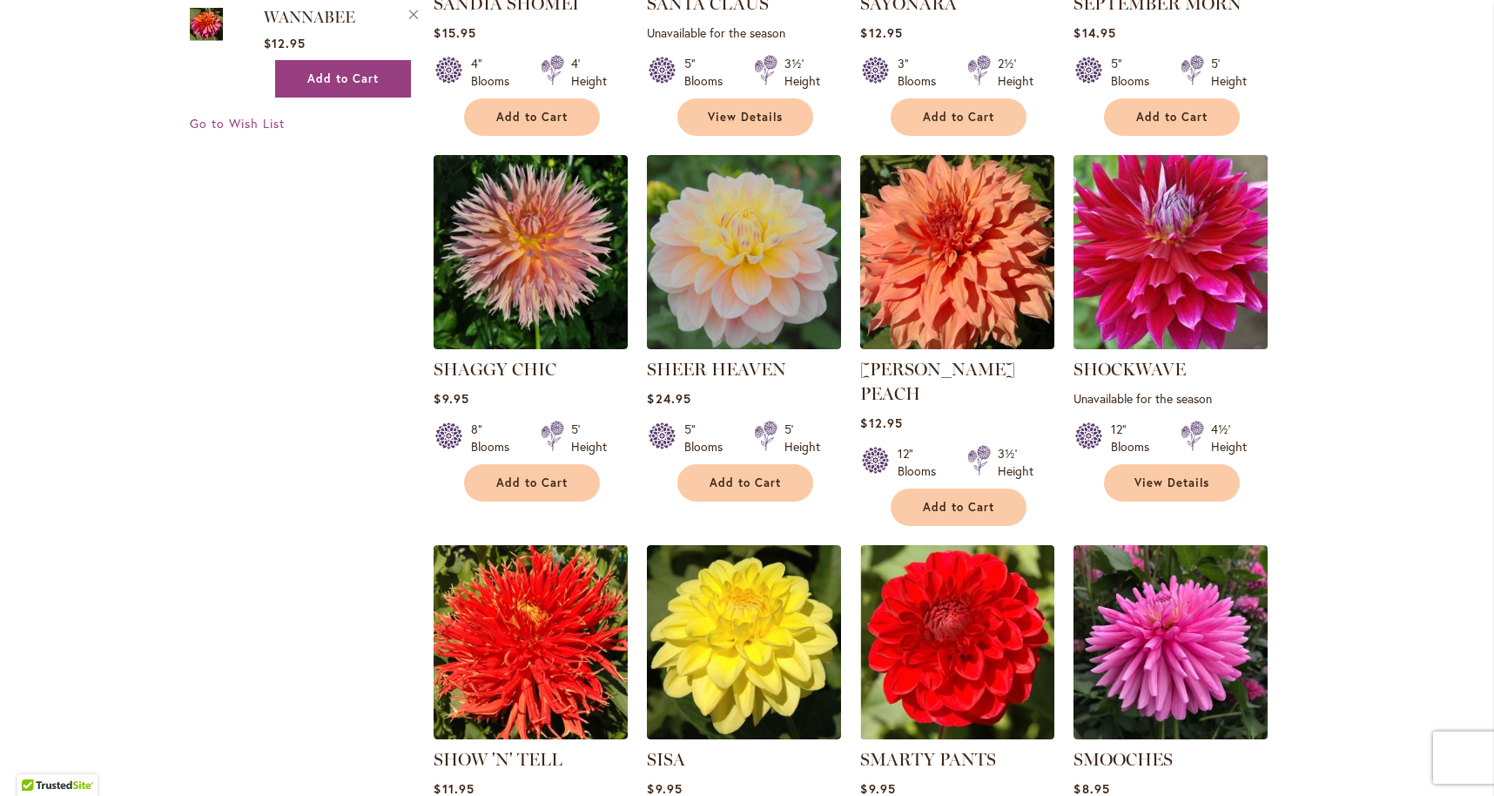
click at [1162, 265] on img at bounding box center [1171, 253] width 204 height 204
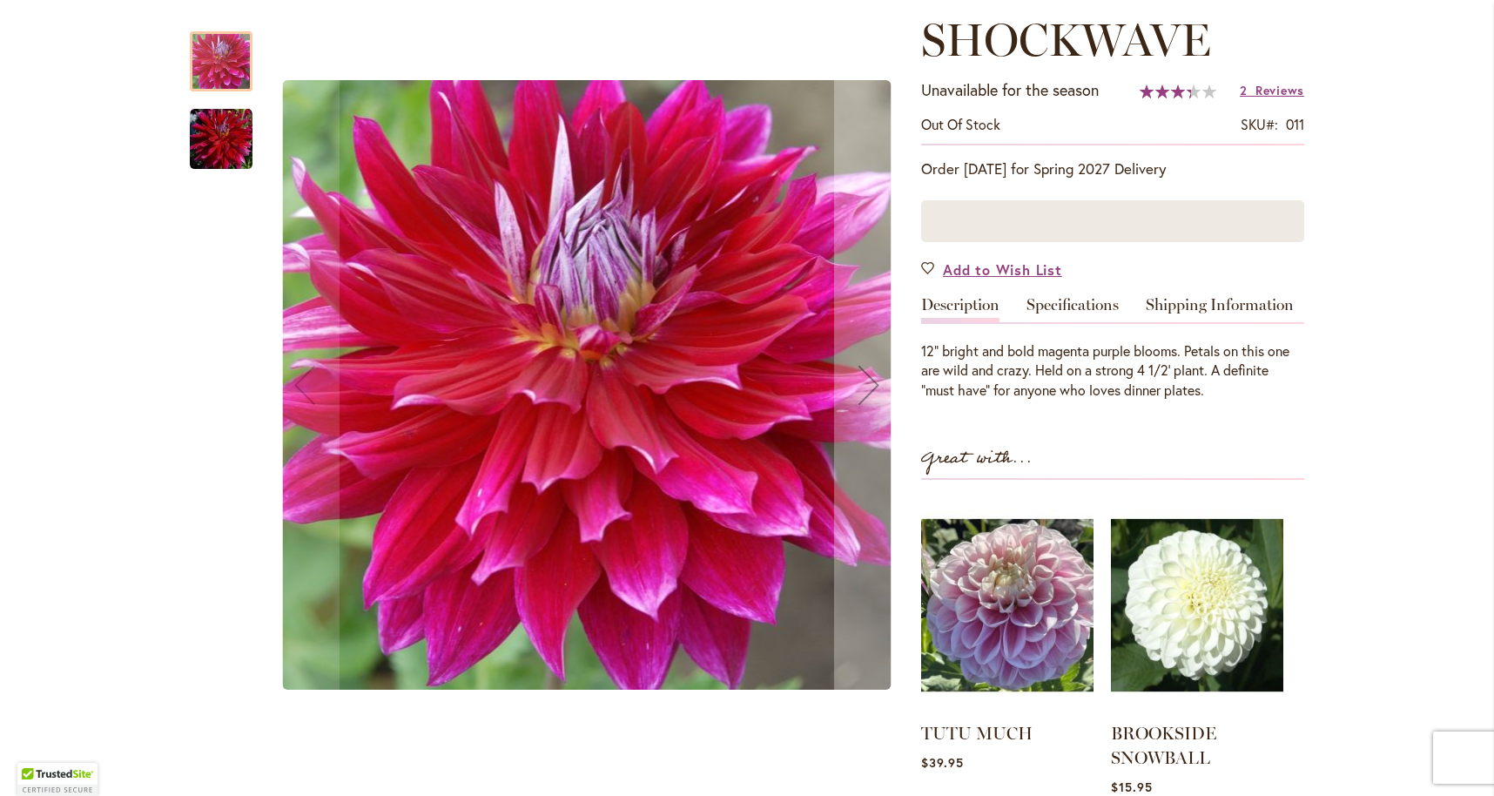
scroll to position [242, 0]
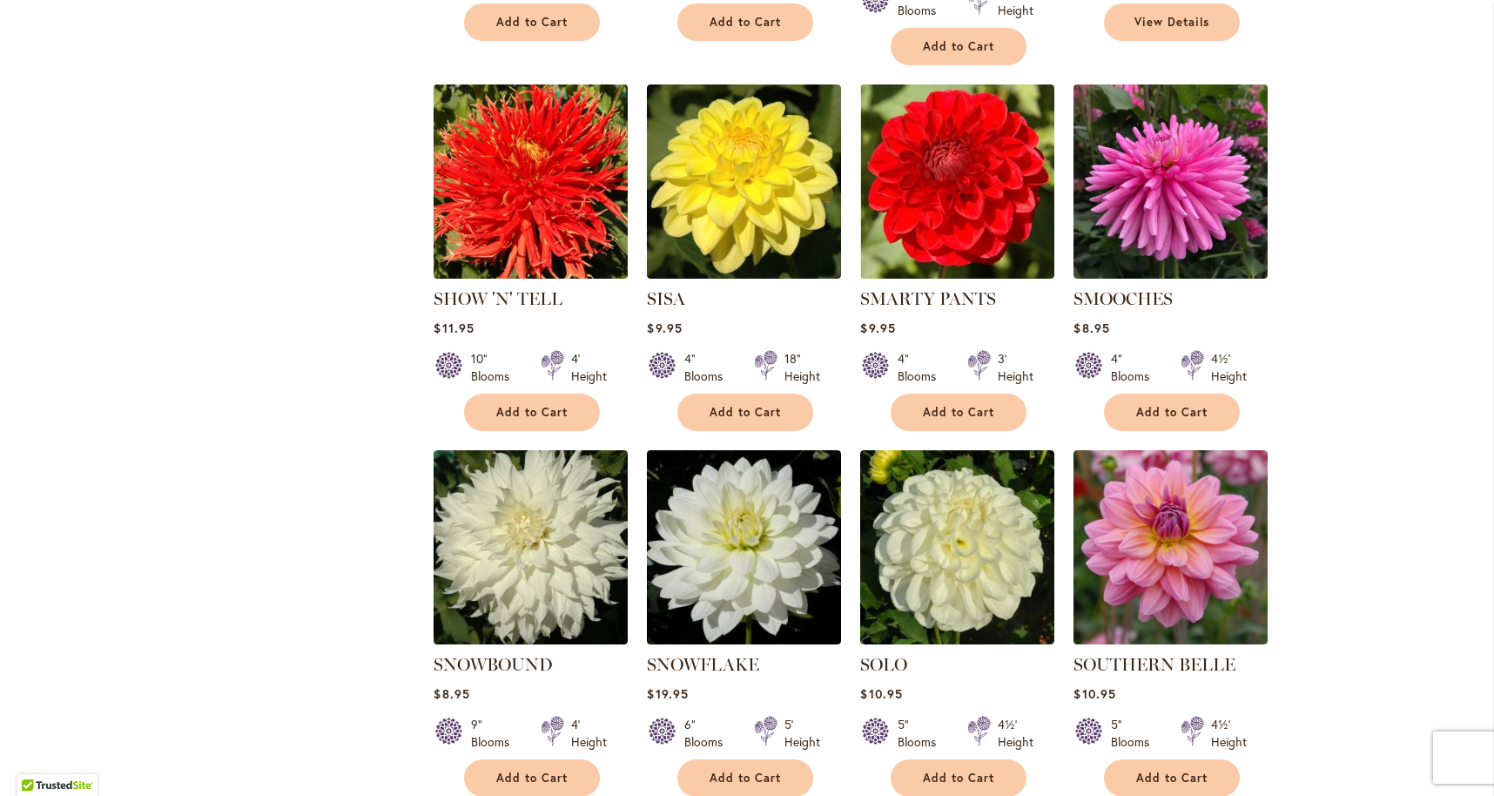
scroll to position [2586, 0]
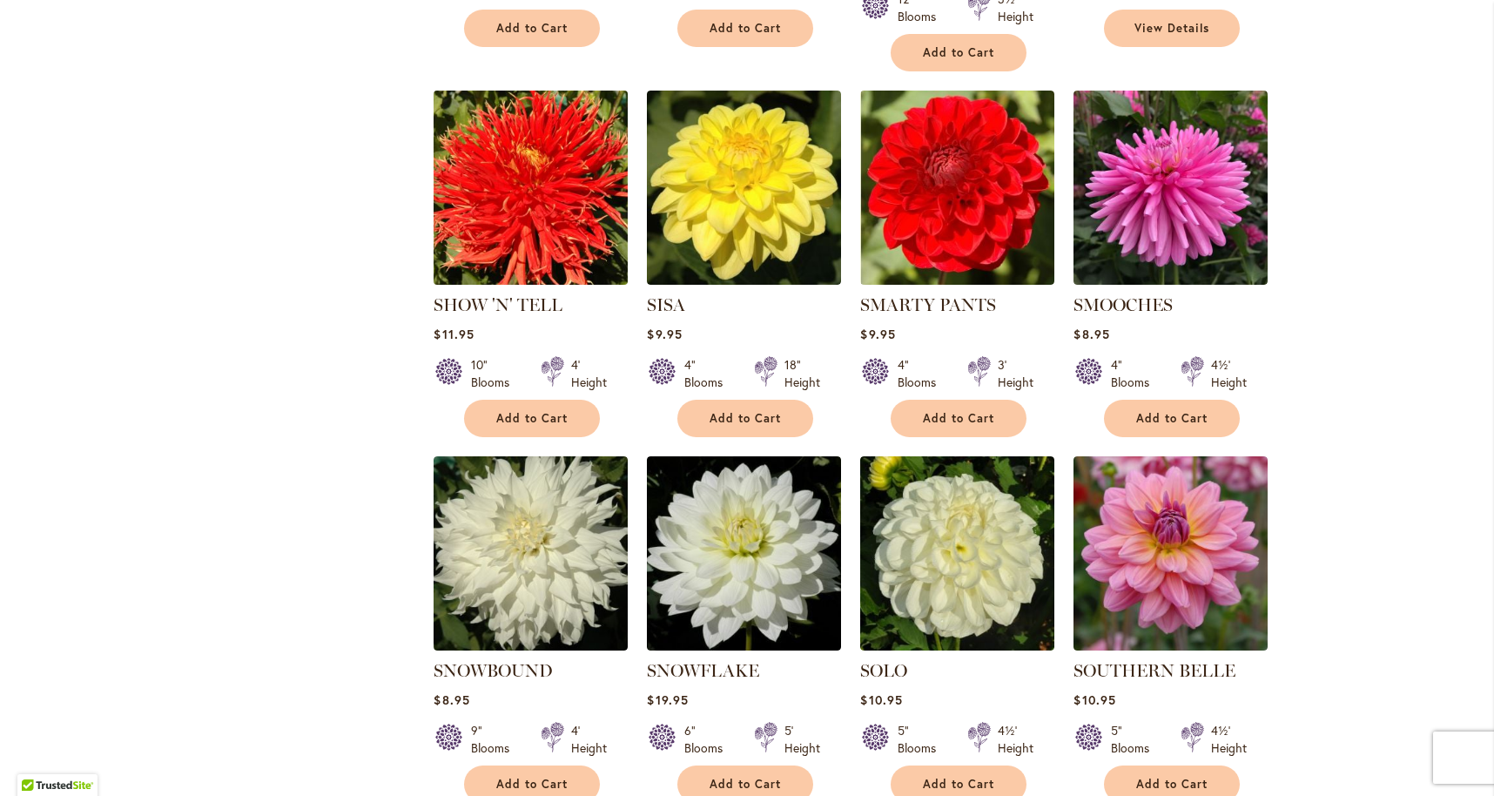
click at [505, 141] on img at bounding box center [531, 188] width 204 height 204
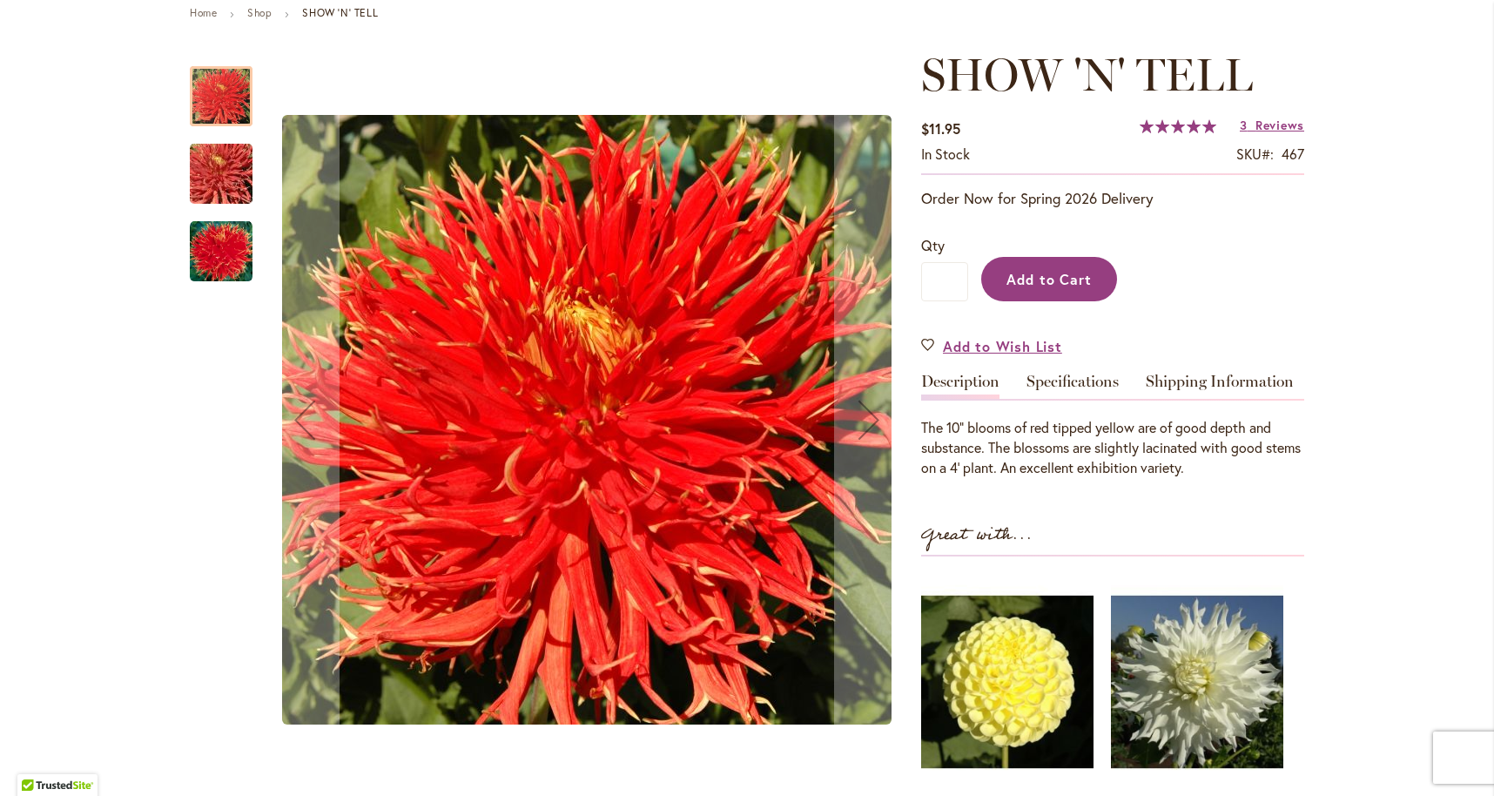
scroll to position [207, 0]
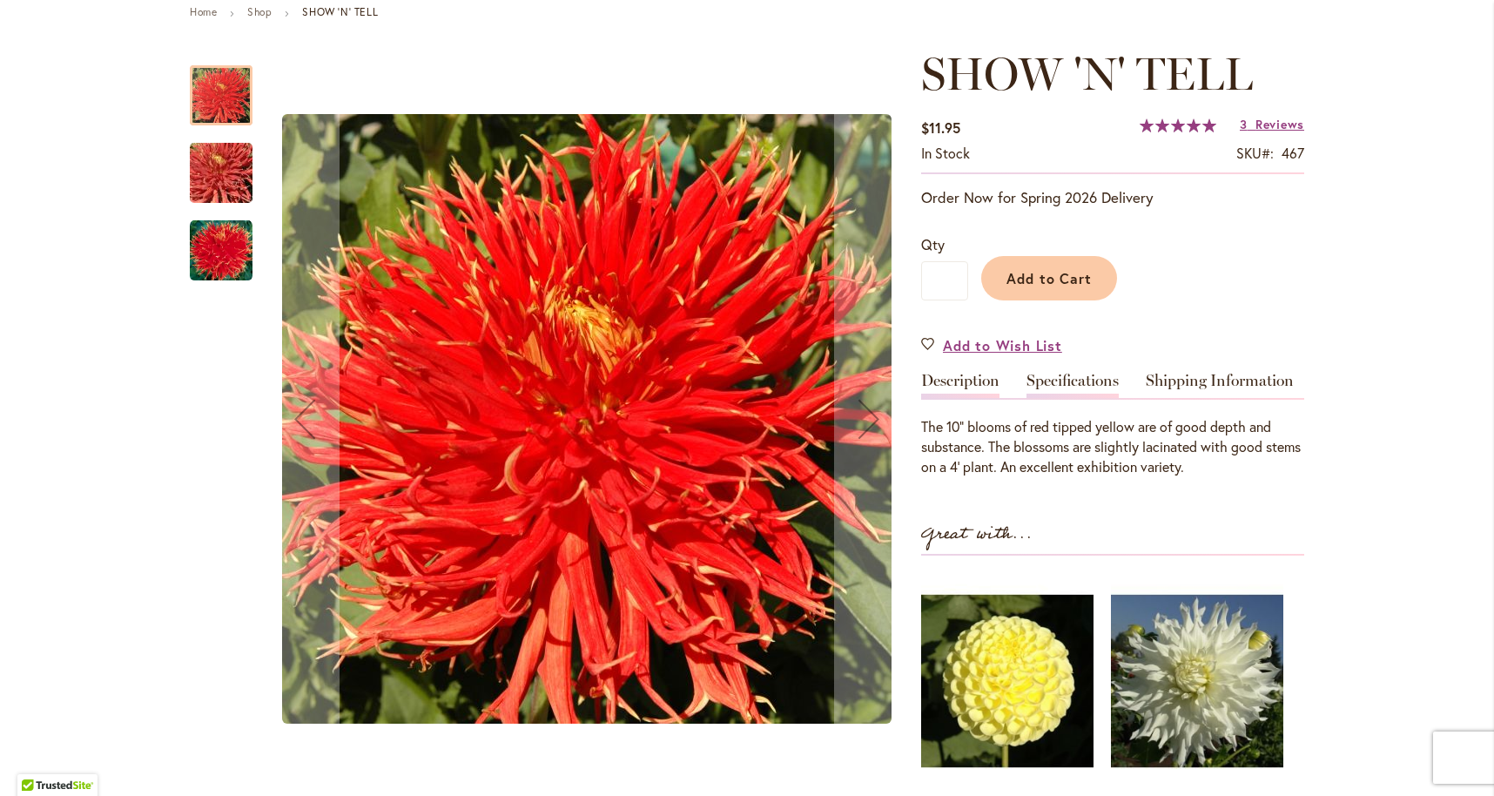
click at [1071, 379] on link "Specifications" at bounding box center [1072, 385] width 92 height 25
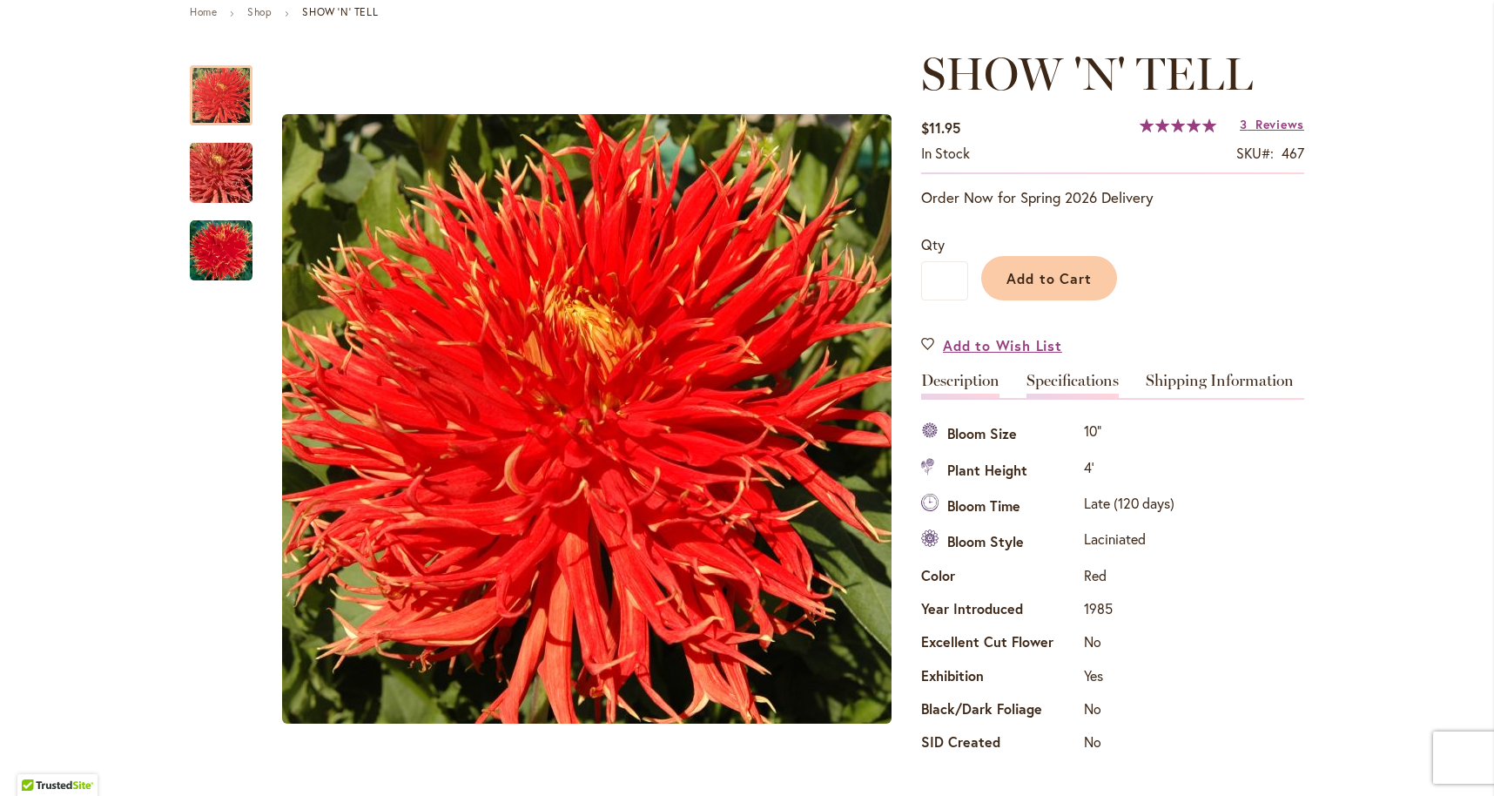
click at [962, 373] on link "Description" at bounding box center [960, 385] width 78 height 25
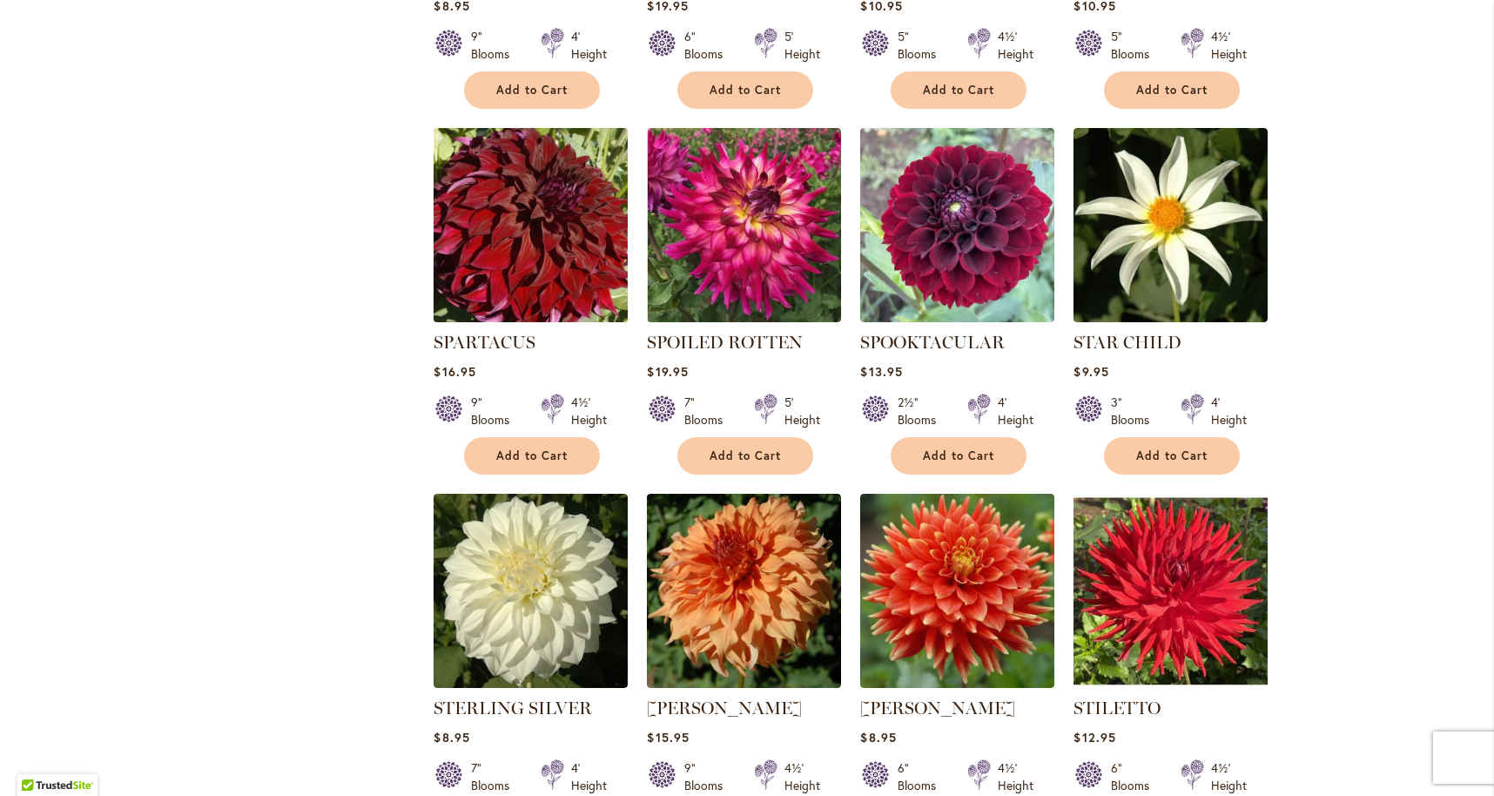
scroll to position [3281, 0]
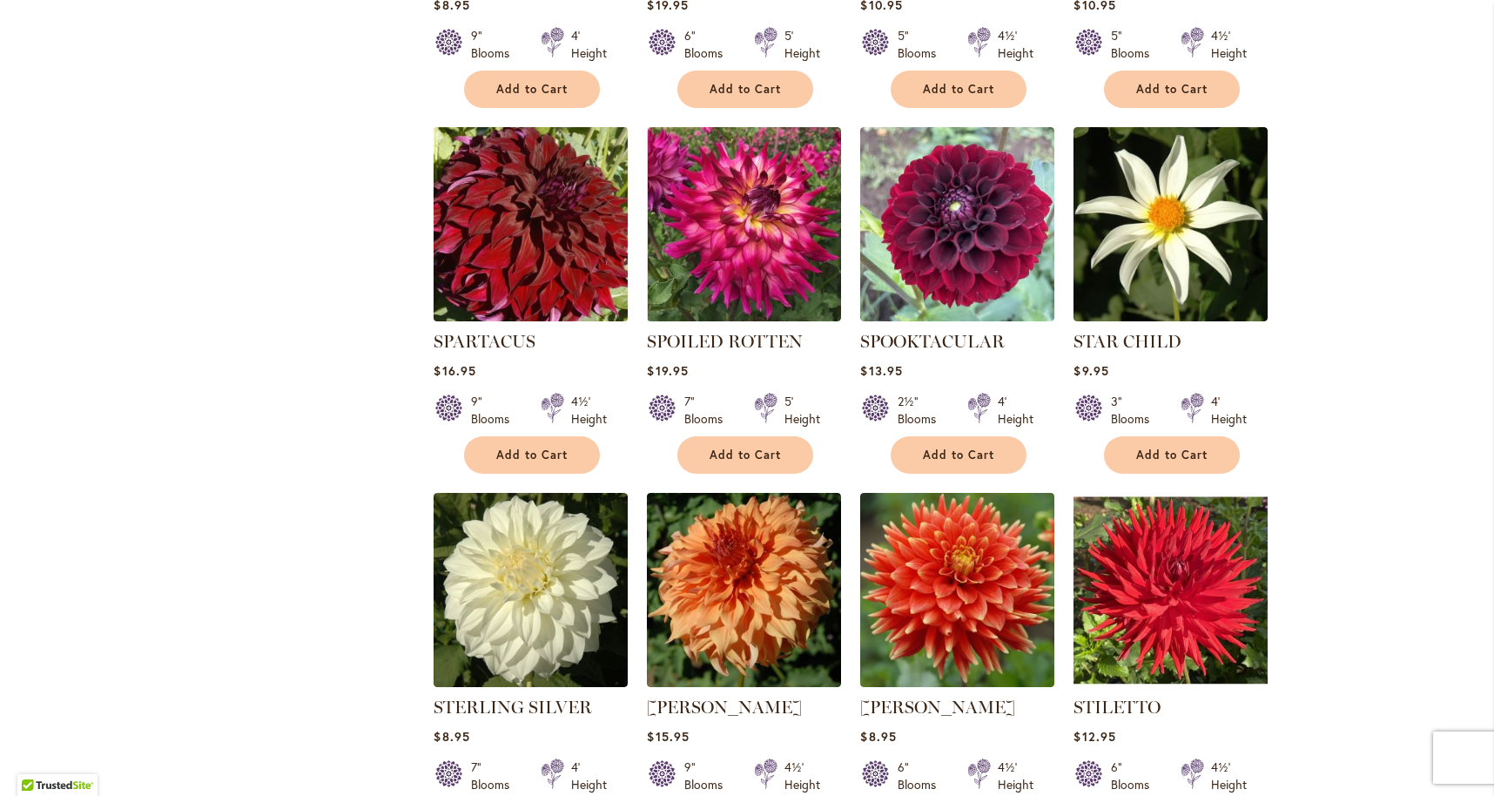
click at [556, 165] on img at bounding box center [531, 225] width 204 height 204
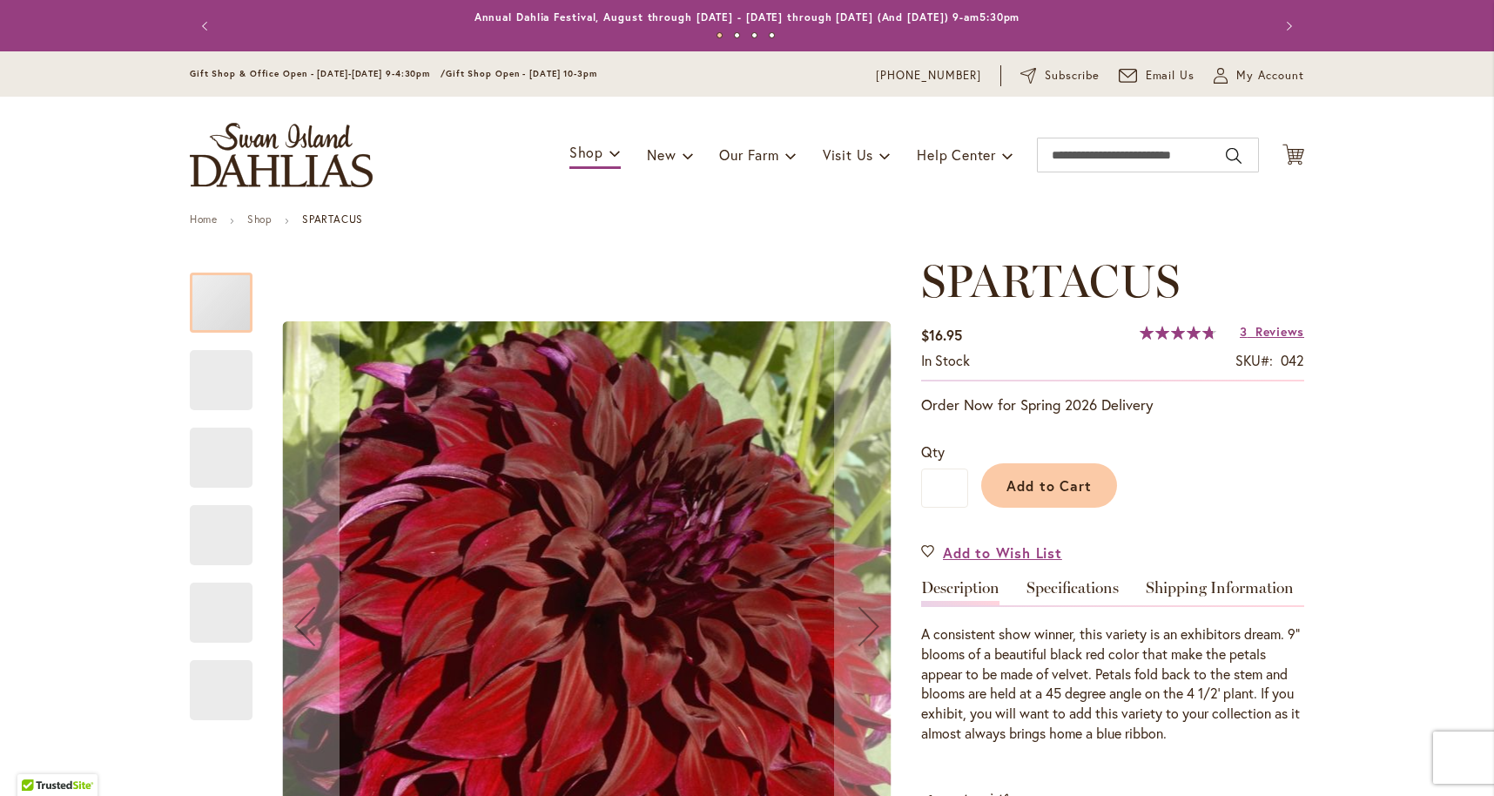
type input "****"
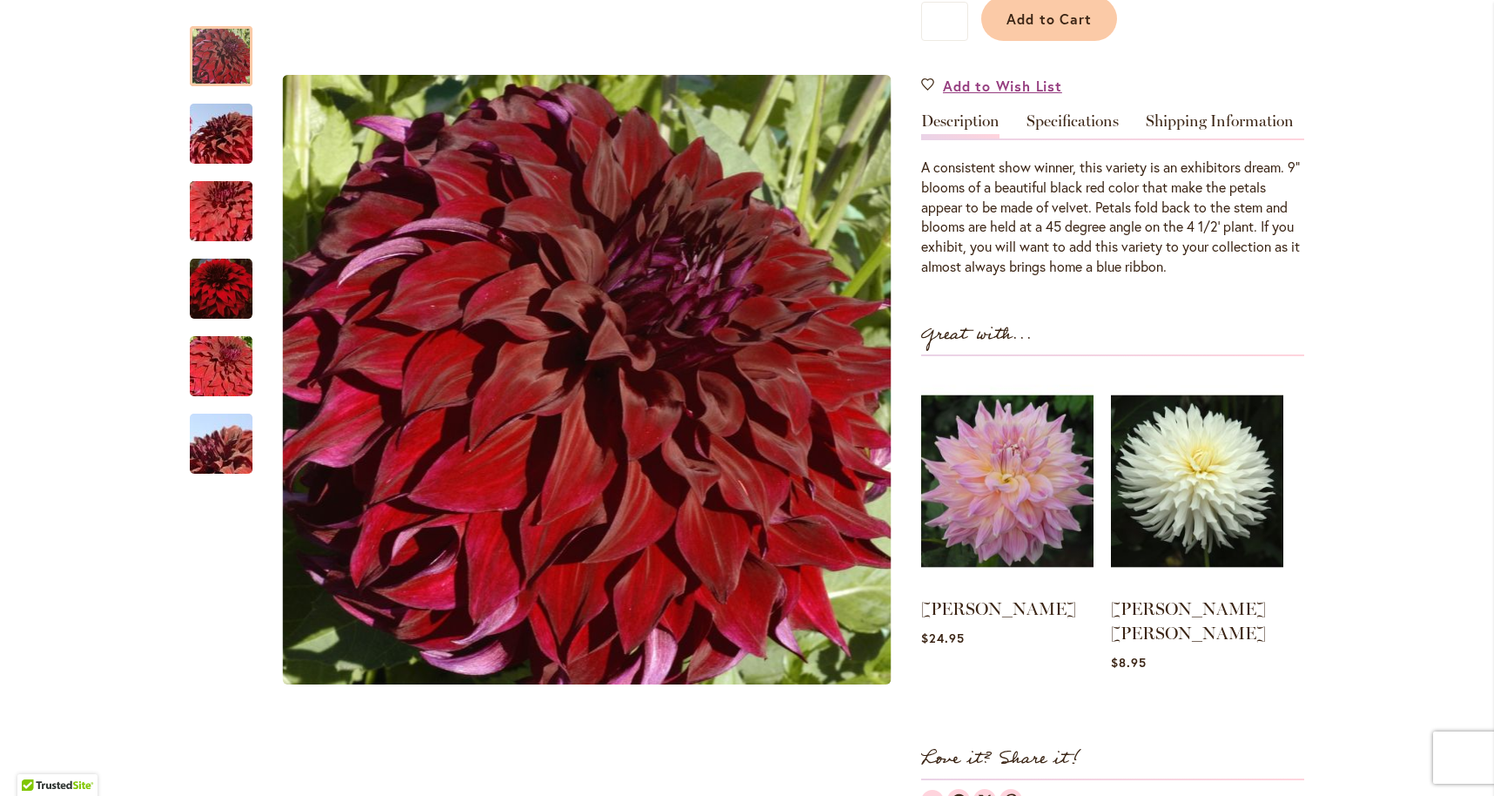
scroll to position [461, 0]
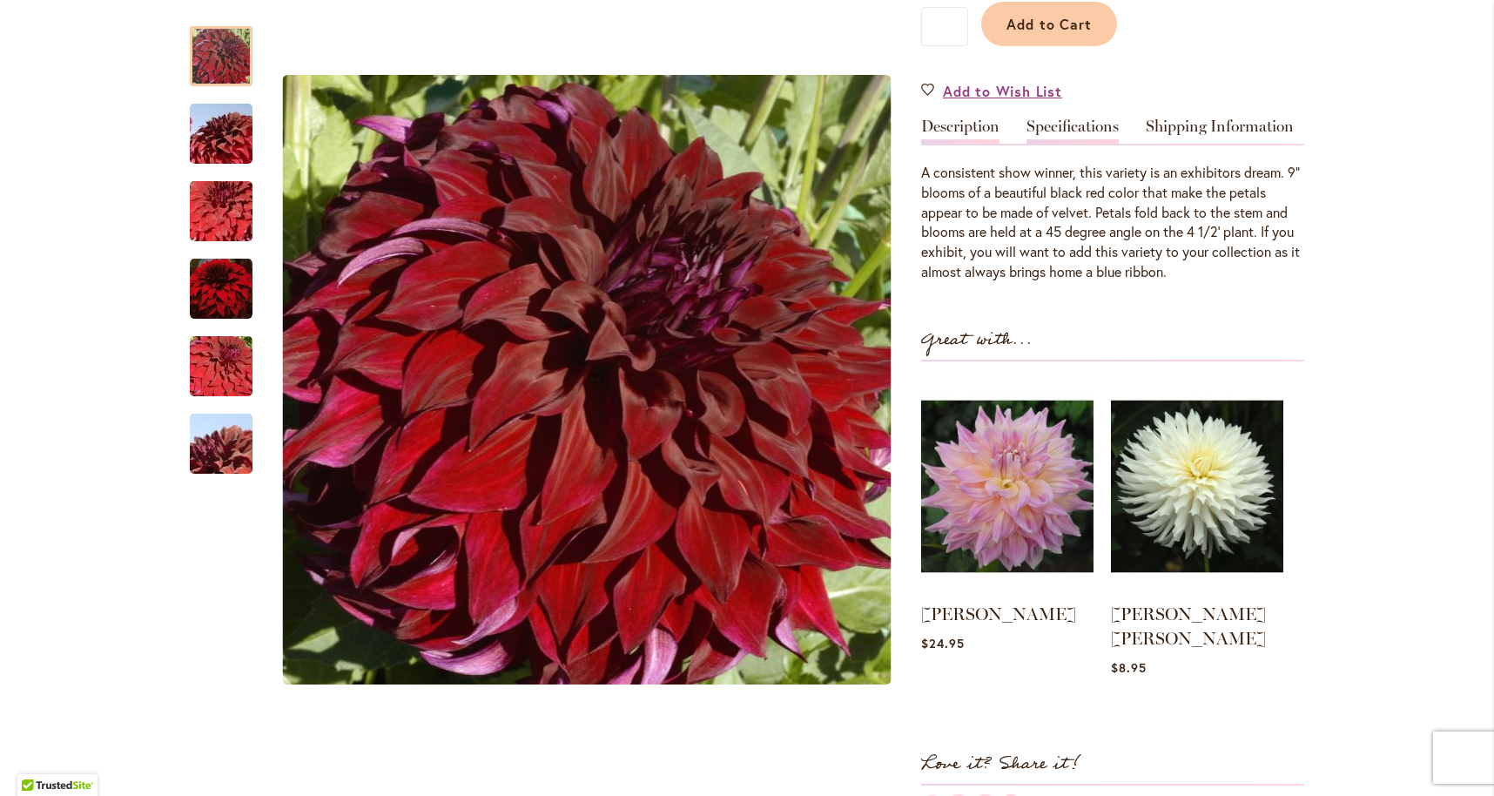
click at [1076, 122] on link "Specifications" at bounding box center [1072, 130] width 92 height 25
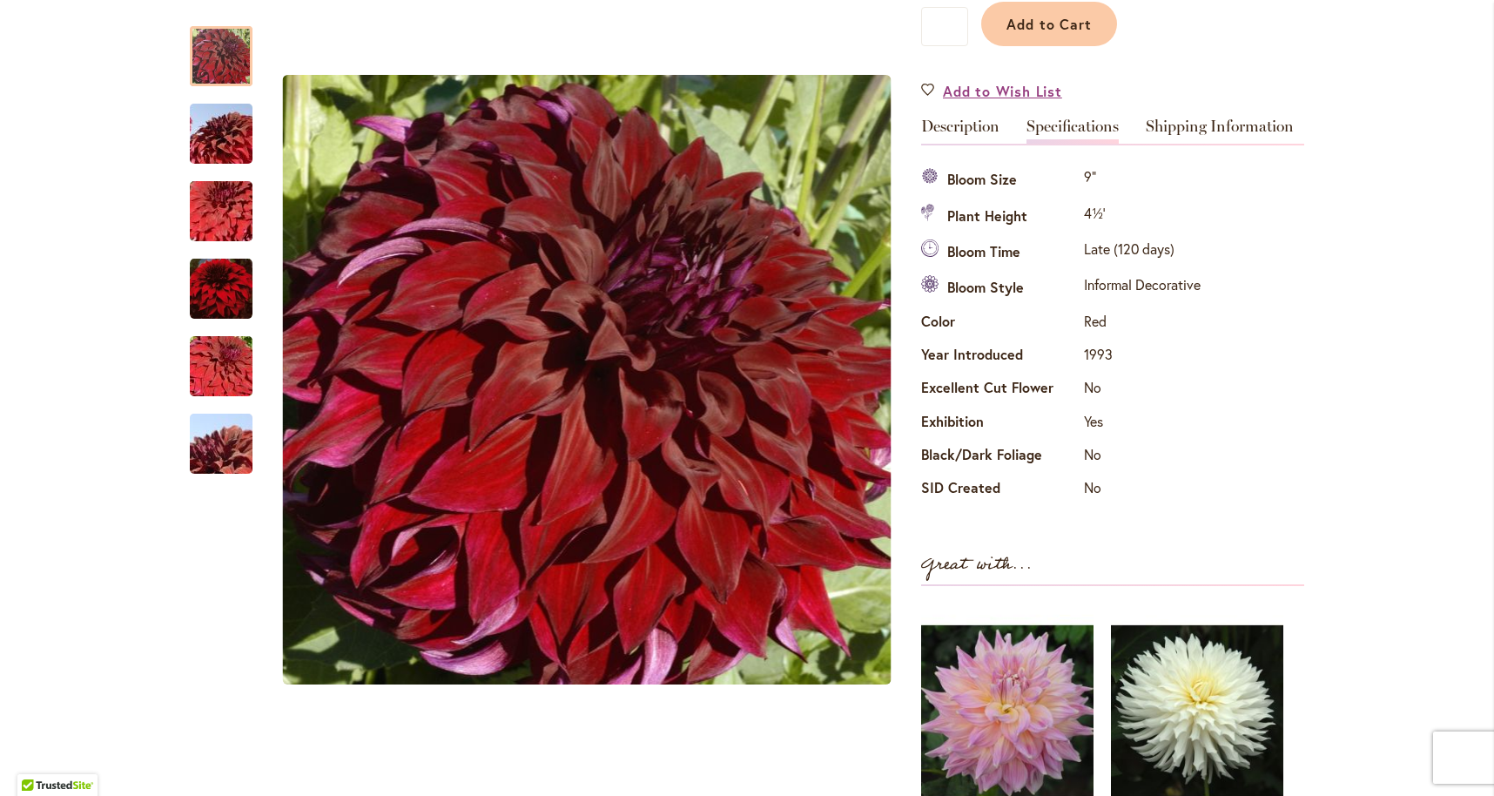
scroll to position [462, 0]
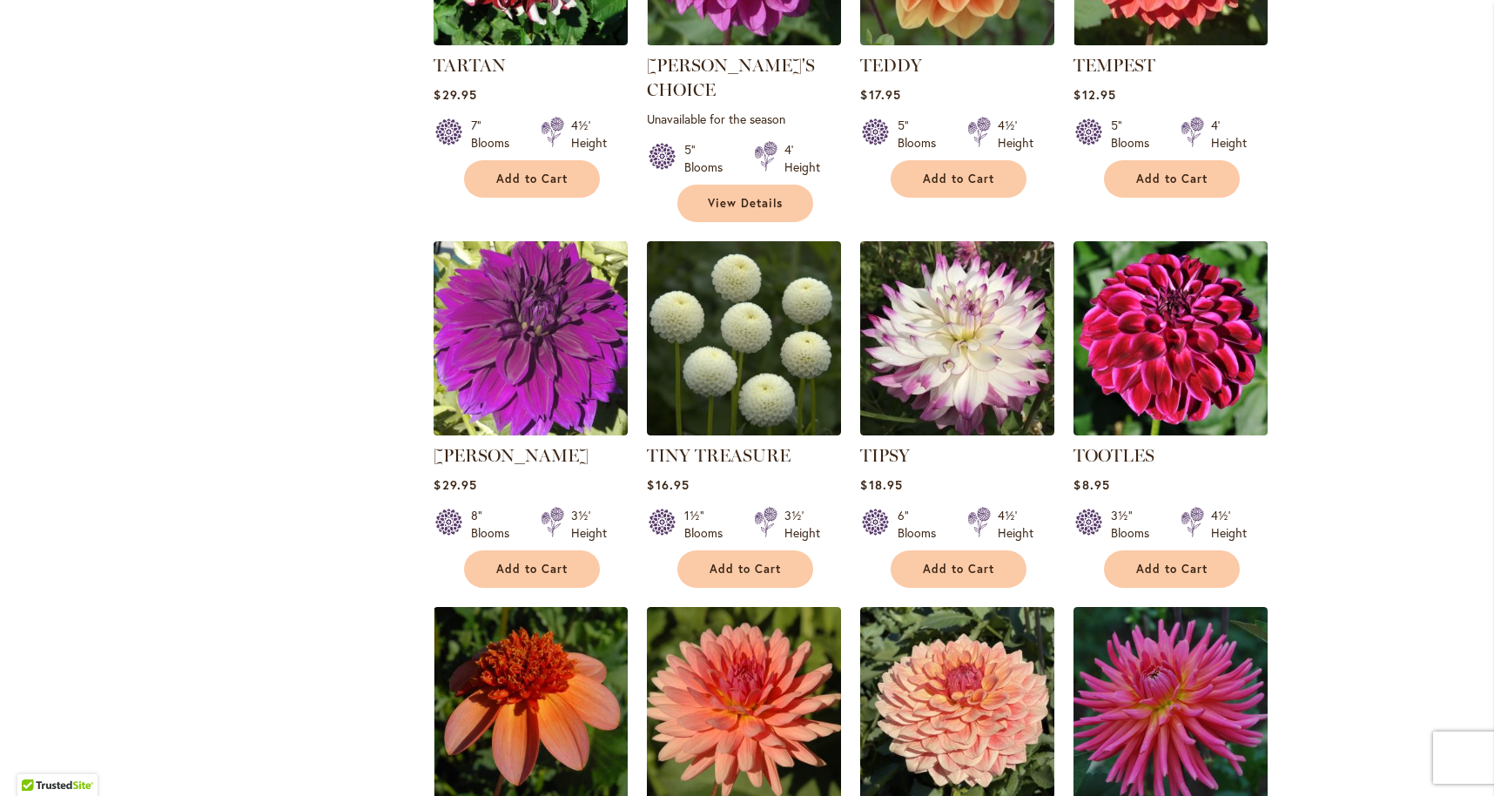
scroll to position [5410, 0]
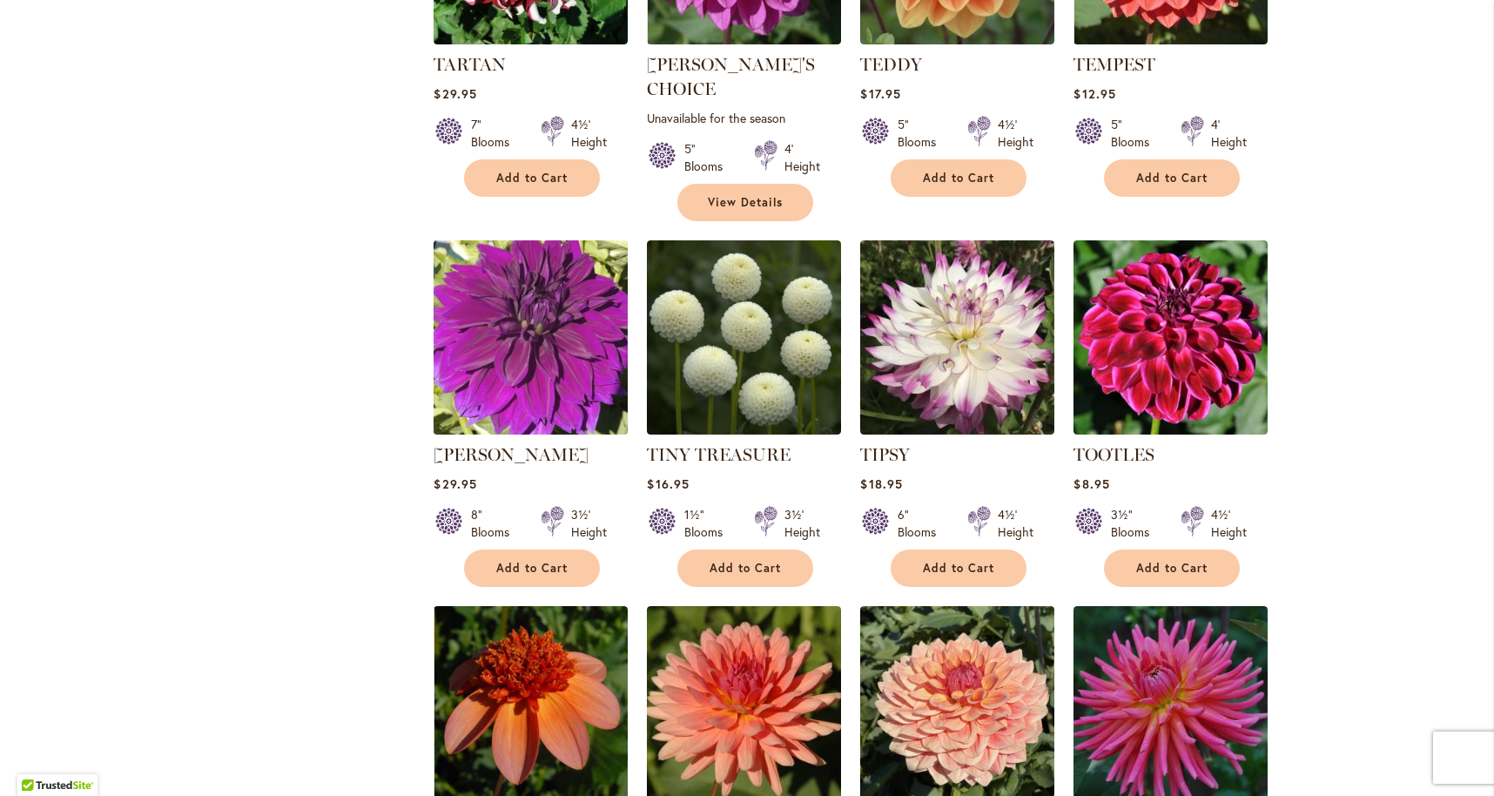
click at [514, 288] on img at bounding box center [531, 338] width 204 height 204
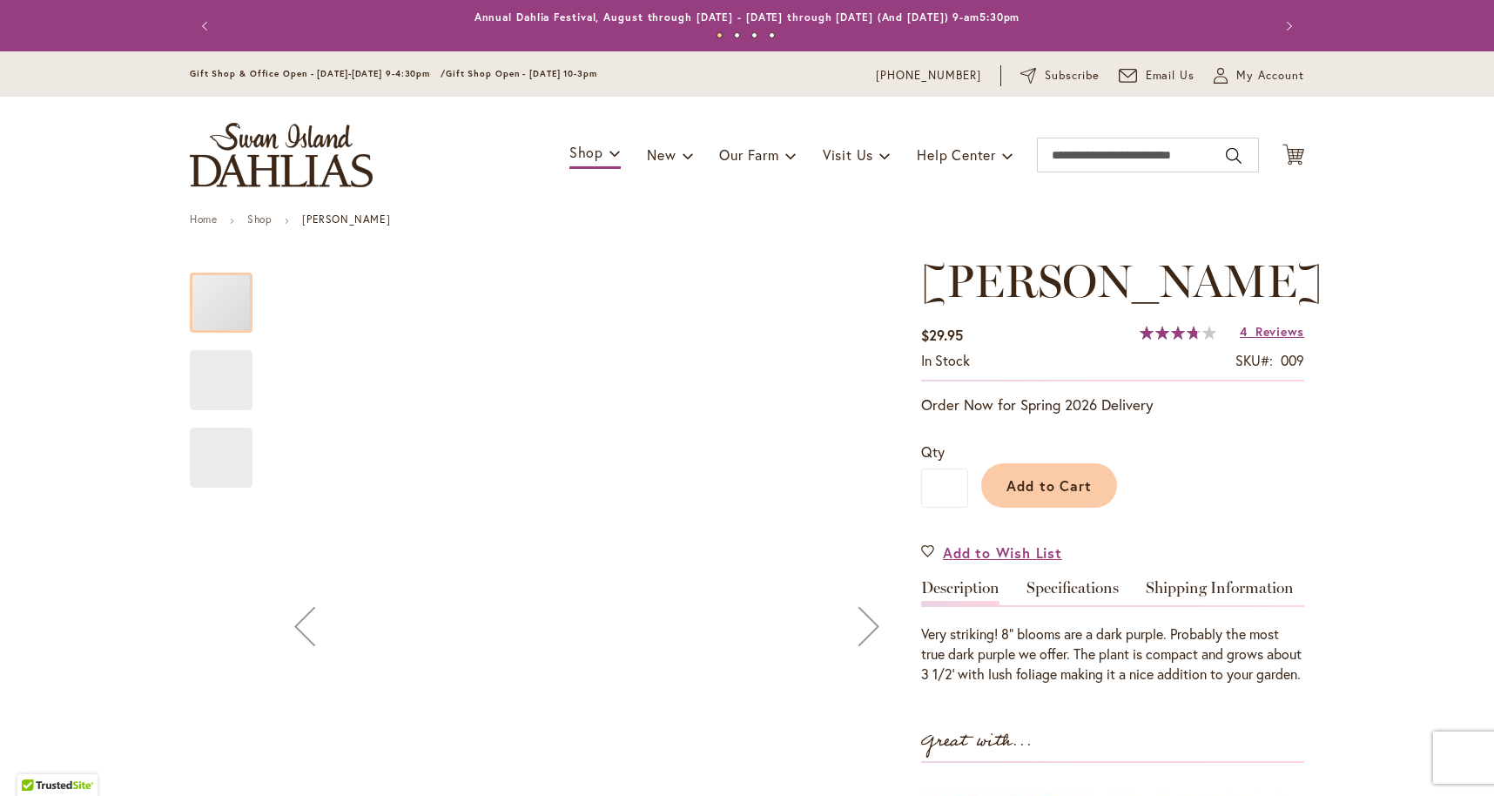
type input "****"
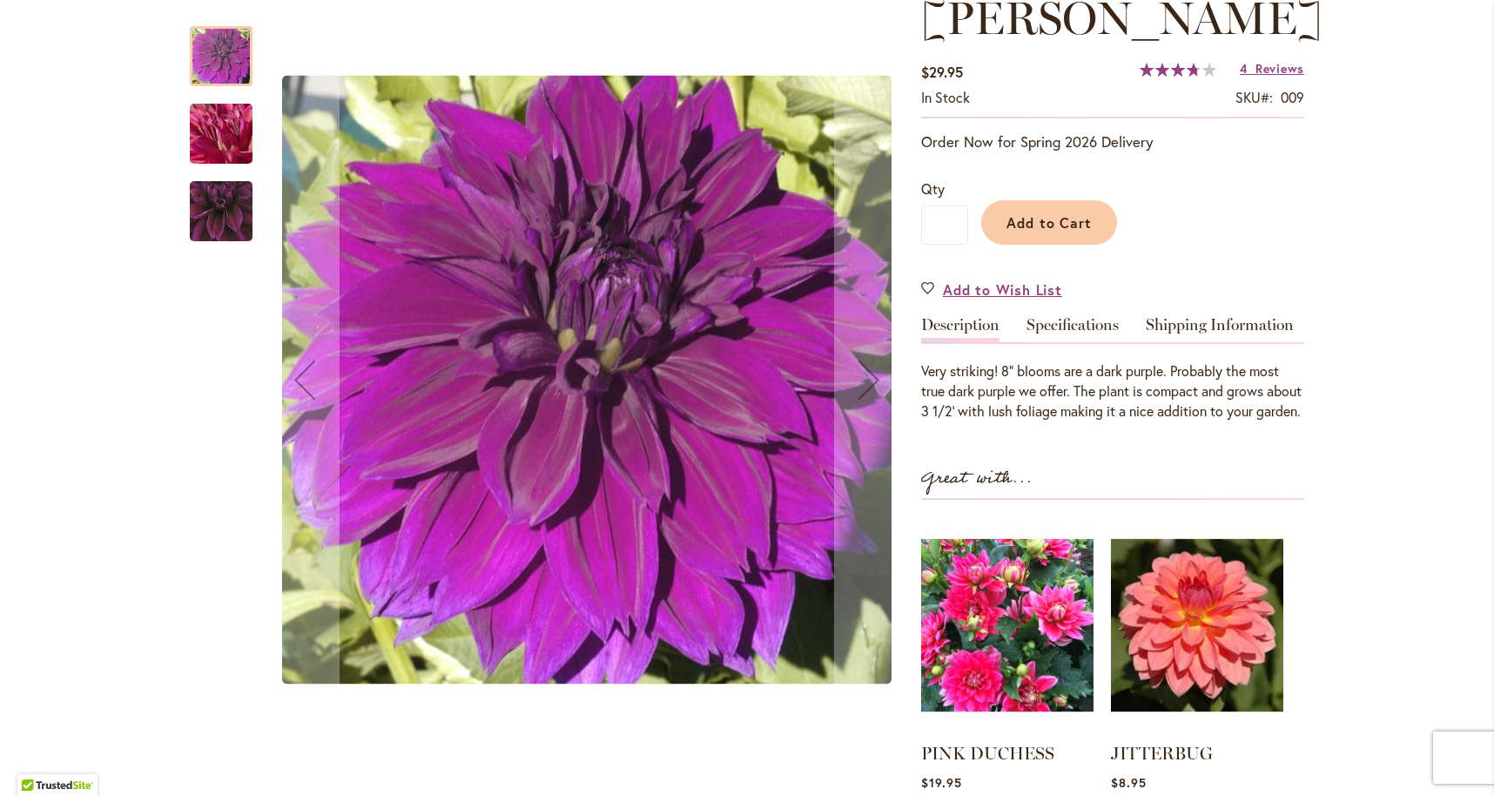
scroll to position [264, 0]
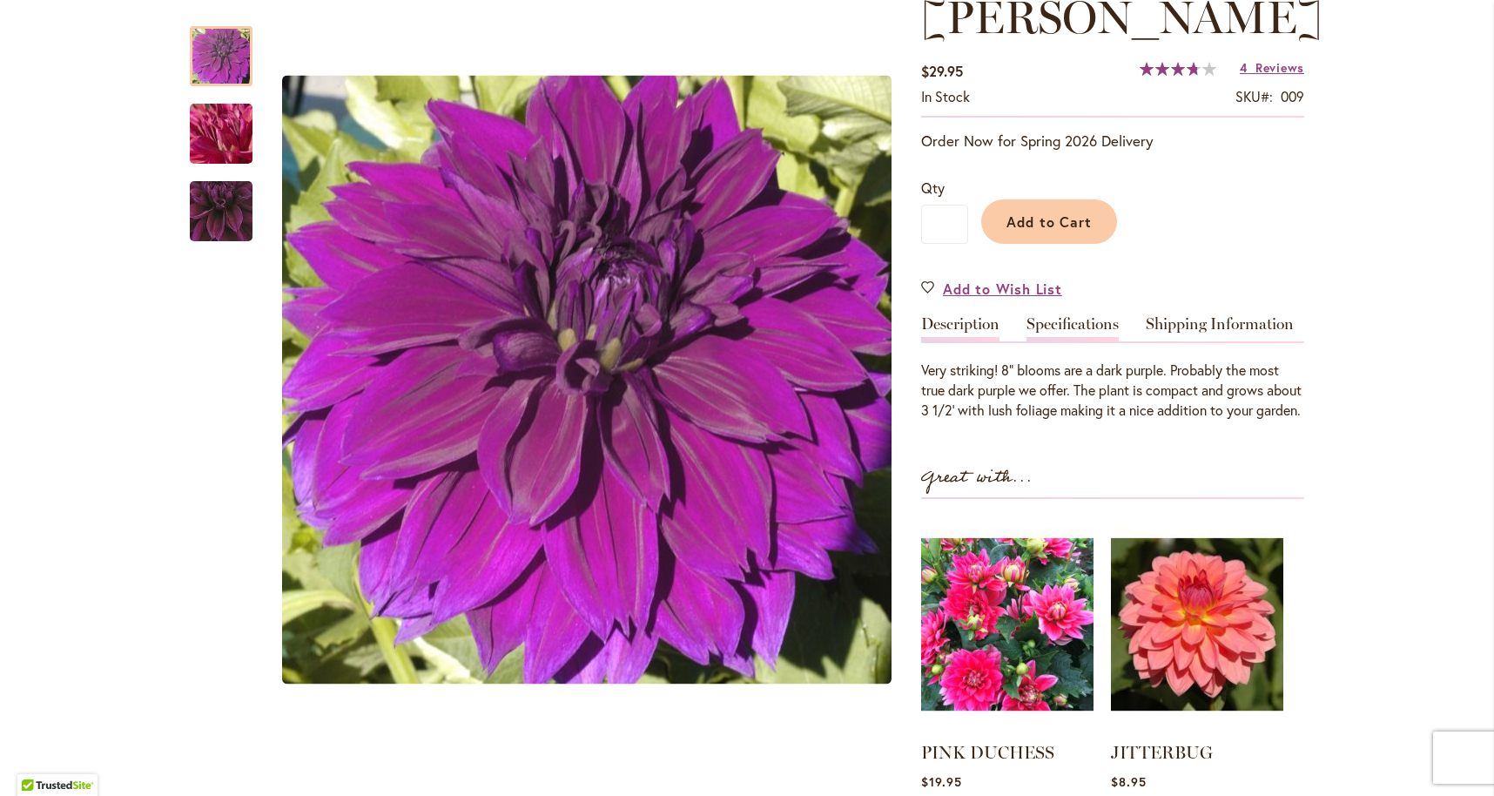
click at [1068, 341] on link "Specifications" at bounding box center [1072, 328] width 92 height 25
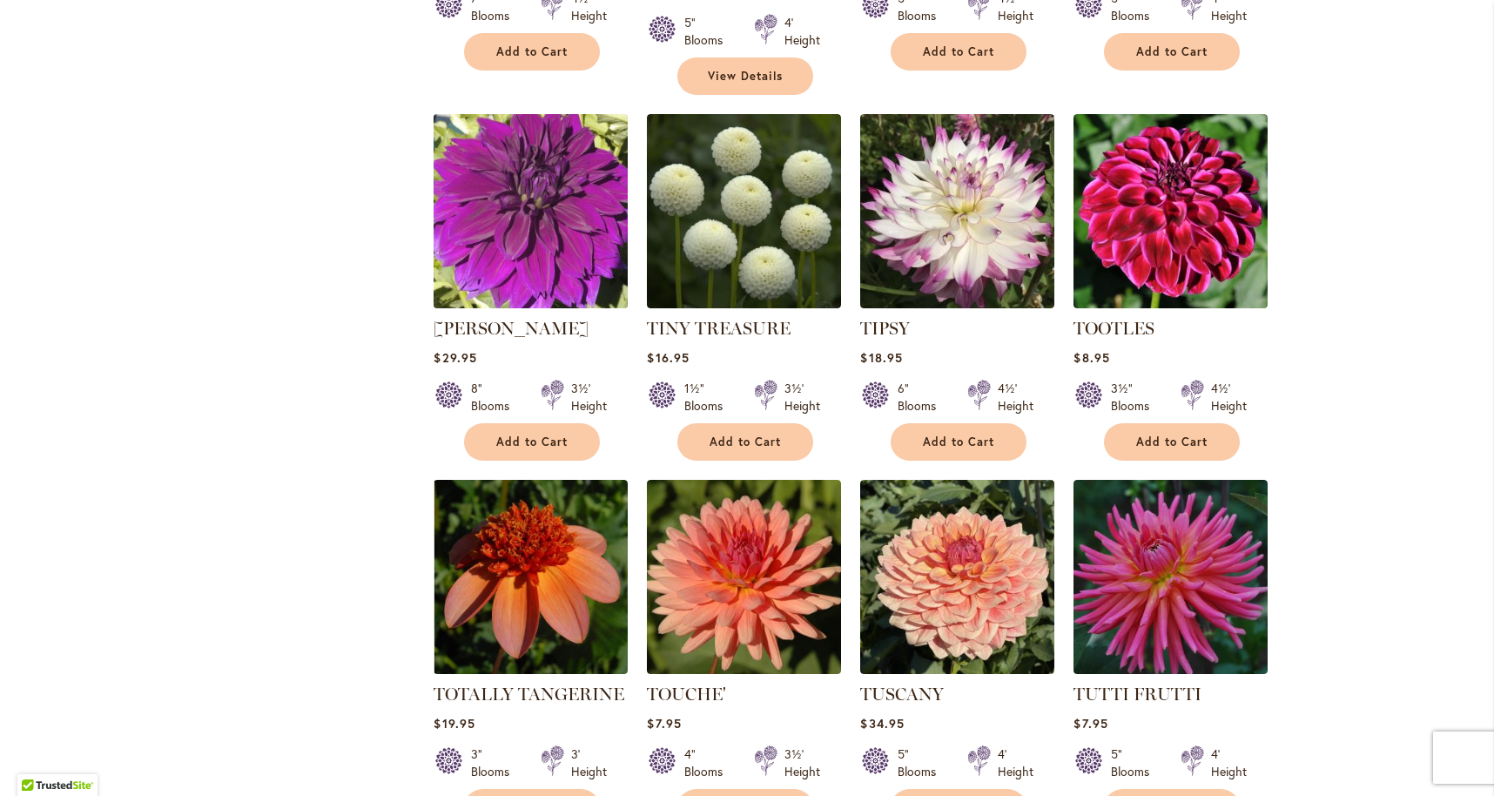
scroll to position [5537, 0]
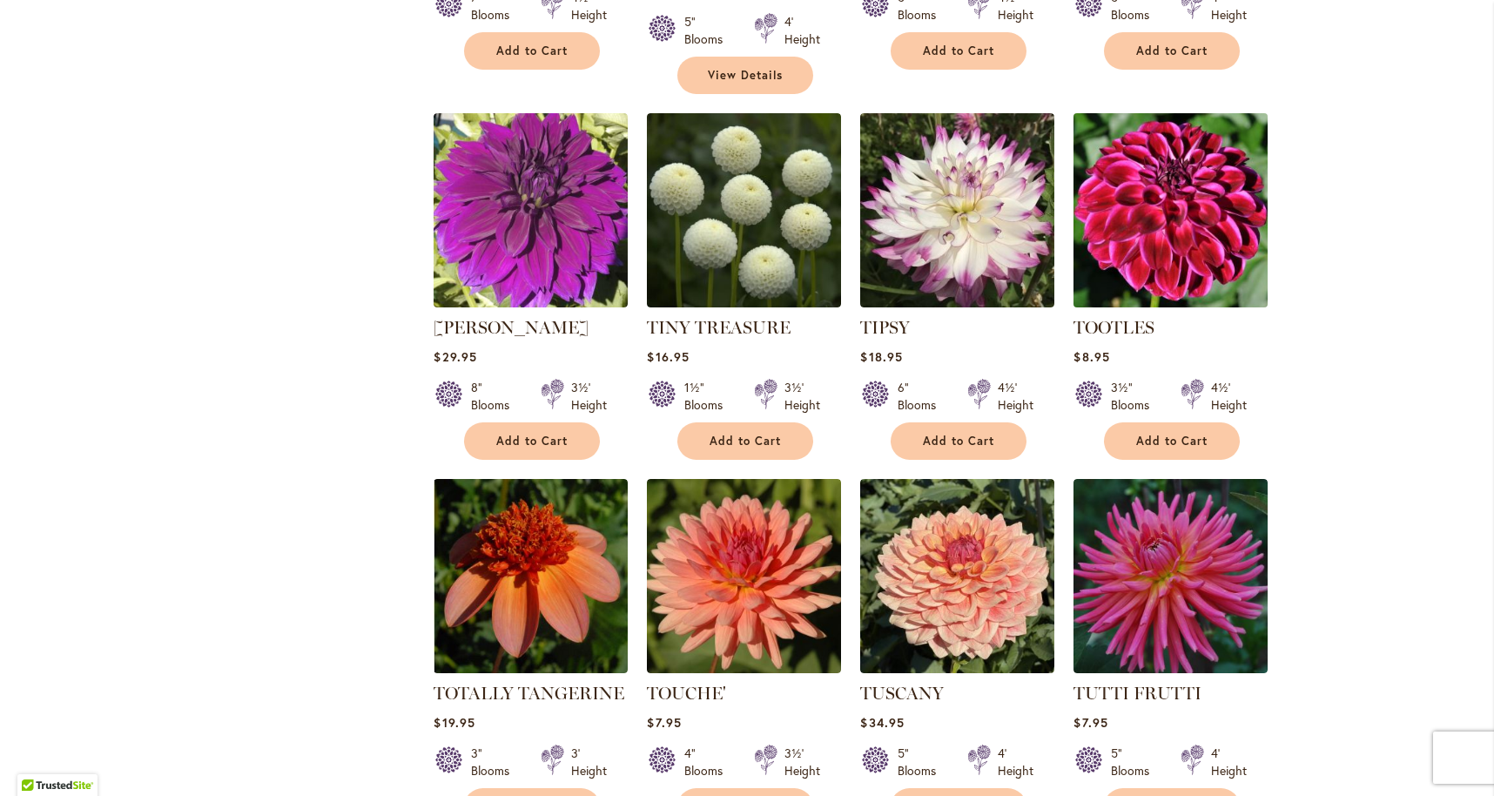
click at [1212, 164] on img at bounding box center [1171, 211] width 204 height 204
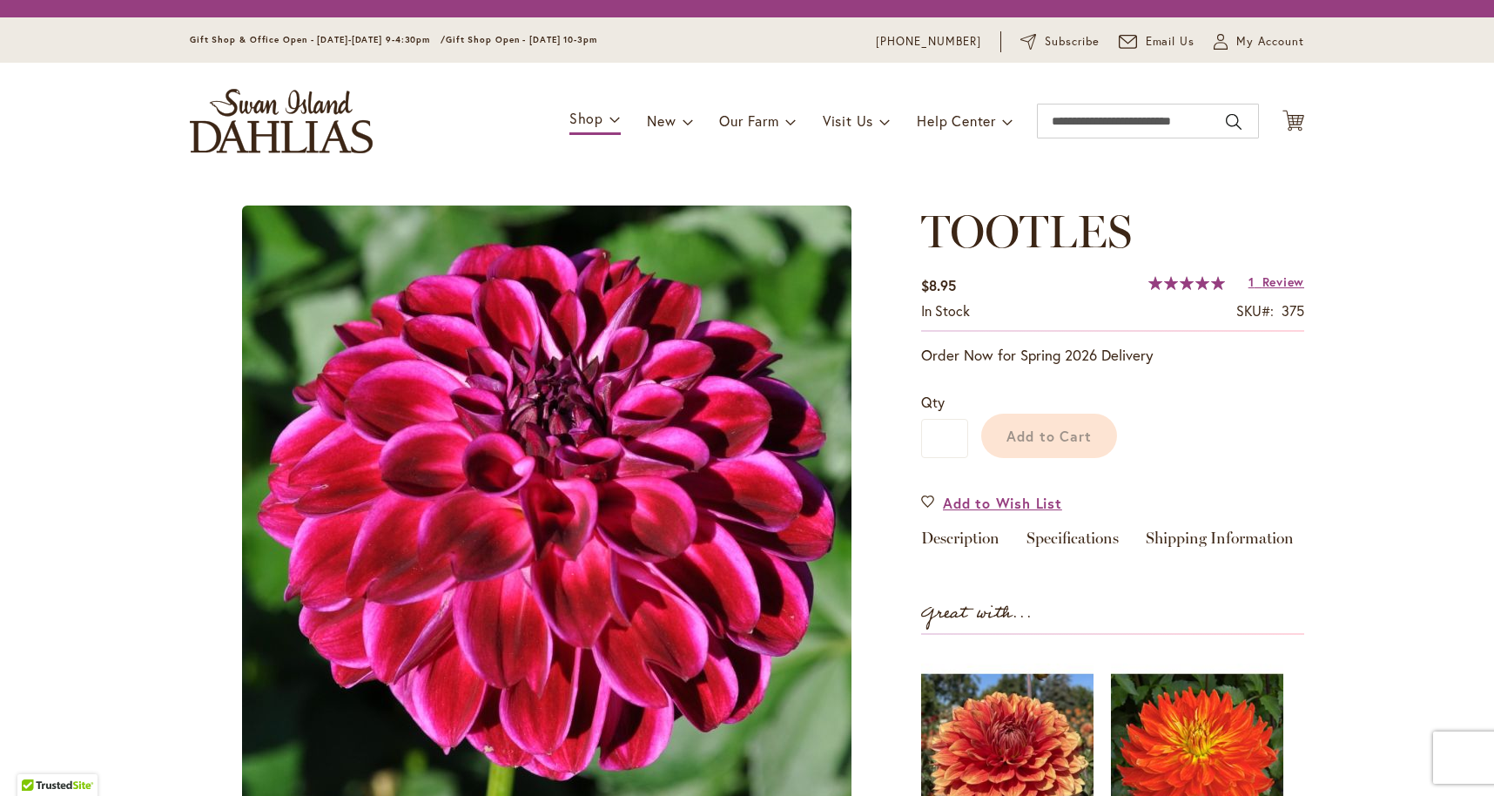
type input "****"
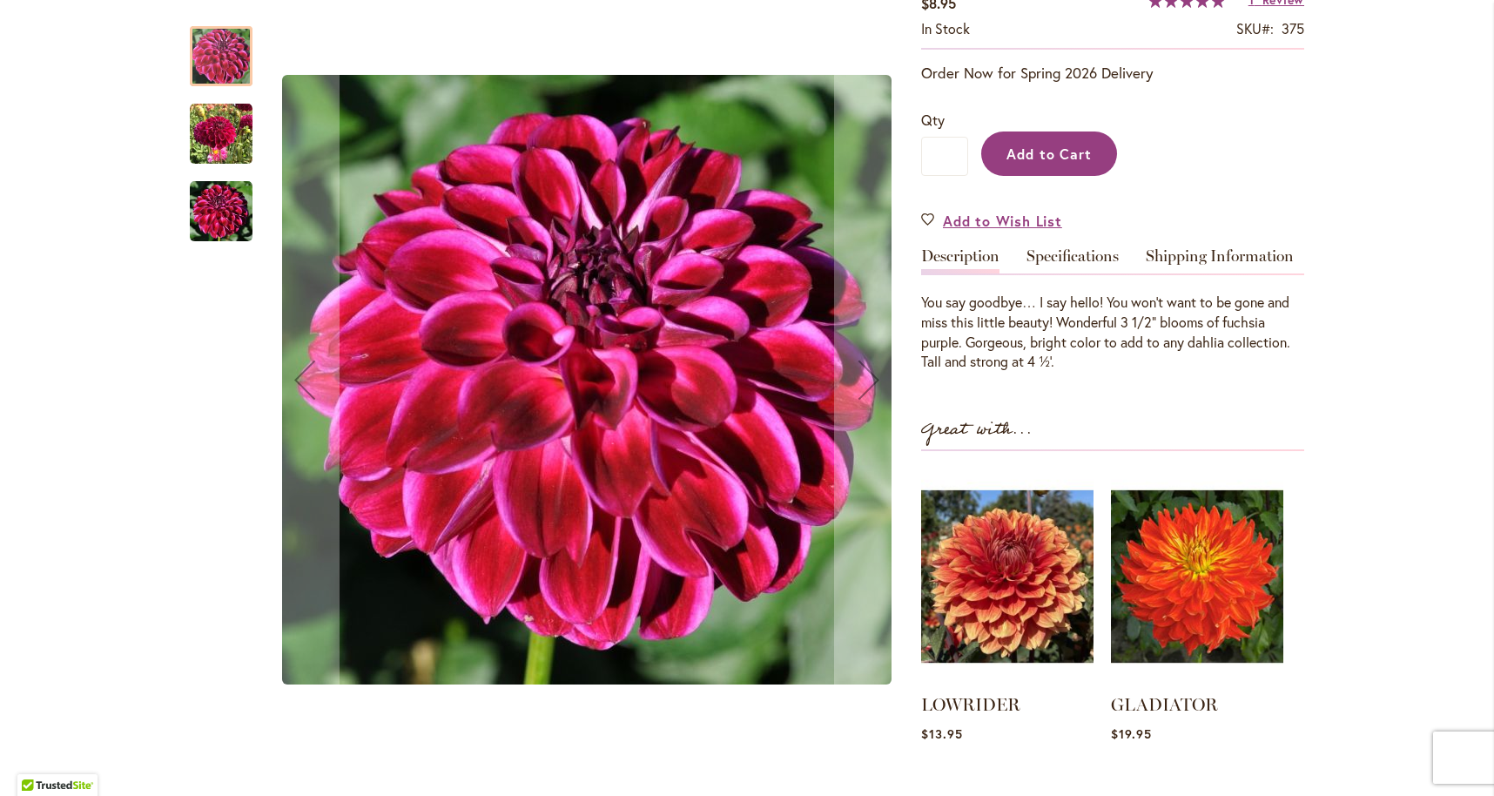
scroll to position [333, 0]
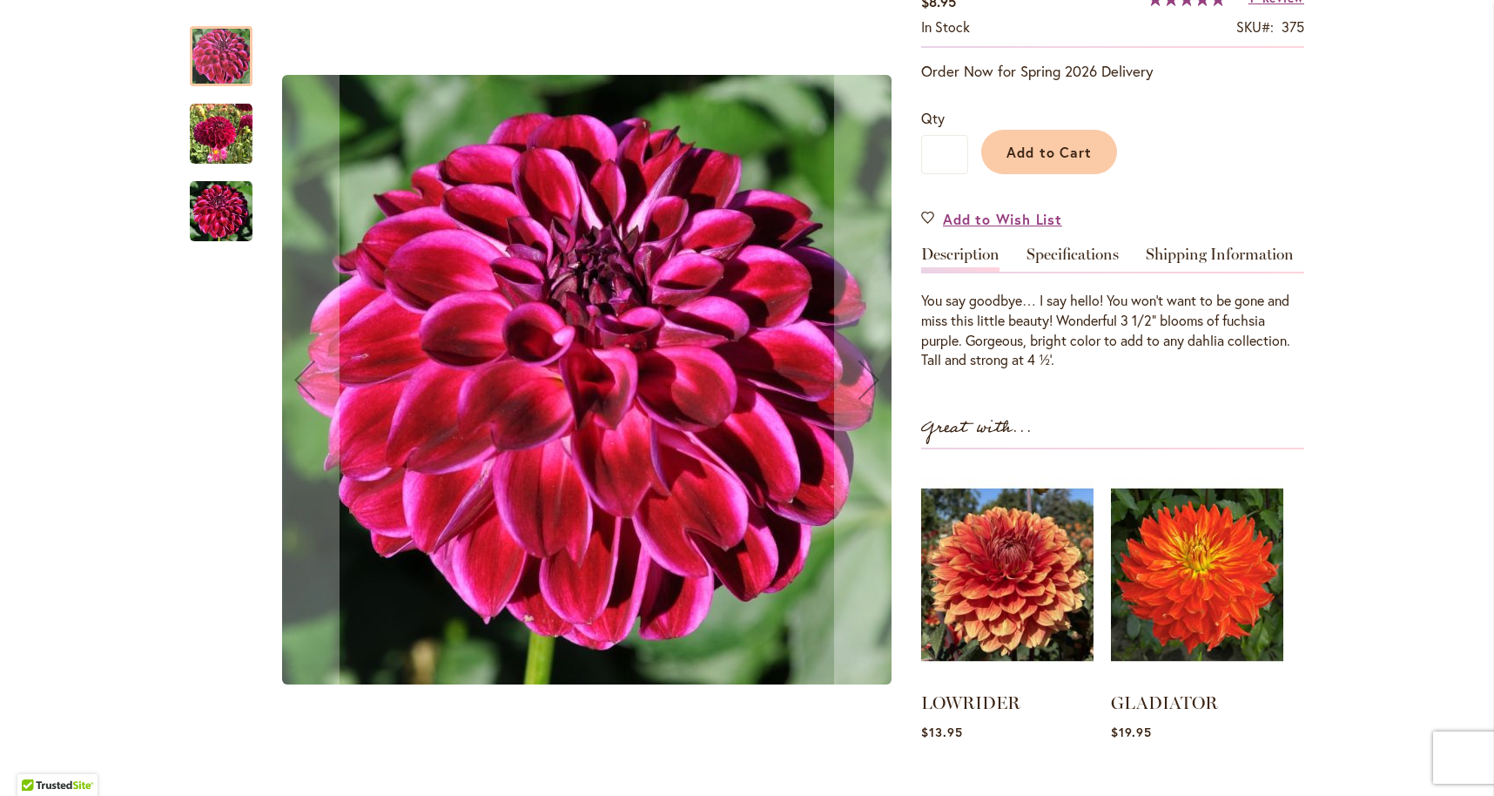
click at [212, 131] on img "Tootles" at bounding box center [221, 134] width 63 height 63
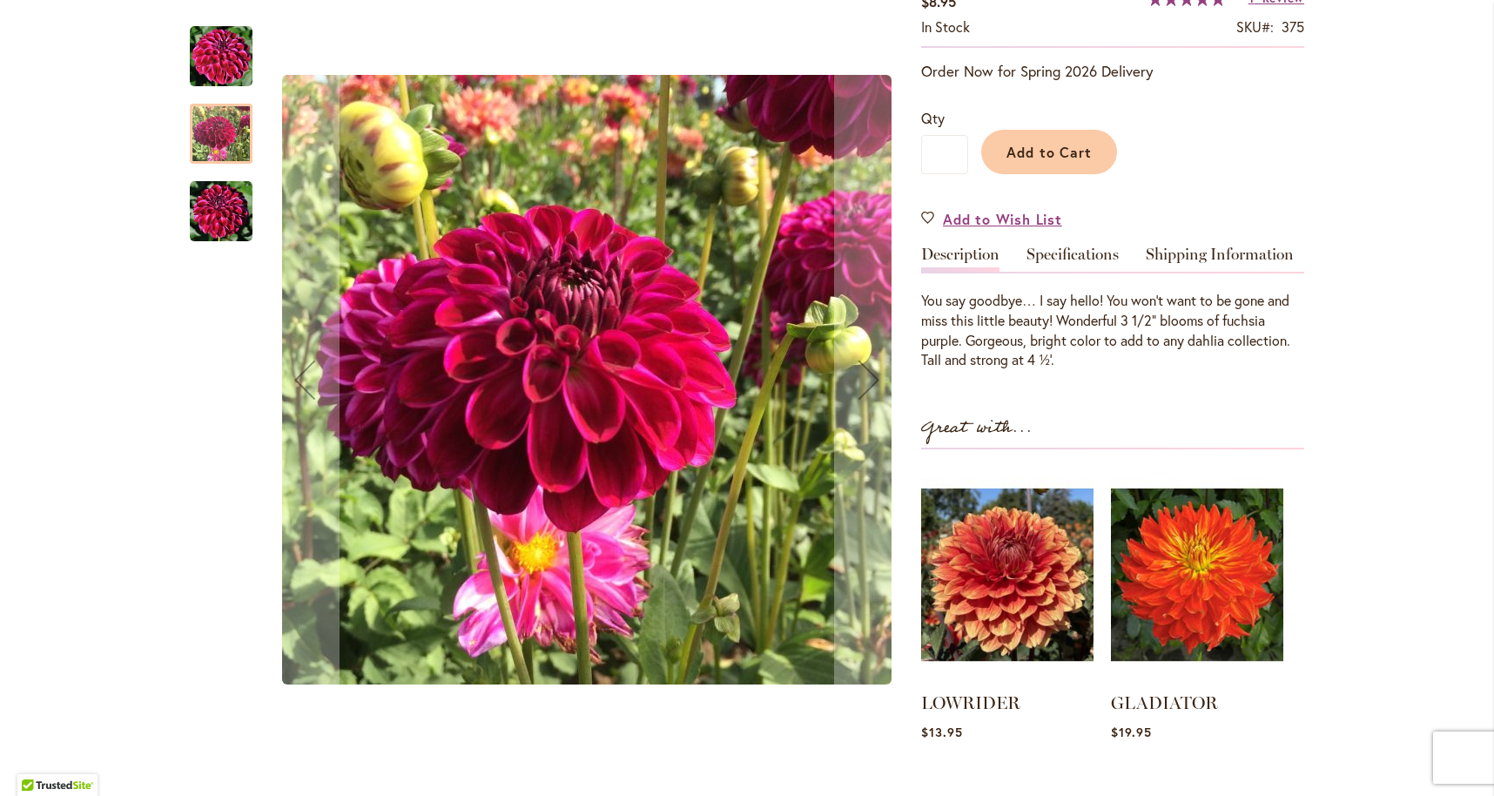
click at [219, 216] on img "Tootles" at bounding box center [221, 211] width 63 height 63
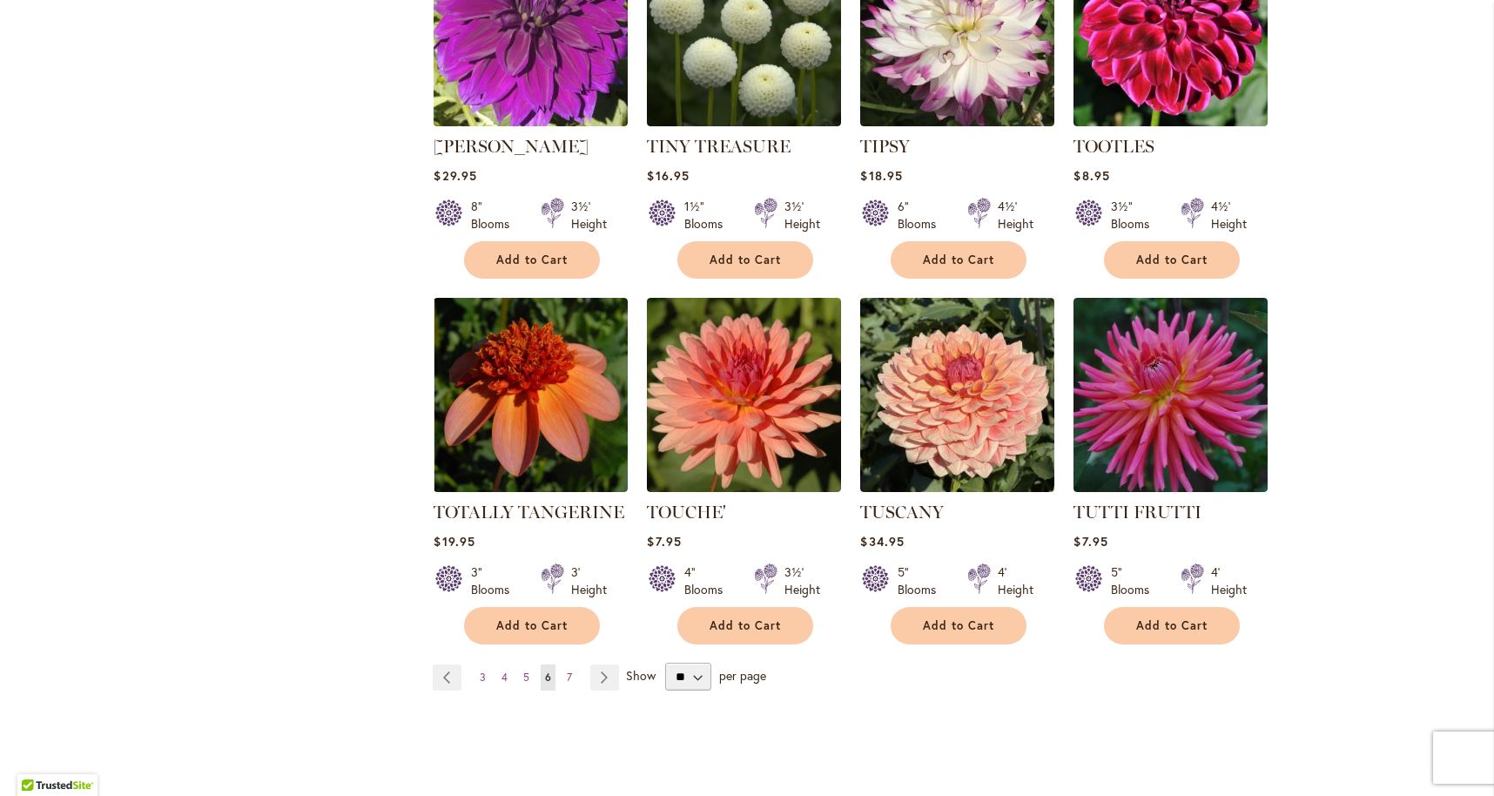
scroll to position [5720, 0]
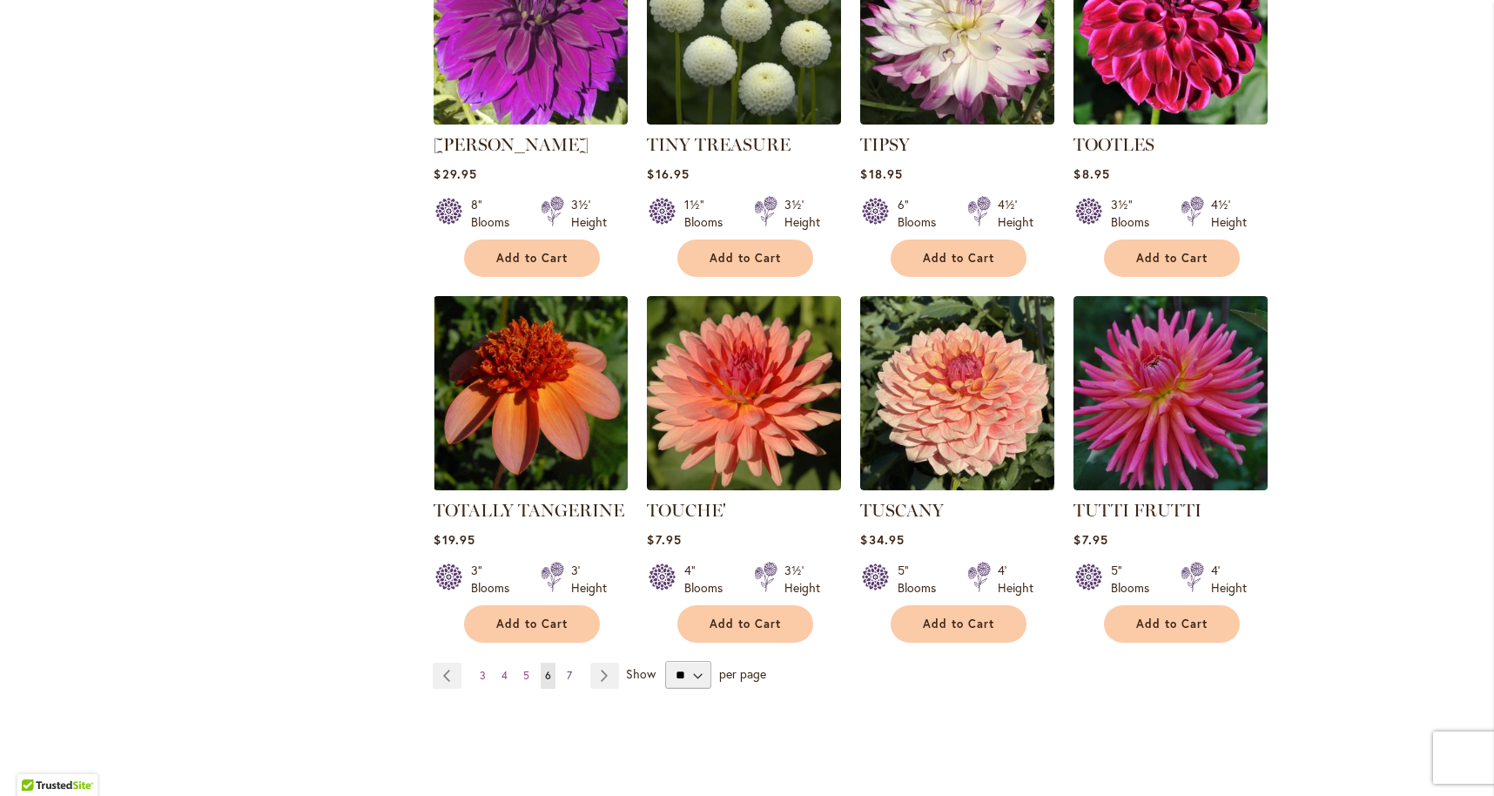
click at [571, 669] on span "7" at bounding box center [569, 675] width 5 height 13
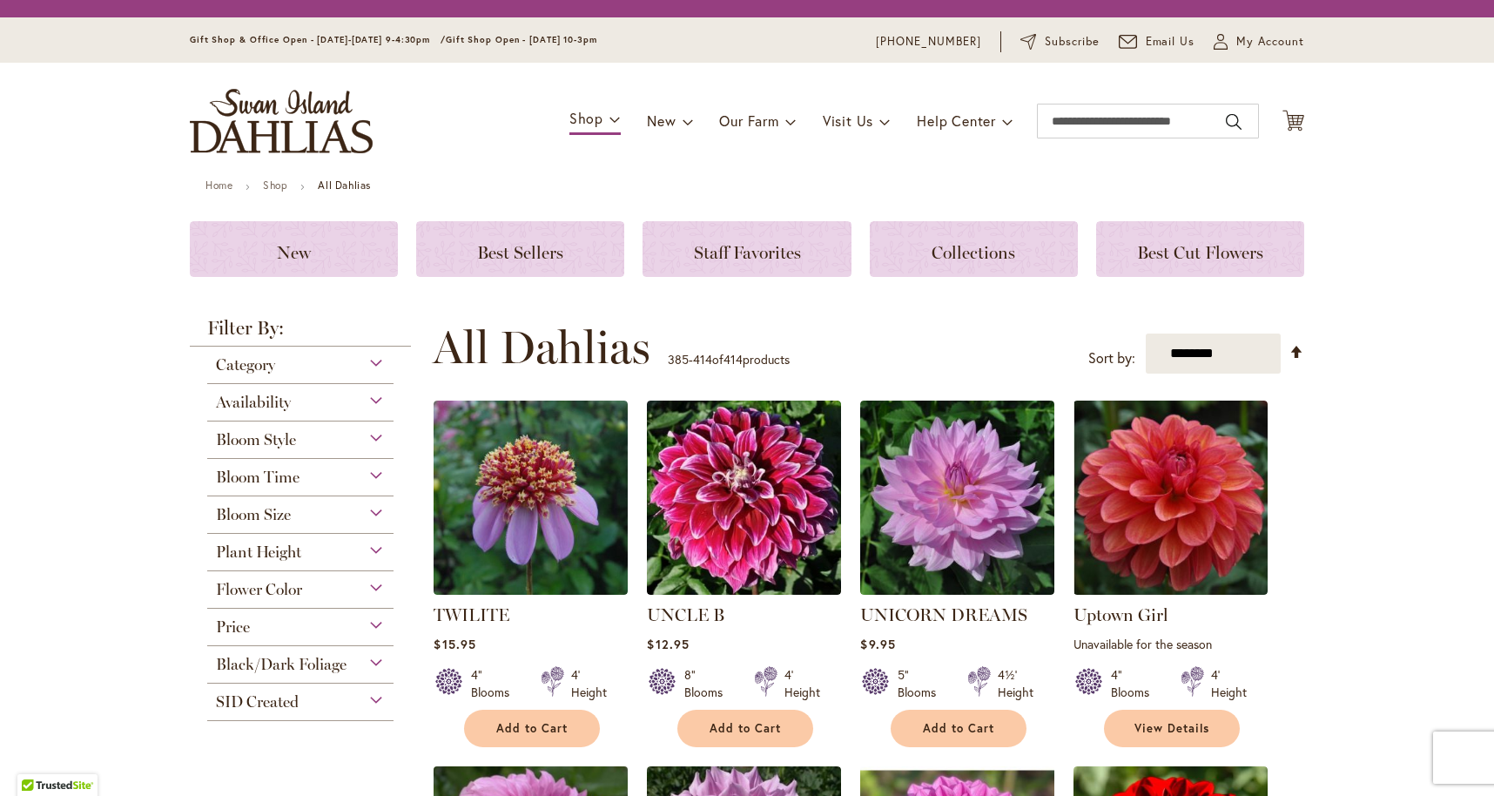
scroll to position [420, 0]
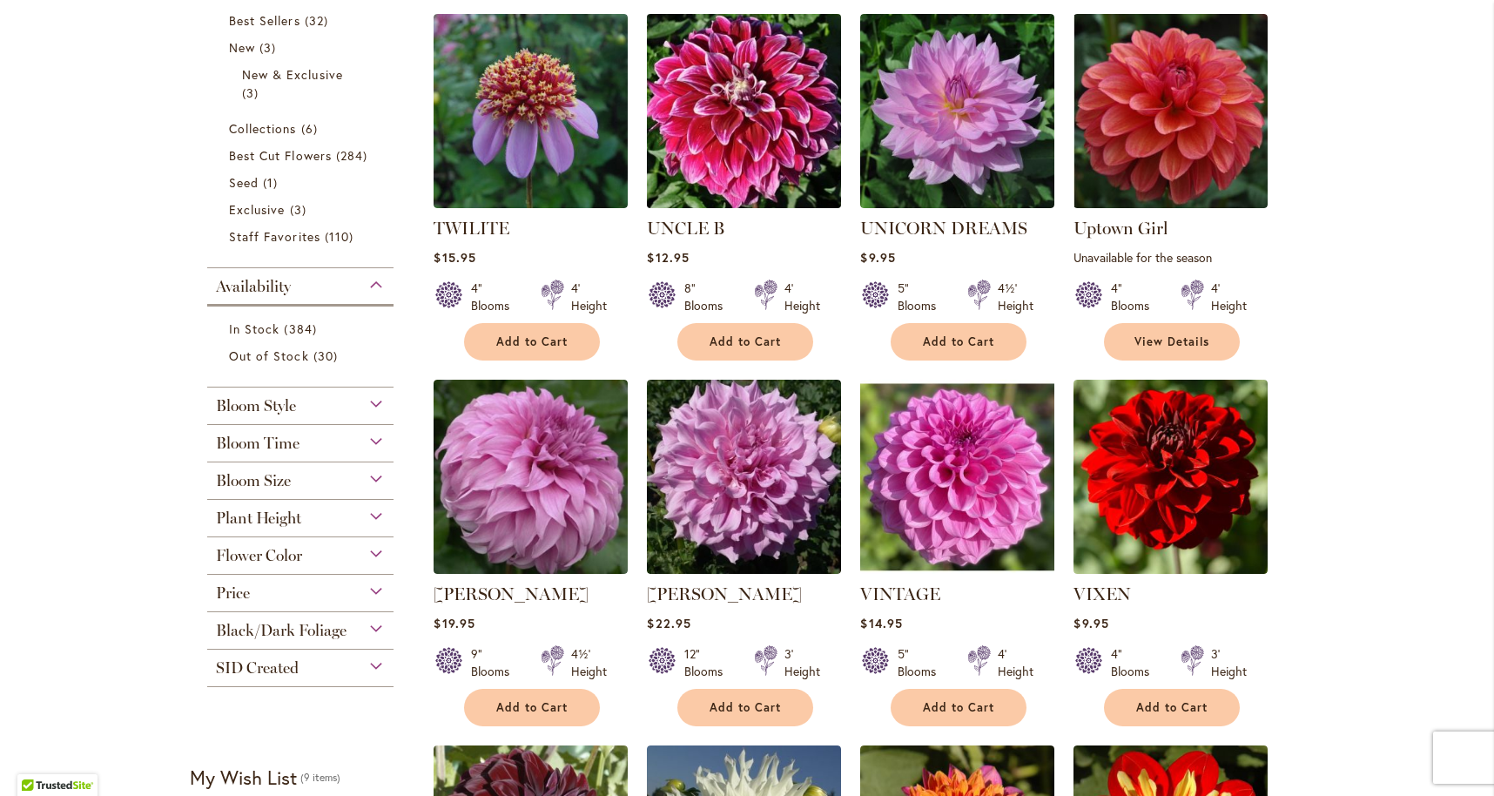
click at [734, 178] on img at bounding box center [744, 112] width 204 height 204
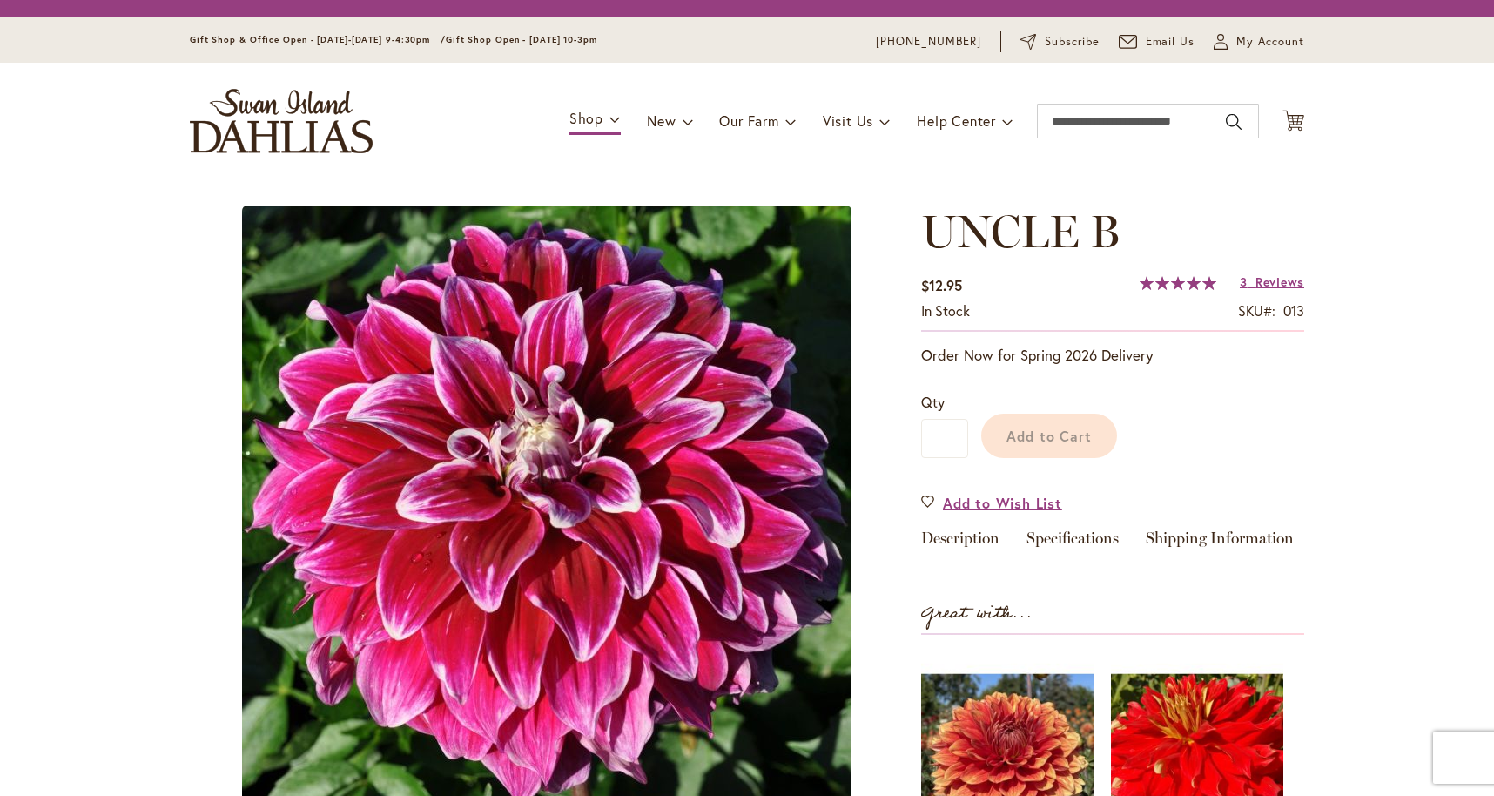
type input "****"
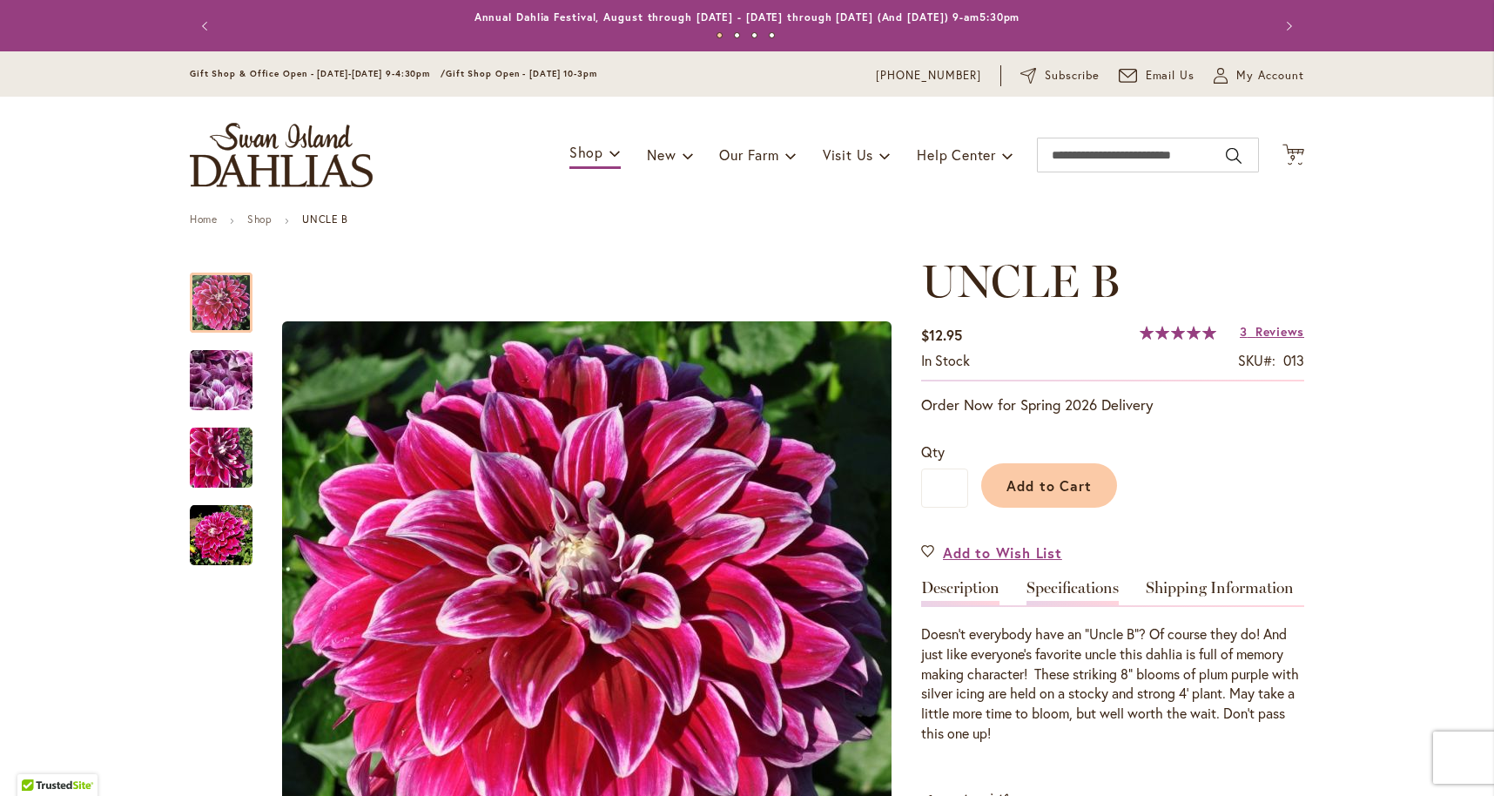
click at [1045, 586] on link "Specifications" at bounding box center [1072, 592] width 92 height 25
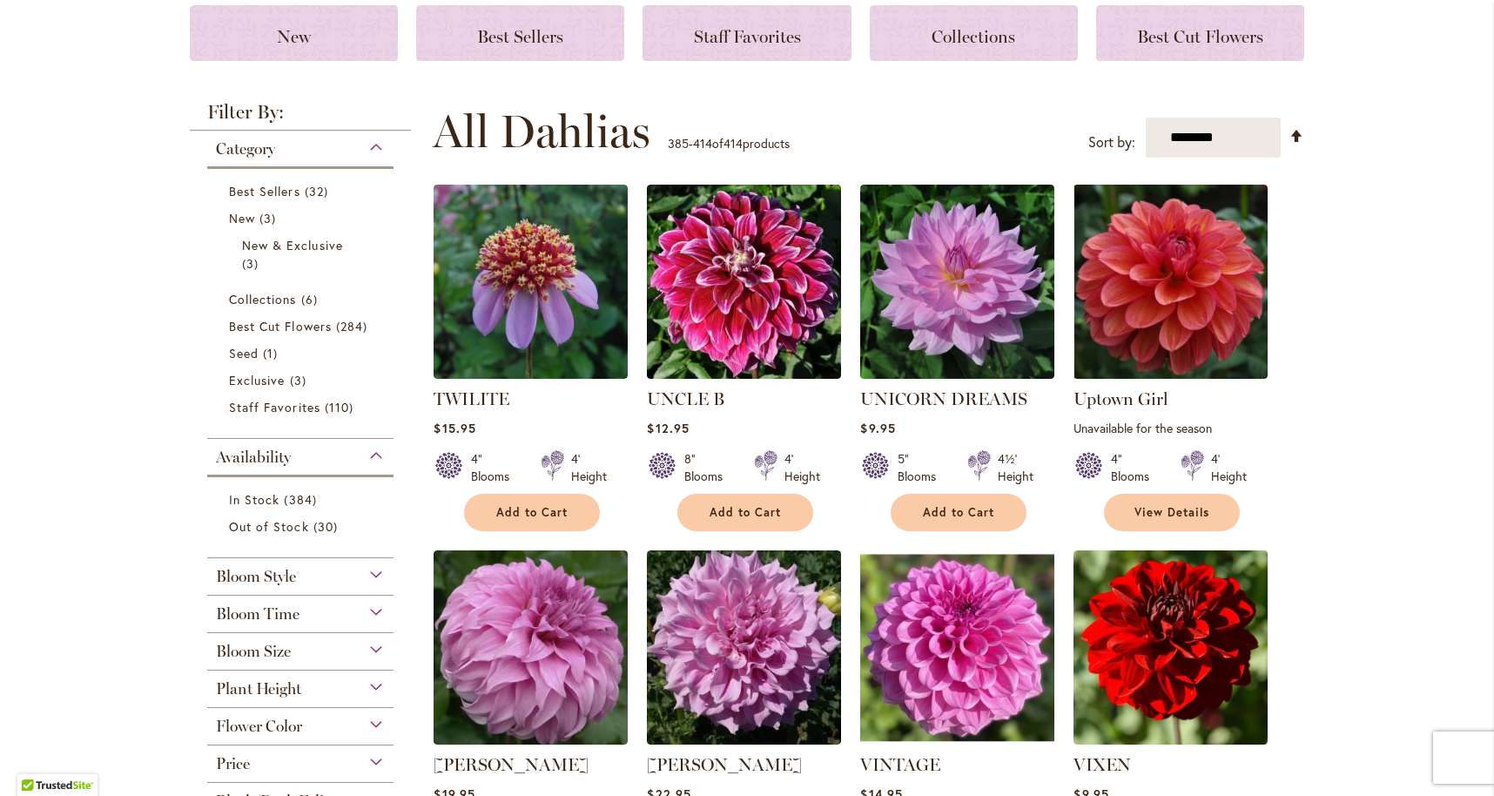
scroll to position [249, 0]
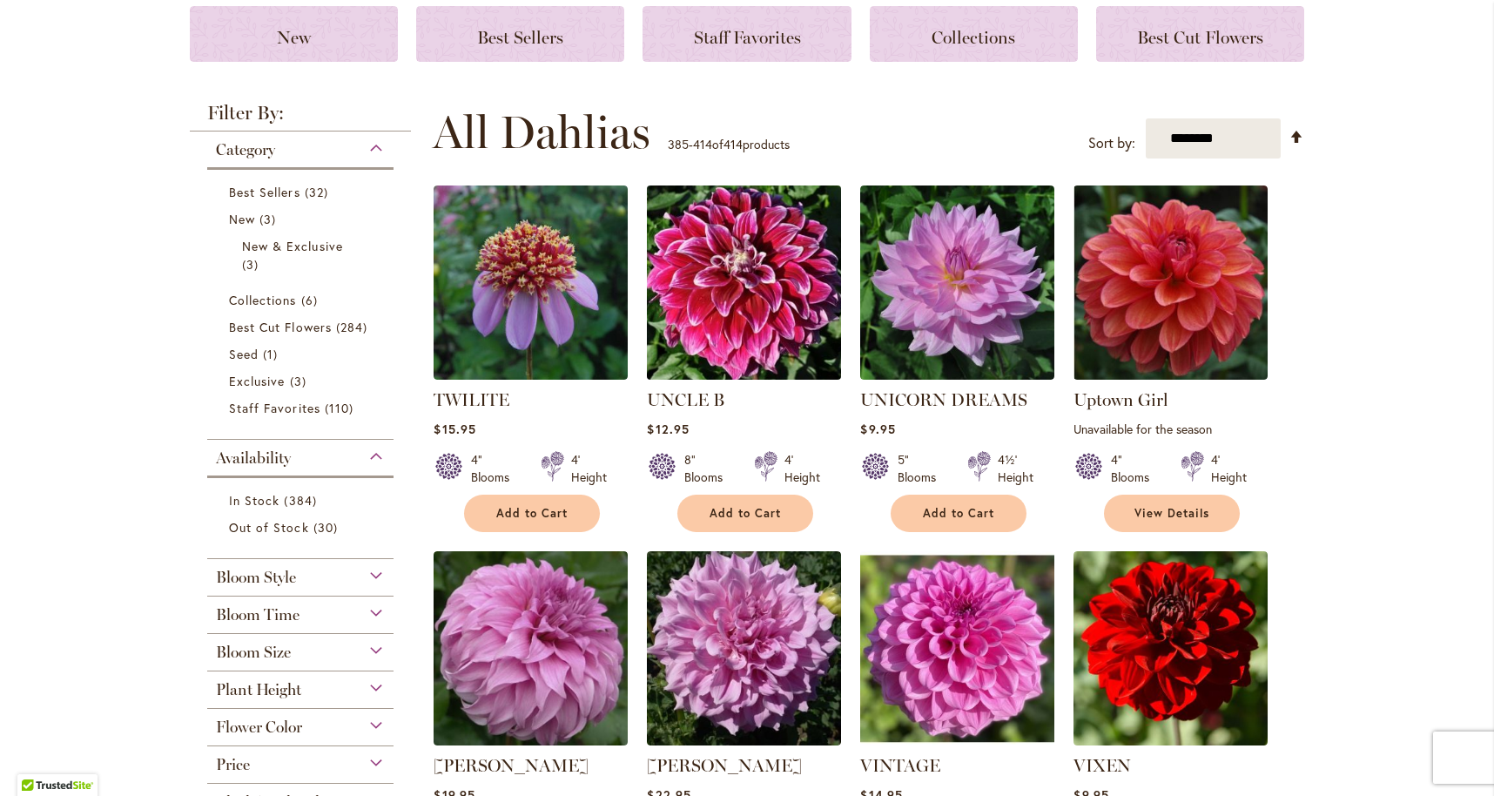
click at [706, 272] on img at bounding box center [744, 283] width 204 height 204
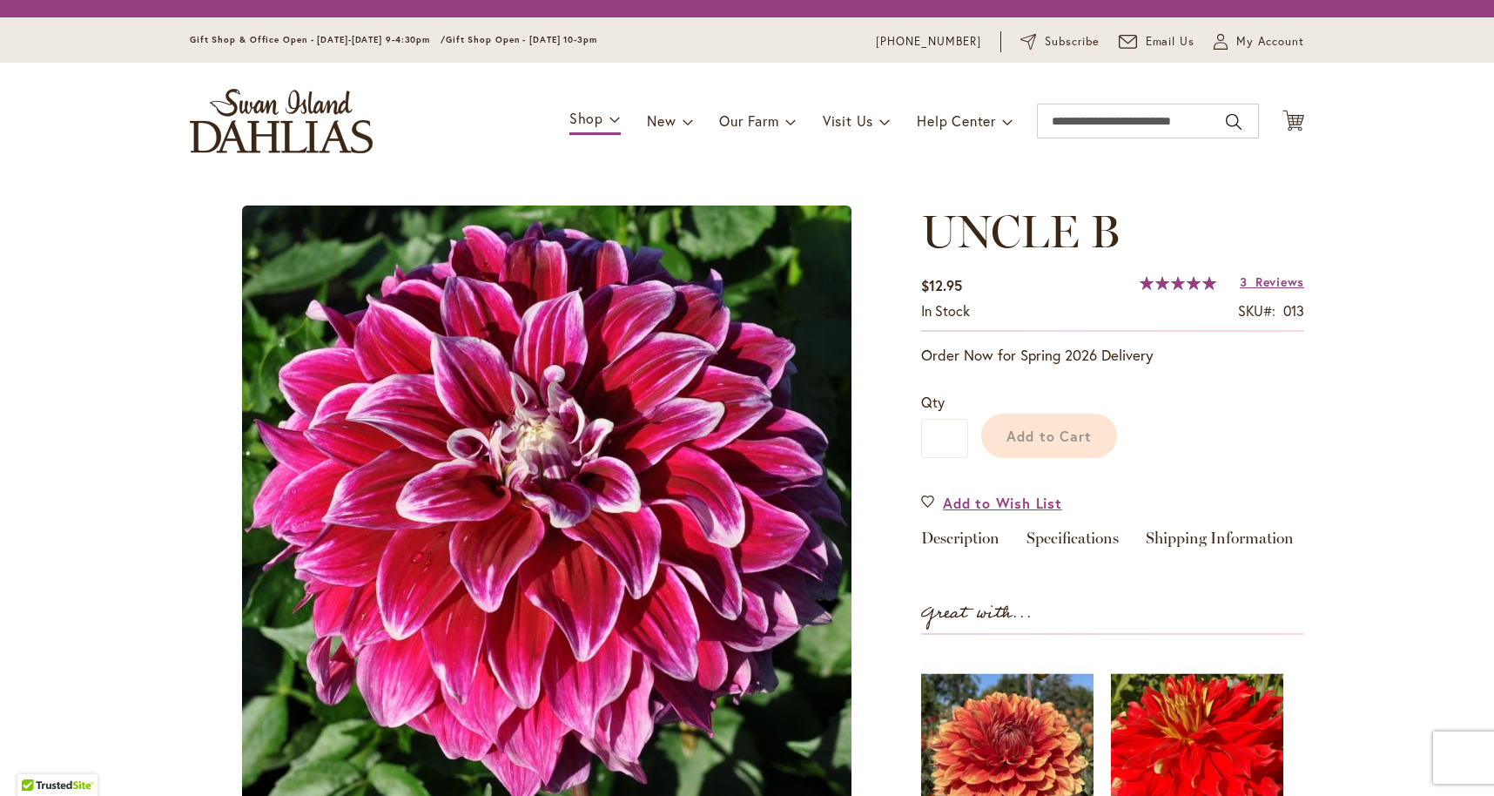
type input "****"
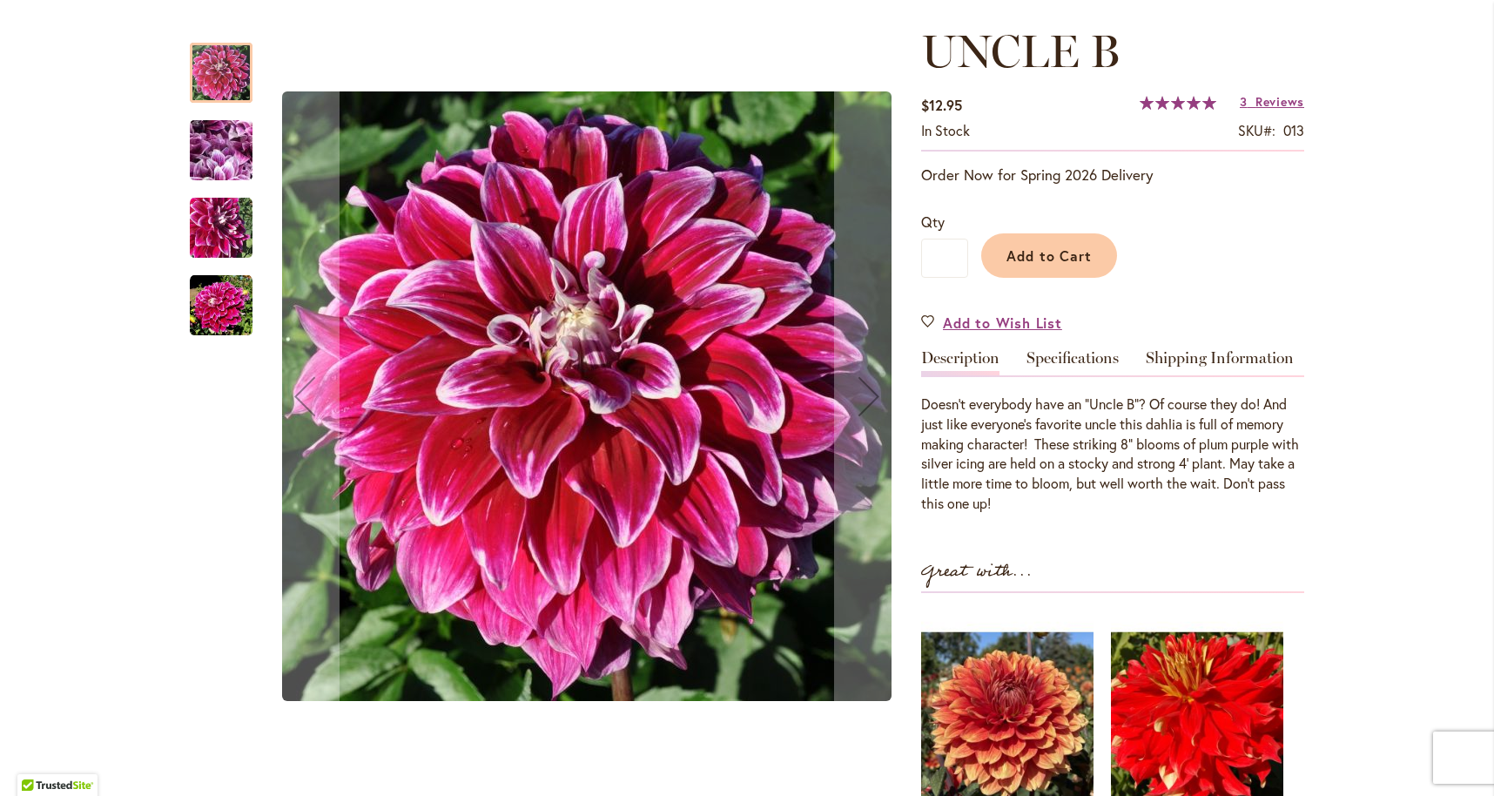
scroll to position [235, 0]
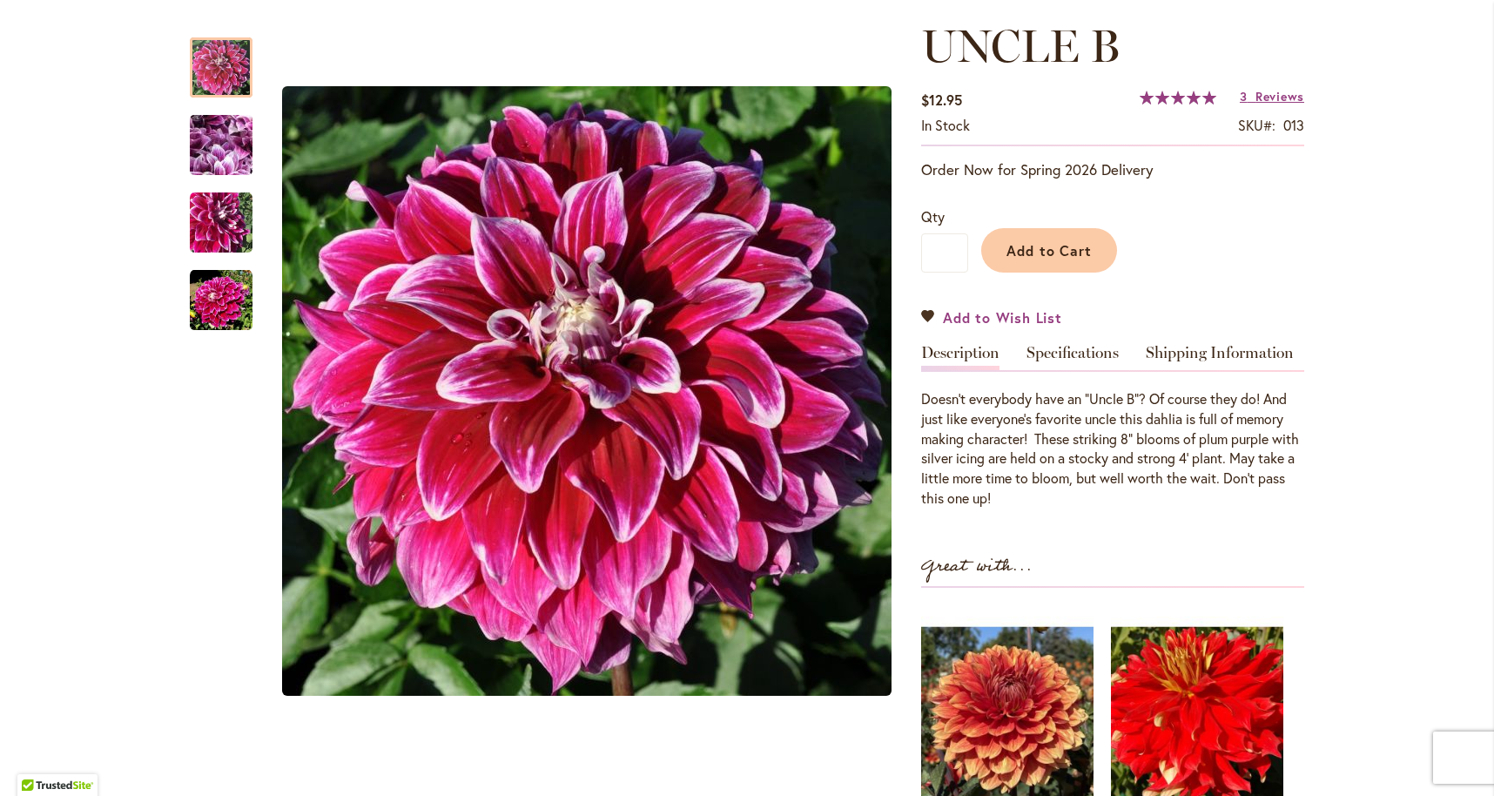
click at [1009, 315] on span "Add to Wish List" at bounding box center [1002, 317] width 119 height 20
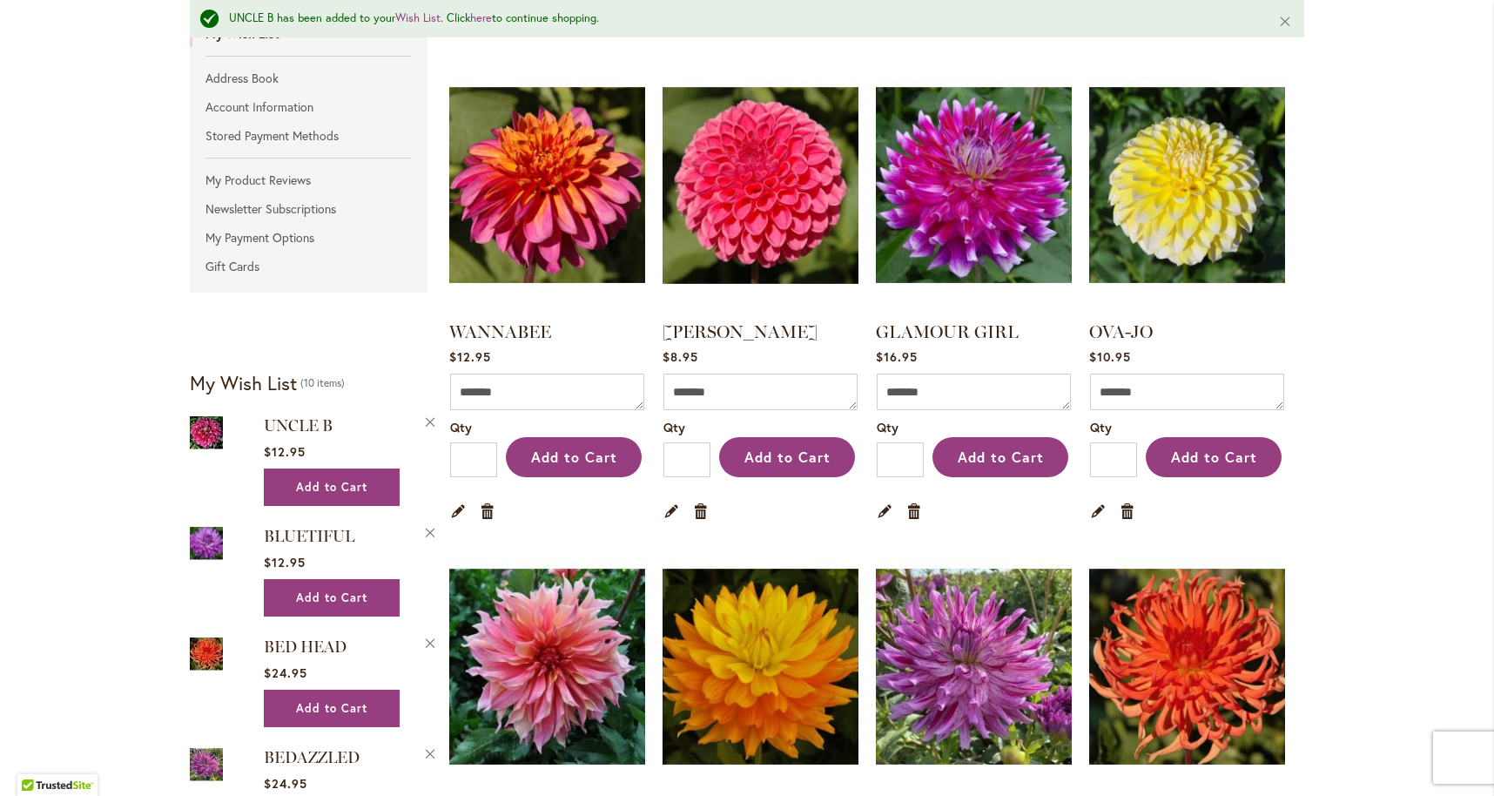
scroll to position [344, 0]
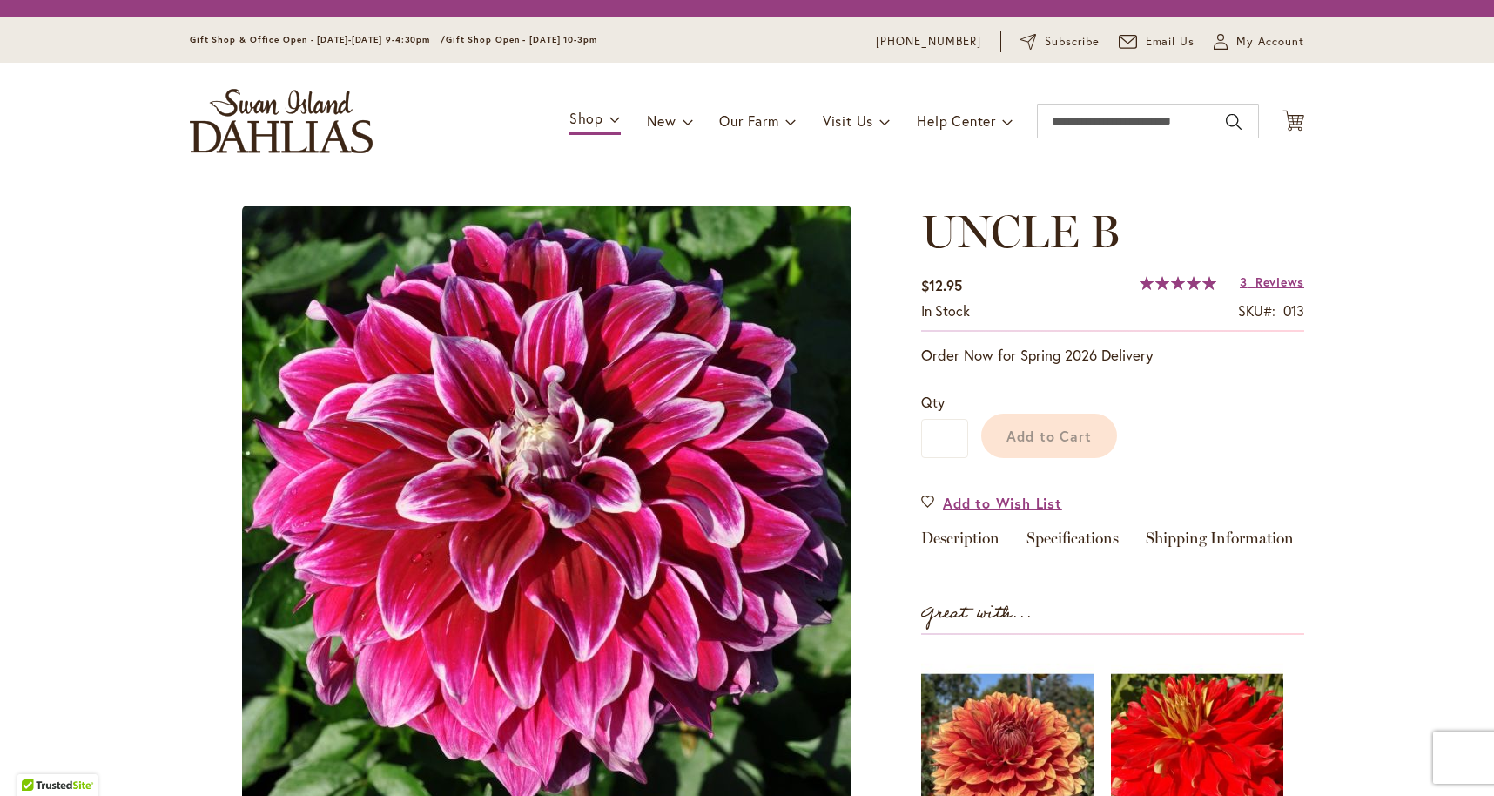
type input "****"
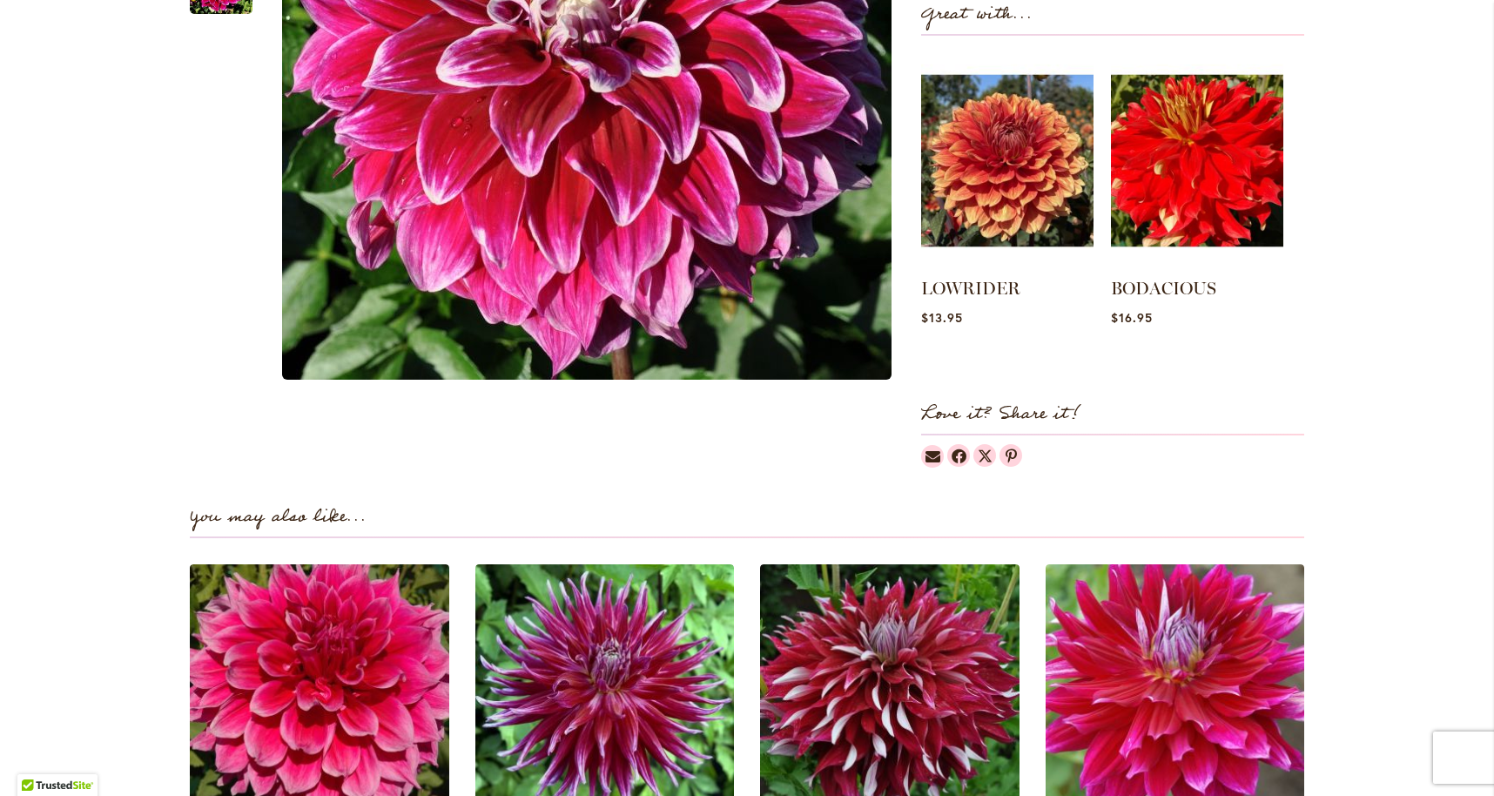
scroll to position [783, 0]
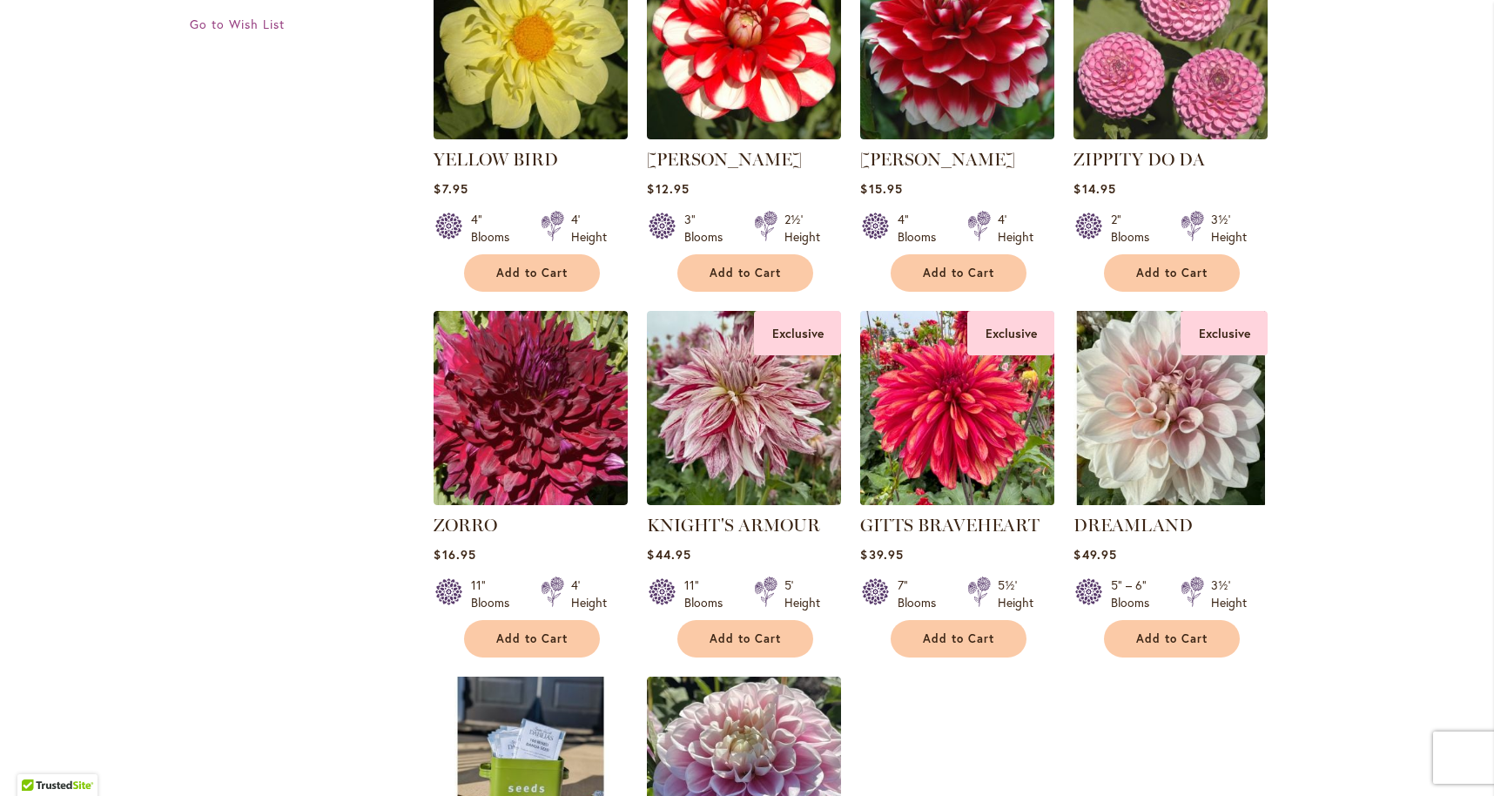
scroll to position [2344, 0]
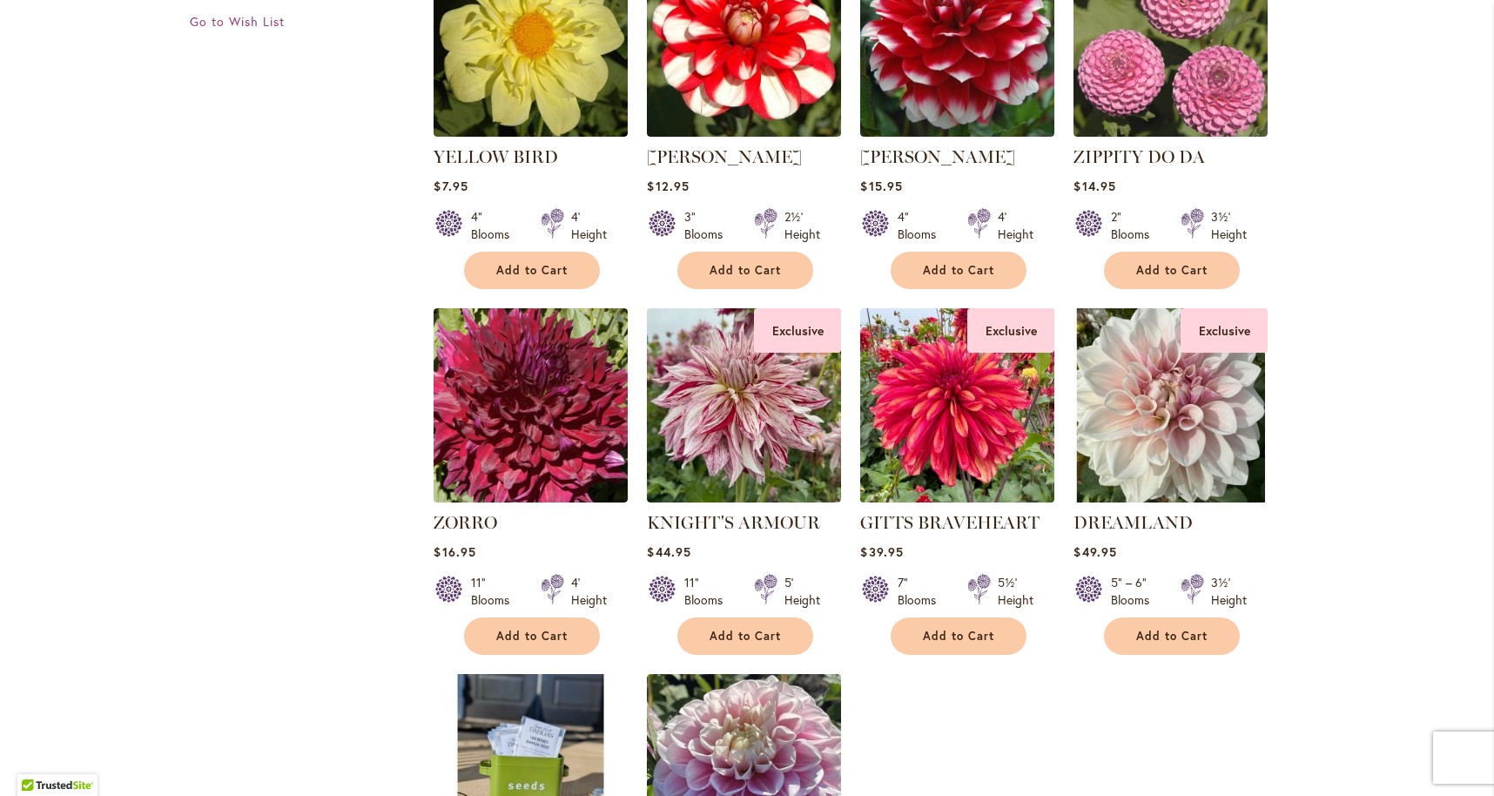
click at [924, 403] on img at bounding box center [958, 406] width 204 height 204
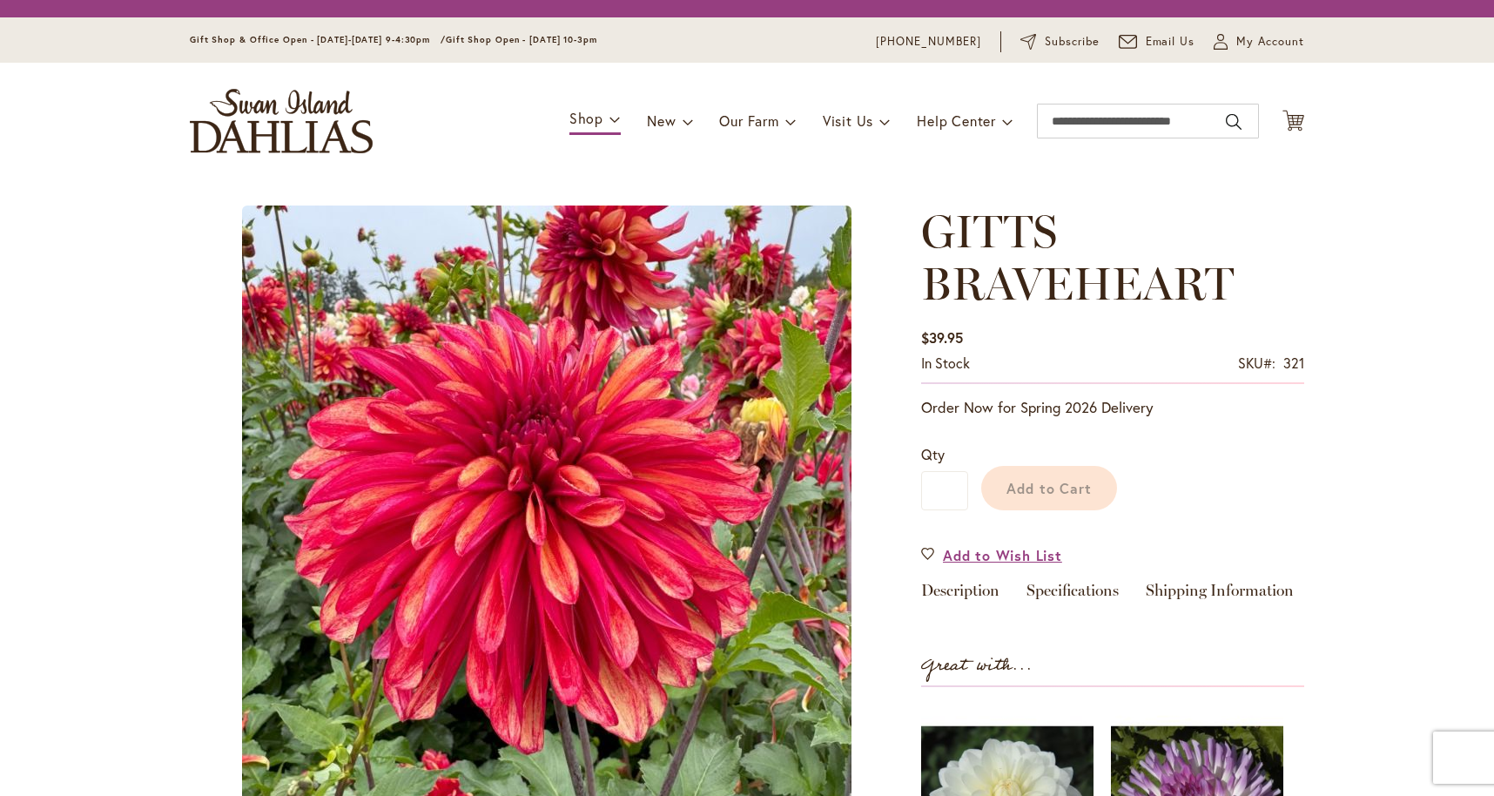
type input "****"
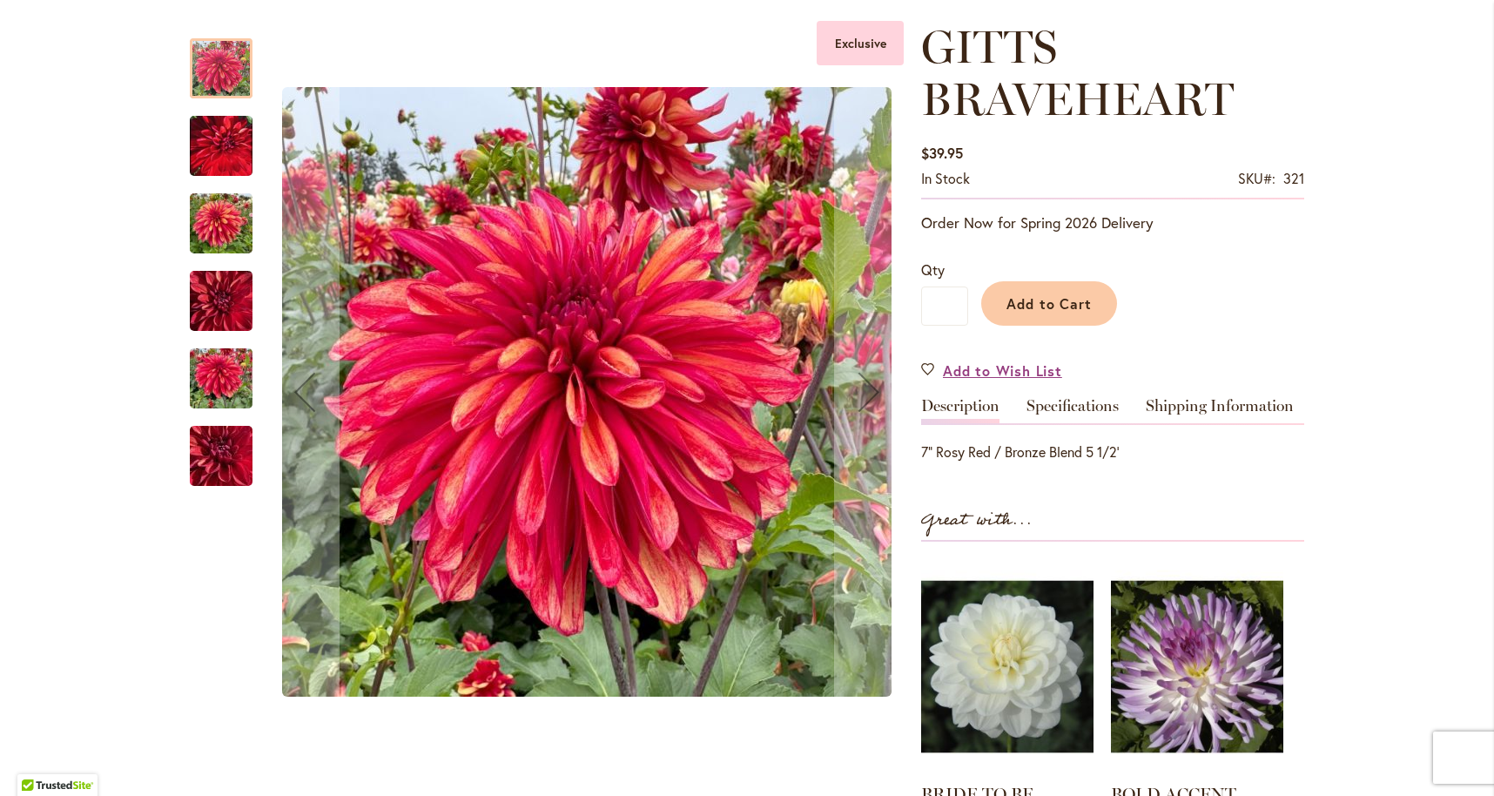
scroll to position [237, 0]
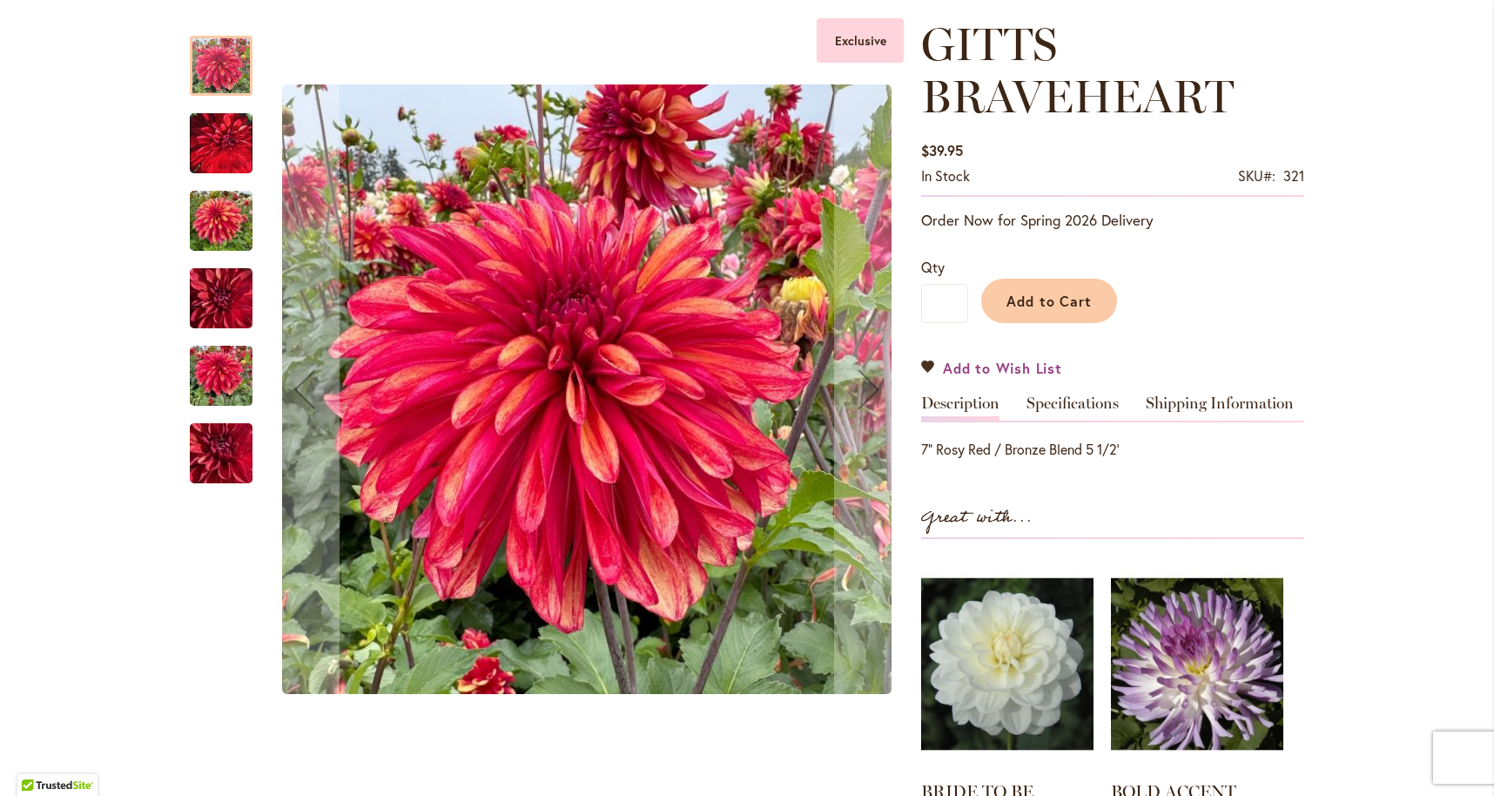
click at [973, 364] on span "Add to Wish List" at bounding box center [1002, 368] width 119 height 20
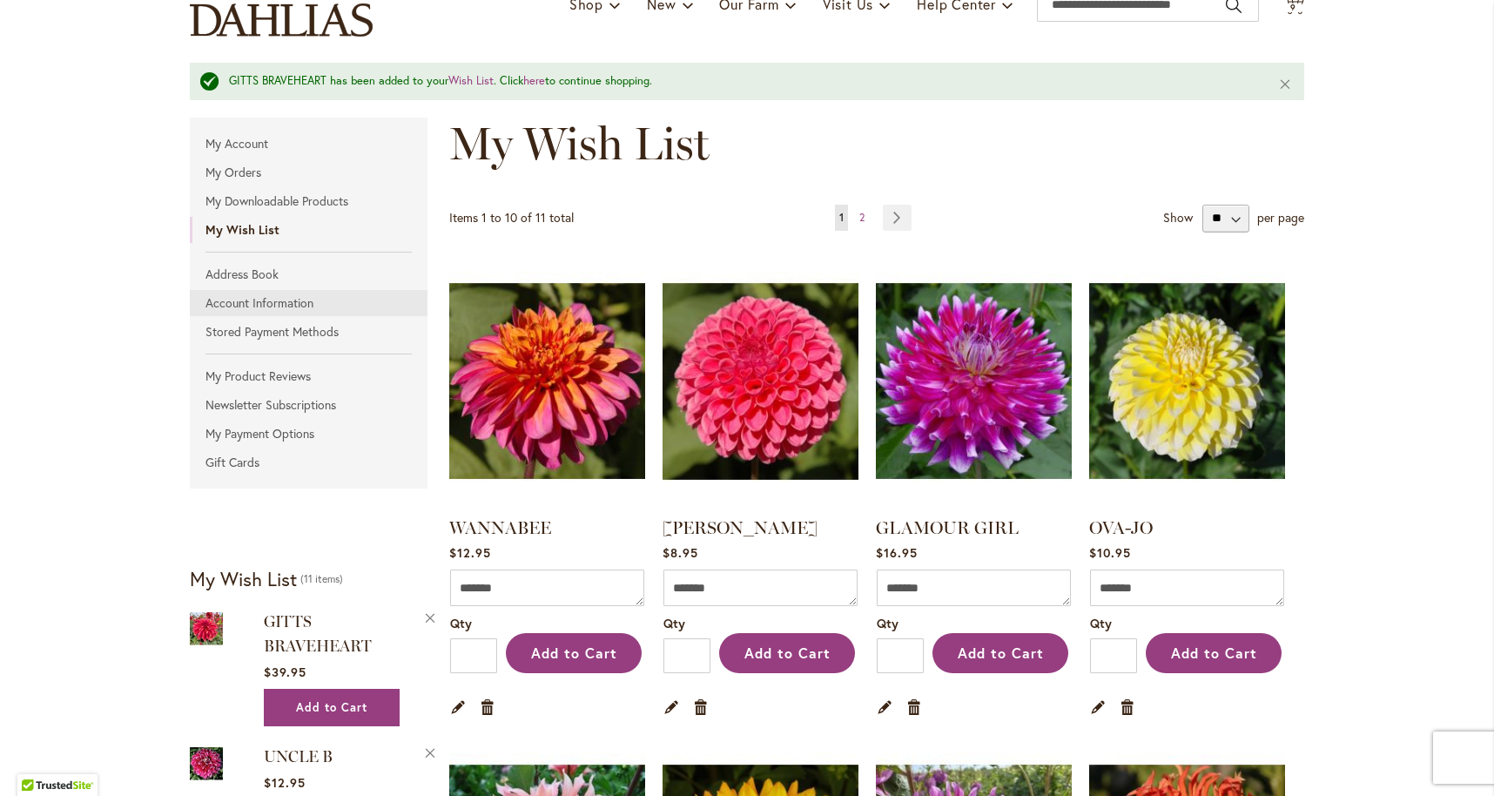
scroll to position [151, 0]
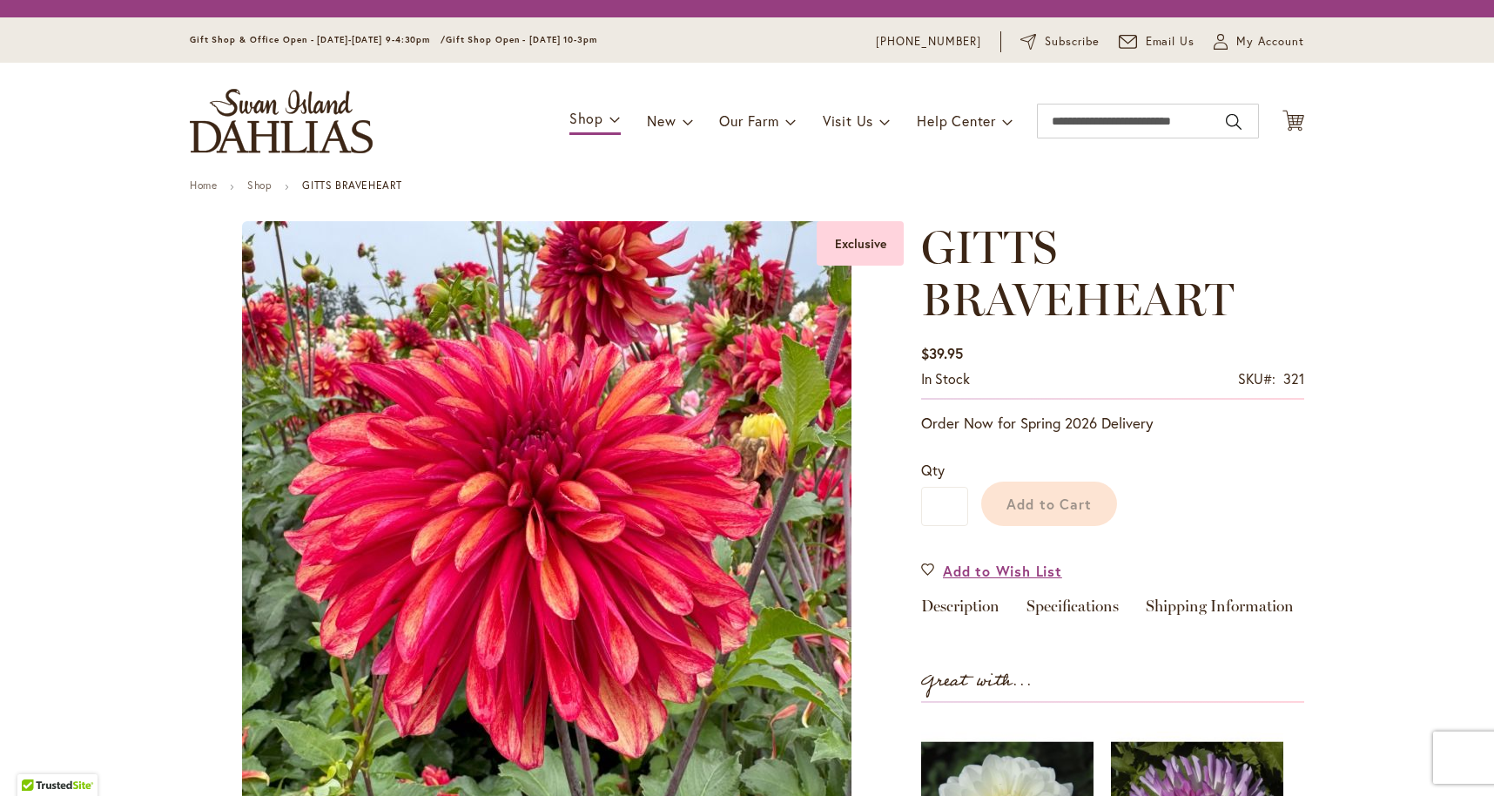
type input "****"
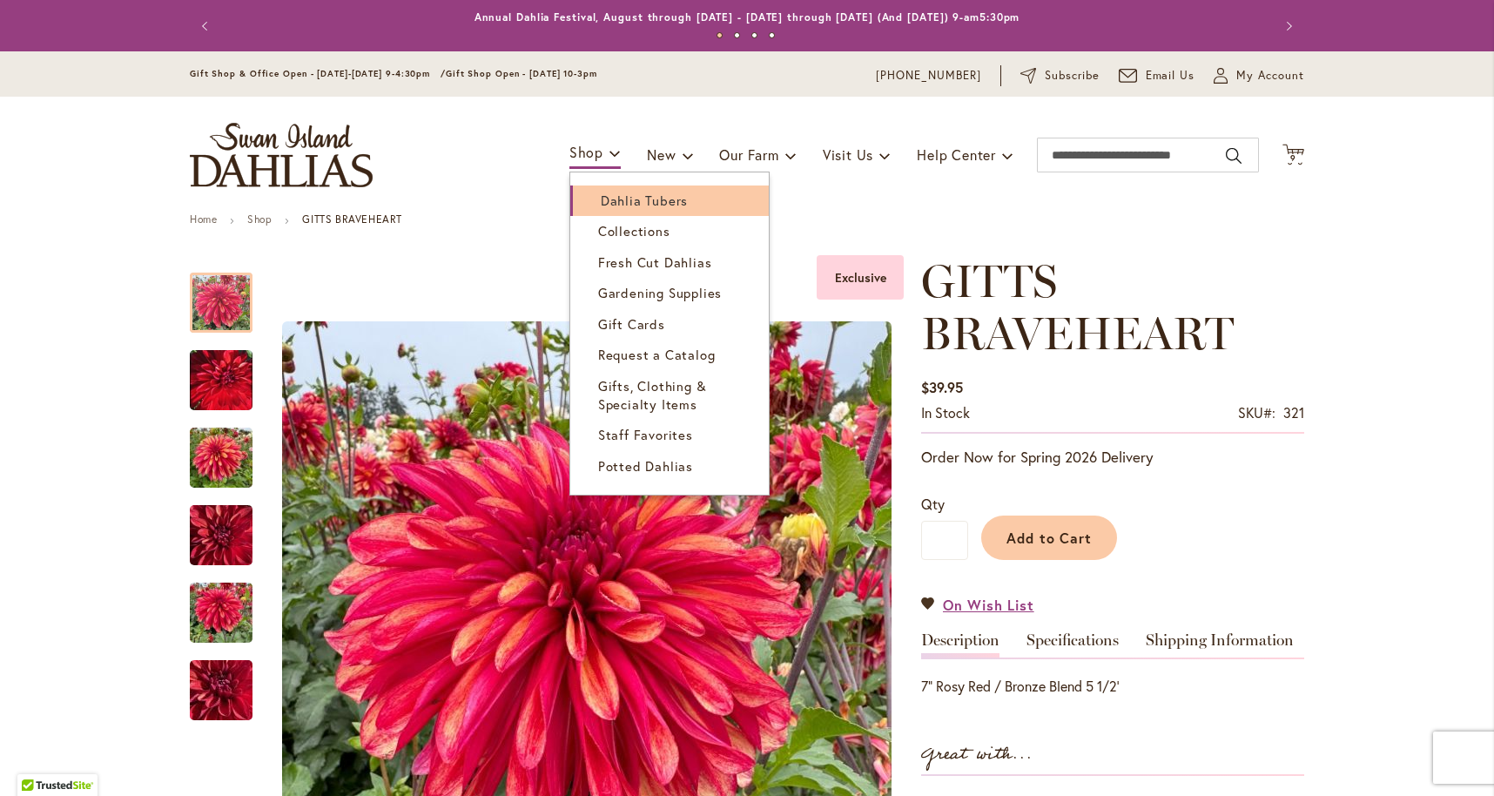
click at [622, 198] on span "Dahlia Tubers" at bounding box center [644, 200] width 87 height 17
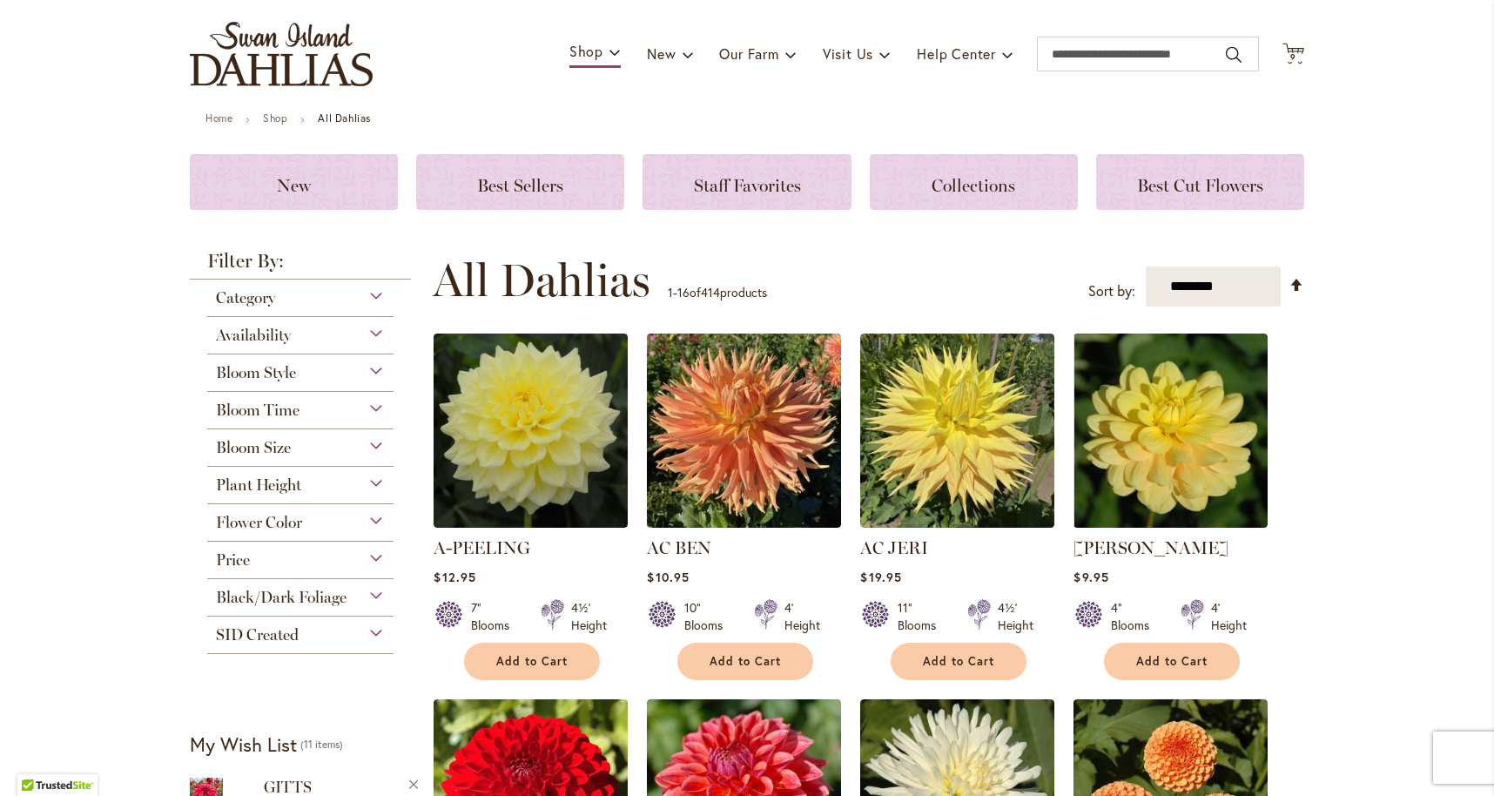
scroll to position [115, 0]
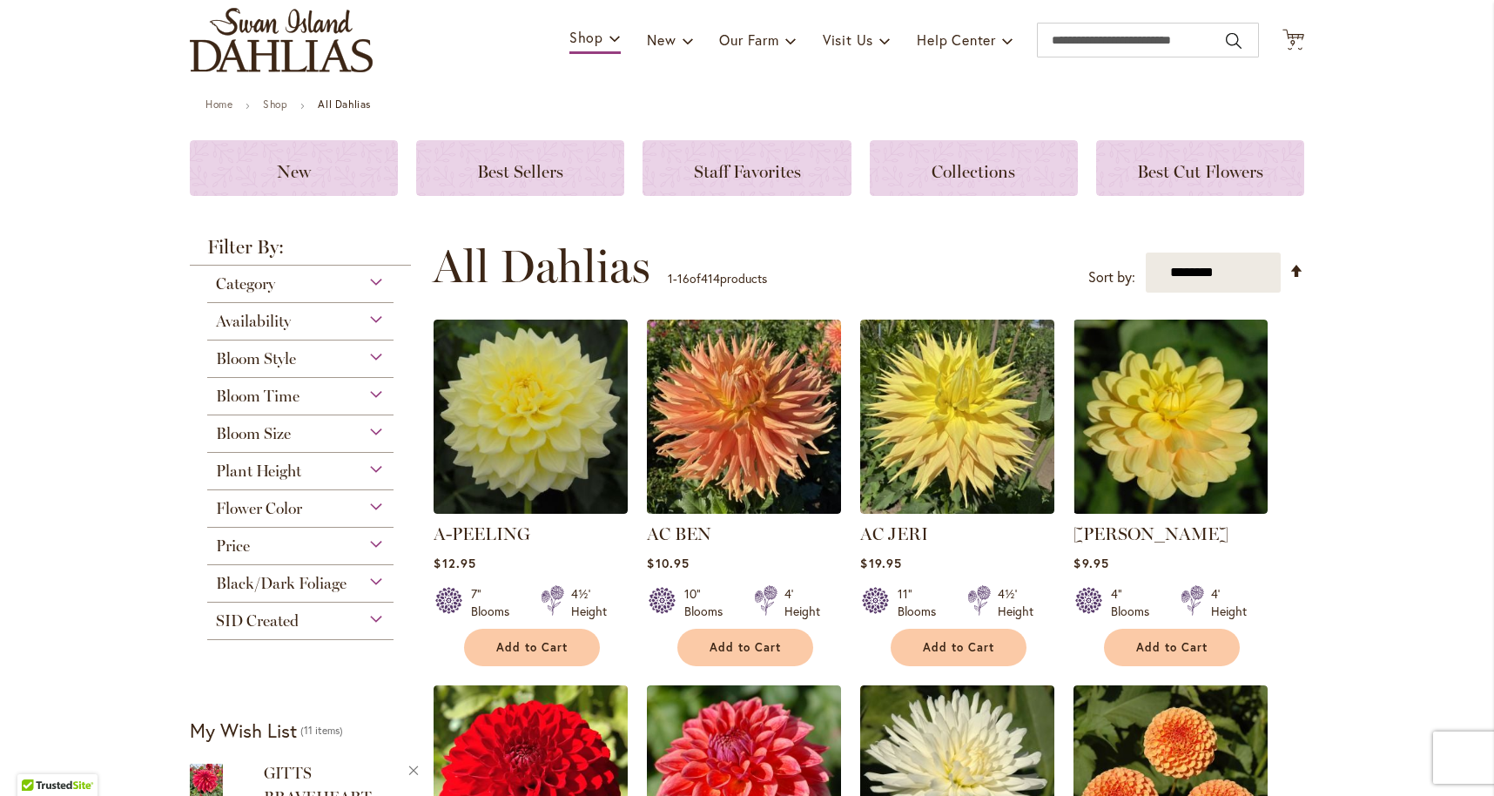
click at [379, 392] on div "Bloom Time" at bounding box center [300, 392] width 186 height 28
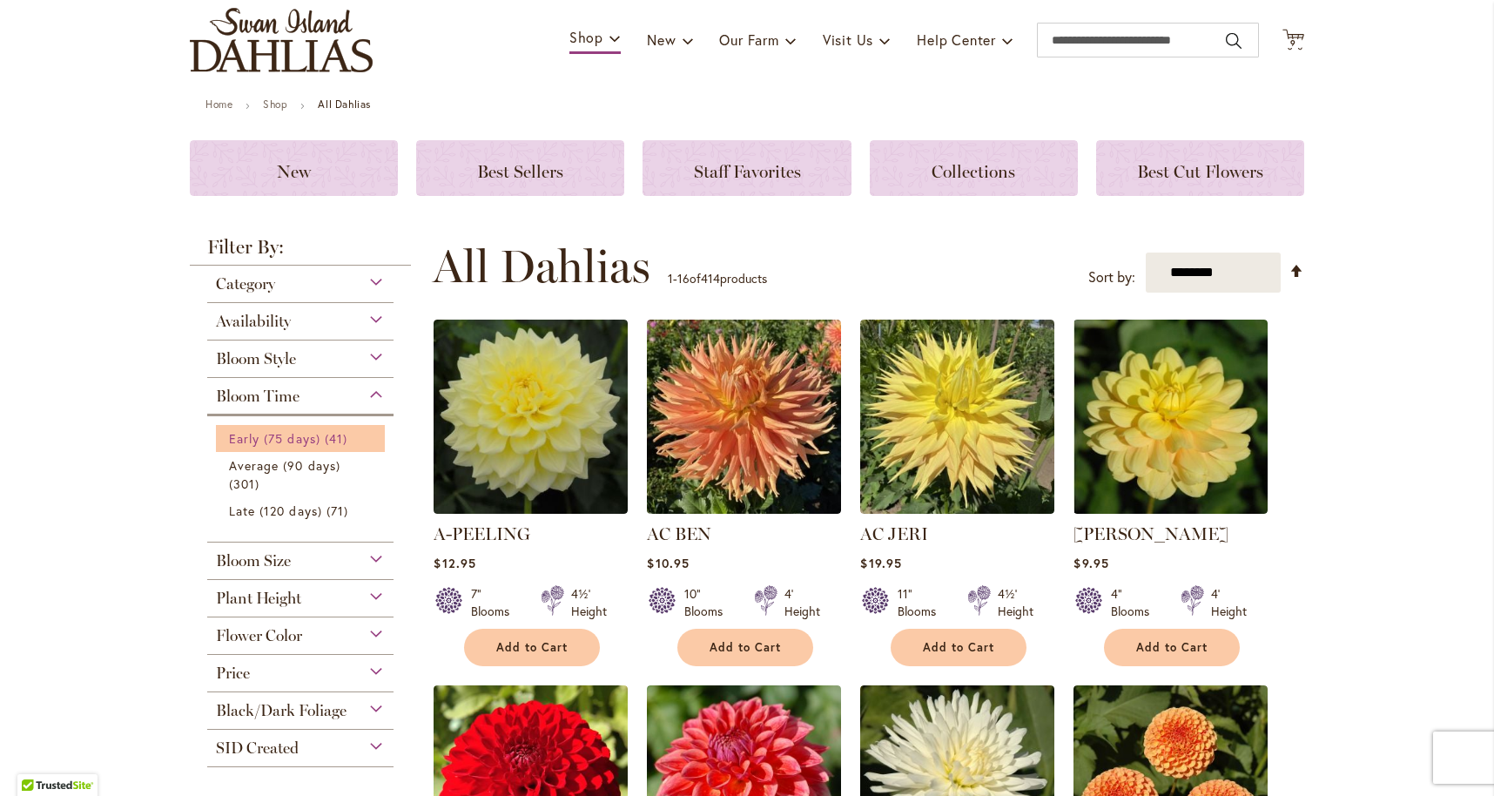
click at [295, 434] on span "Early (75 days)" at bounding box center [274, 438] width 91 height 17
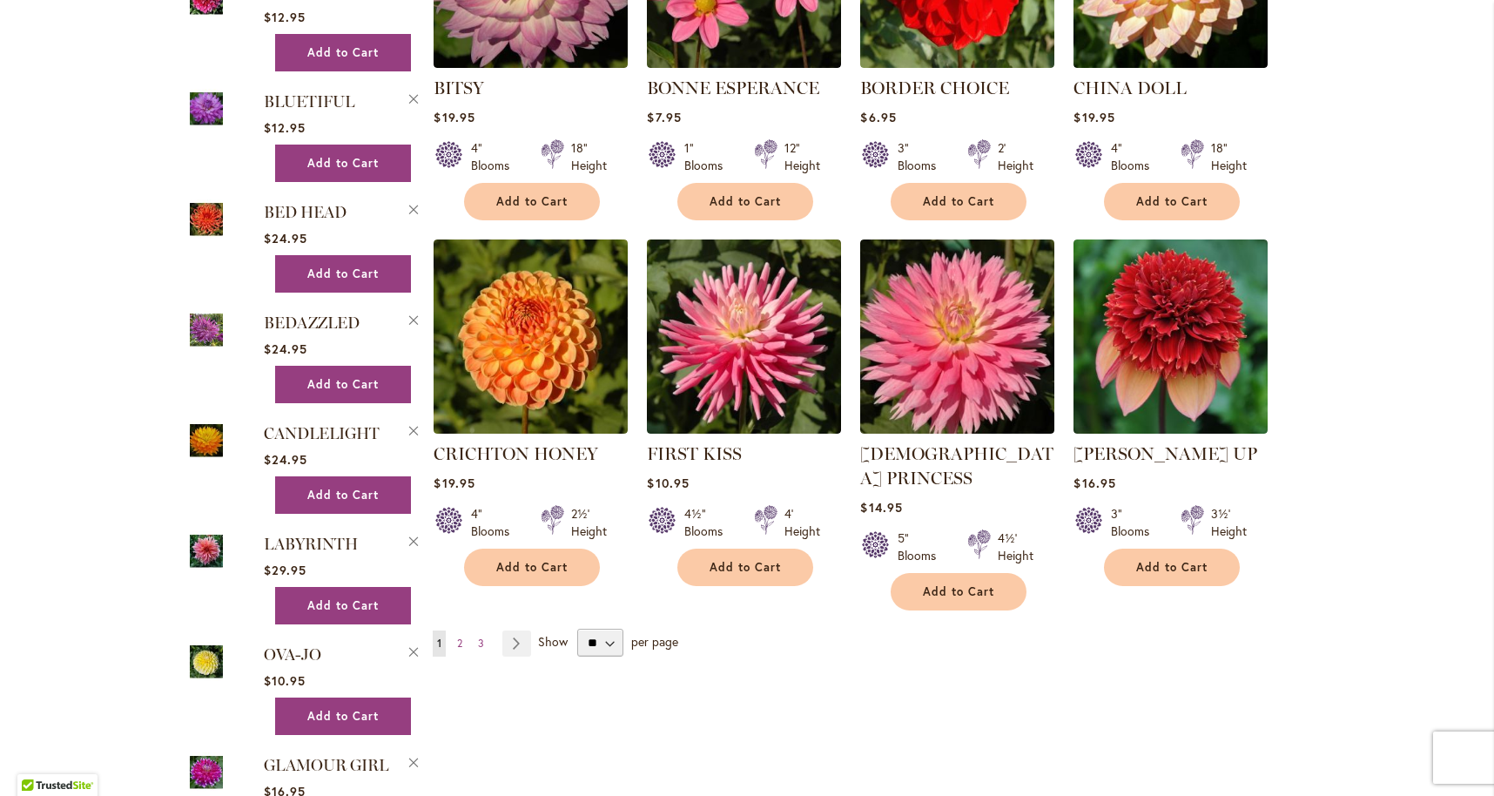
scroll to position [1280, 0]
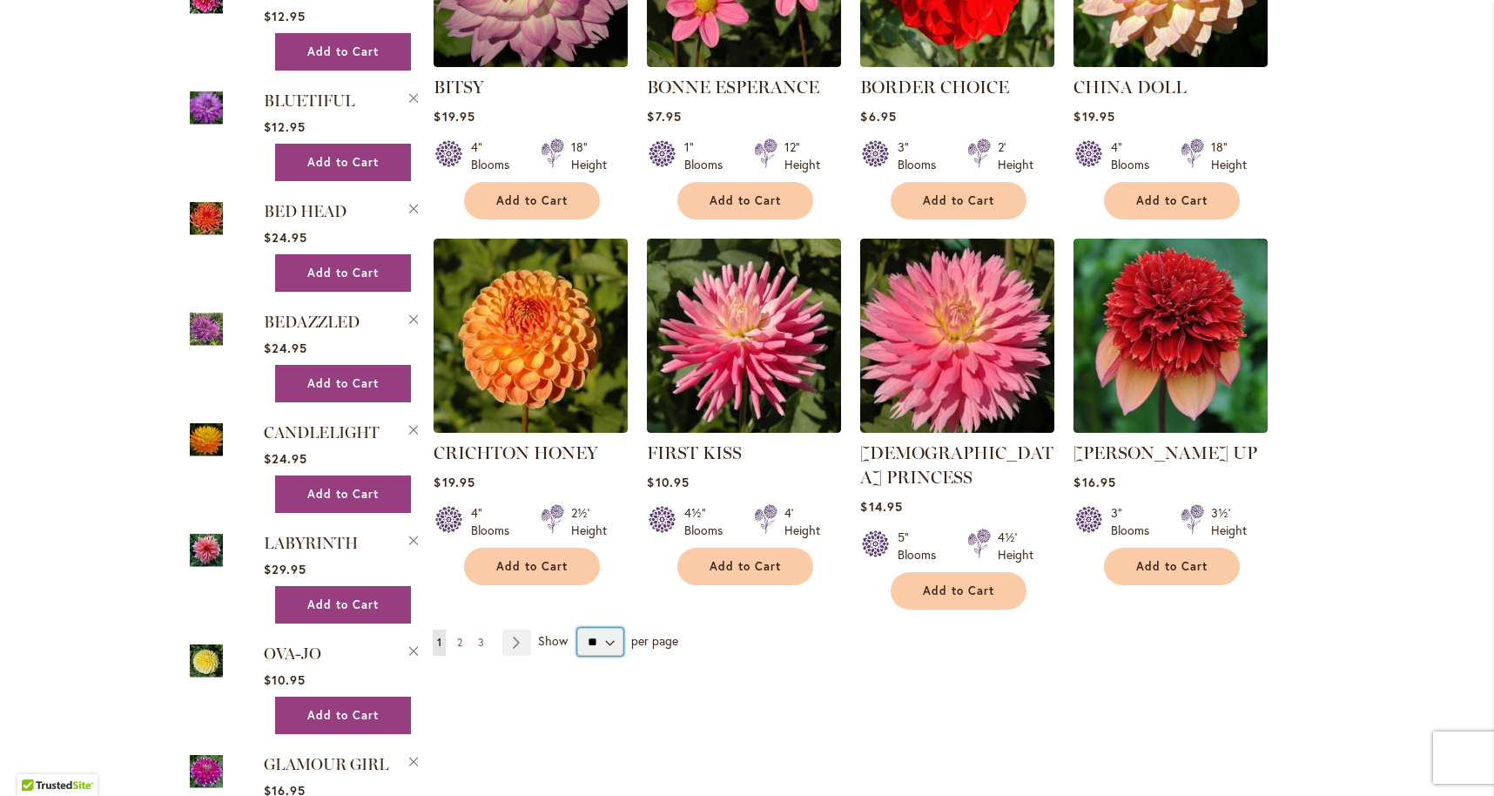
select select "**"
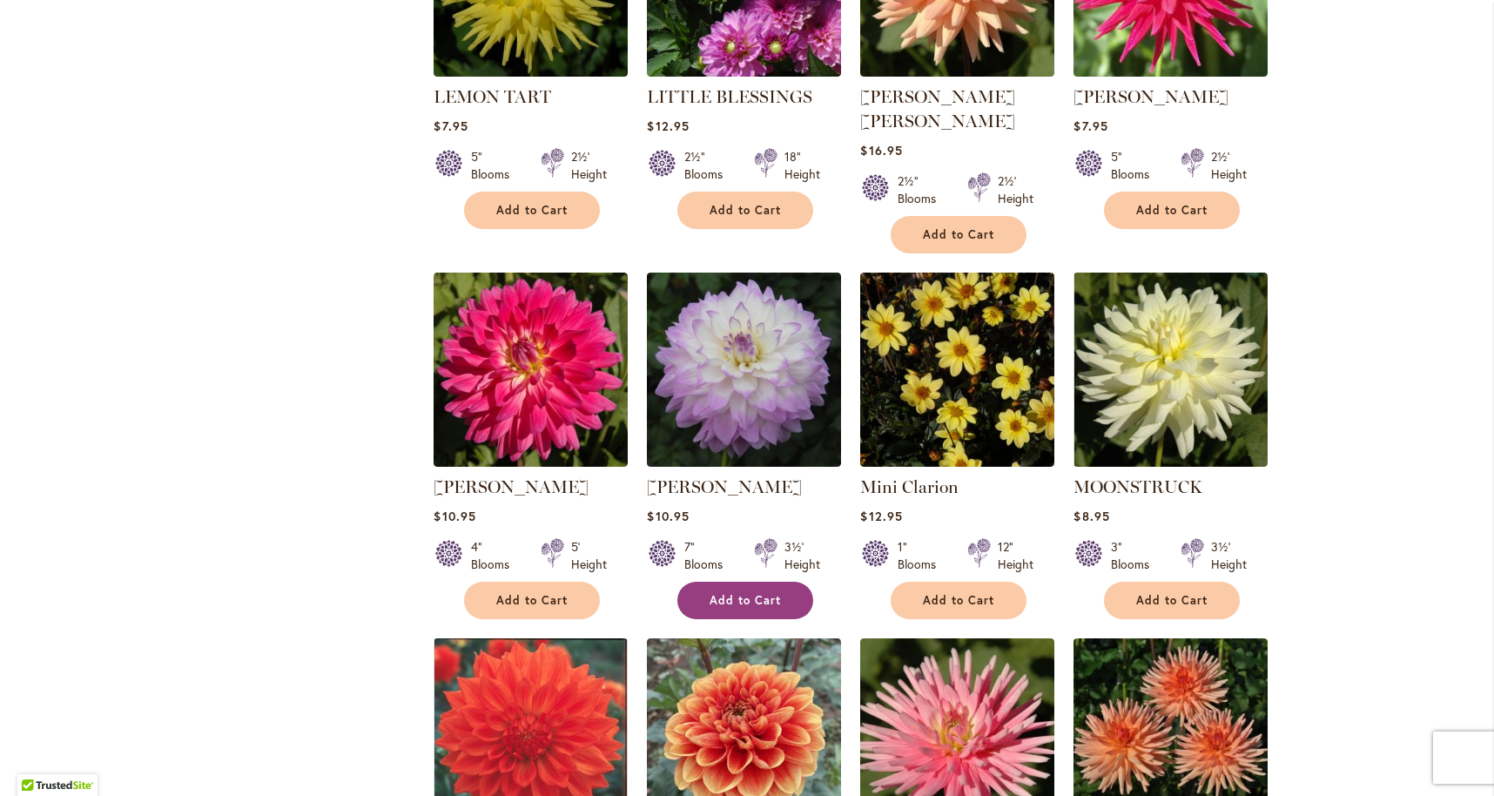
scroll to position [2410, 0]
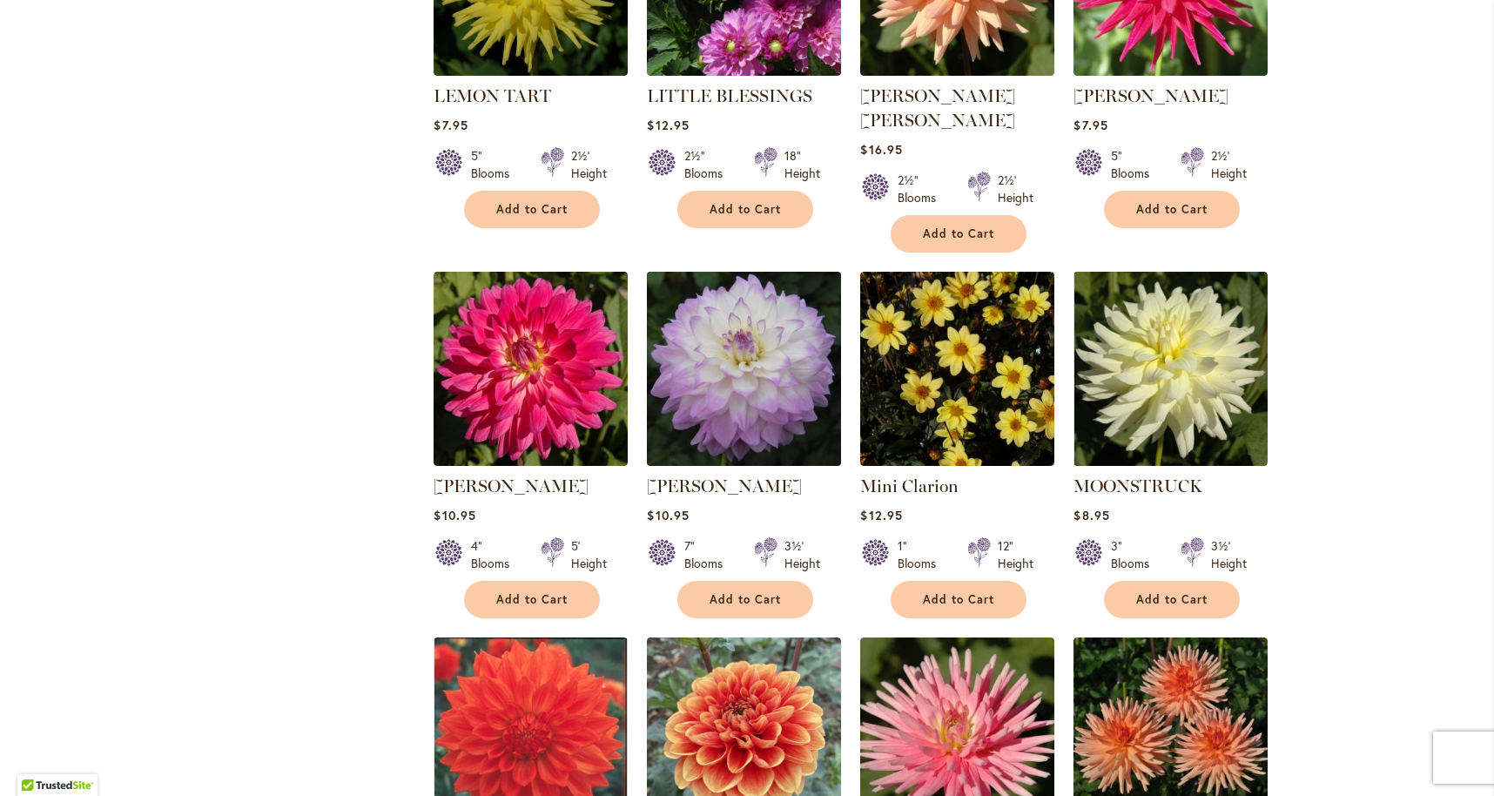
click at [741, 346] on img at bounding box center [744, 368] width 204 height 204
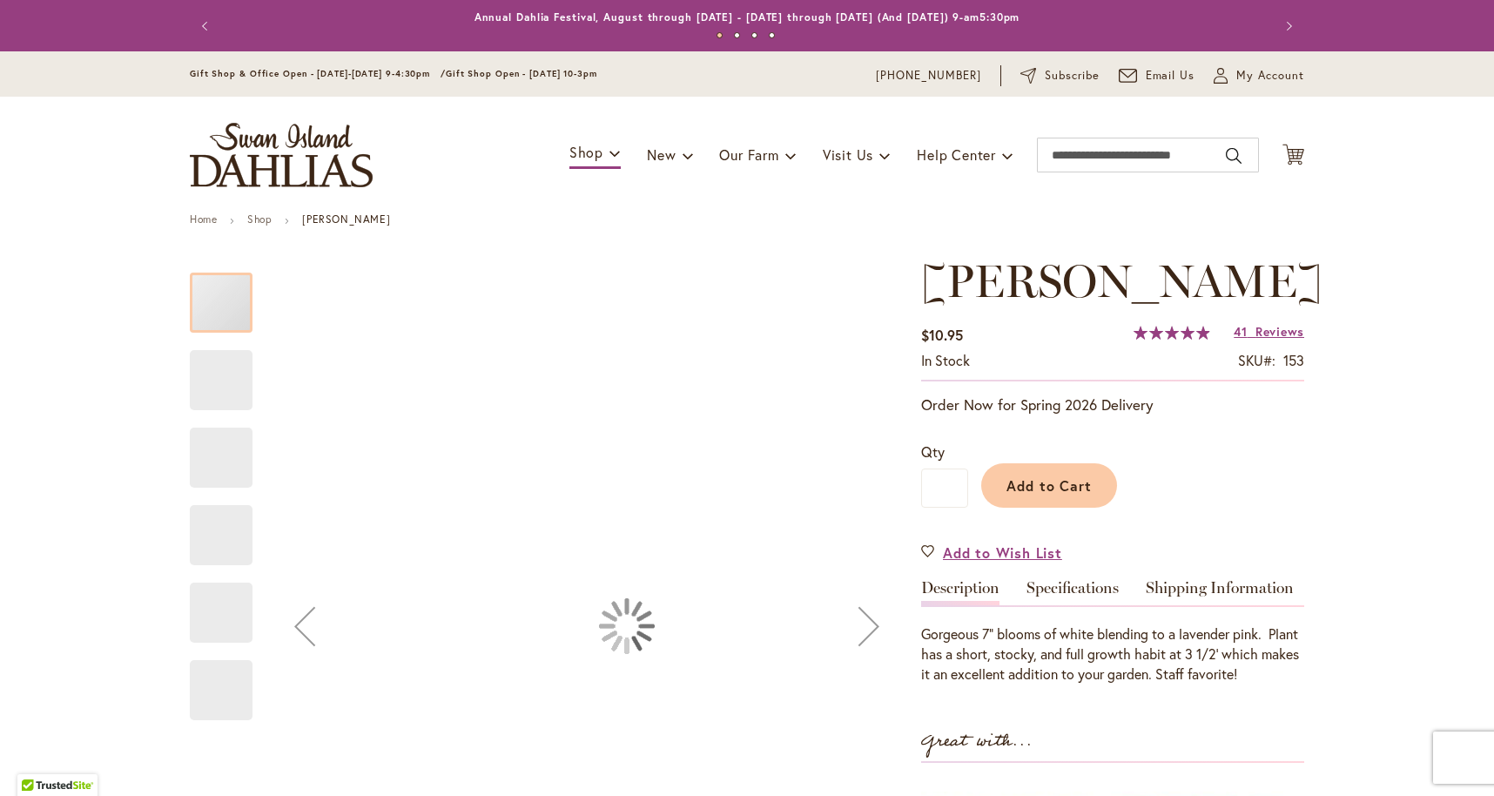
type input "****"
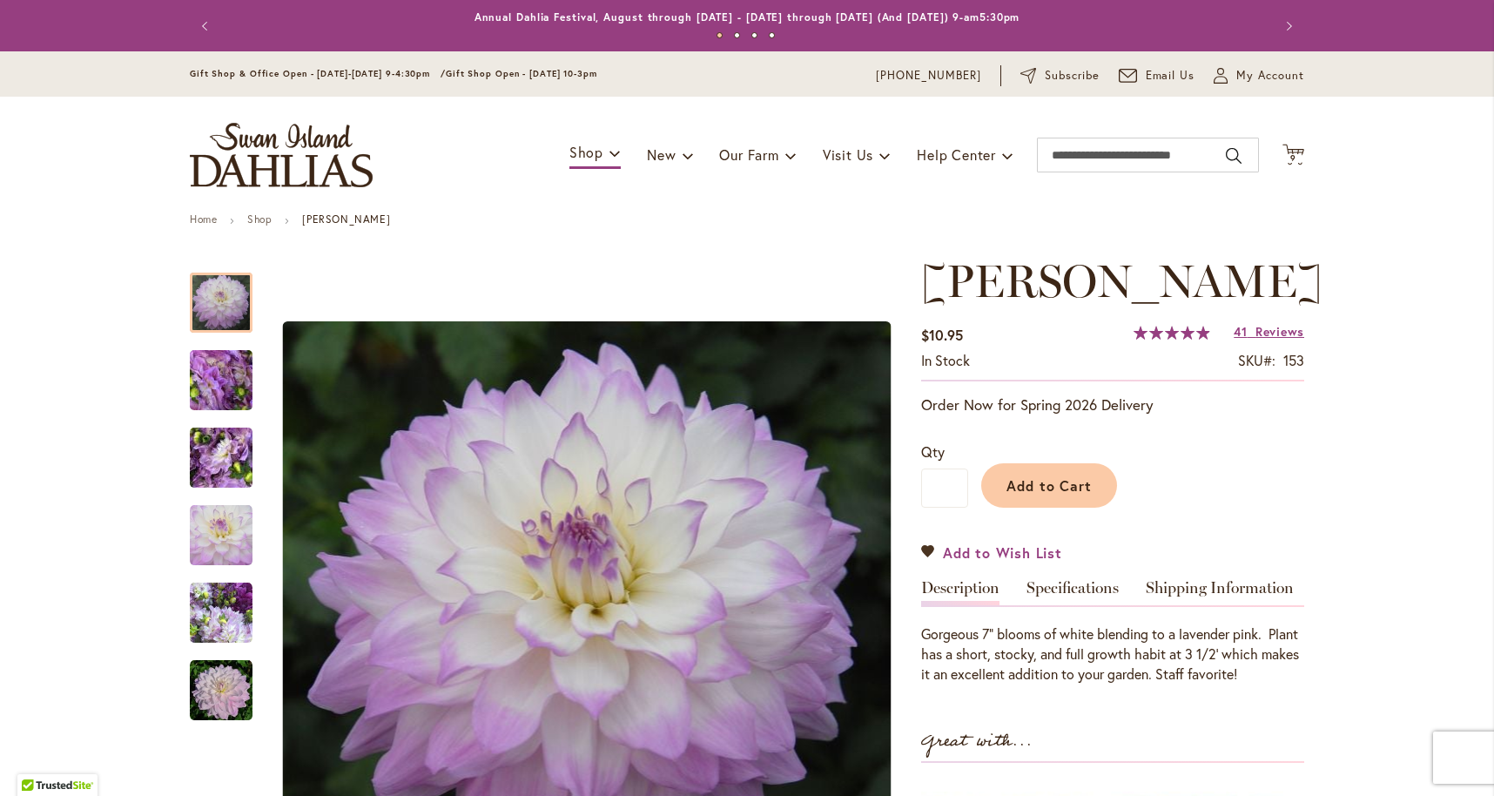
click at [955, 562] on span "Add to Wish List" at bounding box center [1002, 552] width 119 height 20
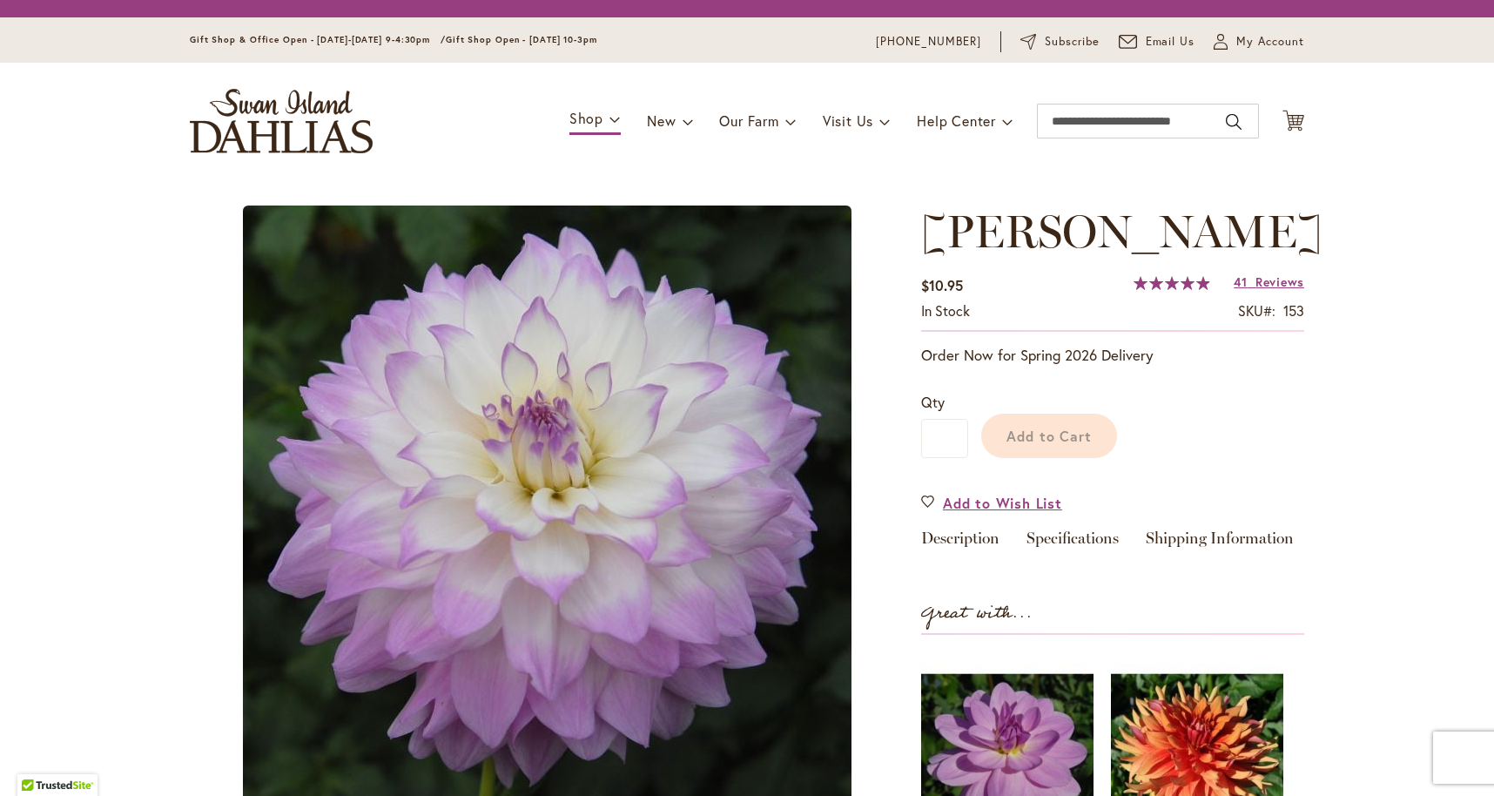
type input "****"
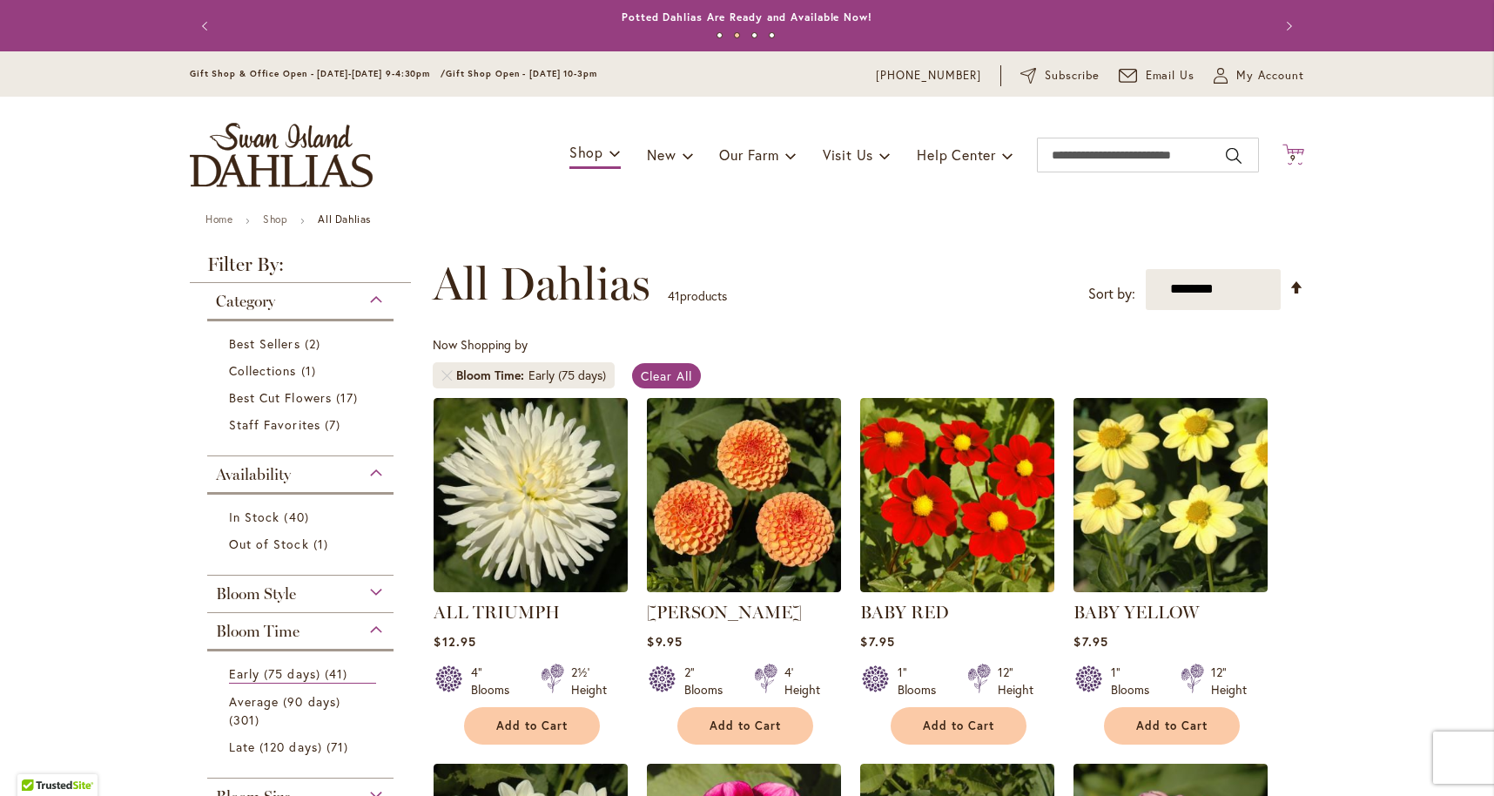
click at [1290, 154] on span "9" at bounding box center [1293, 157] width 6 height 11
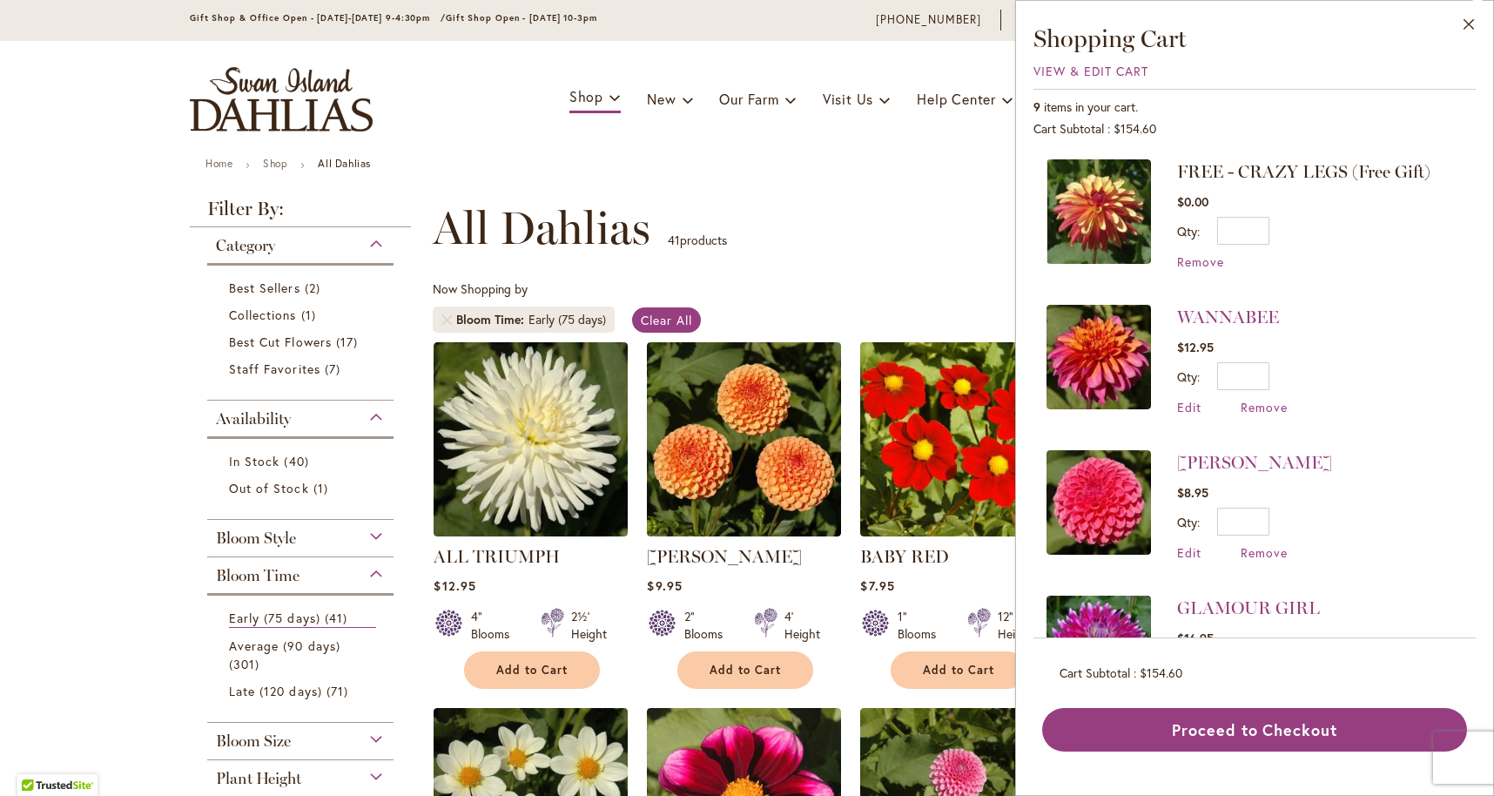
scroll to position [58, 0]
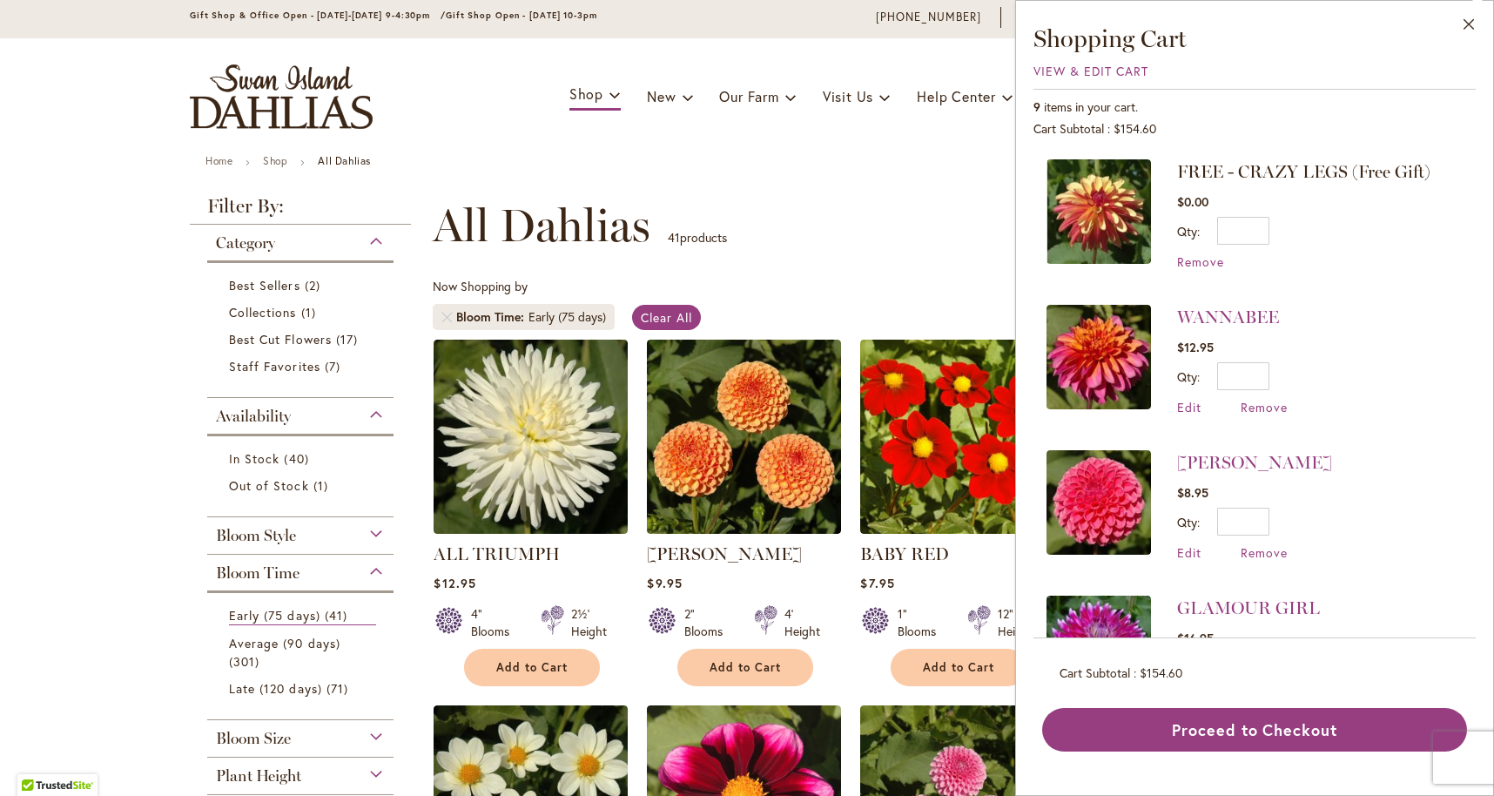
click at [245, 245] on span "Category" at bounding box center [245, 242] width 59 height 19
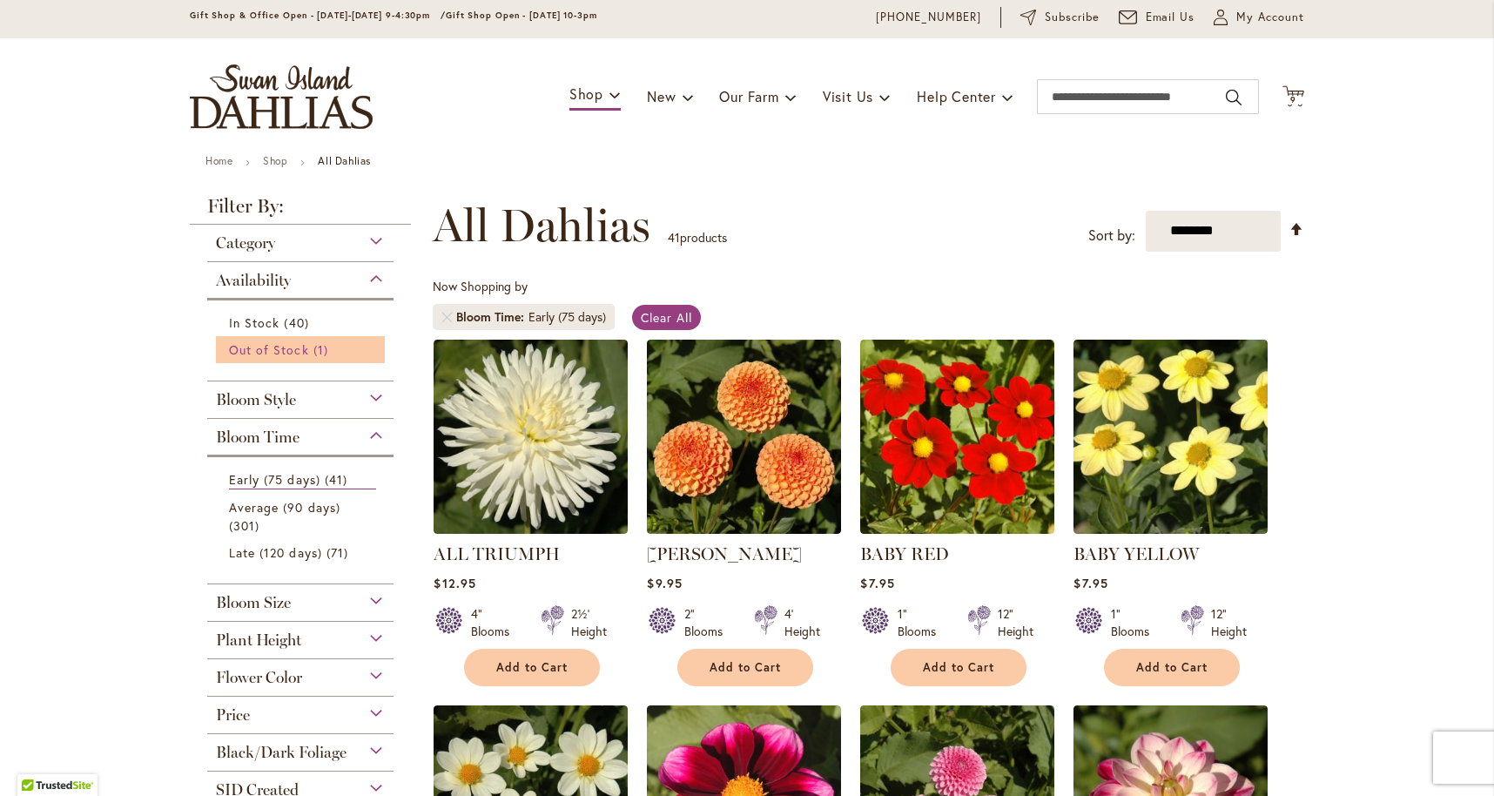
click at [271, 348] on span "Out of Stock" at bounding box center [269, 349] width 80 height 17
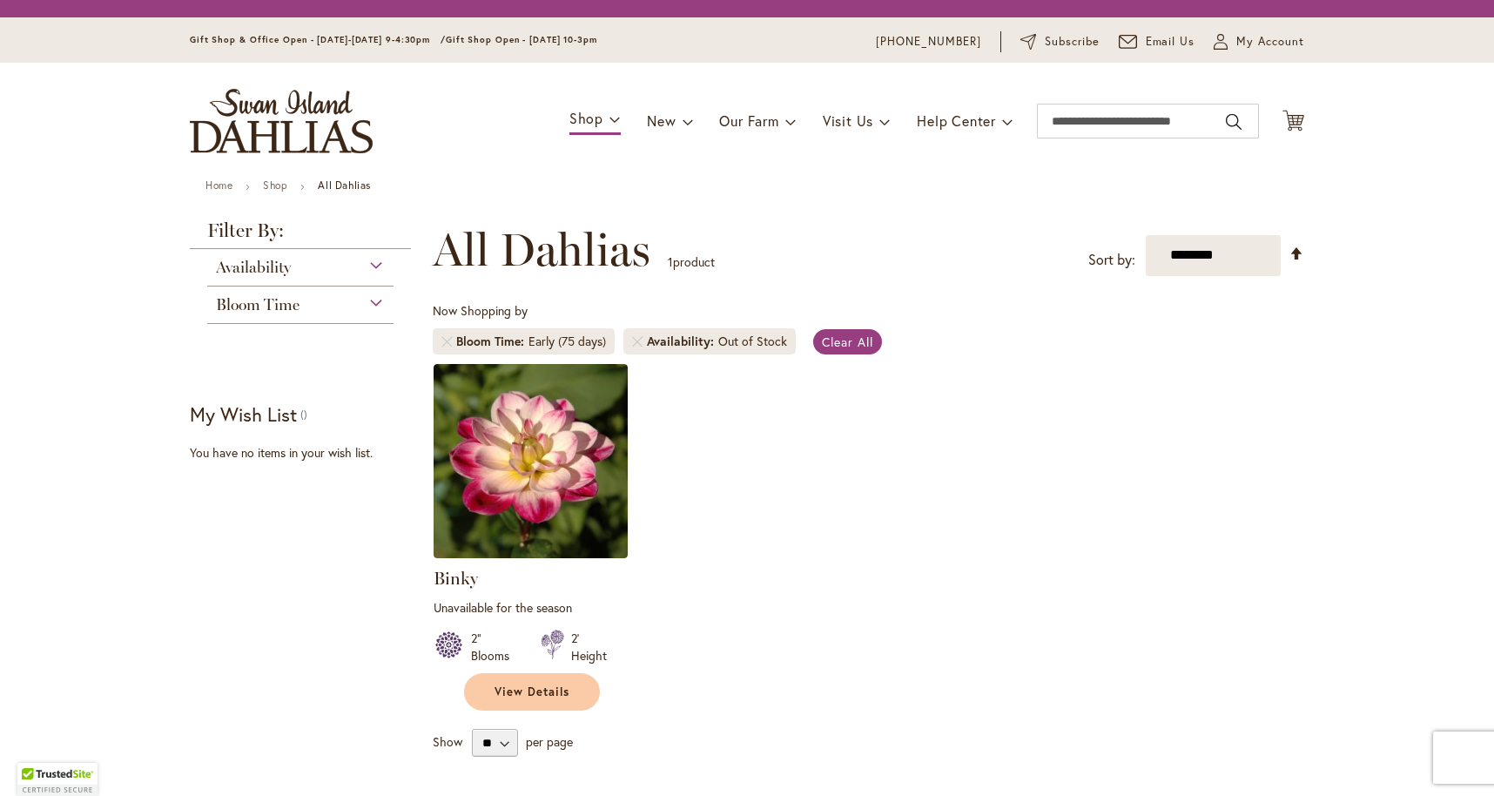
scroll to position [323, 0]
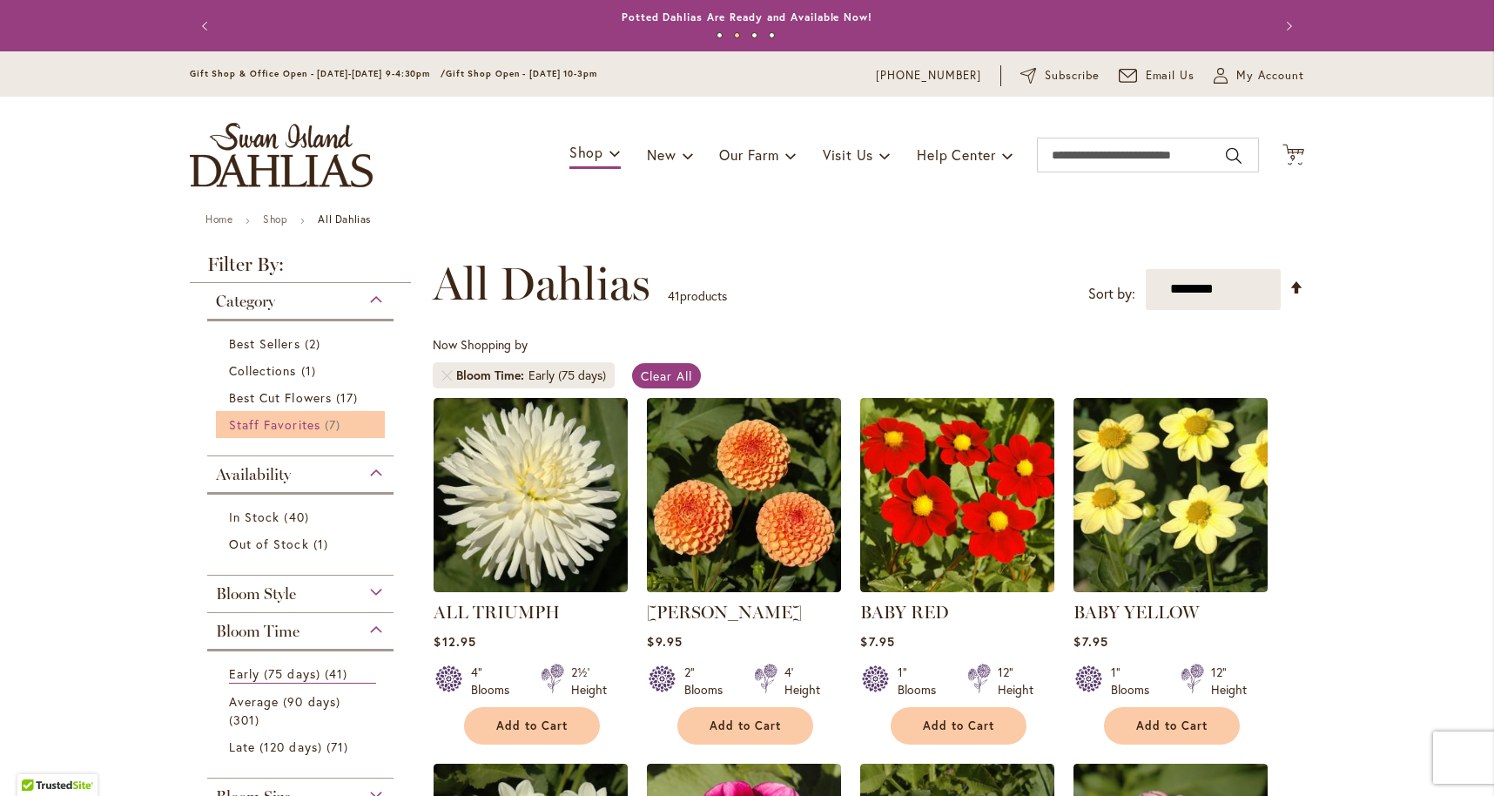
click at [286, 427] on span "Staff Favorites" at bounding box center [274, 424] width 91 height 17
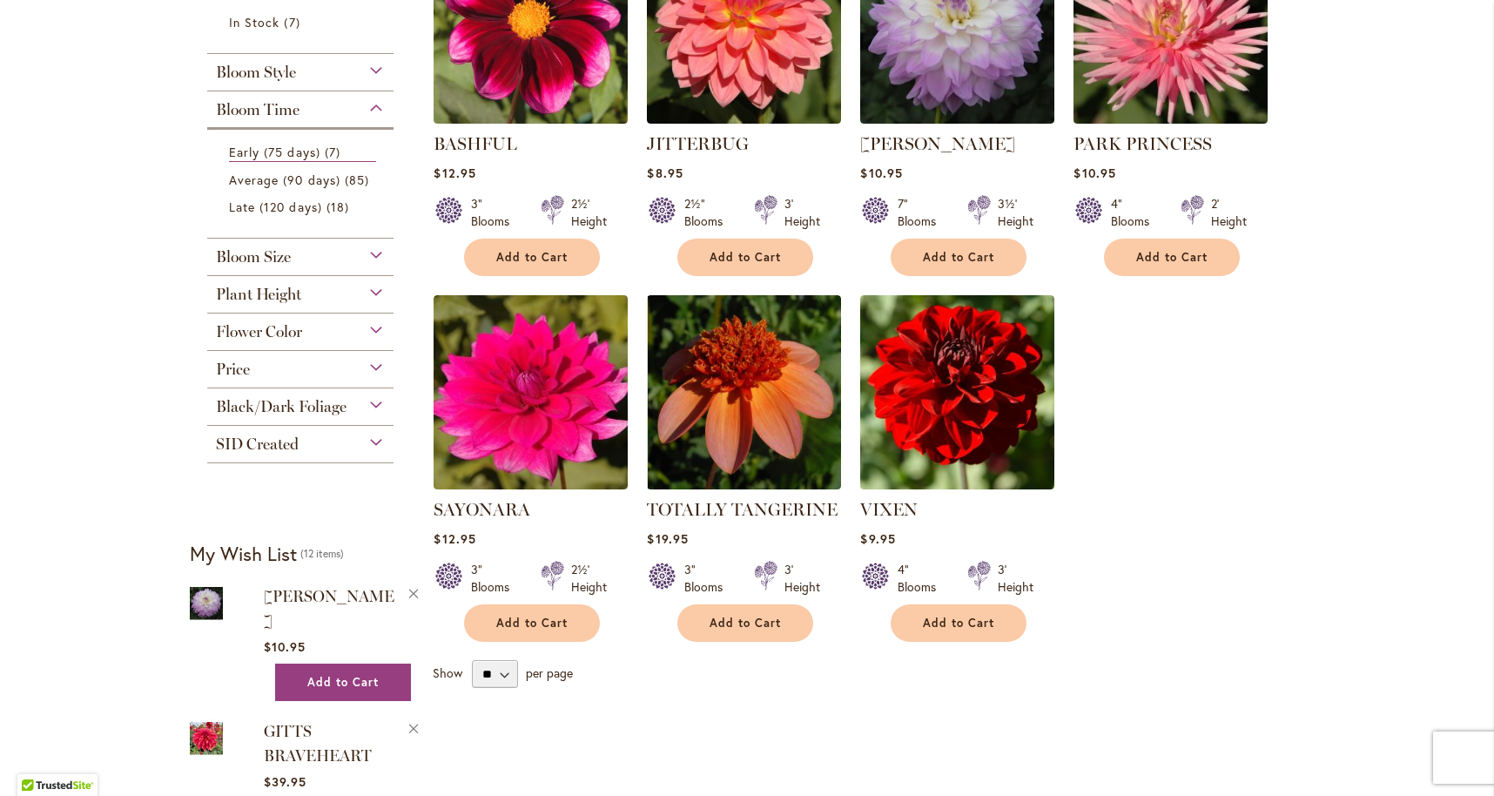
scroll to position [471, 0]
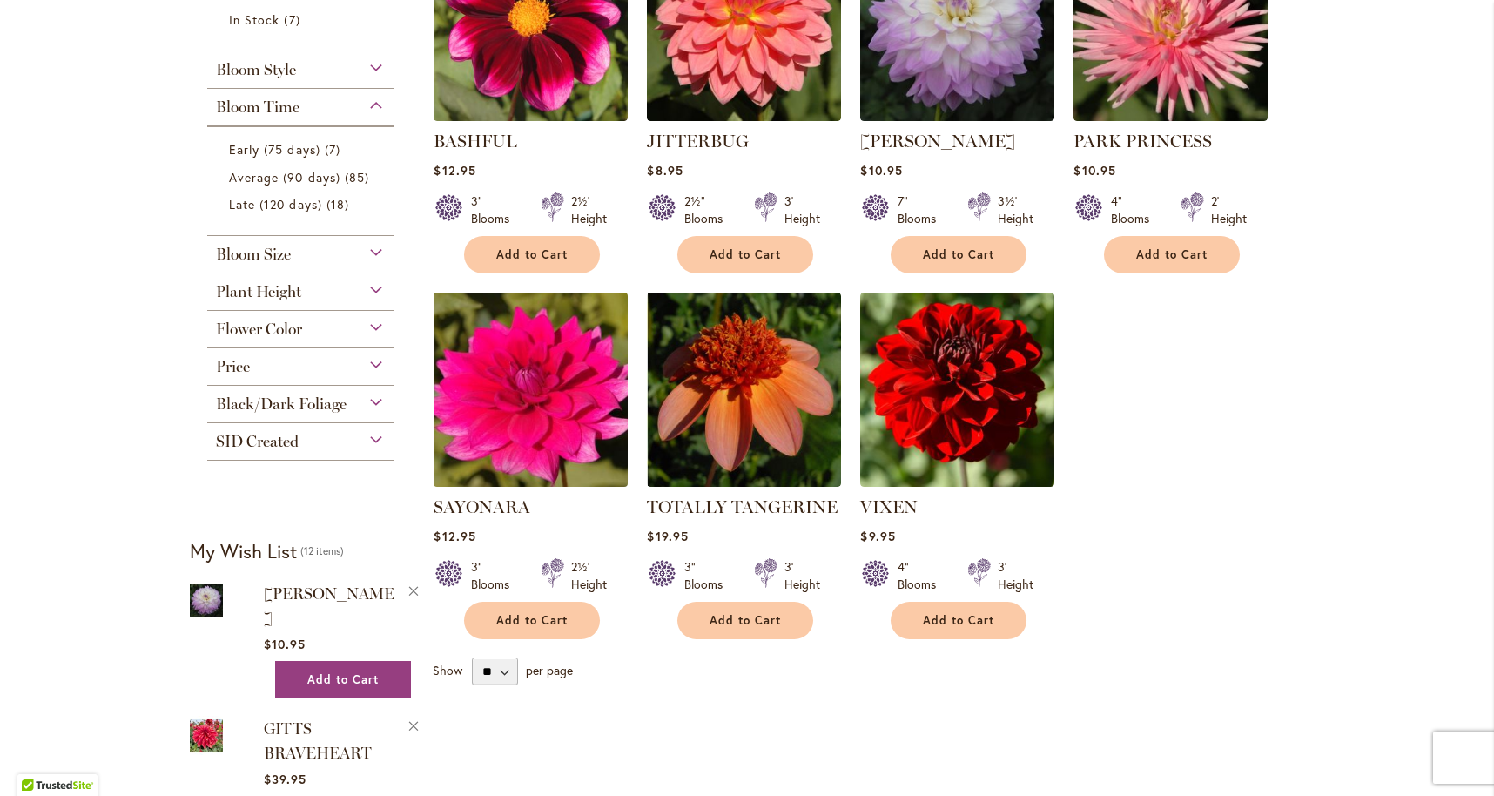
click at [511, 410] on img at bounding box center [531, 389] width 204 height 204
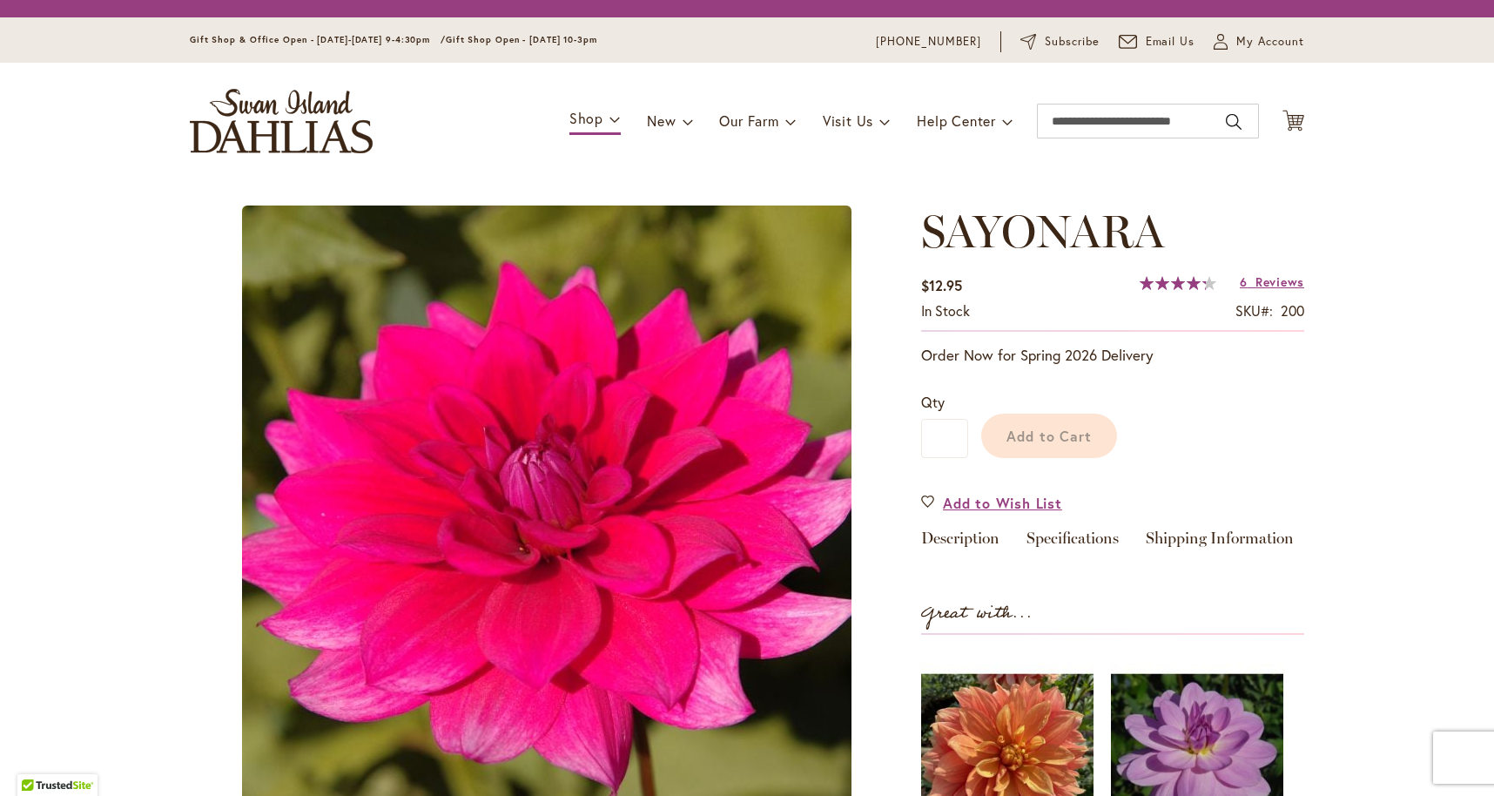
type input "****"
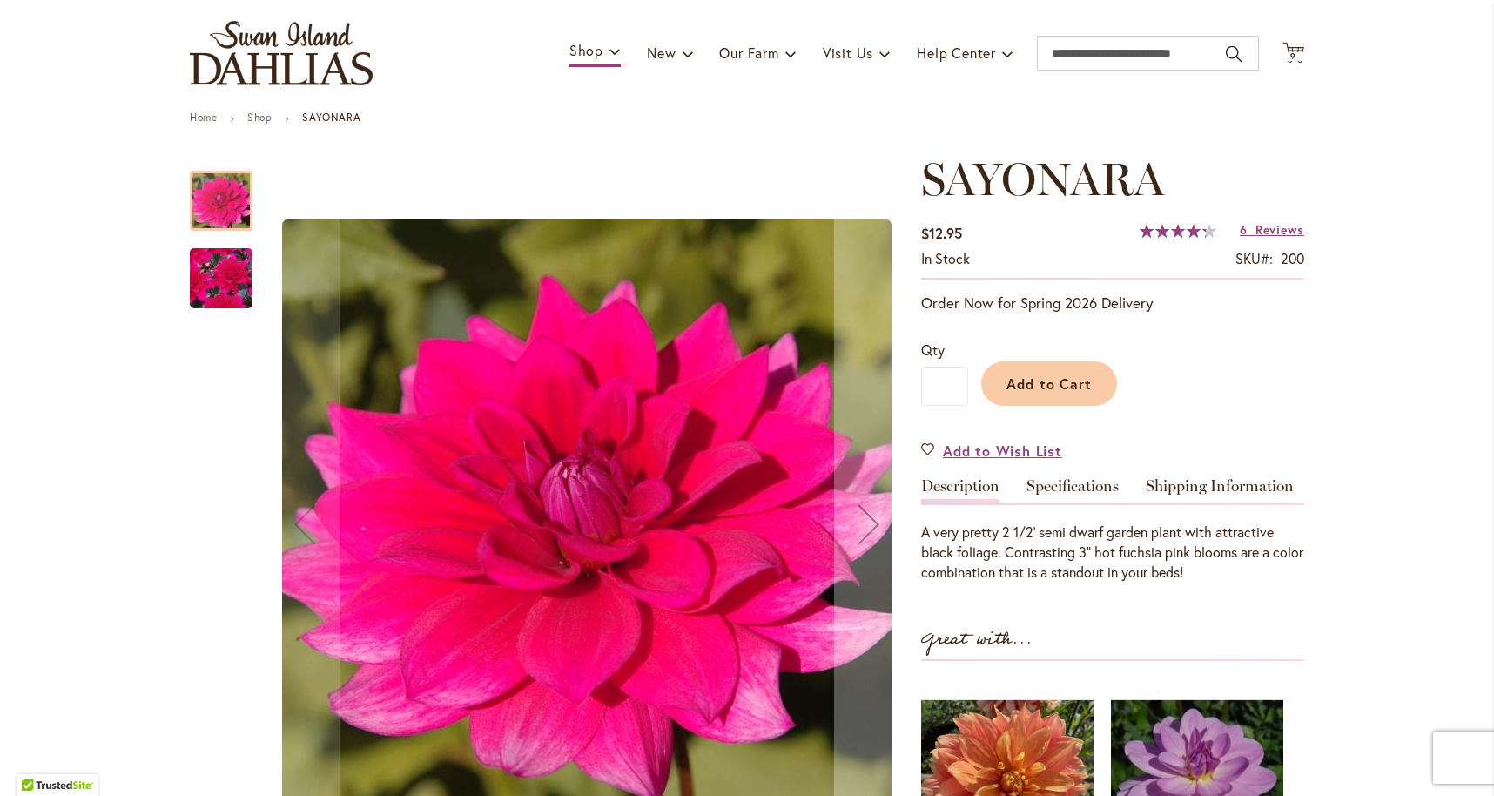
scroll to position [101, 0]
click at [242, 307] on img "SAYONARA" at bounding box center [220, 279] width 125 height 113
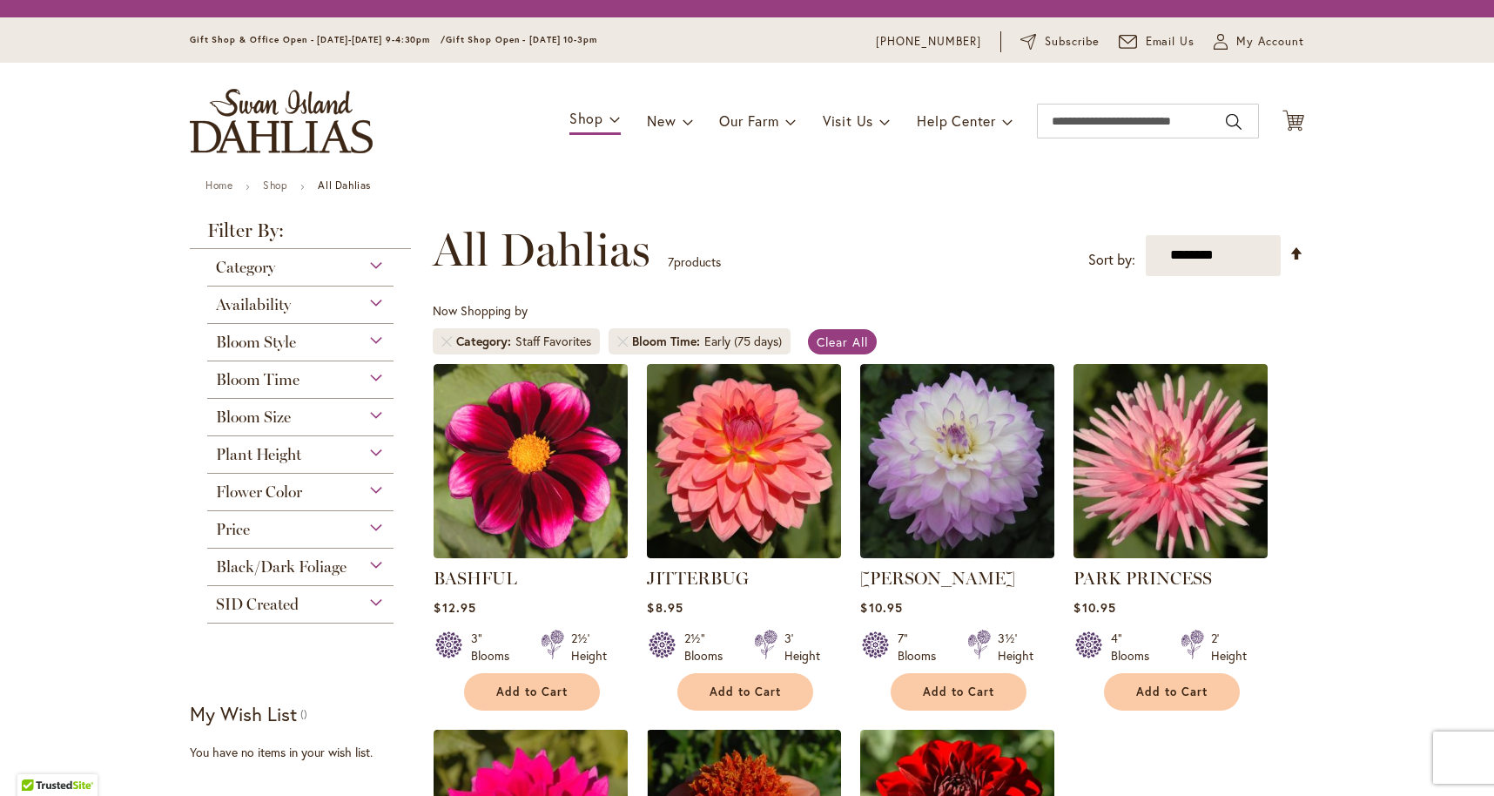
scroll to position [323, 0]
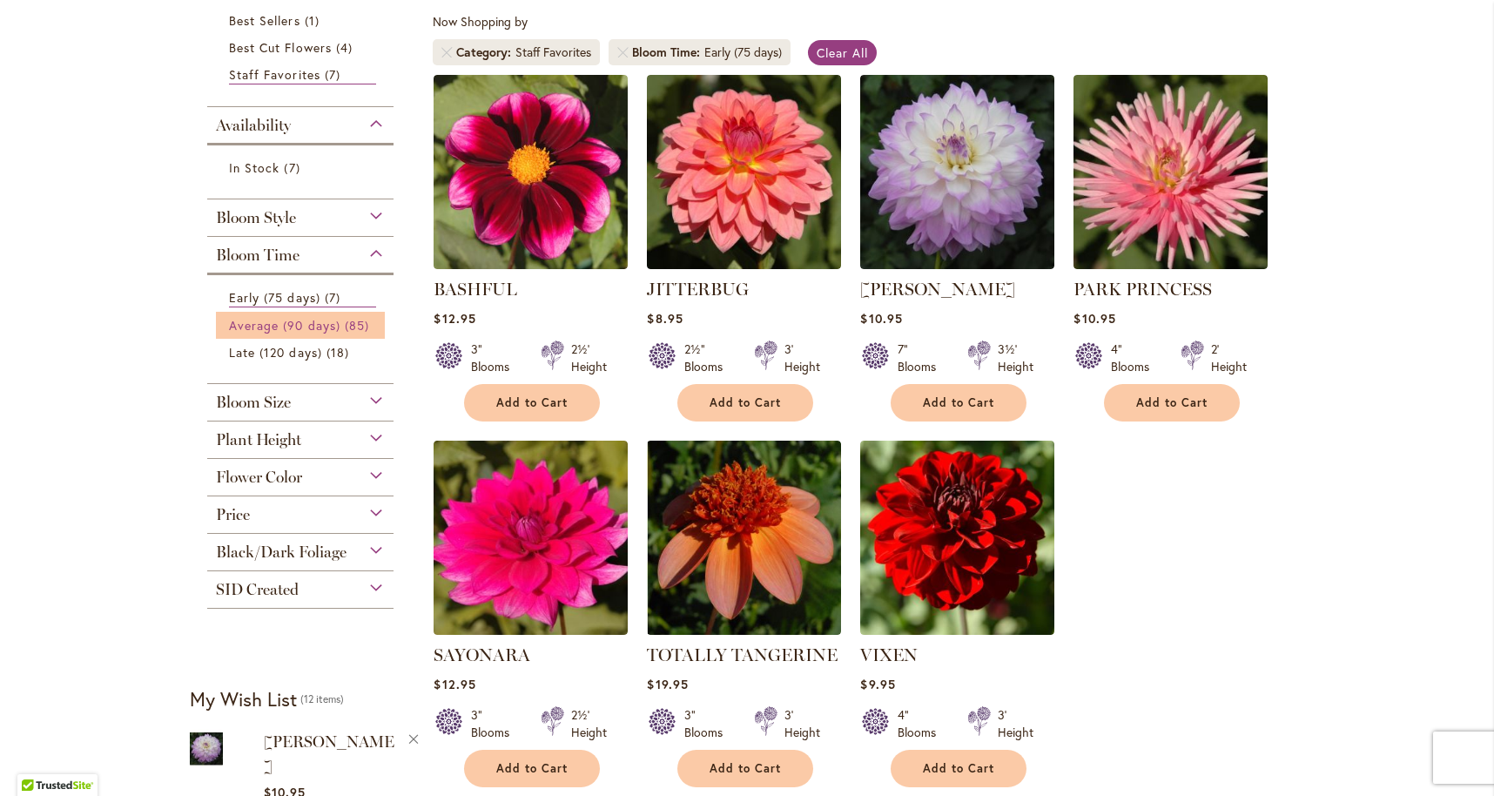
click at [274, 320] on span "Average (90 days)" at bounding box center [284, 325] width 111 height 17
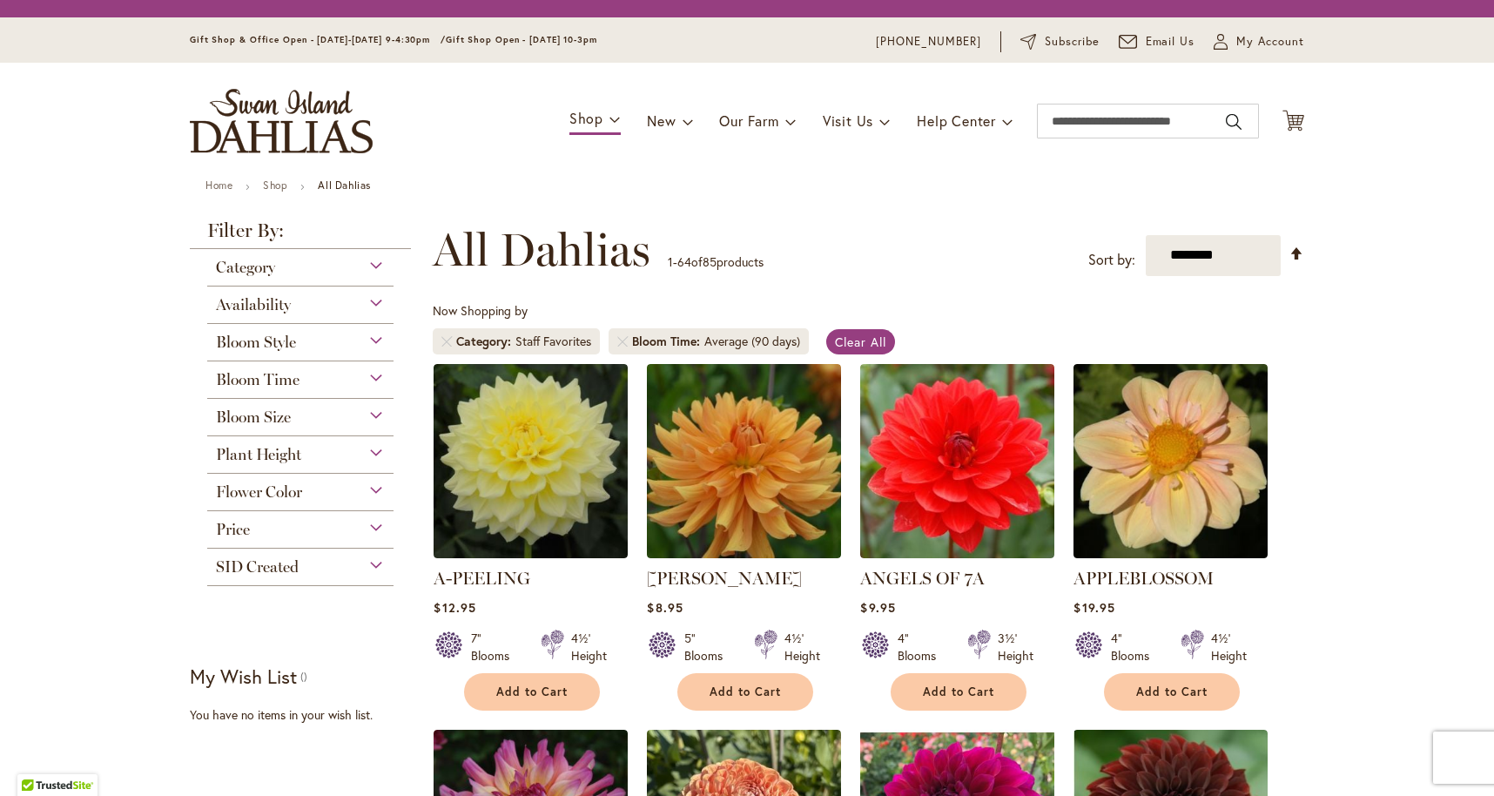
scroll to position [236, 0]
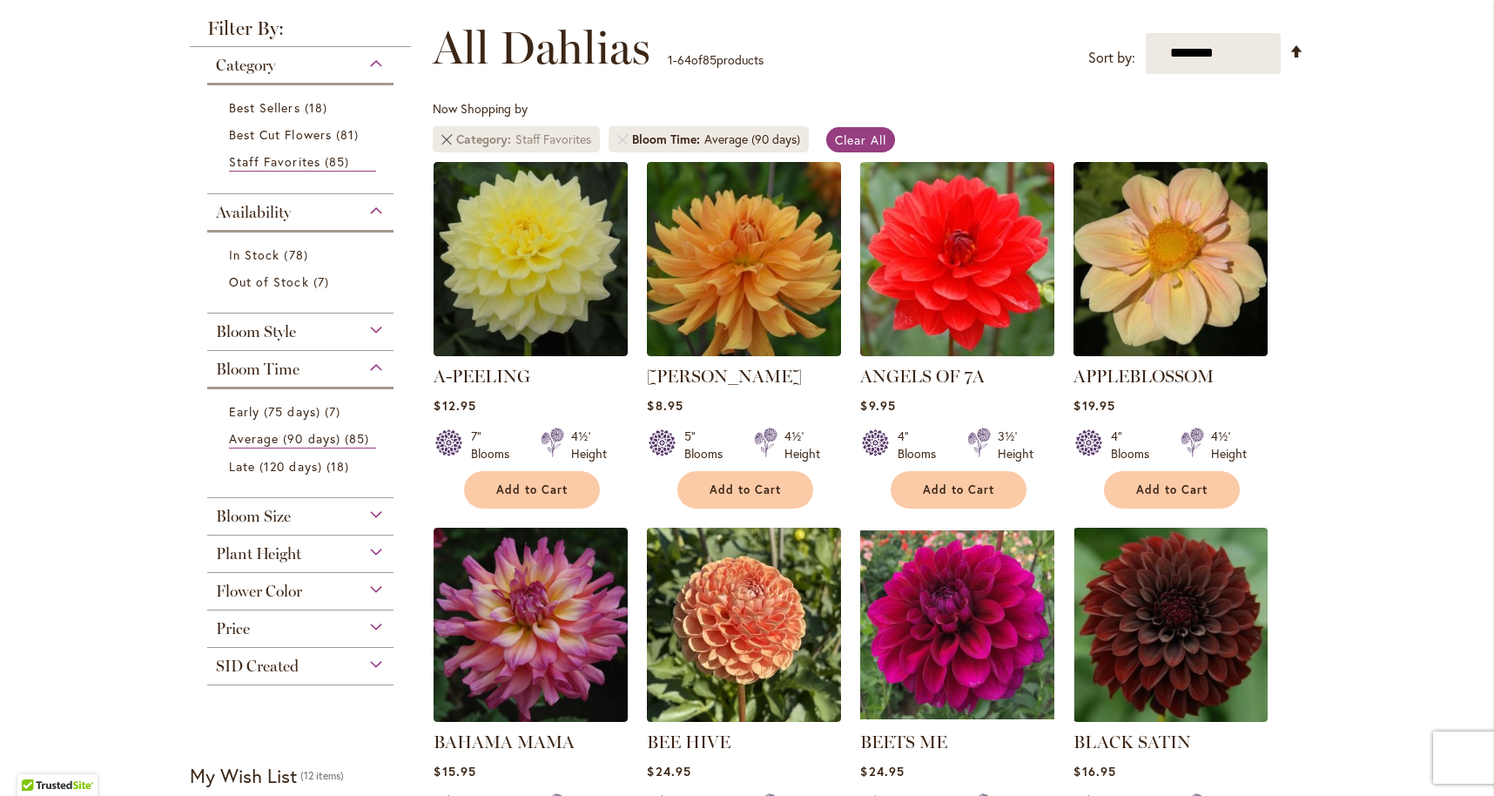
click at [445, 136] on link "Remove Category Staff Favorites" at bounding box center [446, 139] width 10 height 10
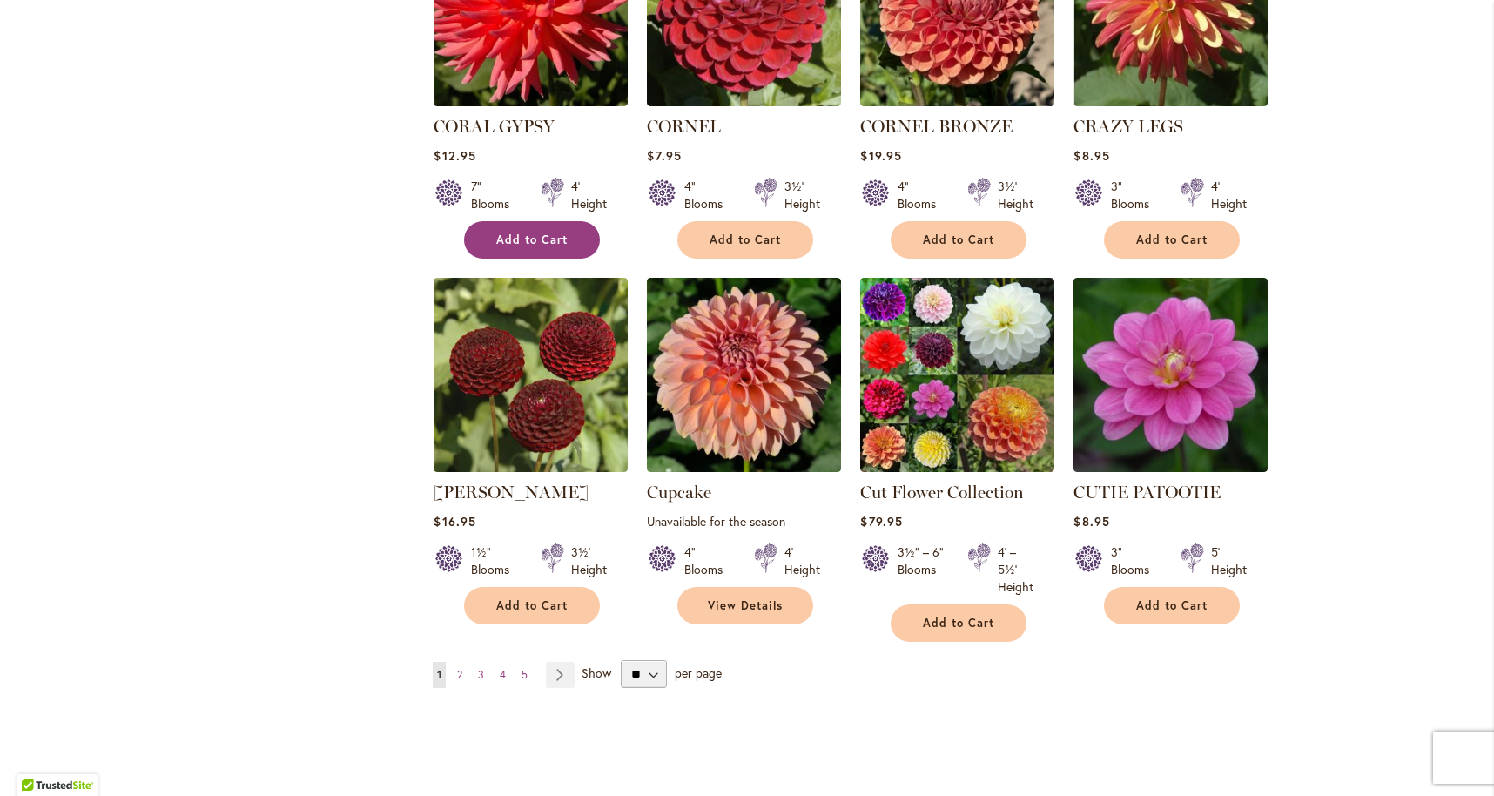
scroll to position [5742, 0]
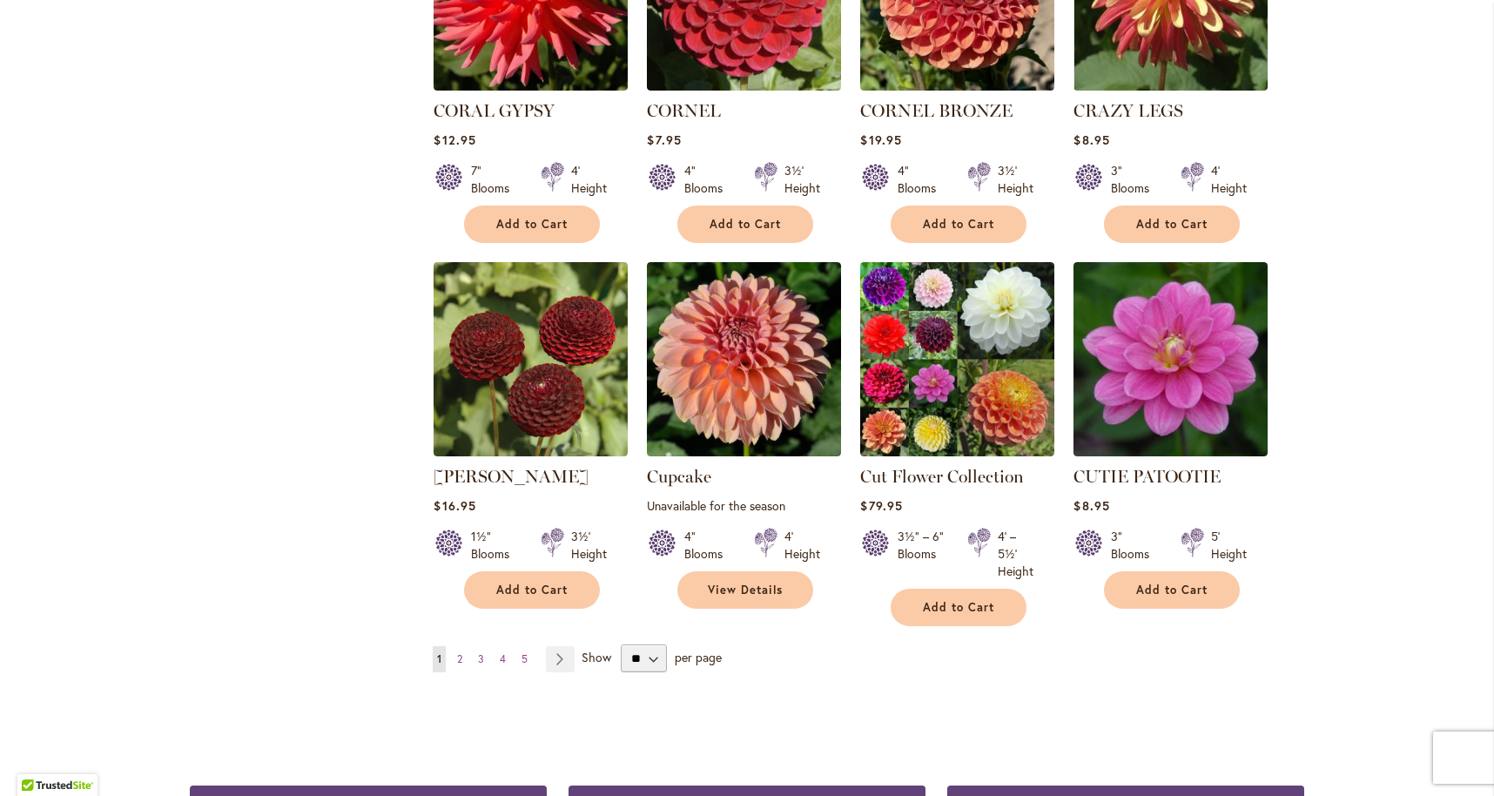
click at [462, 652] on span "2" at bounding box center [459, 658] width 5 height 13
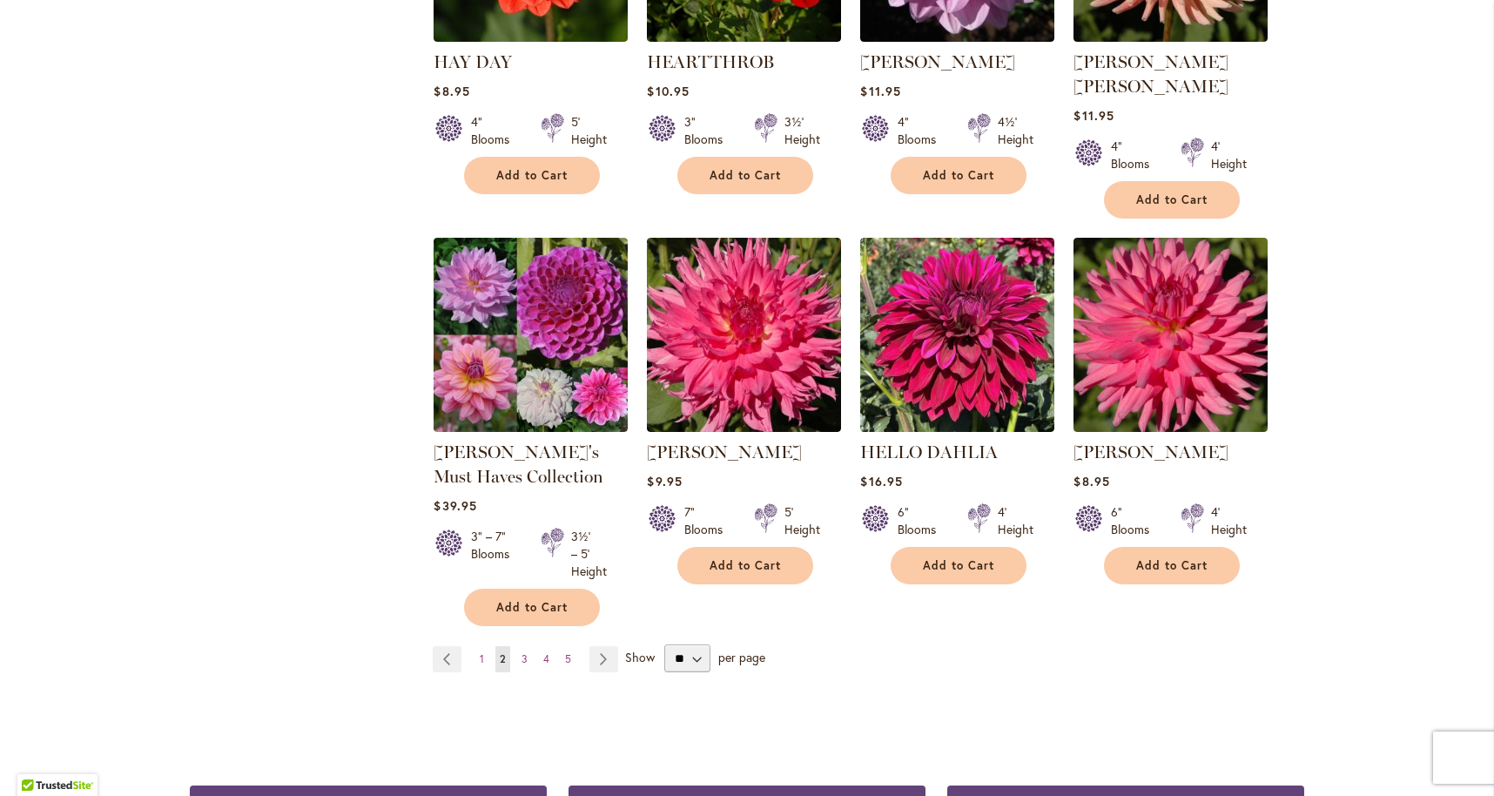
scroll to position [5875, 0]
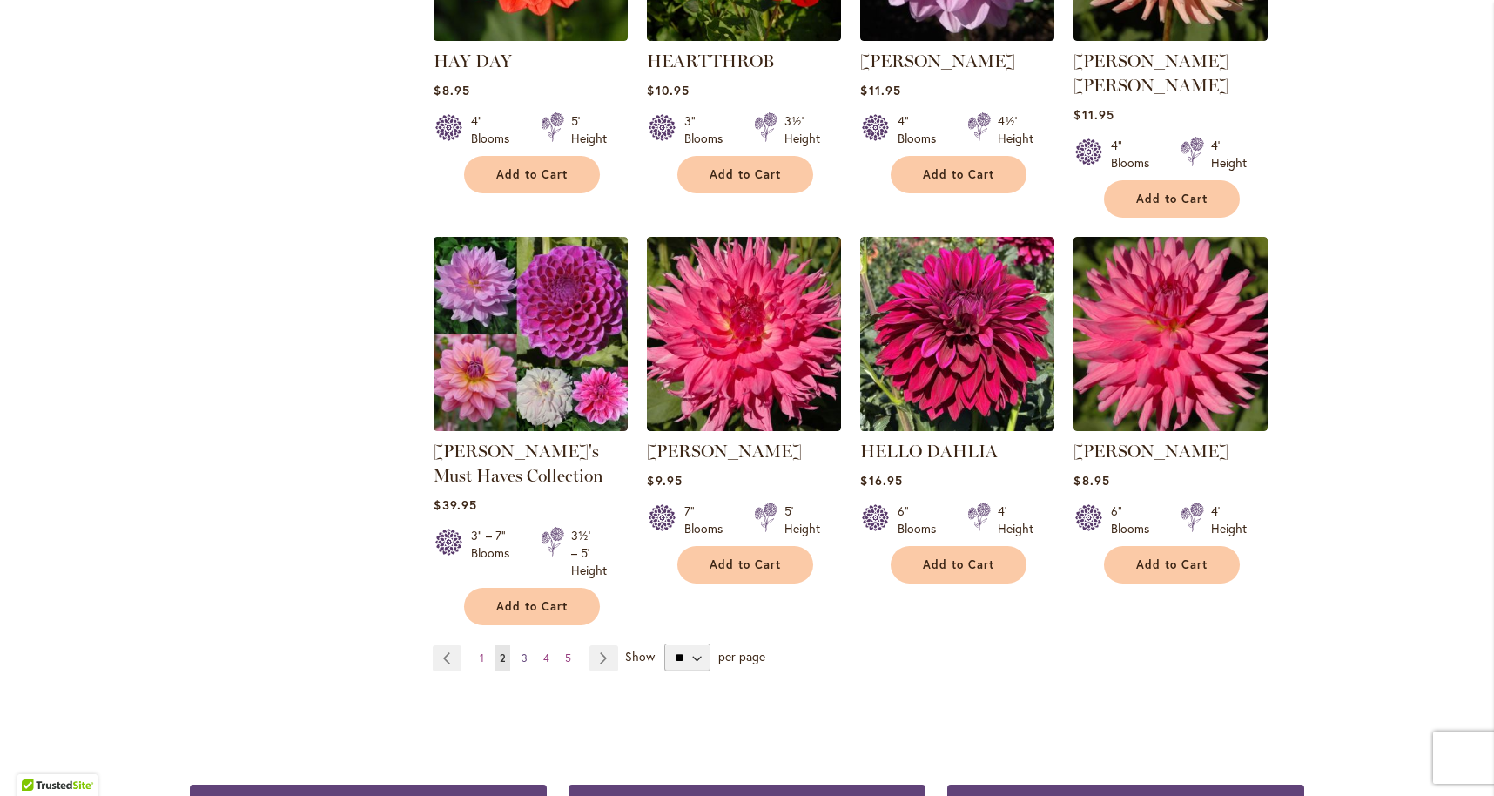
click at [521, 651] on span "3" at bounding box center [524, 657] width 6 height 13
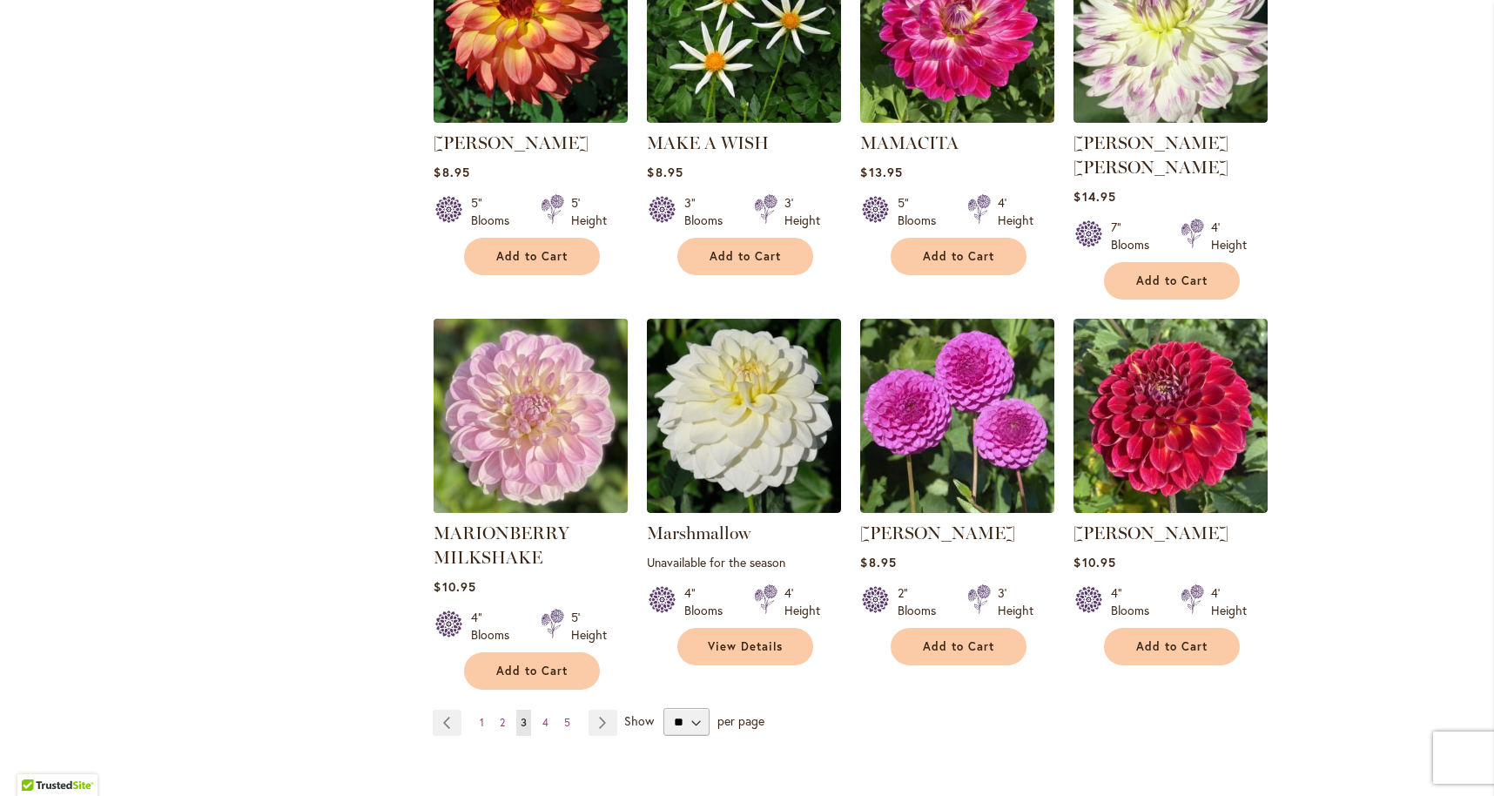
scroll to position [5759, 0]
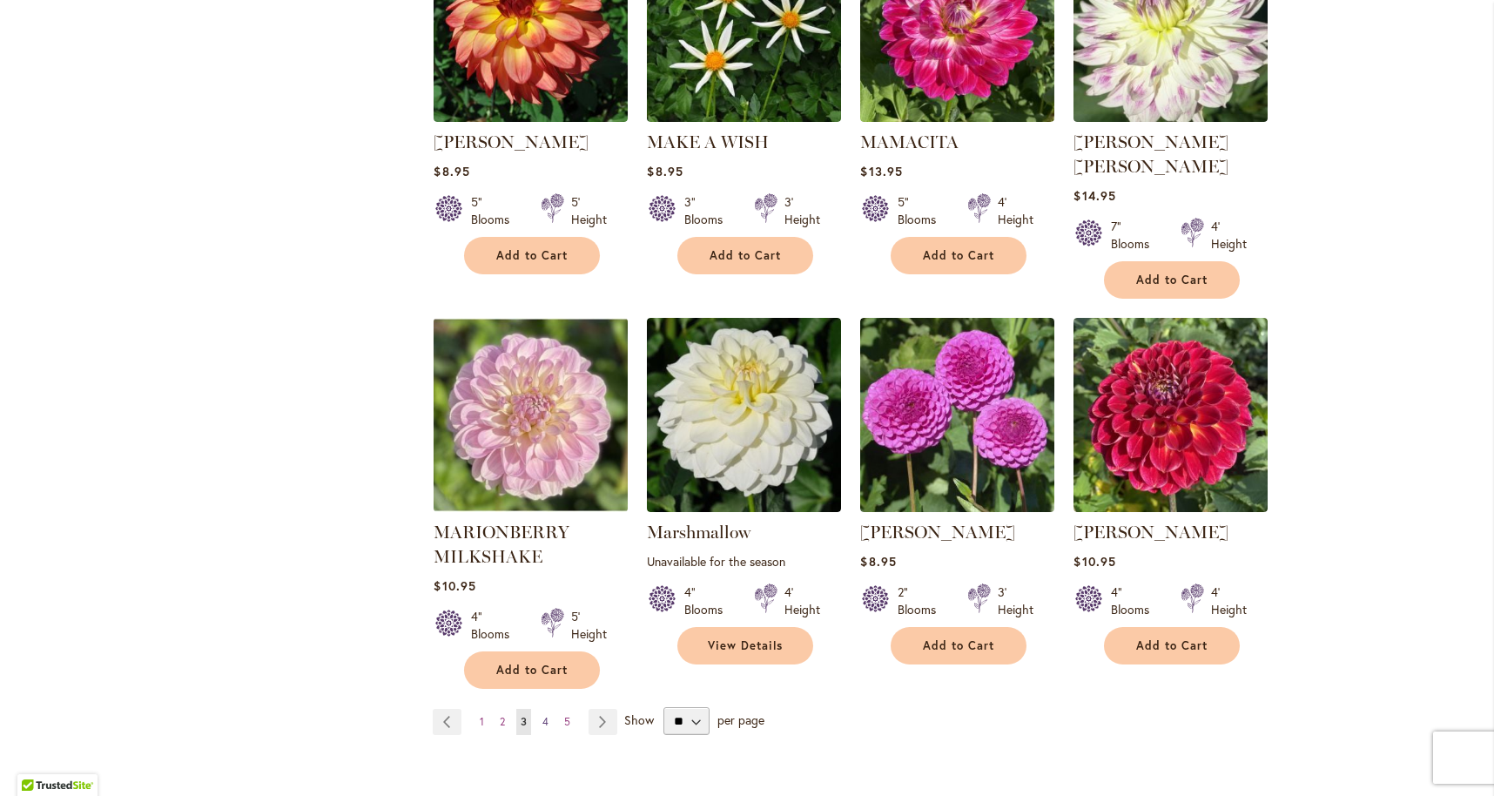
click at [550, 709] on link "Page 4" at bounding box center [545, 722] width 15 height 26
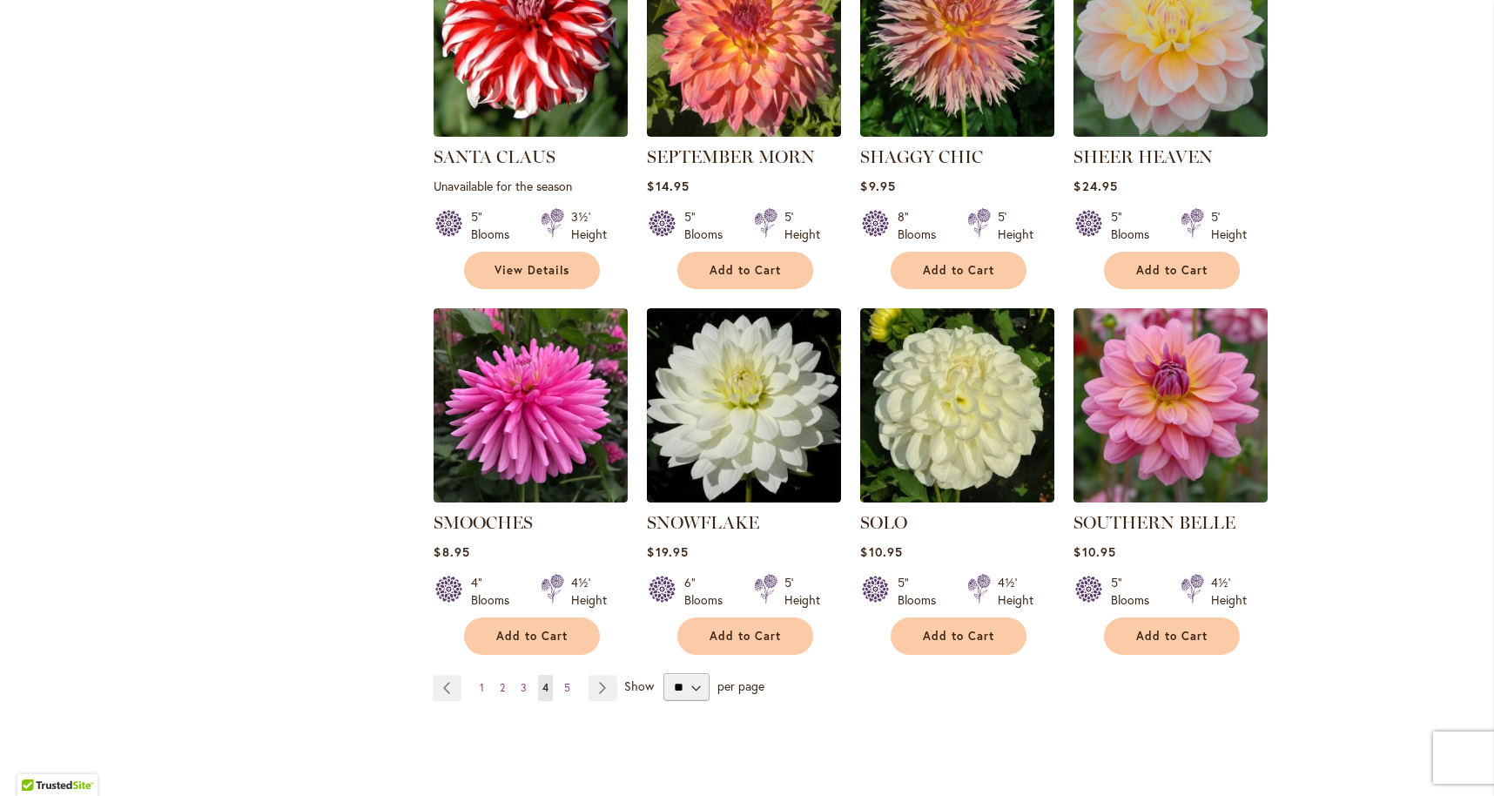
scroll to position [5722, 0]
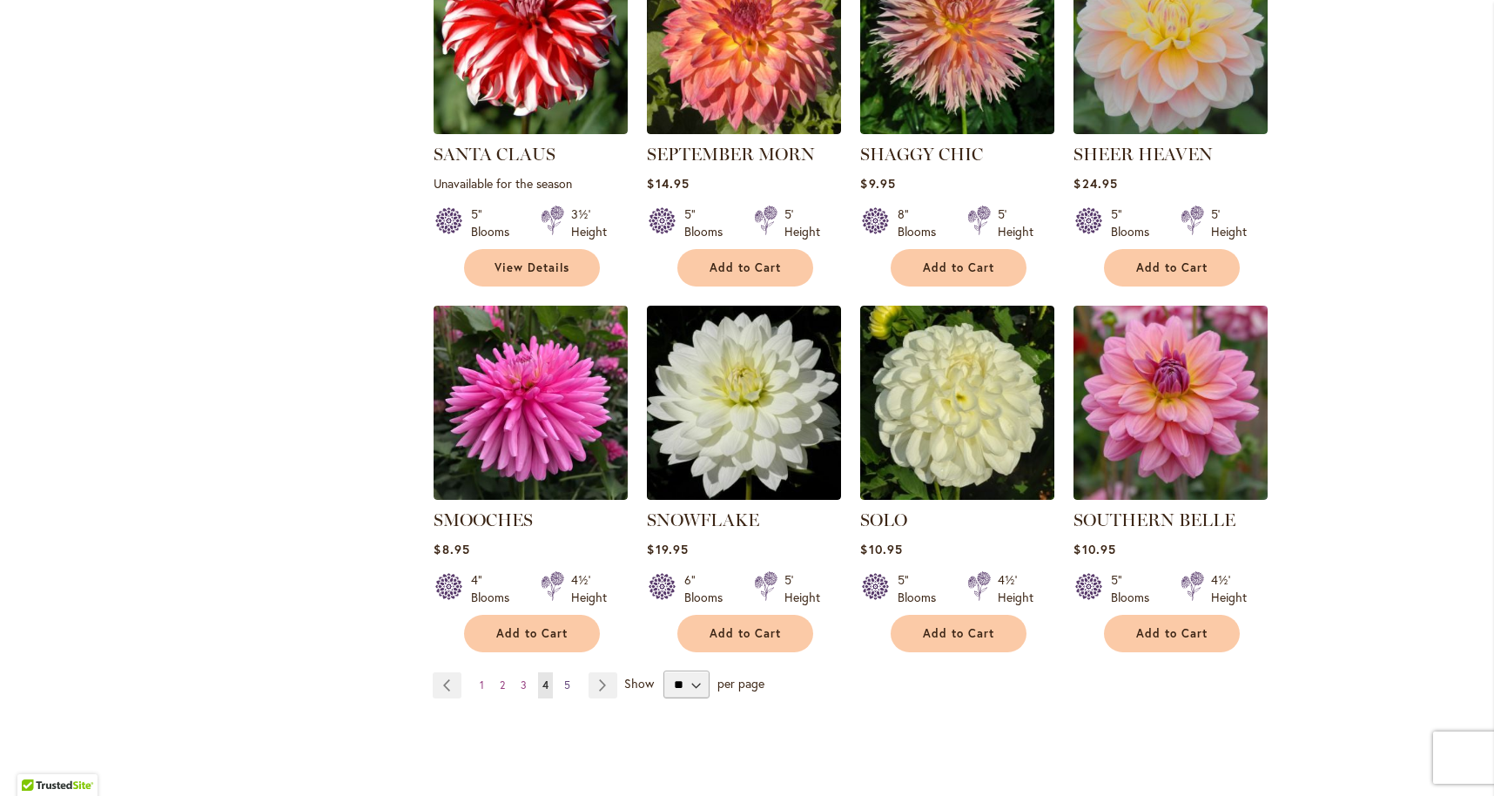
click at [565, 678] on span "5" at bounding box center [567, 684] width 6 height 13
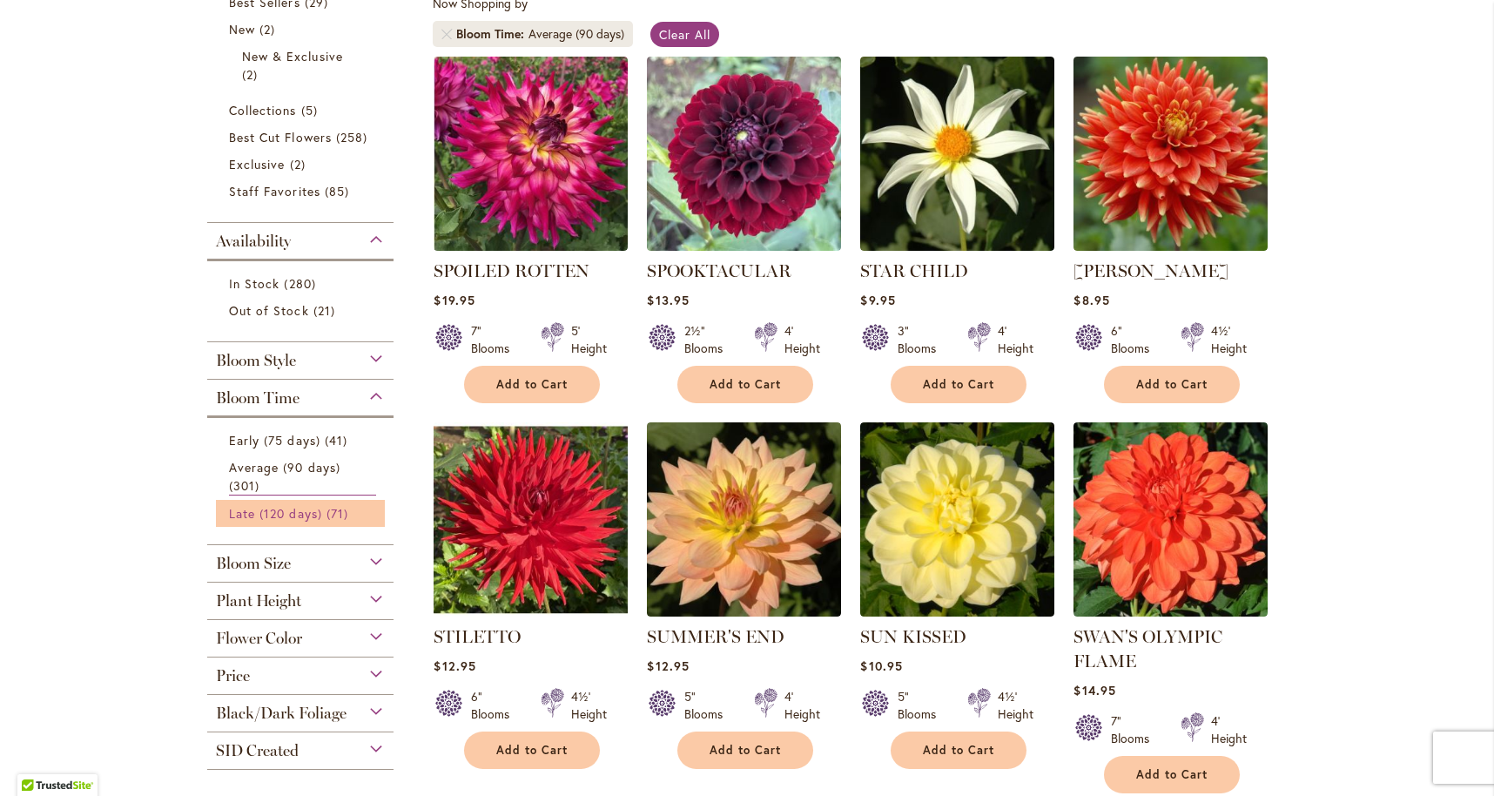
scroll to position [344, 0]
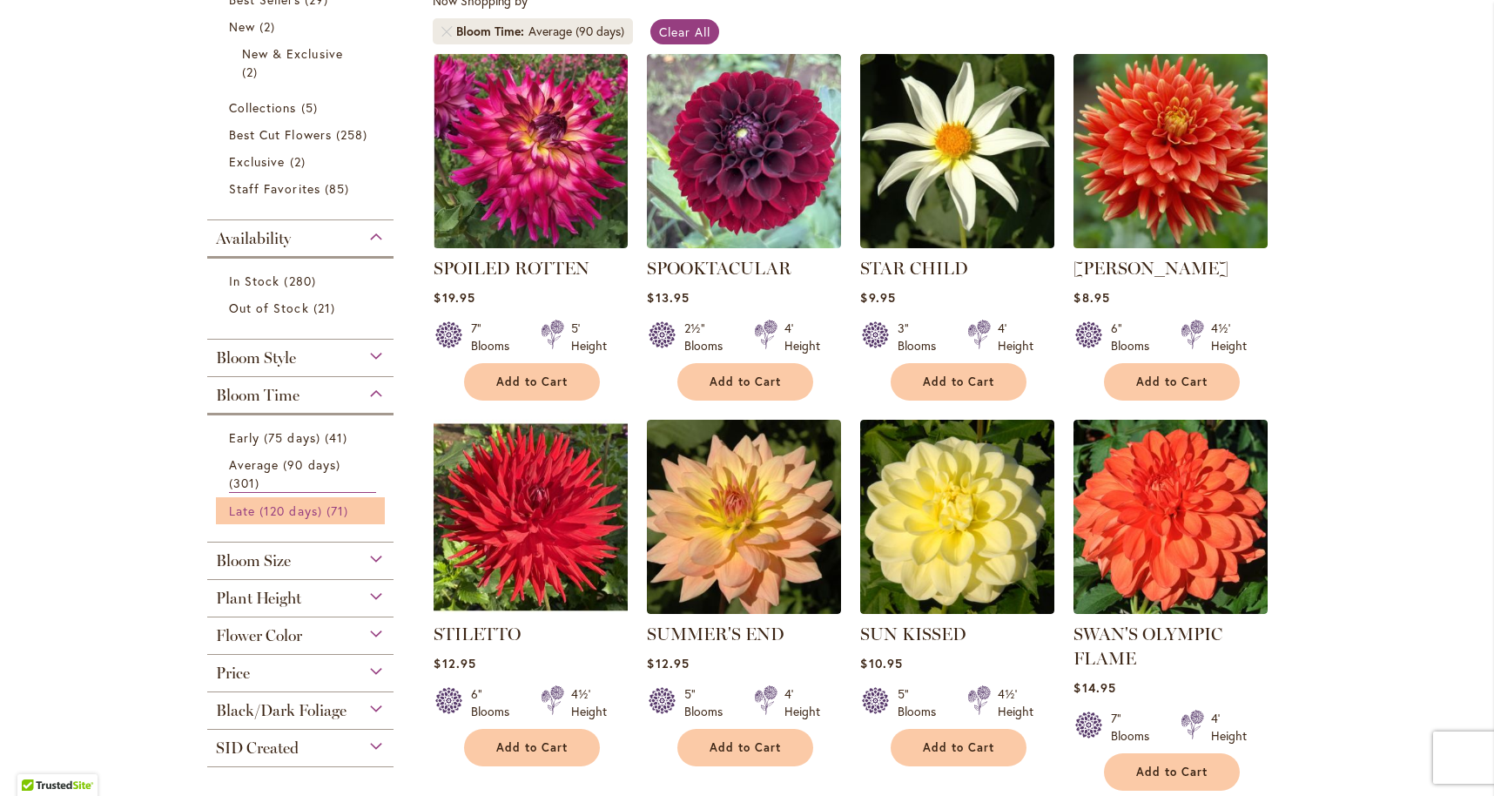
click at [286, 514] on span "Late (120 days)" at bounding box center [275, 510] width 93 height 17
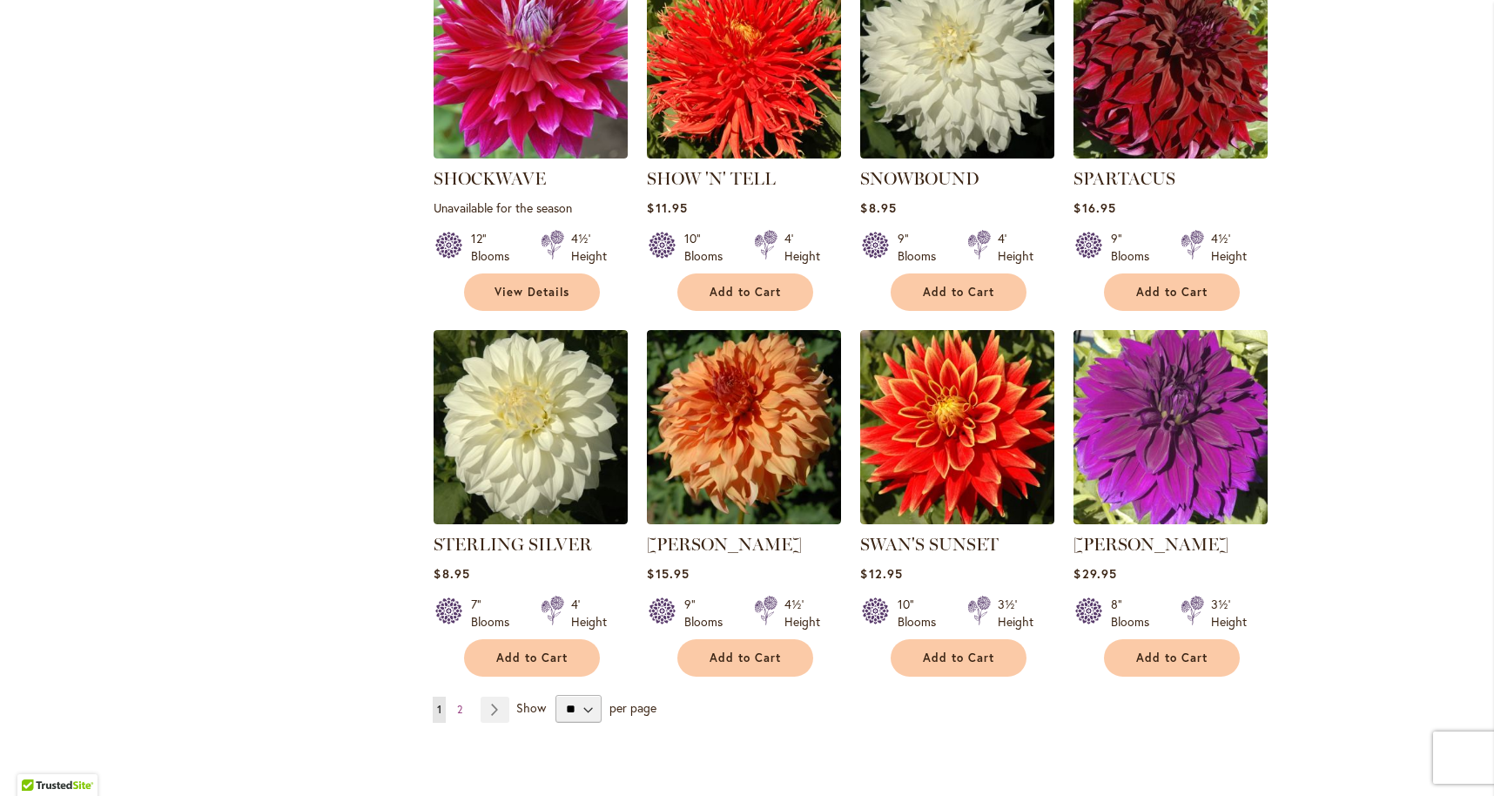
scroll to position [5703, 0]
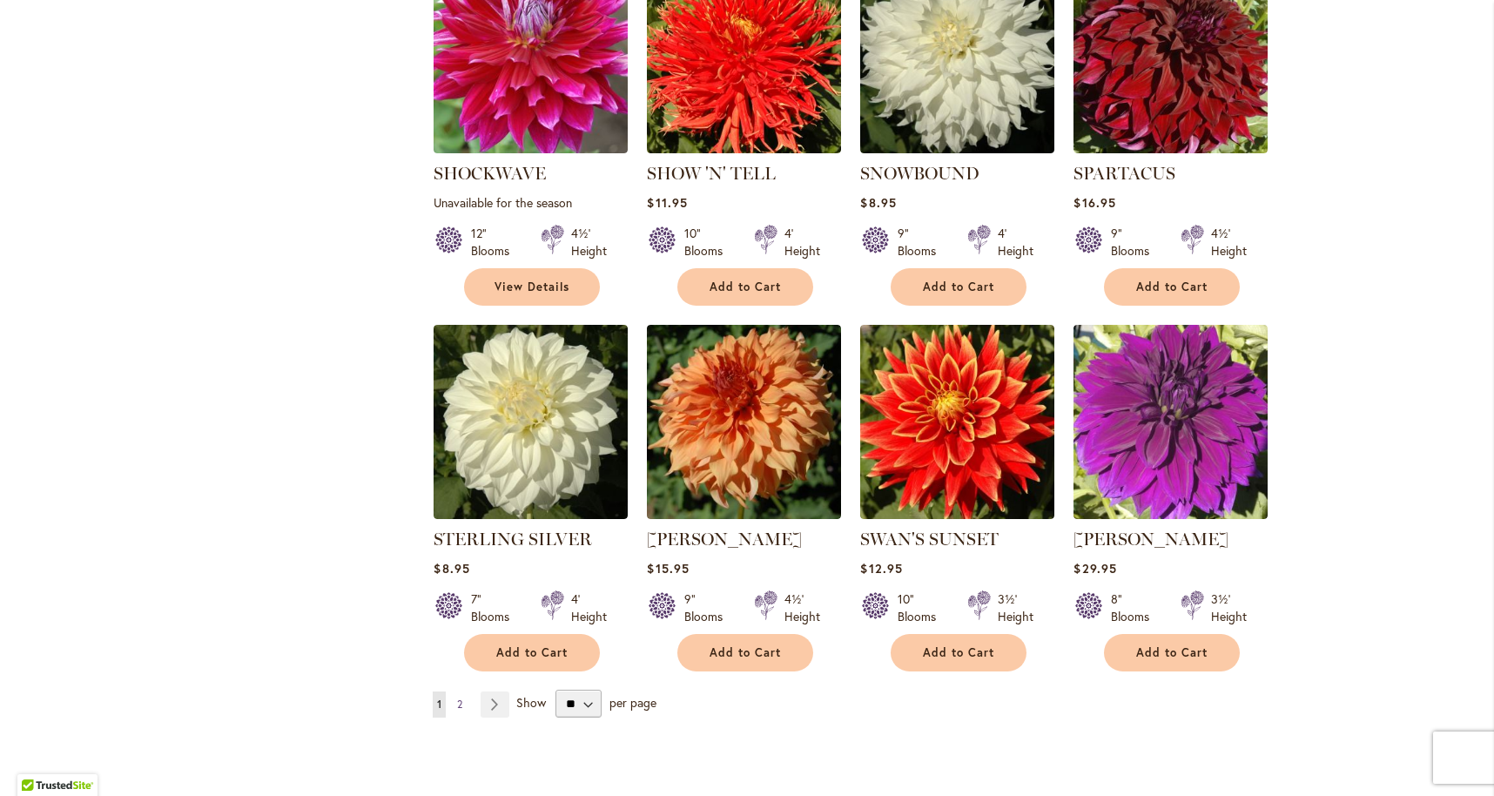
click at [462, 697] on span "2" at bounding box center [459, 703] width 5 height 13
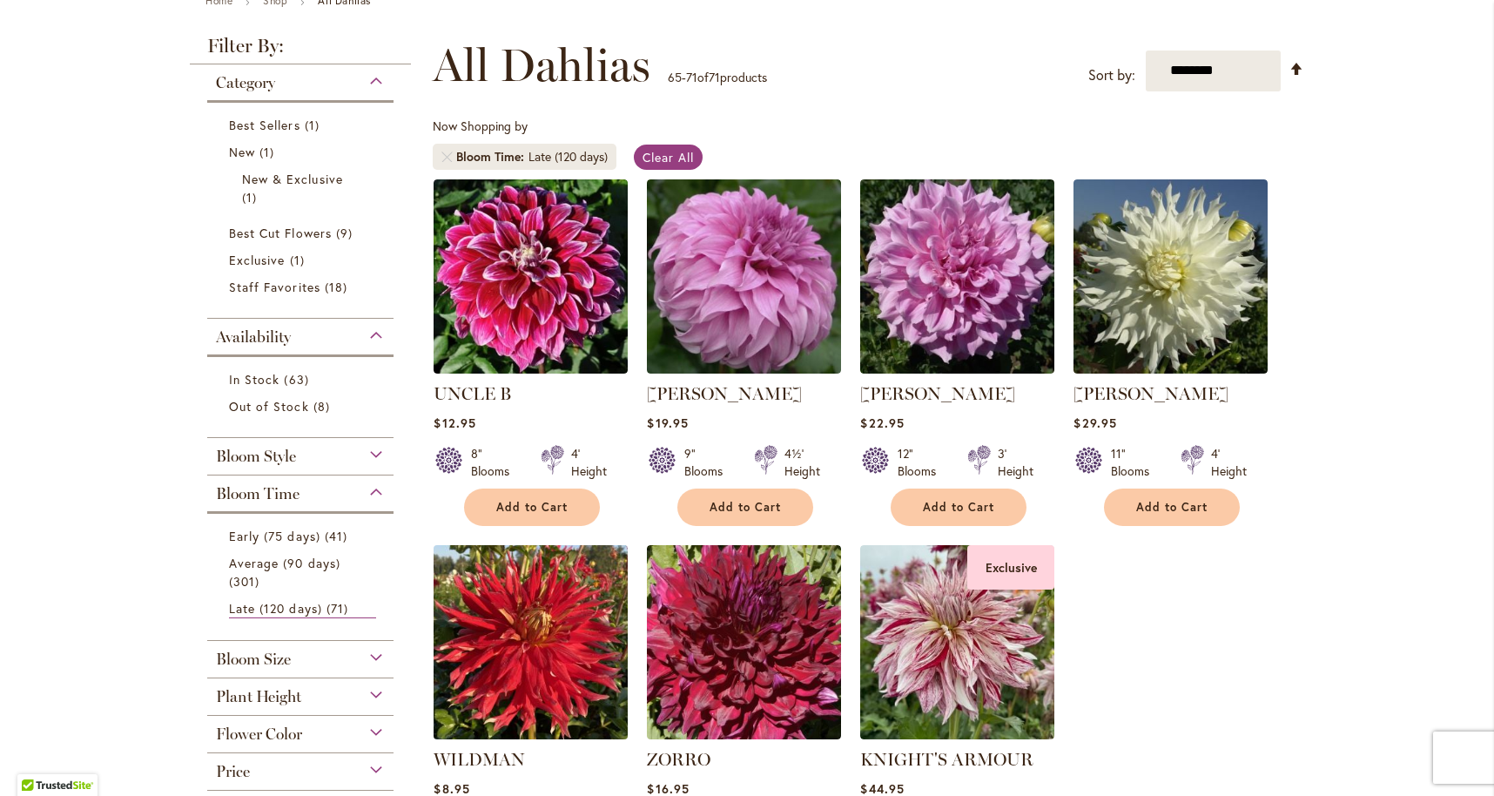
scroll to position [213, 0]
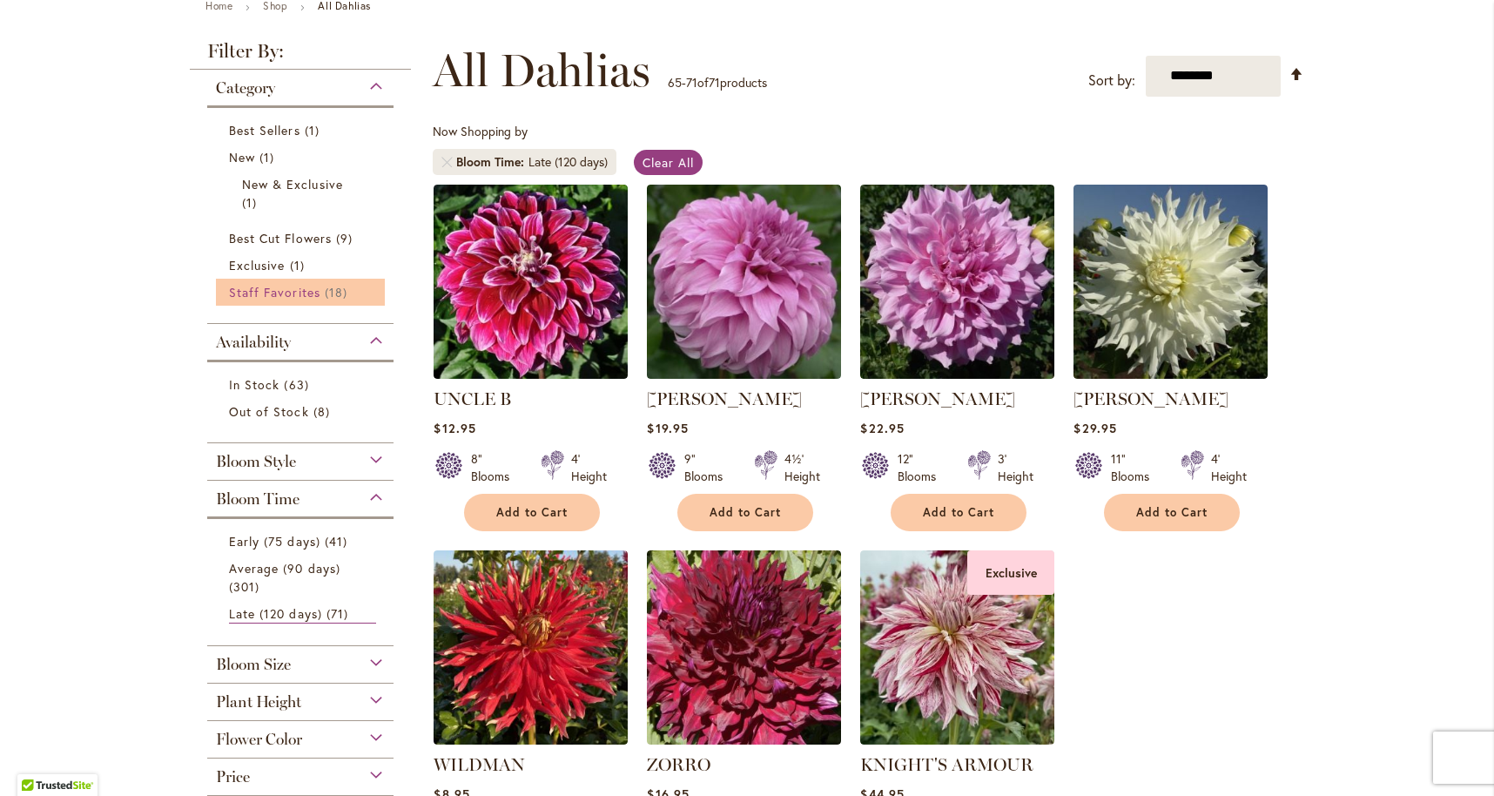
click at [299, 285] on span "Staff Favorites" at bounding box center [274, 292] width 91 height 17
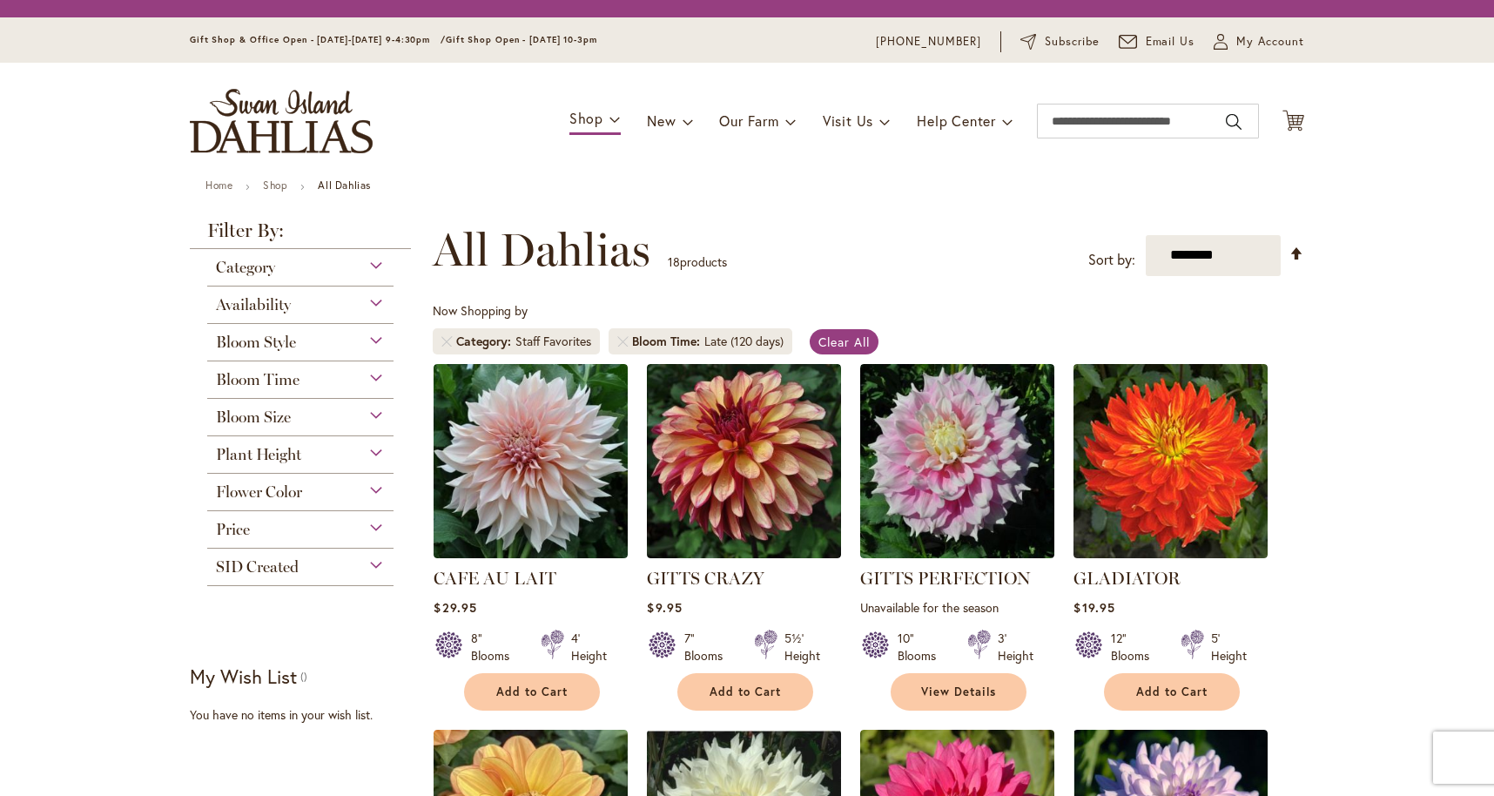
scroll to position [323, 0]
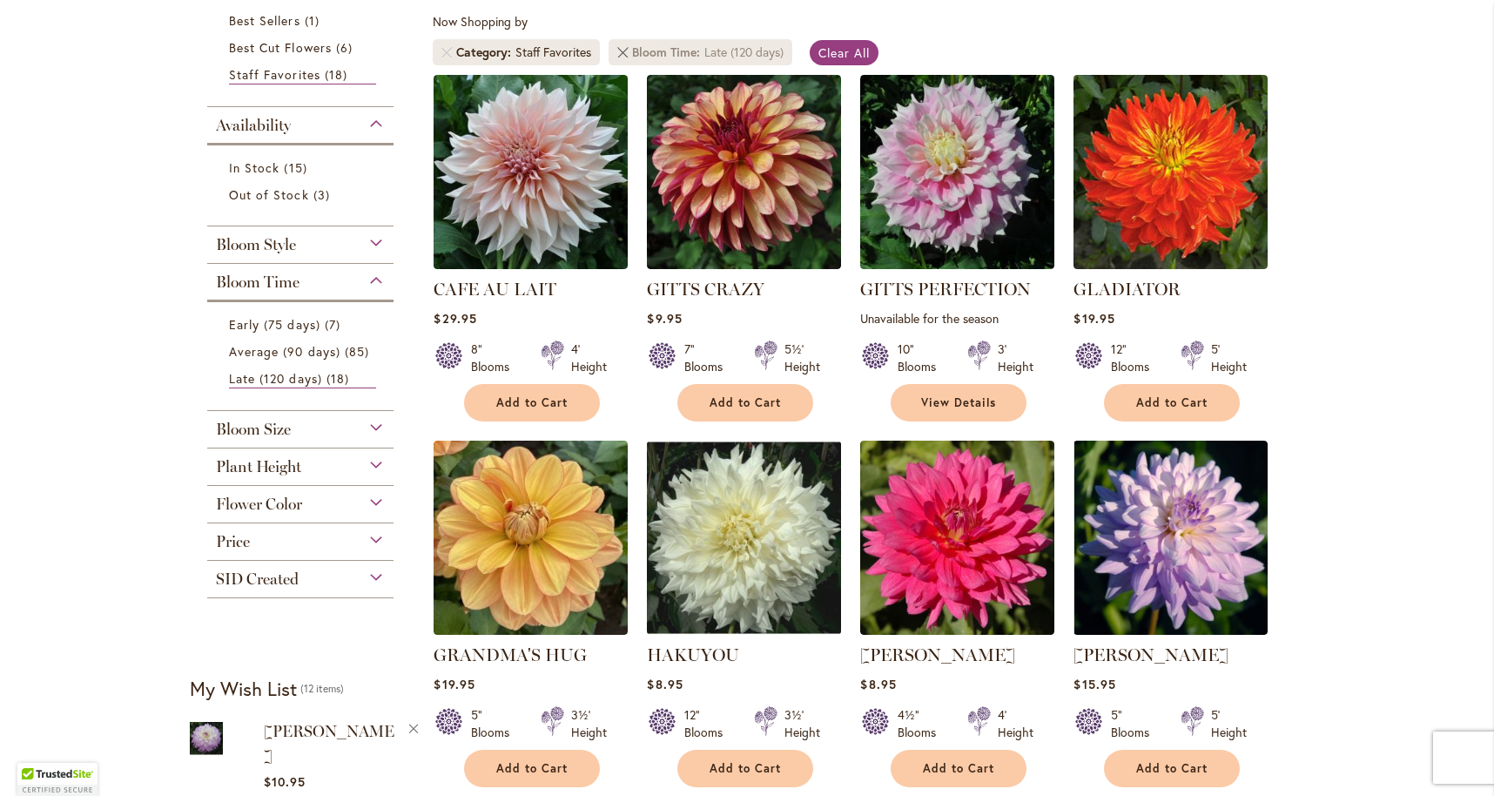
click at [628, 49] on link "Remove Bloom Time Late (120 days)" at bounding box center [622, 52] width 10 height 10
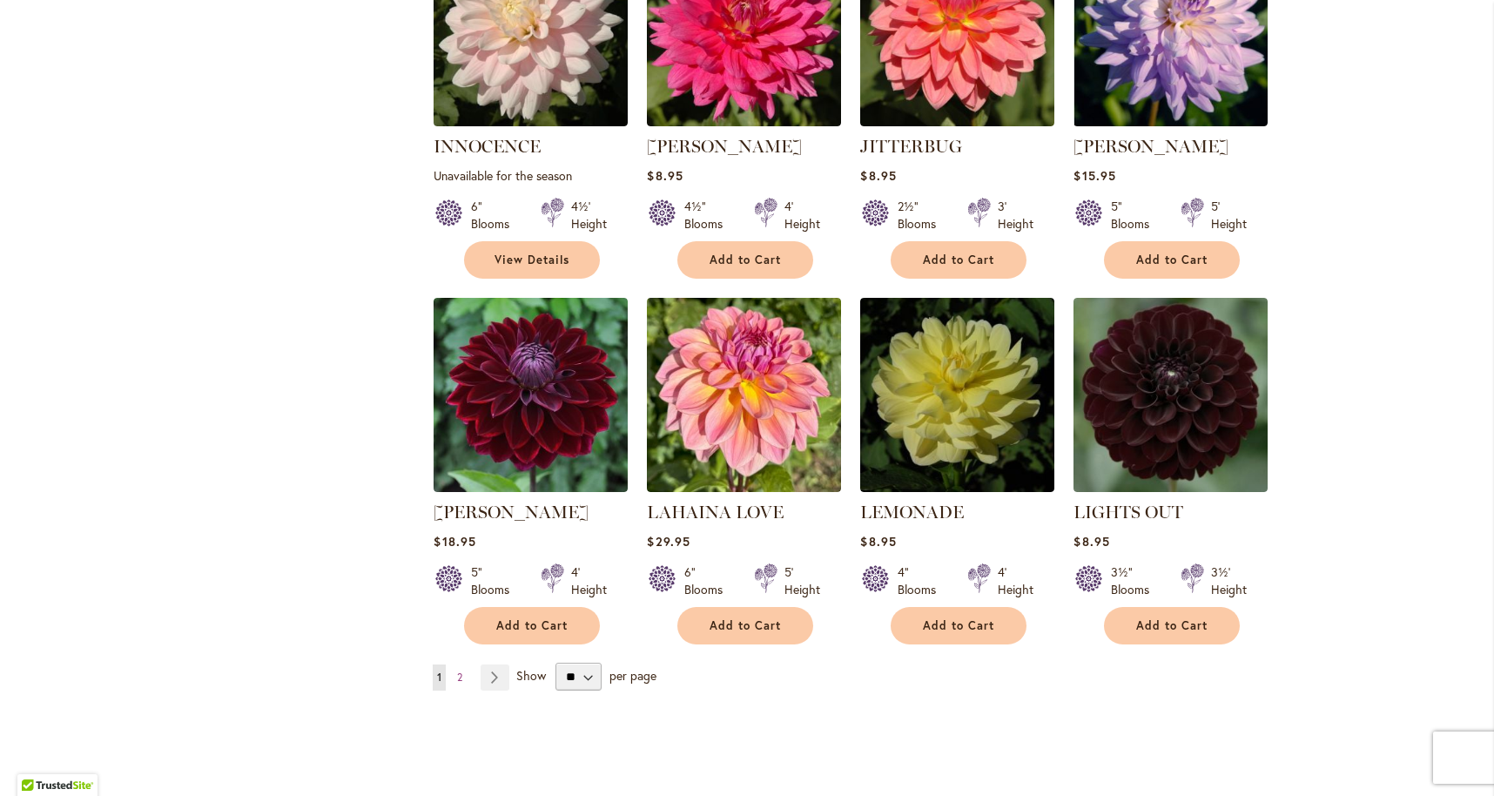
scroll to position [5709, 0]
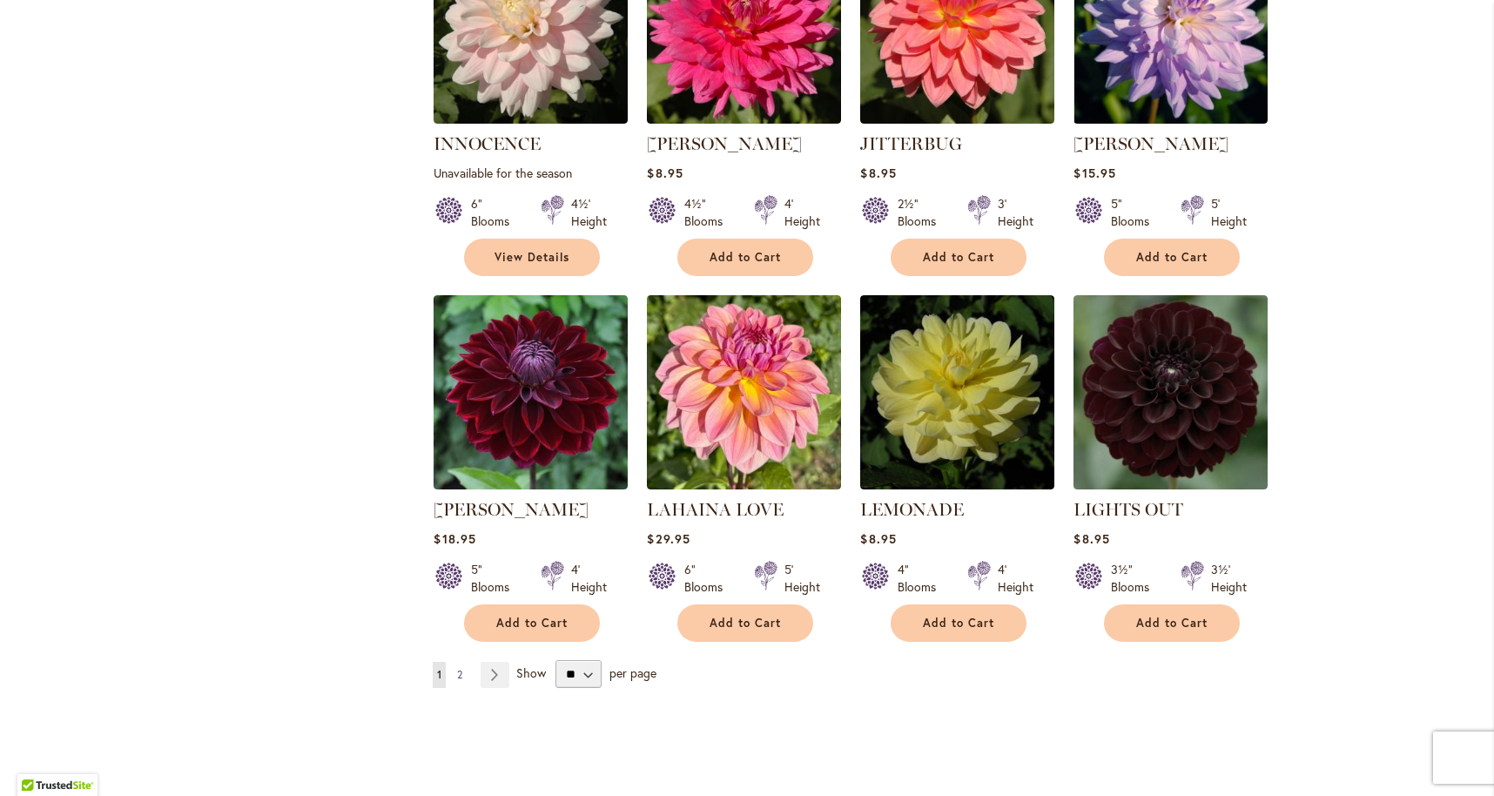
click at [461, 668] on span "2" at bounding box center [459, 674] width 5 height 13
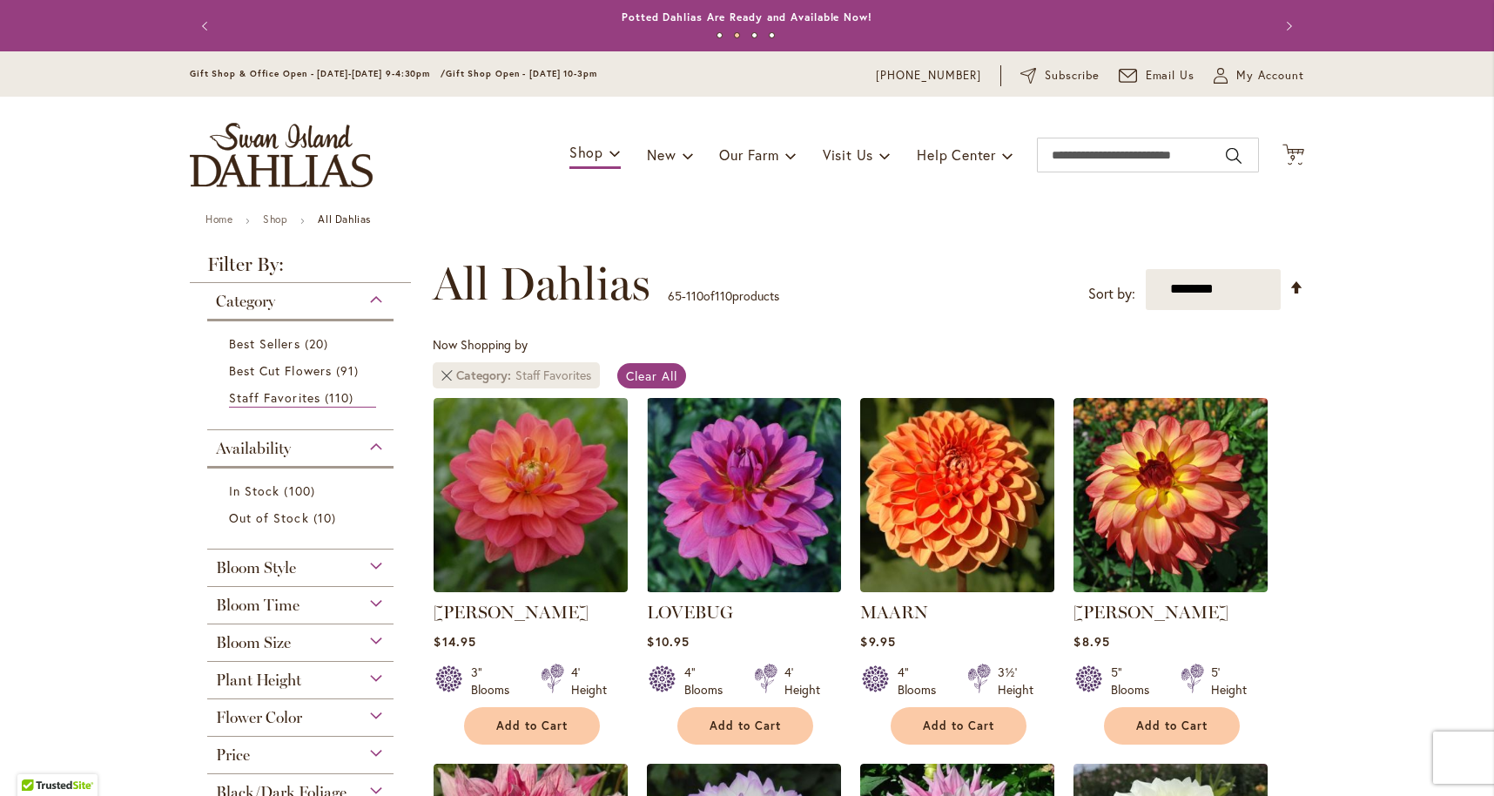
click at [450, 371] on link "Remove Category Staff Favorites" at bounding box center [446, 375] width 10 height 10
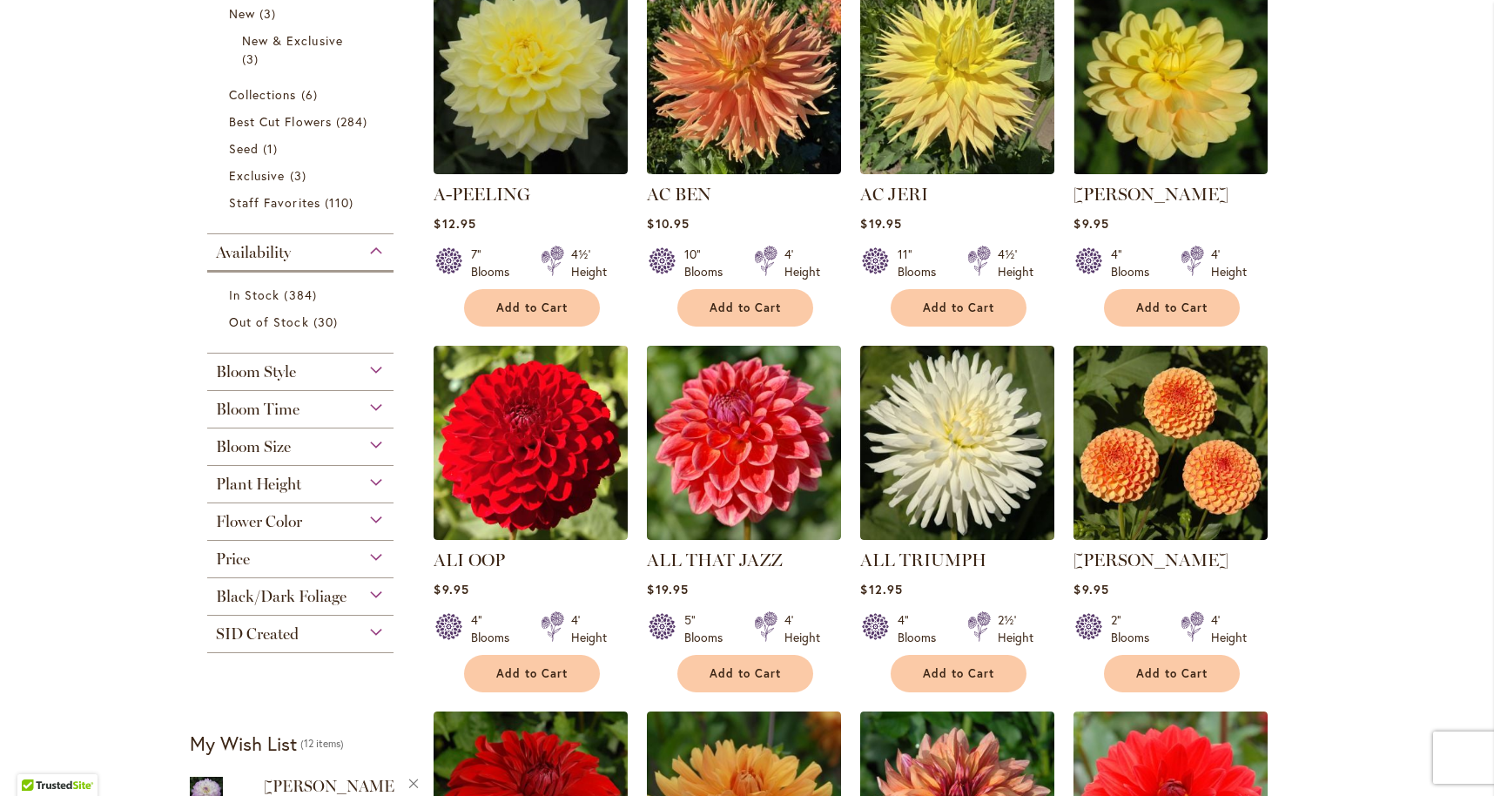
scroll to position [461, 0]
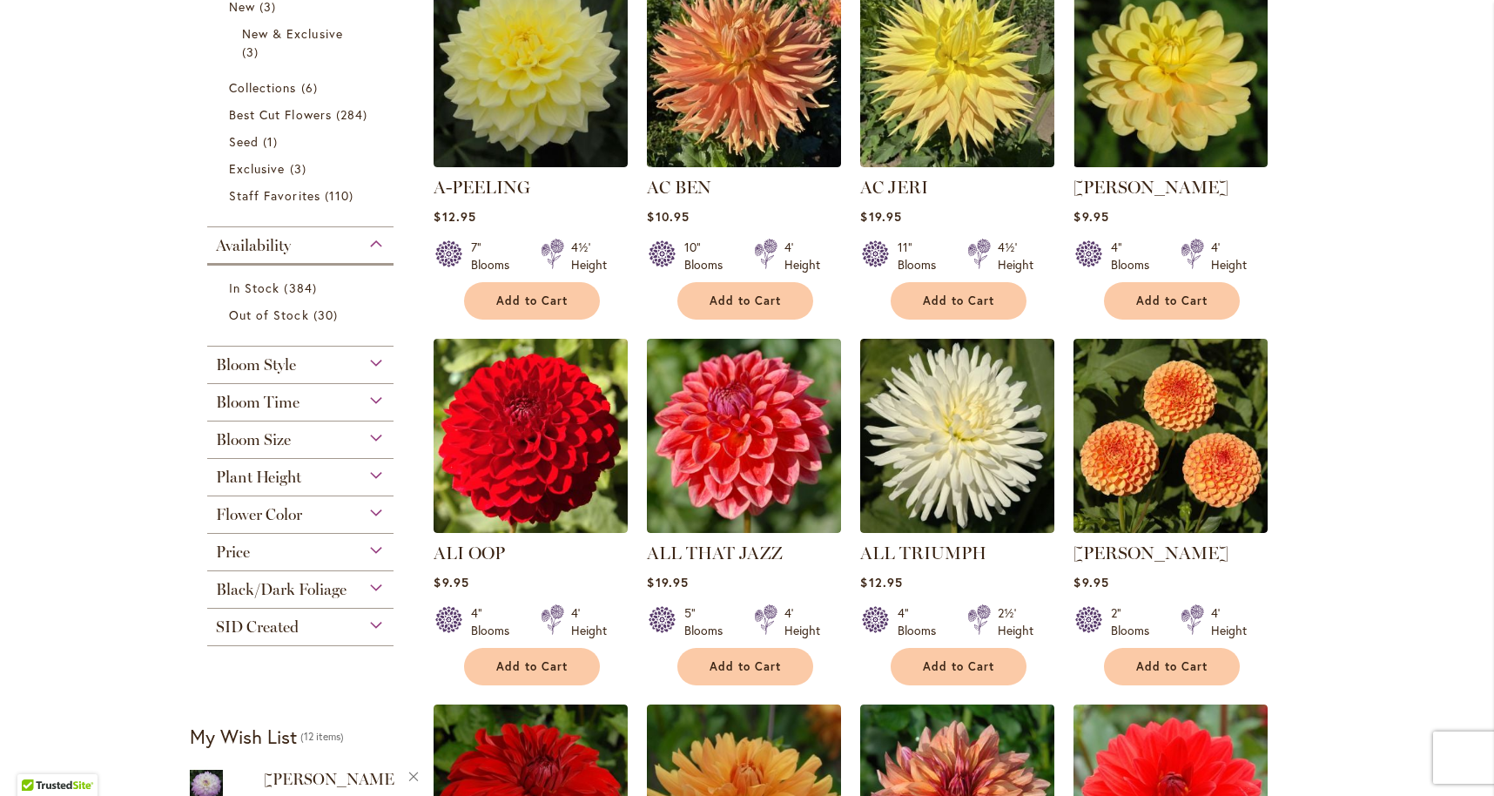
click at [288, 622] on span "SID Created" at bounding box center [257, 626] width 83 height 19
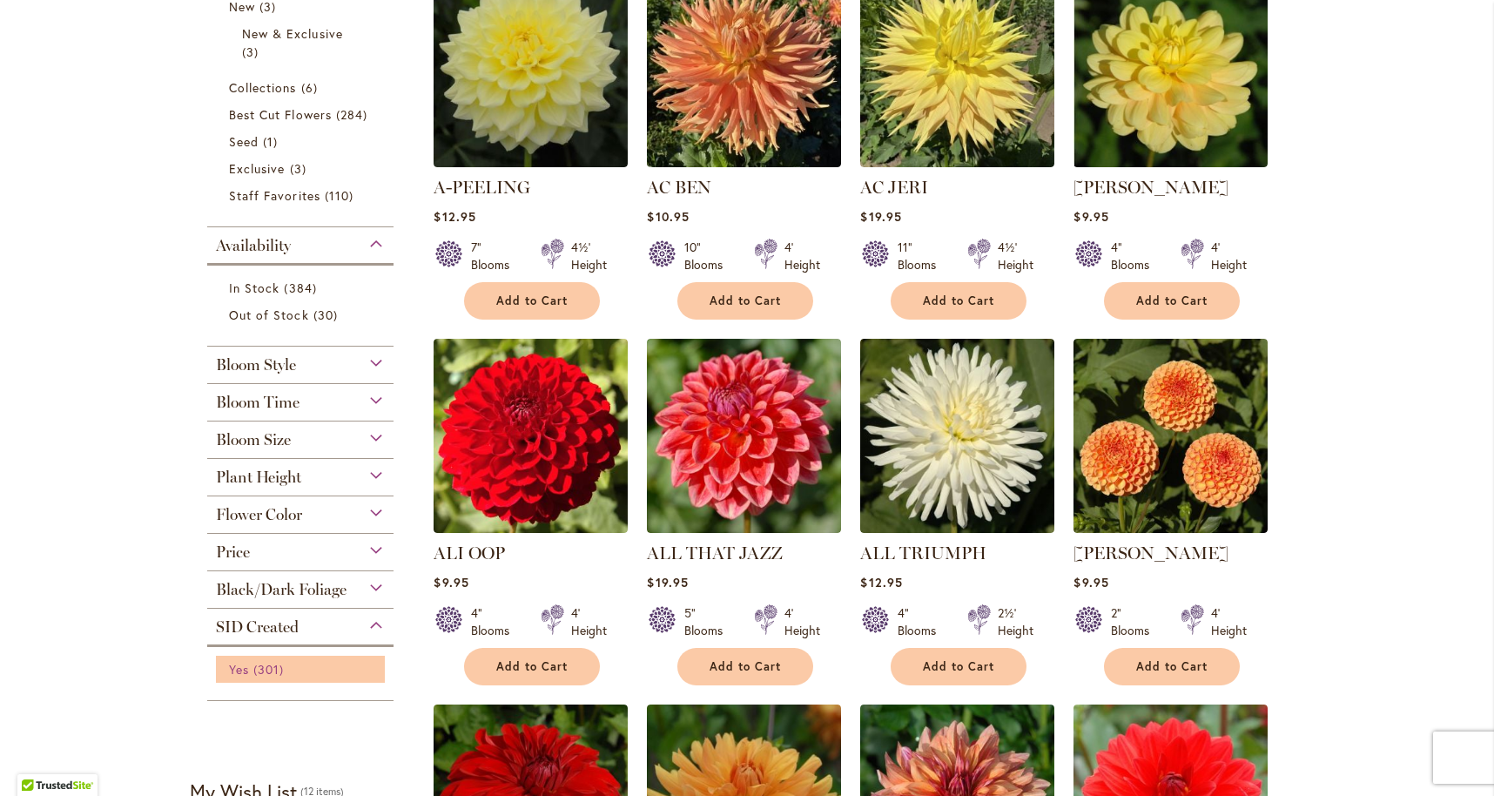
click at [268, 663] on span "301 items" at bounding box center [270, 669] width 35 height 18
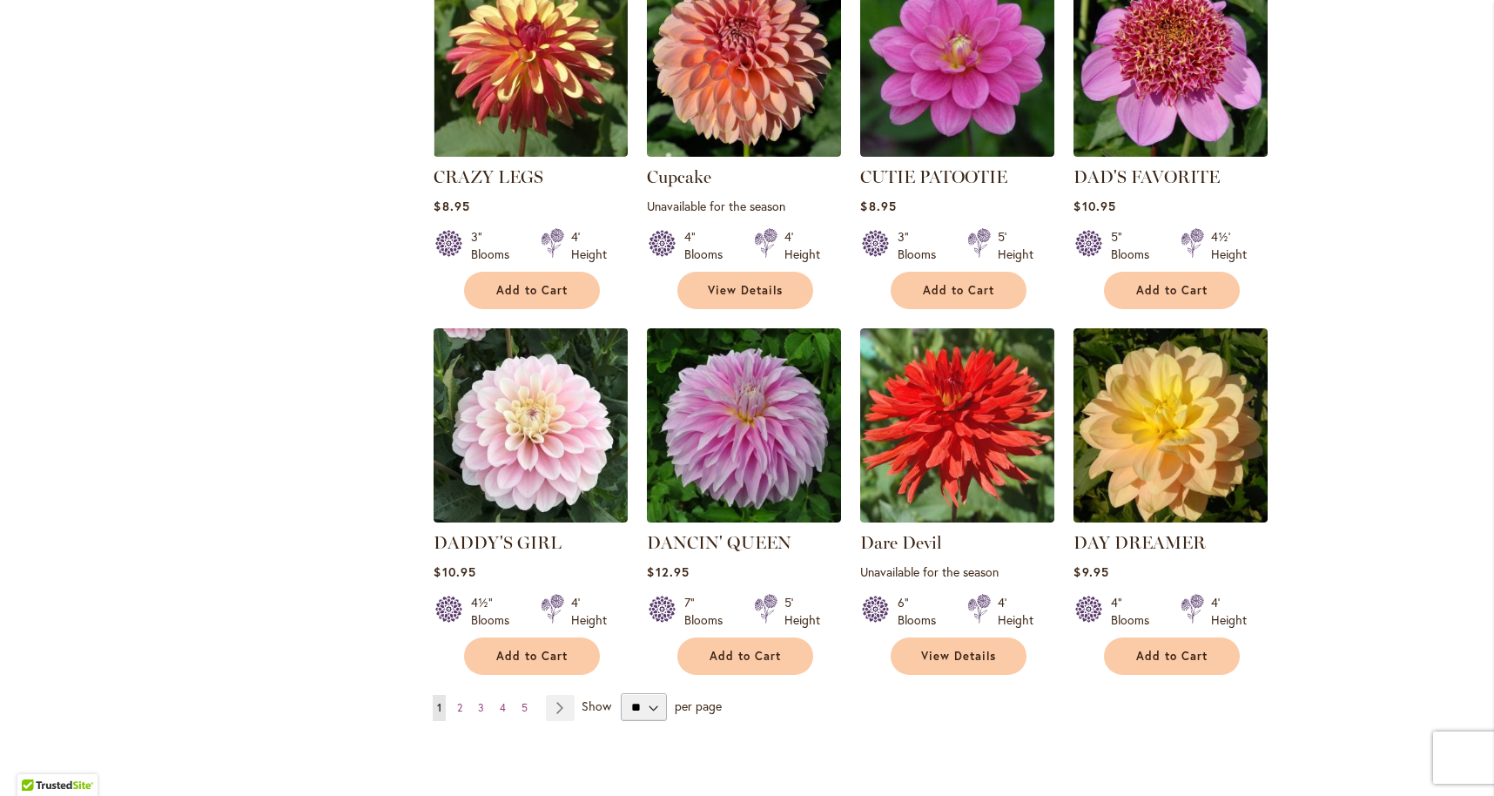
scroll to position [5604, 0]
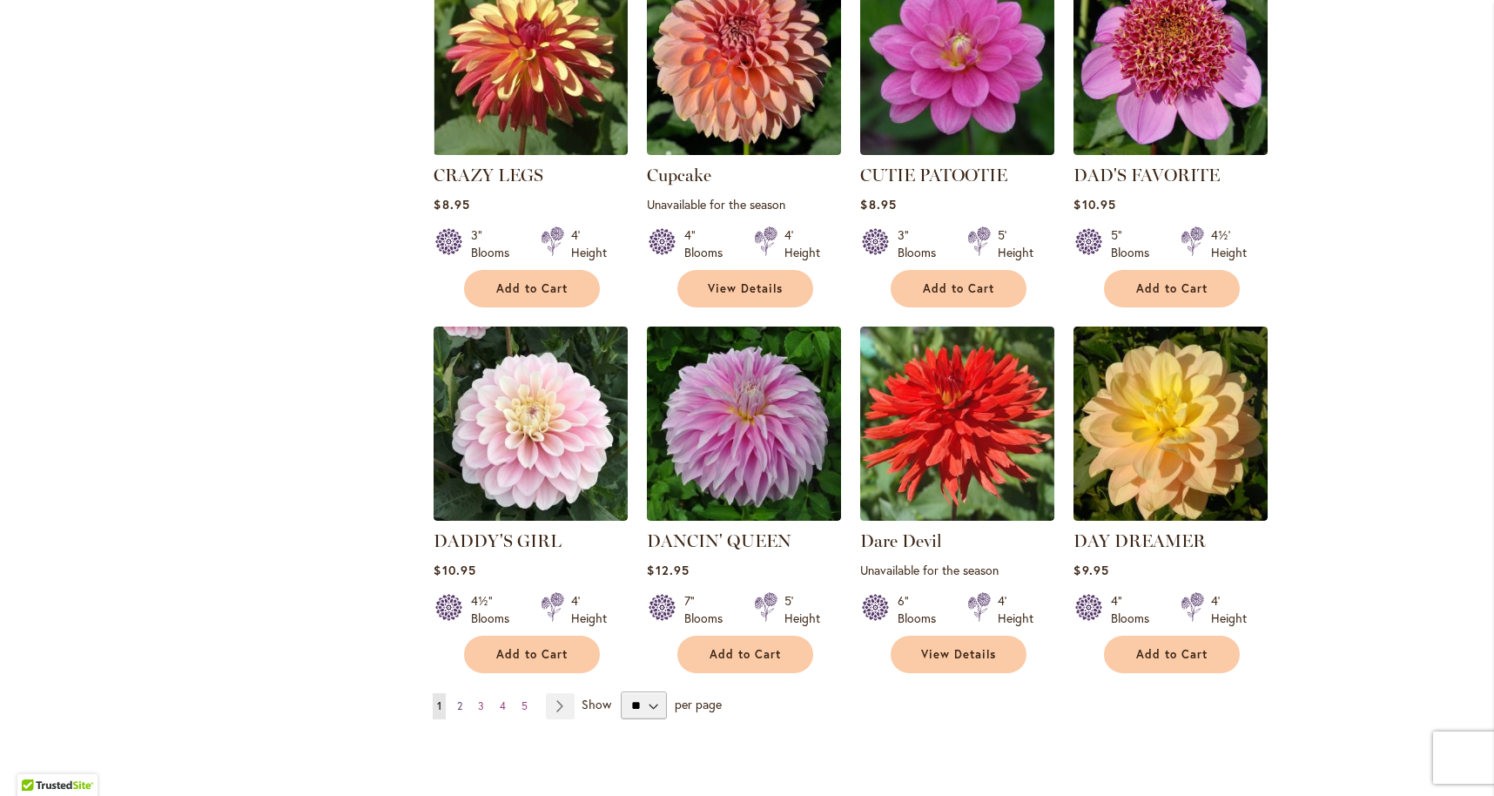
click at [459, 699] on span "2" at bounding box center [459, 705] width 5 height 13
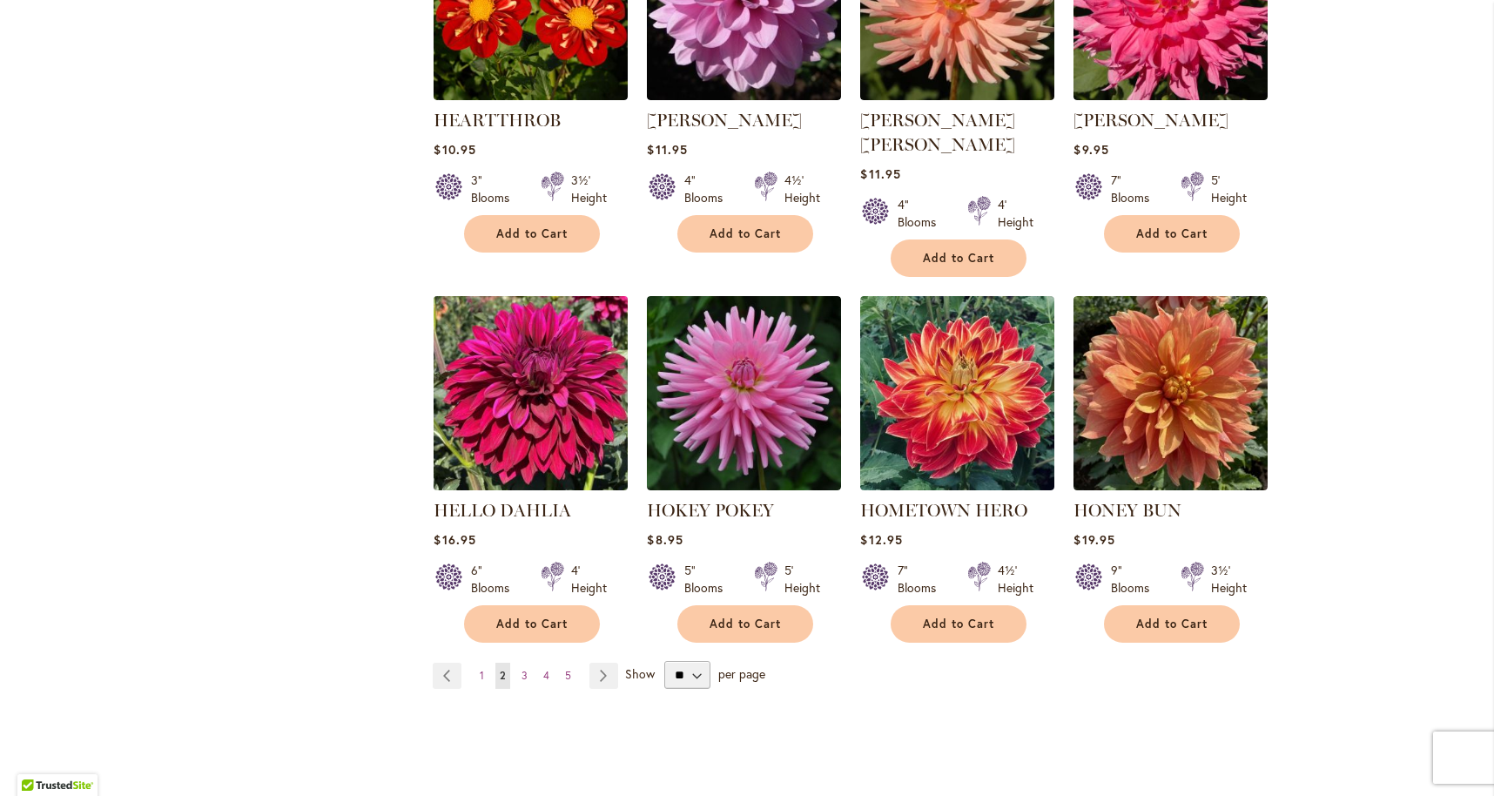
scroll to position [5750, 0]
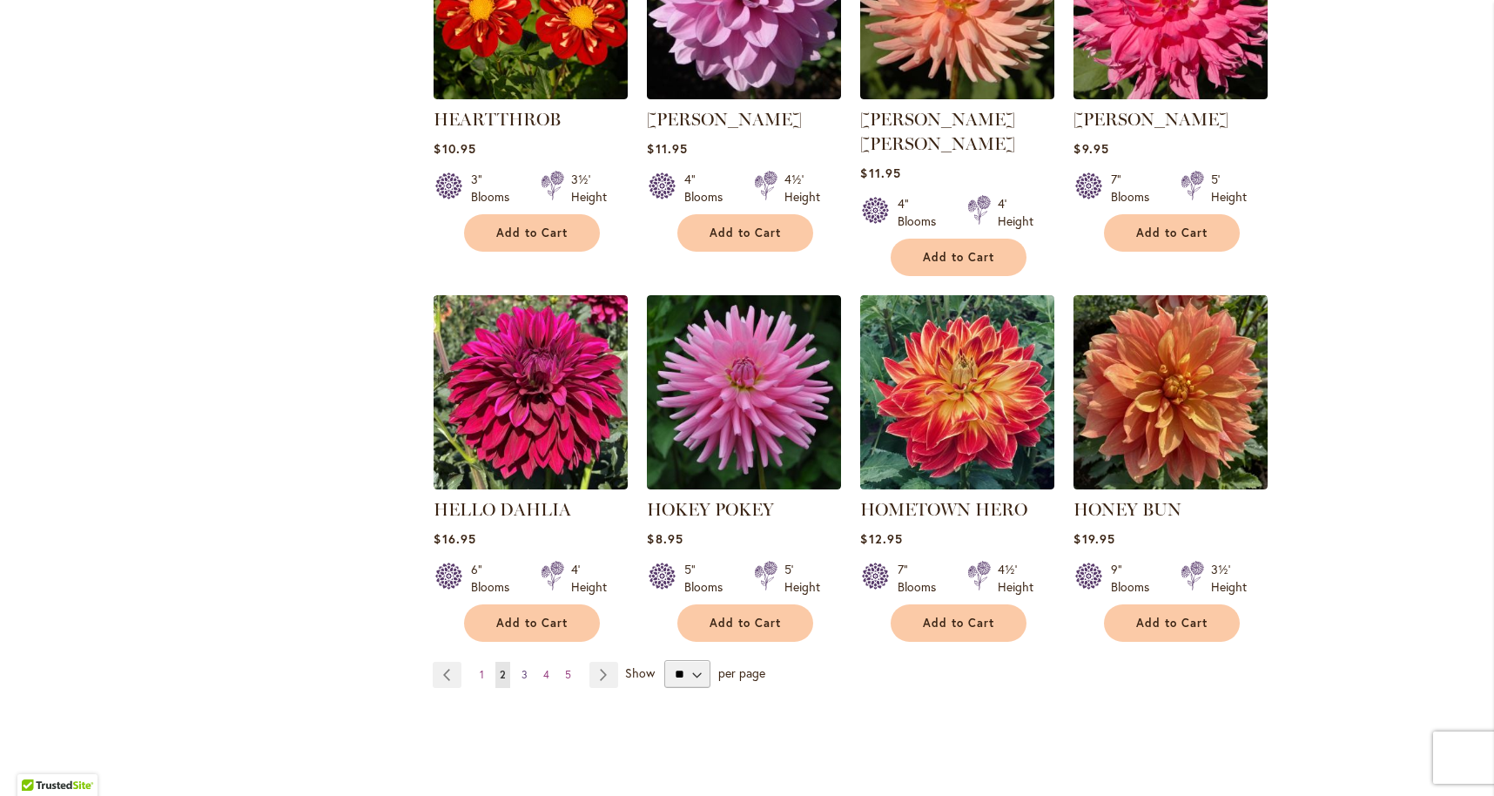
click at [523, 668] on span "3" at bounding box center [524, 674] width 6 height 13
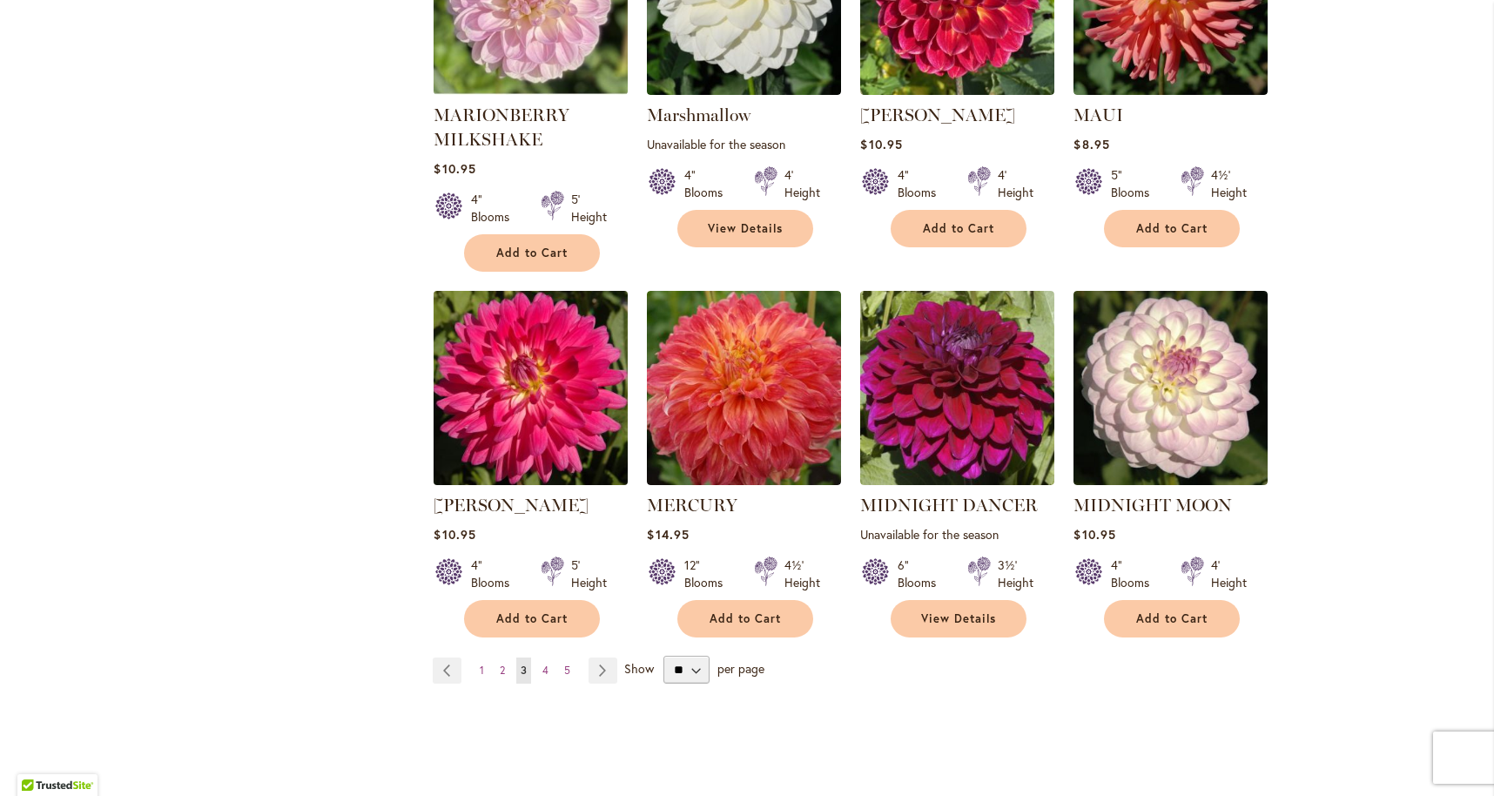
scroll to position [5795, 0]
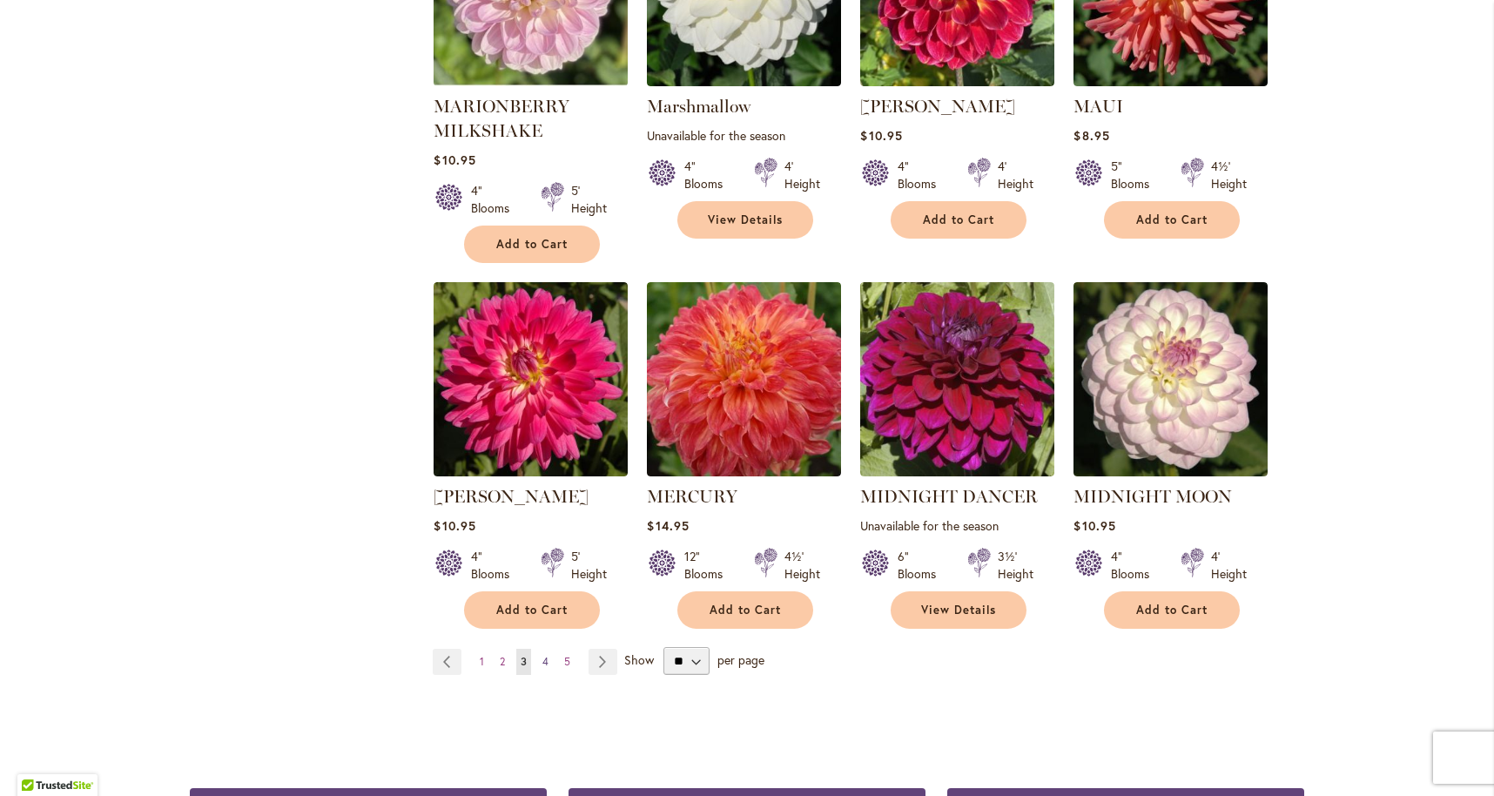
click at [542, 655] on span "4" at bounding box center [545, 661] width 6 height 13
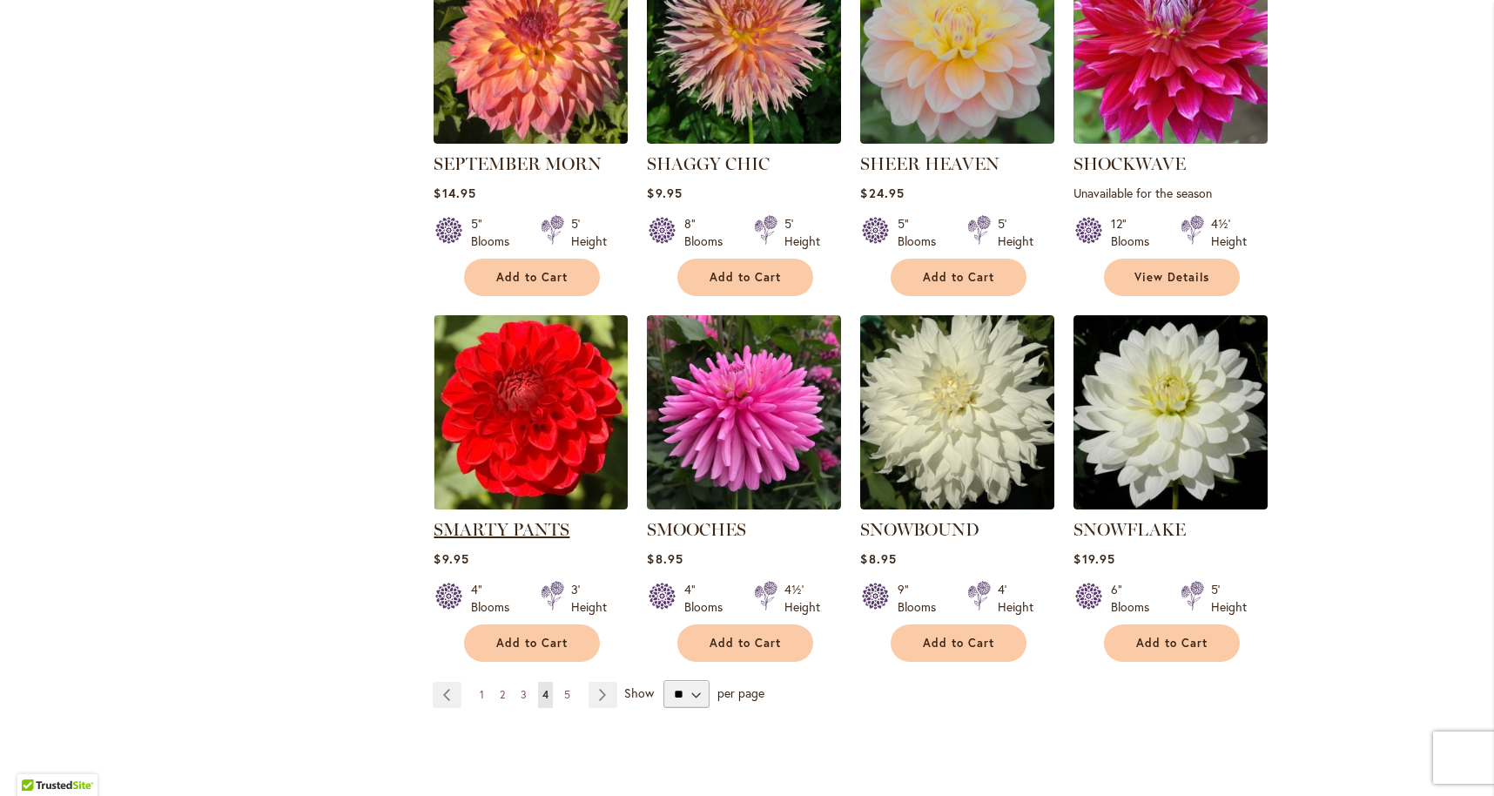
scroll to position [5690, 0]
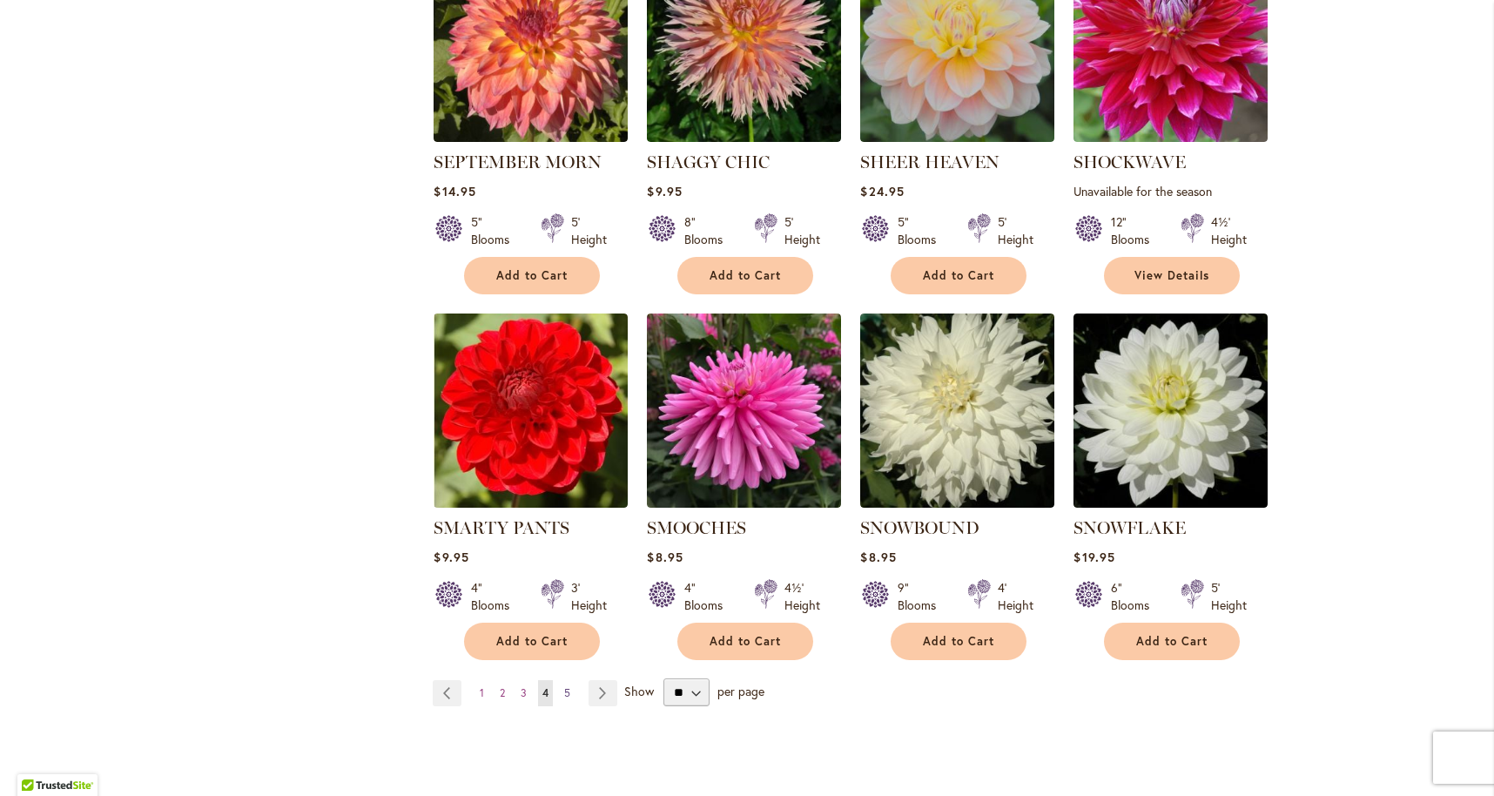
click at [566, 686] on span "5" at bounding box center [567, 692] width 6 height 13
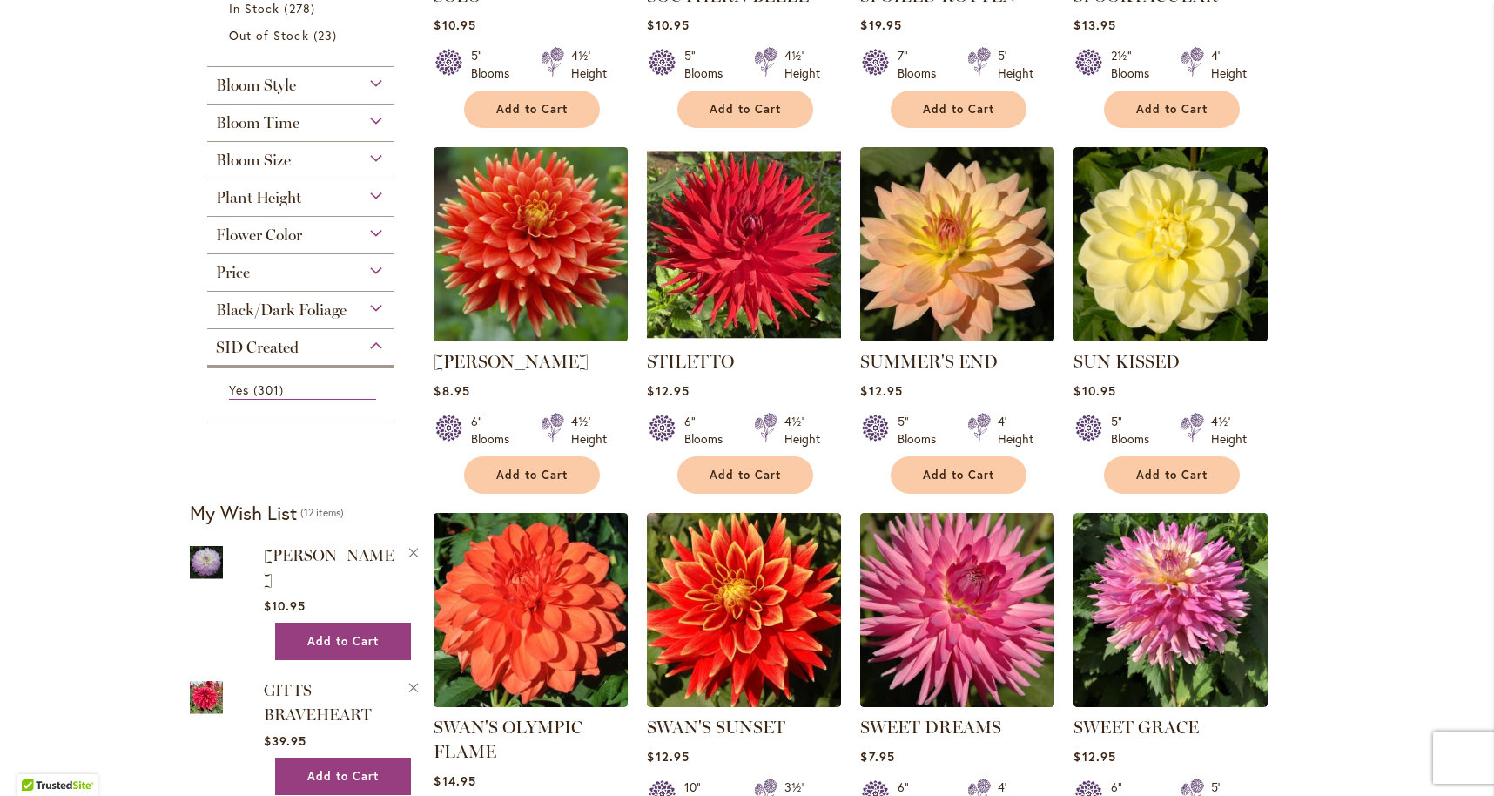
scroll to position [0, 1]
click at [319, 311] on span "Black/Dark Foliage" at bounding box center [281, 309] width 131 height 19
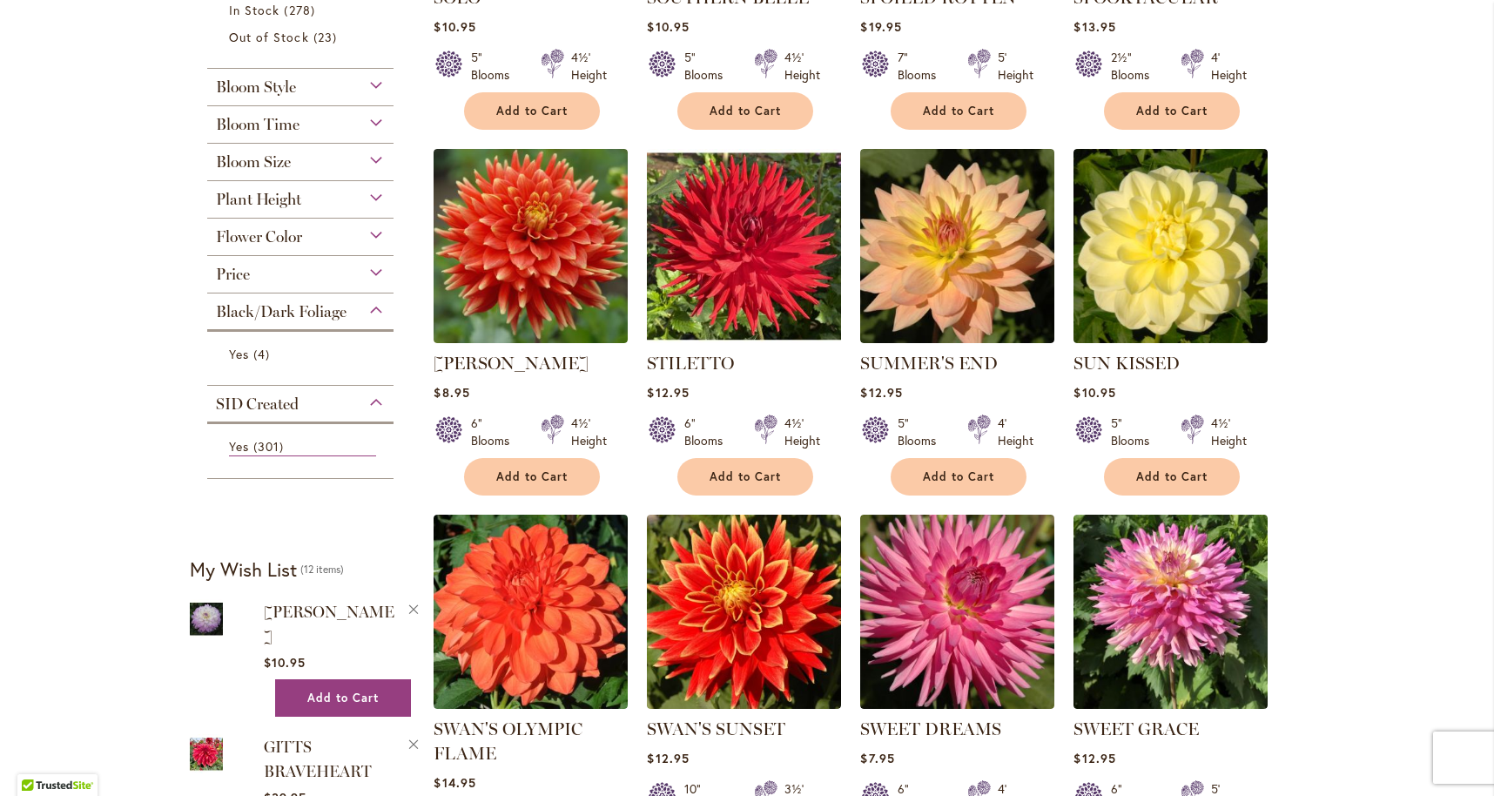
scroll to position [0, 0]
click at [245, 353] on span "Yes" at bounding box center [239, 354] width 20 height 17
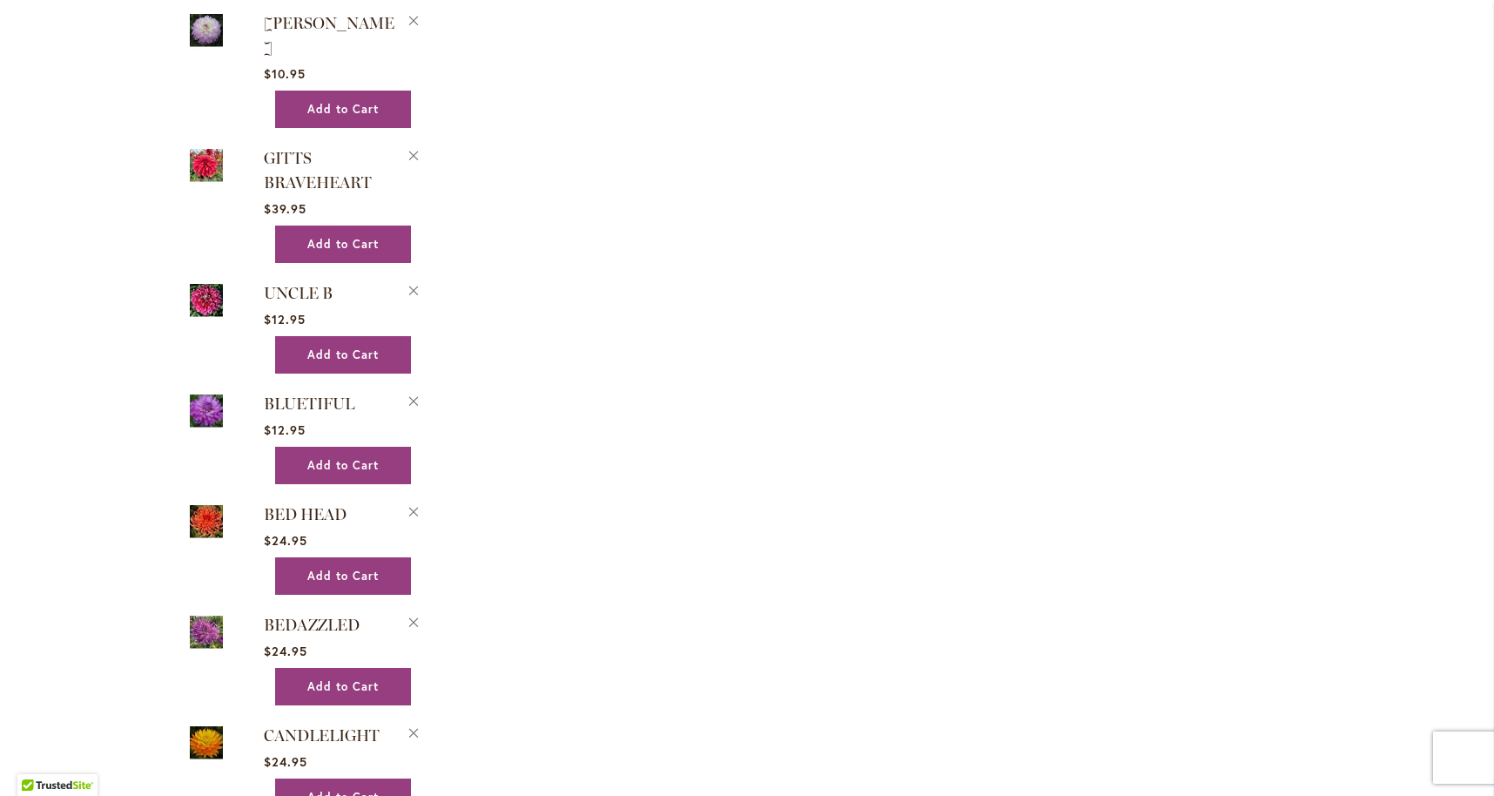
scroll to position [850, 0]
